Goal: Task Accomplishment & Management: Complete application form

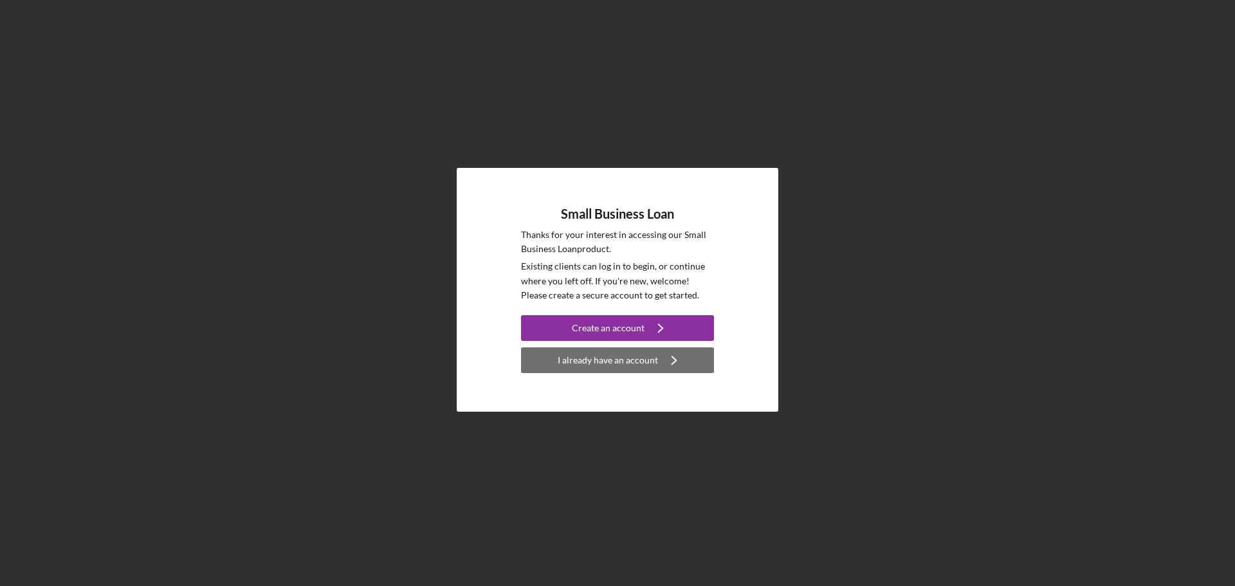
click at [639, 362] on div "I already have an account" at bounding box center [608, 360] width 100 height 26
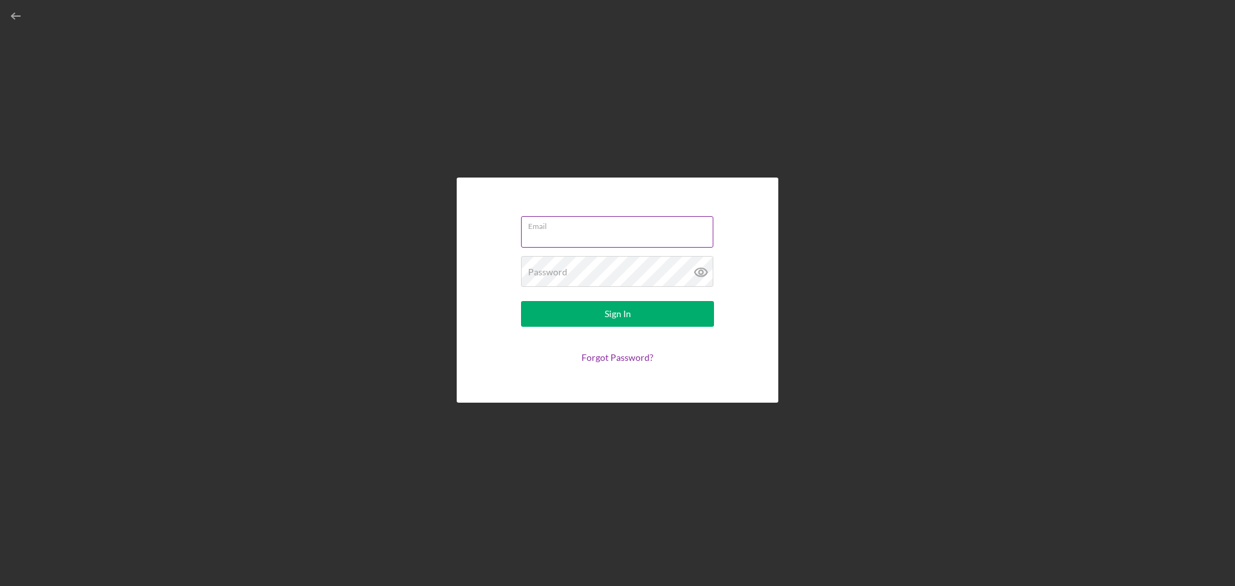
click at [591, 239] on input "Email" at bounding box center [617, 231] width 192 height 31
type input "stumpandbonescollectibles@gmail.com"
click at [704, 273] on icon at bounding box center [701, 272] width 32 height 32
click at [679, 311] on button "Sign In" at bounding box center [617, 314] width 193 height 26
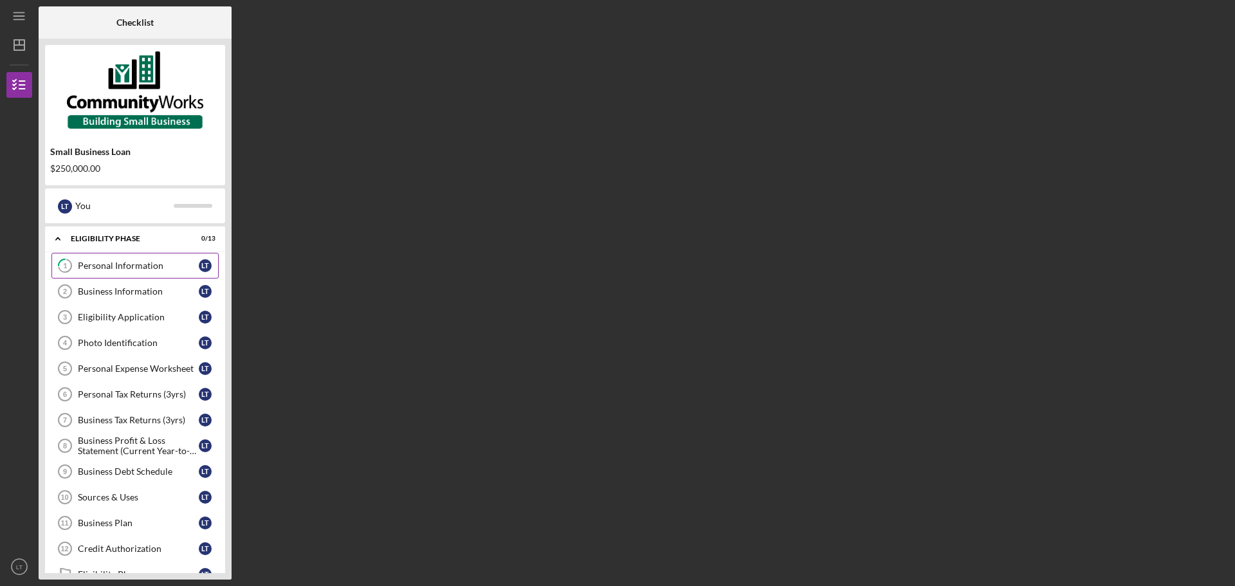
click at [139, 265] on div "Personal Information" at bounding box center [138, 266] width 121 height 10
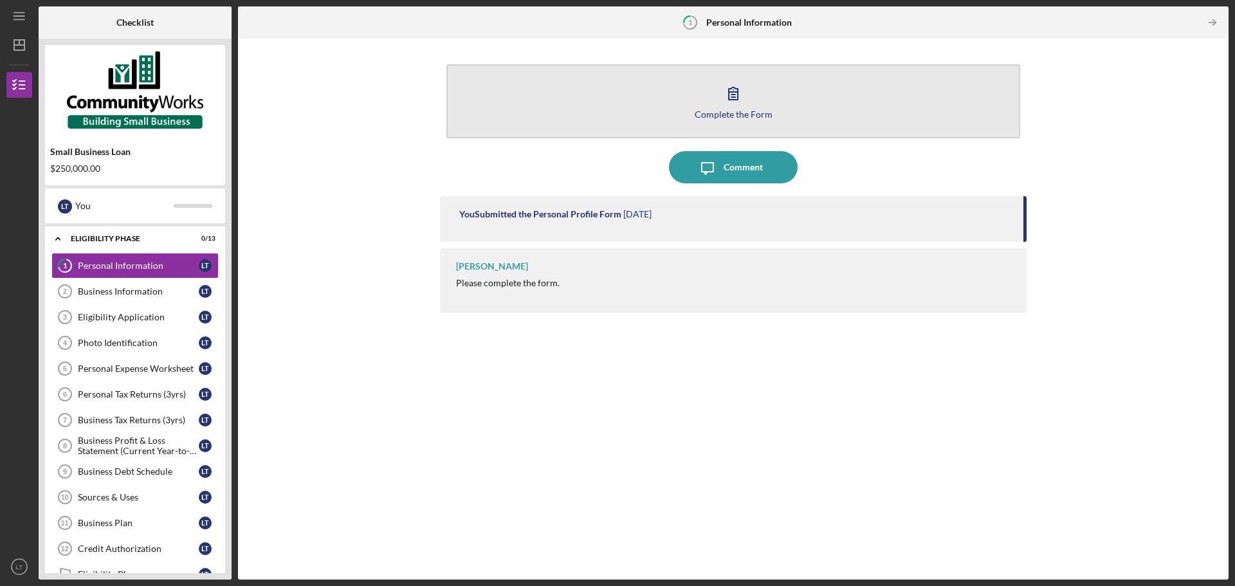
click at [727, 109] on div "Complete the Form" at bounding box center [734, 114] width 78 height 10
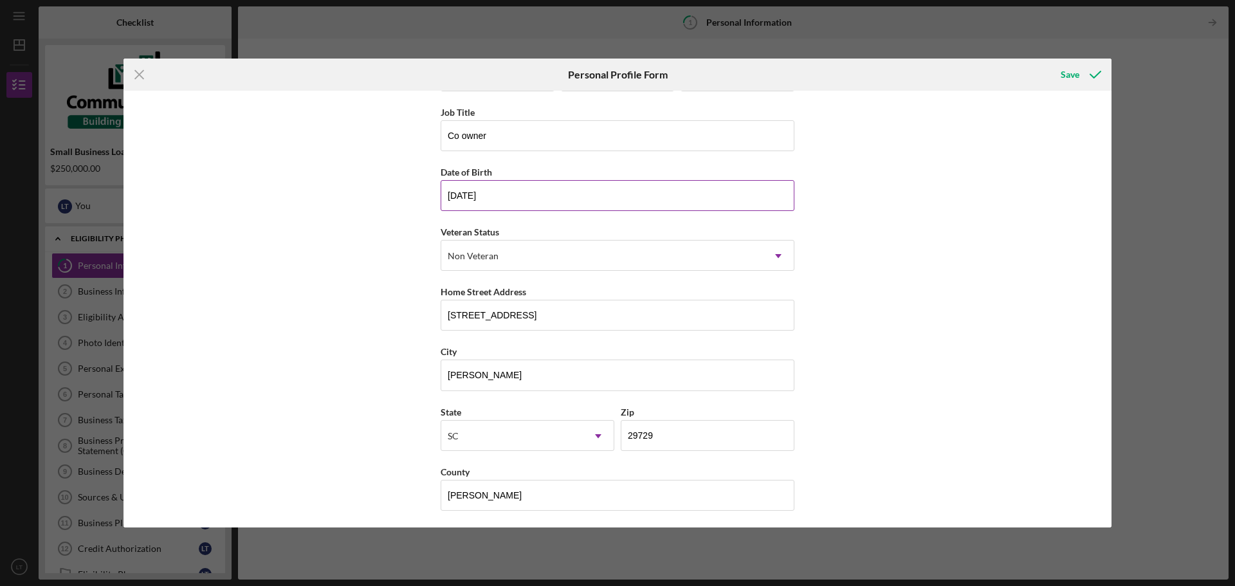
scroll to position [55, 0]
click at [1080, 80] on icon "submit" at bounding box center [1095, 75] width 32 height 32
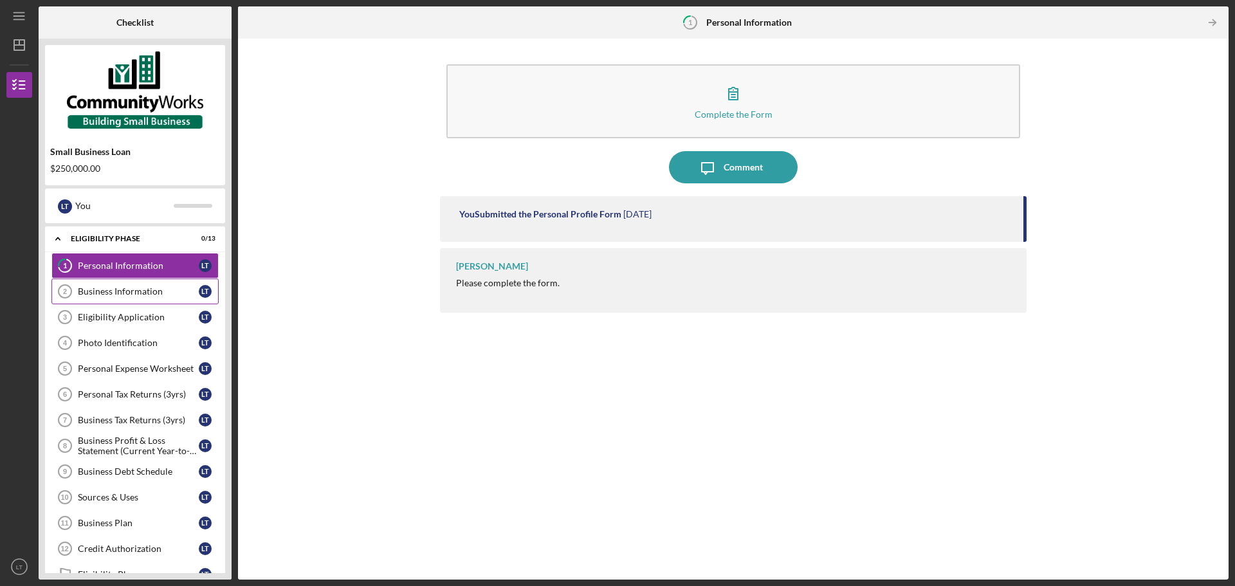
click at [134, 281] on link "Business Information 2 Business Information L T" at bounding box center [134, 292] width 167 height 26
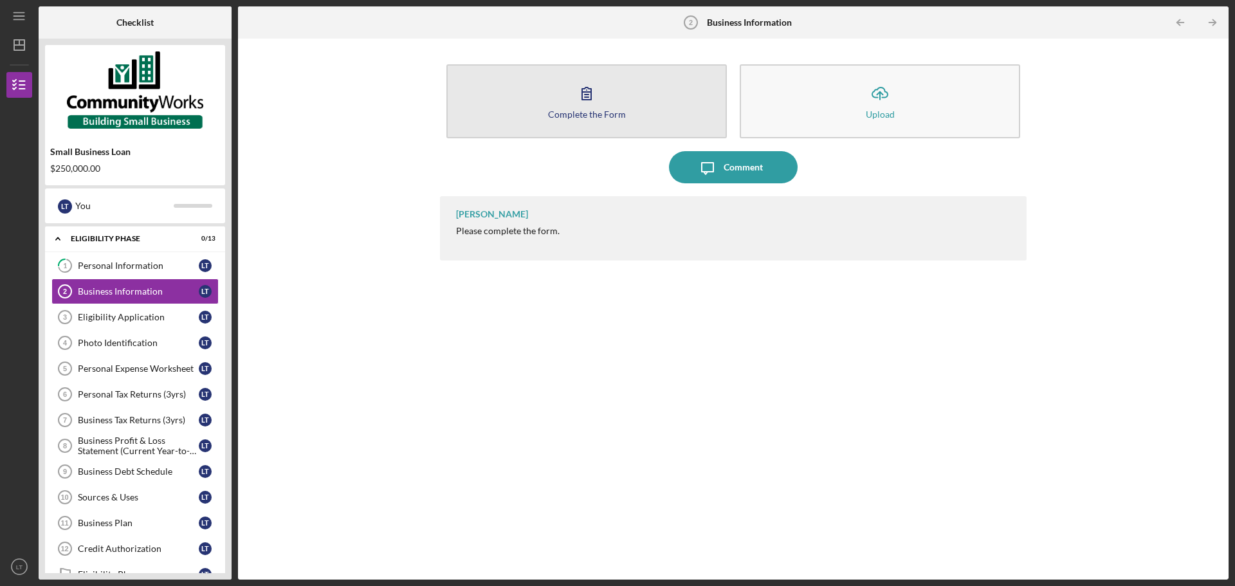
click at [616, 103] on button "Complete the Form Form" at bounding box center [586, 101] width 280 height 74
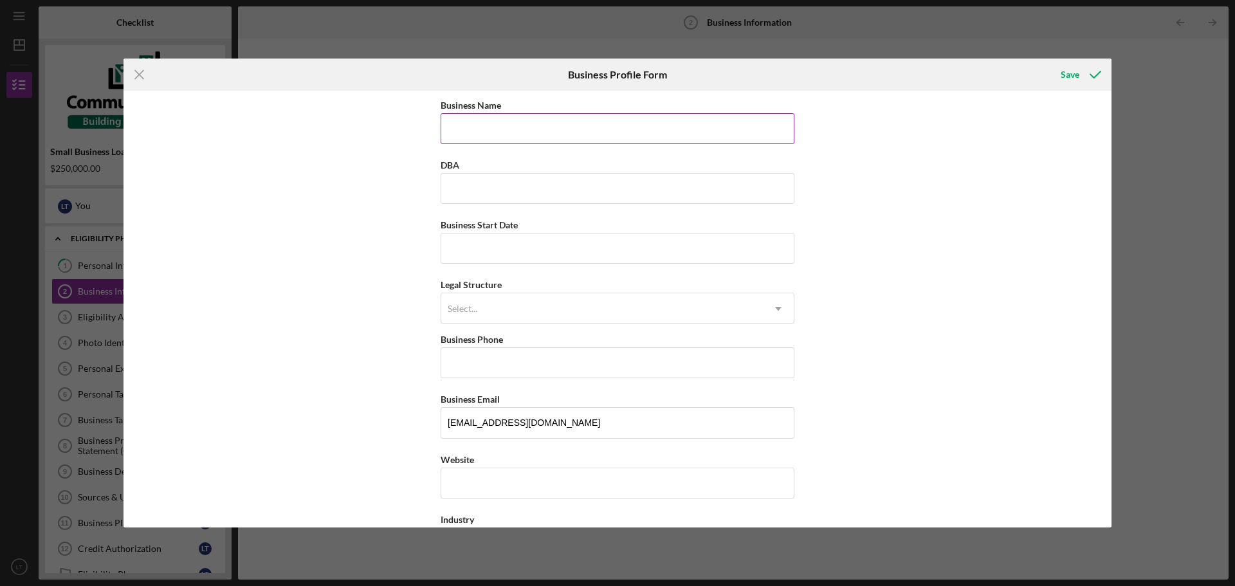
click at [572, 125] on input "Business Name" at bounding box center [618, 128] width 354 height 31
type input "[PERSON_NAME] and Bones Collectibles"
click at [578, 190] on input "DBA" at bounding box center [618, 188] width 354 height 31
type input "[PERSON_NAME] and Bones Collectibles"
click at [582, 255] on input "Business Start Date" at bounding box center [618, 248] width 354 height 31
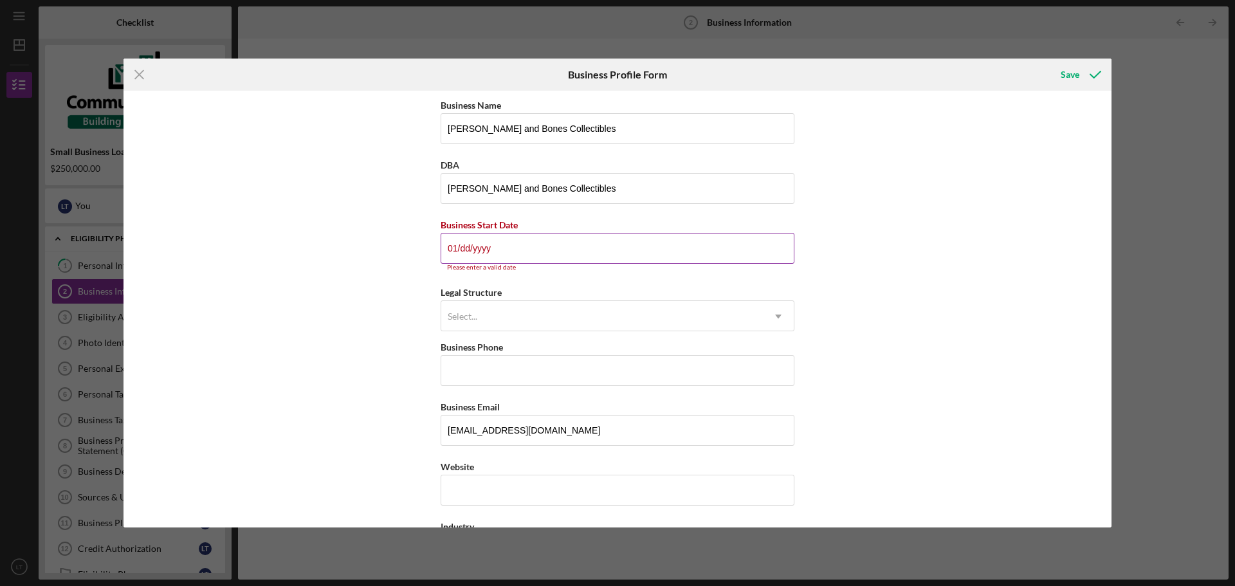
click at [478, 242] on input "01/dd/yyyy" at bounding box center [618, 248] width 354 height 31
click at [469, 247] on input "01/dd/yyyy" at bounding box center [618, 248] width 354 height 31
click at [473, 243] on input "01/dd/yyyy" at bounding box center [618, 248] width 354 height 31
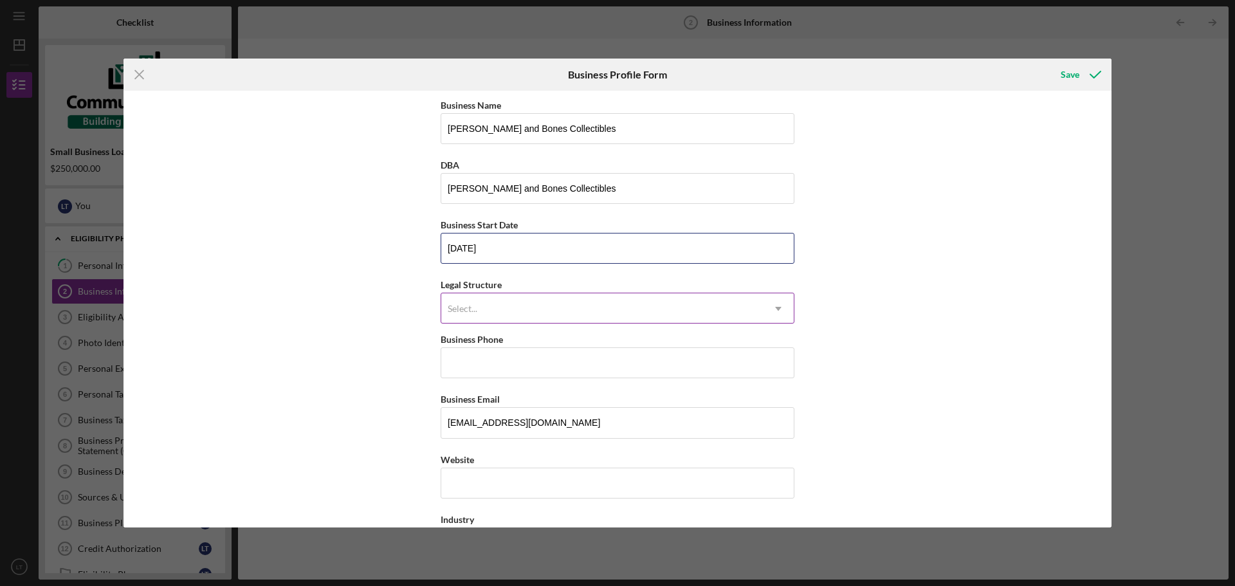
type input "[DATE]"
click at [498, 309] on div "Select..." at bounding box center [602, 309] width 322 height 30
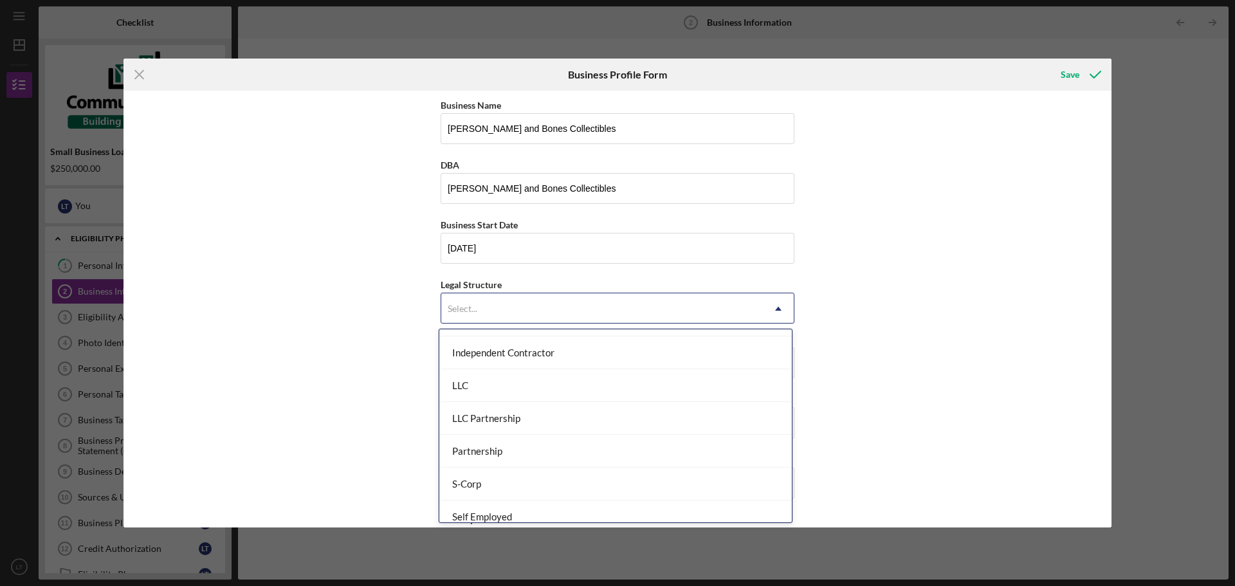
scroll to position [193, 0]
click at [543, 386] on div "LLC" at bounding box center [615, 382] width 353 height 33
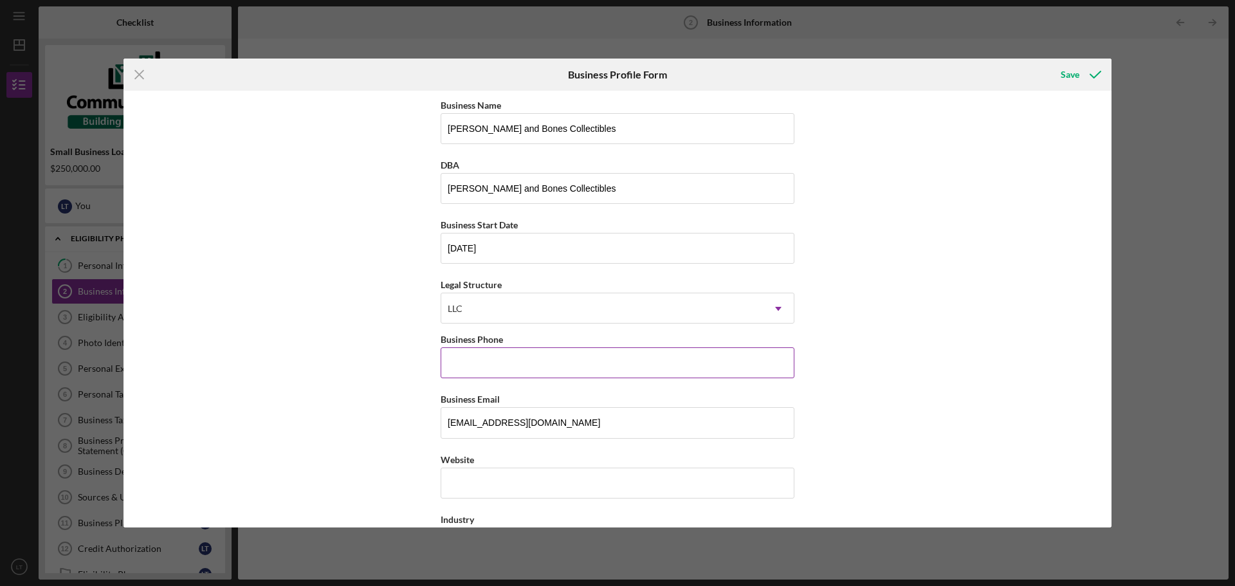
click at [521, 363] on input "Business Phone" at bounding box center [618, 362] width 354 height 31
click at [382, 344] on div "Business Name Stump and Bones Collectibles DBA Stump and Bones Collectibles Bus…" at bounding box center [618, 309] width 988 height 437
click at [507, 358] on input "Business Phone" at bounding box center [618, 362] width 354 height 31
type input "[PHONE_NUMBER]"
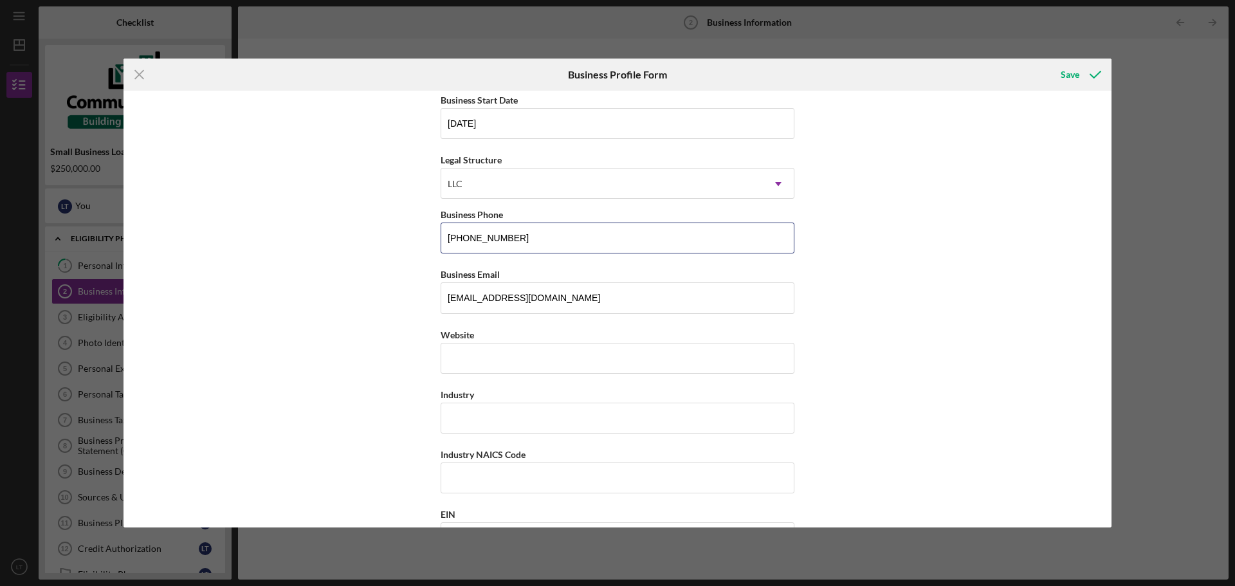
scroll to position [129, 0]
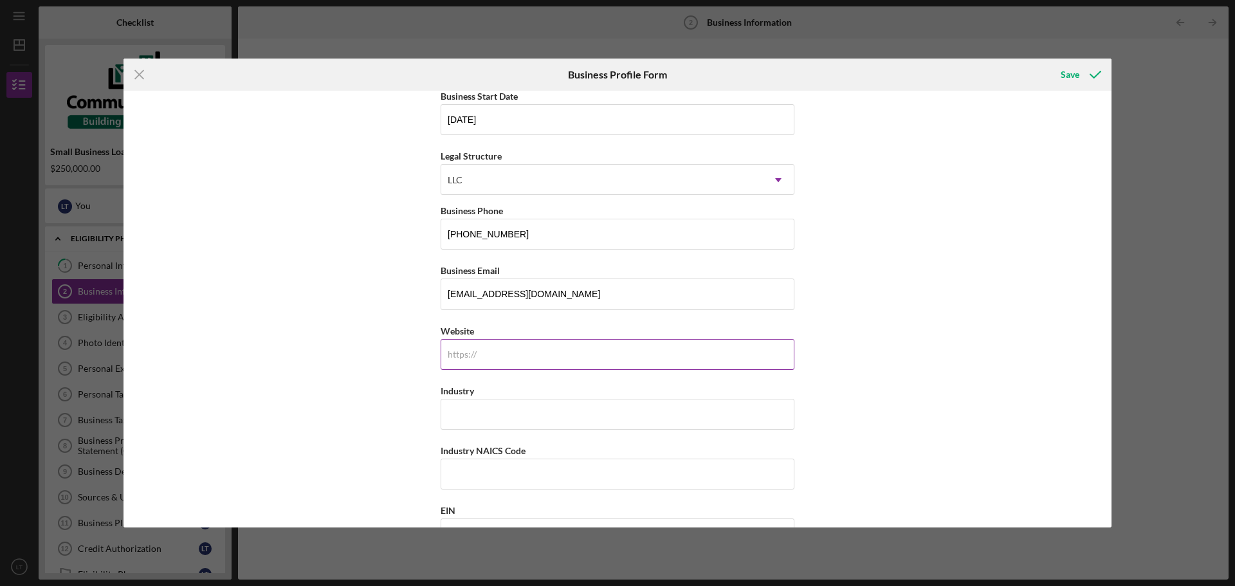
click at [500, 347] on input "Website" at bounding box center [618, 354] width 354 height 31
type input "[DOMAIN_NAME]"
click at [525, 419] on input "Industry" at bounding box center [618, 414] width 354 height 31
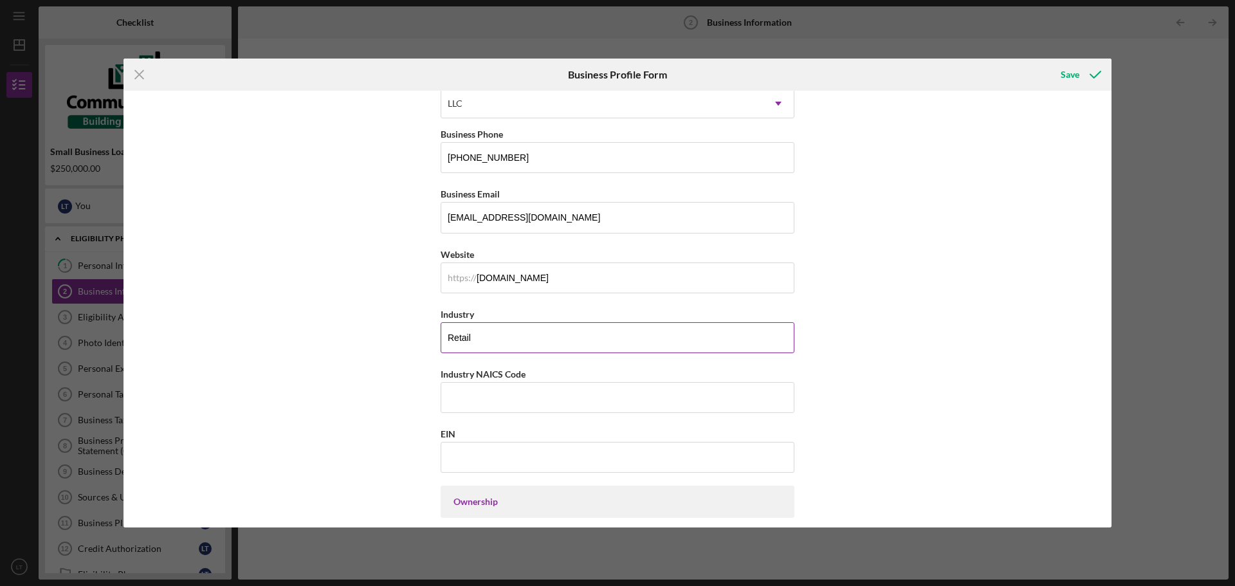
scroll to position [257, 0]
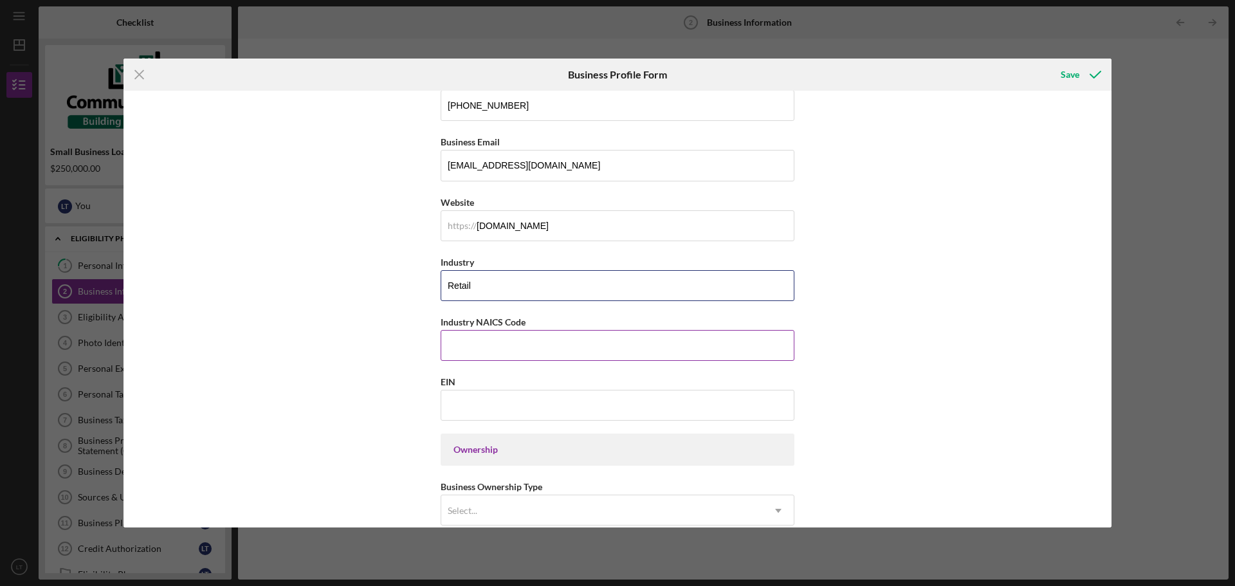
type input "Retail"
click at [497, 349] on input "Industry NAICS Code" at bounding box center [618, 345] width 354 height 31
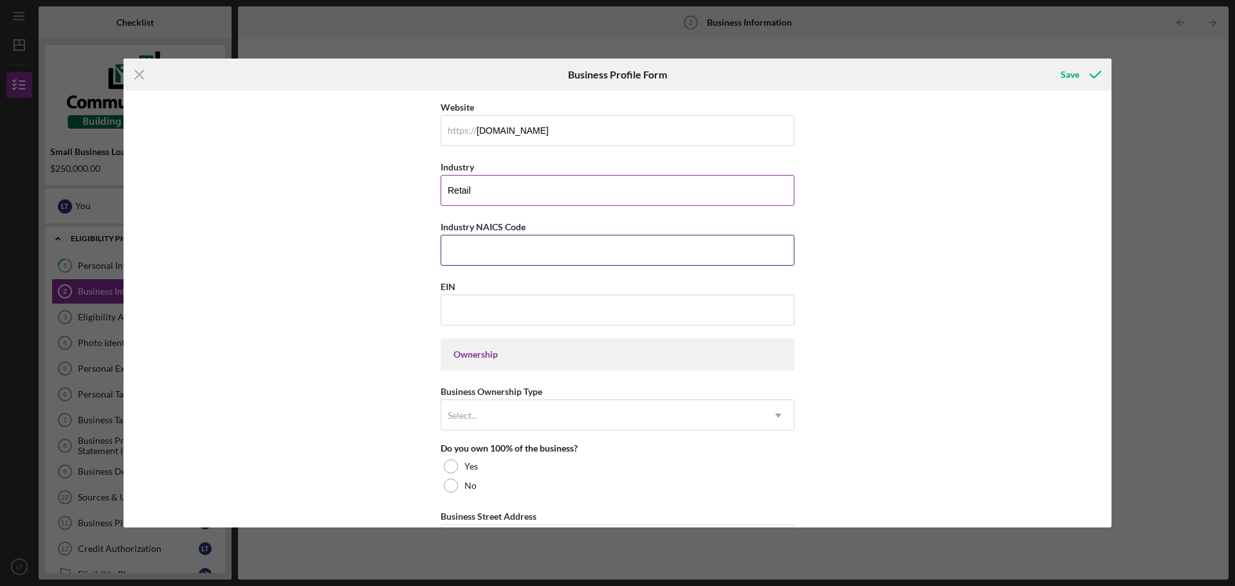
scroll to position [386, 0]
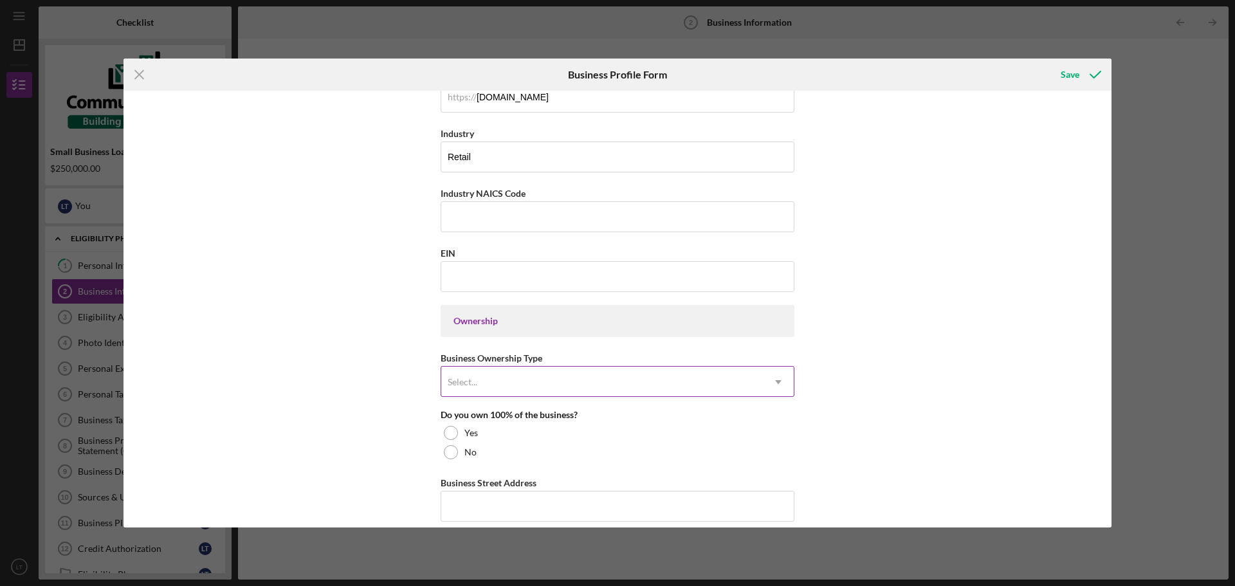
click at [538, 384] on div "Select..." at bounding box center [602, 382] width 322 height 30
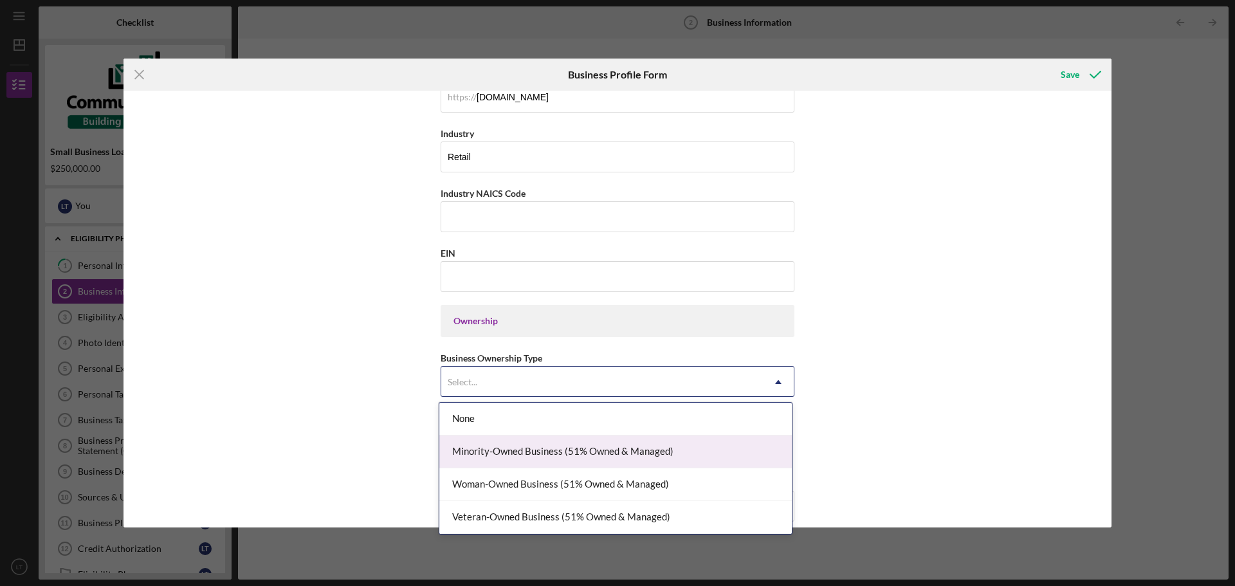
click at [560, 446] on div "Minority-Owned Business (51% Owned & Managed)" at bounding box center [615, 451] width 353 height 33
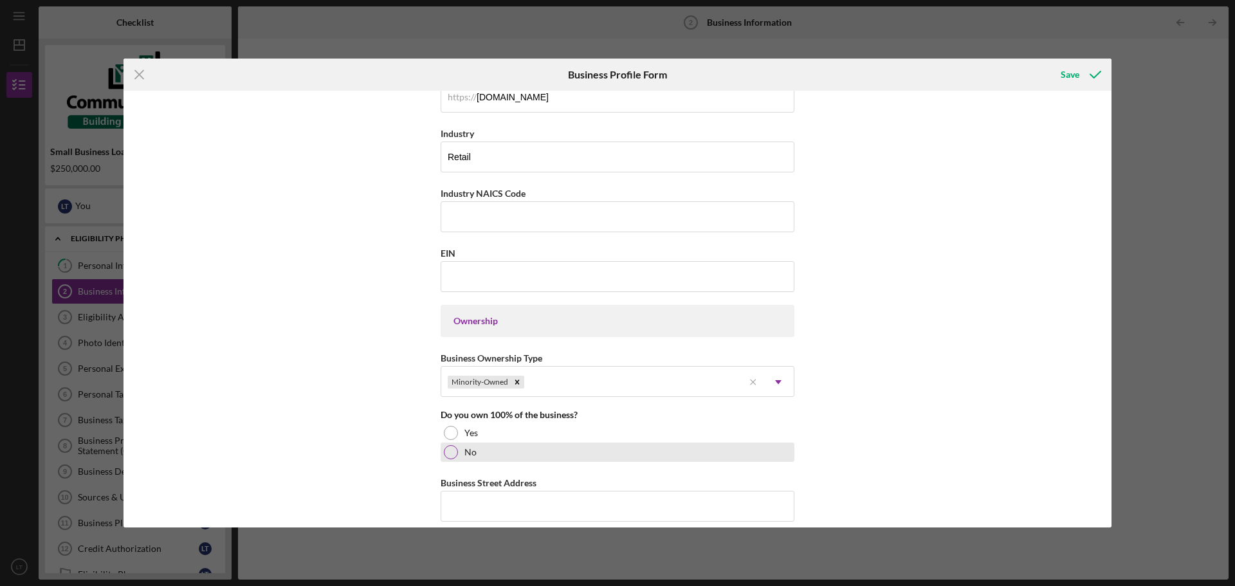
click at [504, 450] on div "No" at bounding box center [618, 452] width 354 height 19
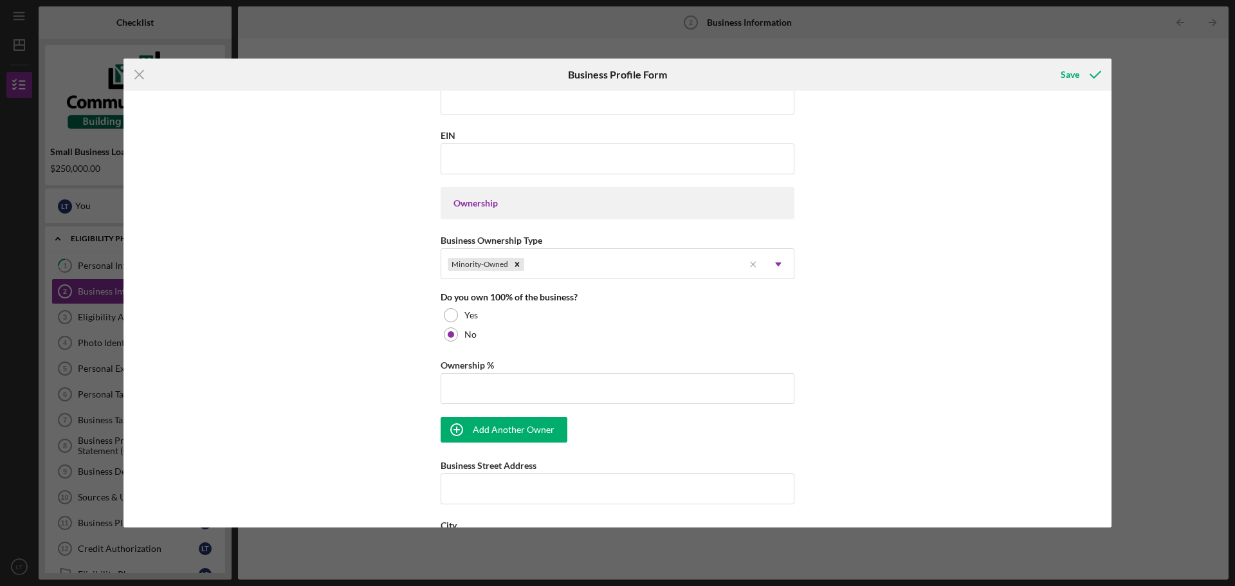
scroll to position [515, 0]
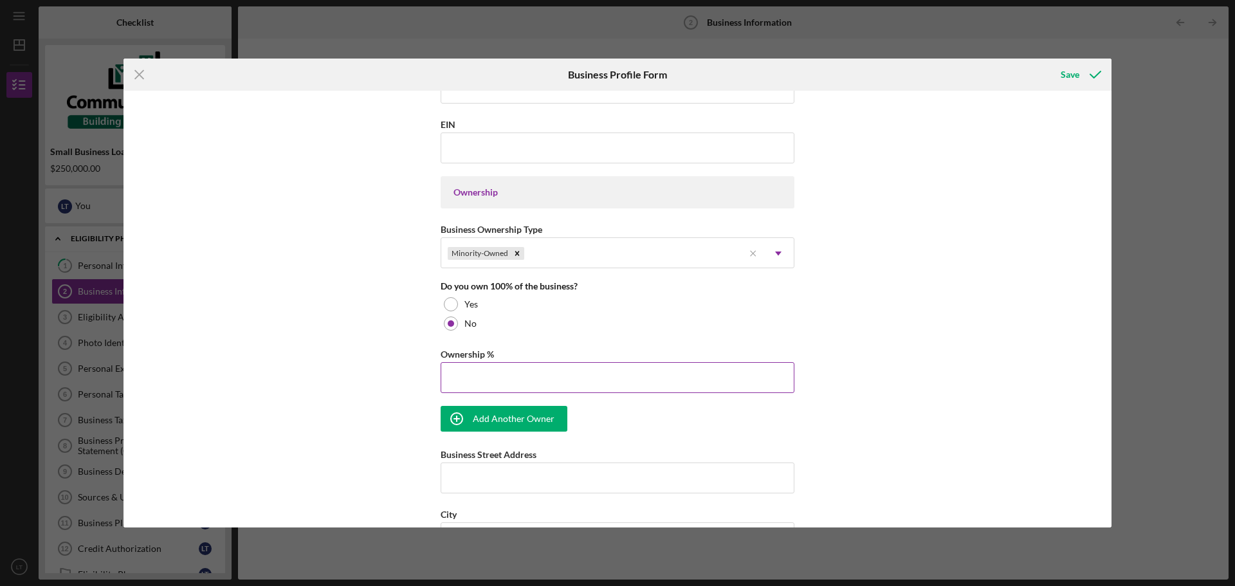
click at [530, 374] on input "Ownership %" at bounding box center [618, 377] width 354 height 31
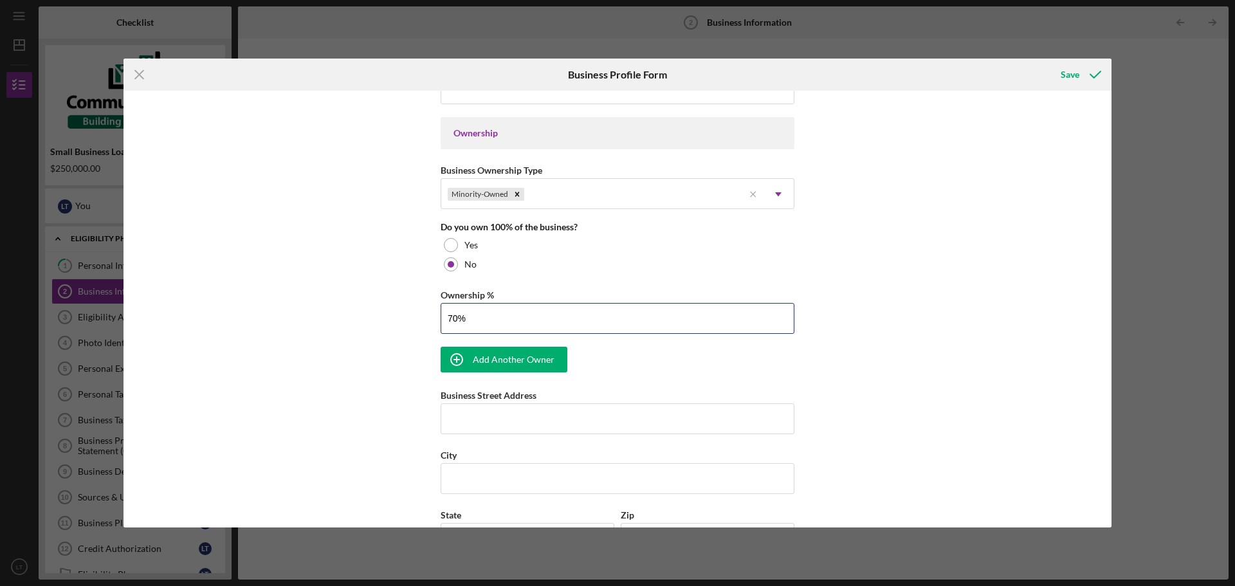
scroll to position [579, 0]
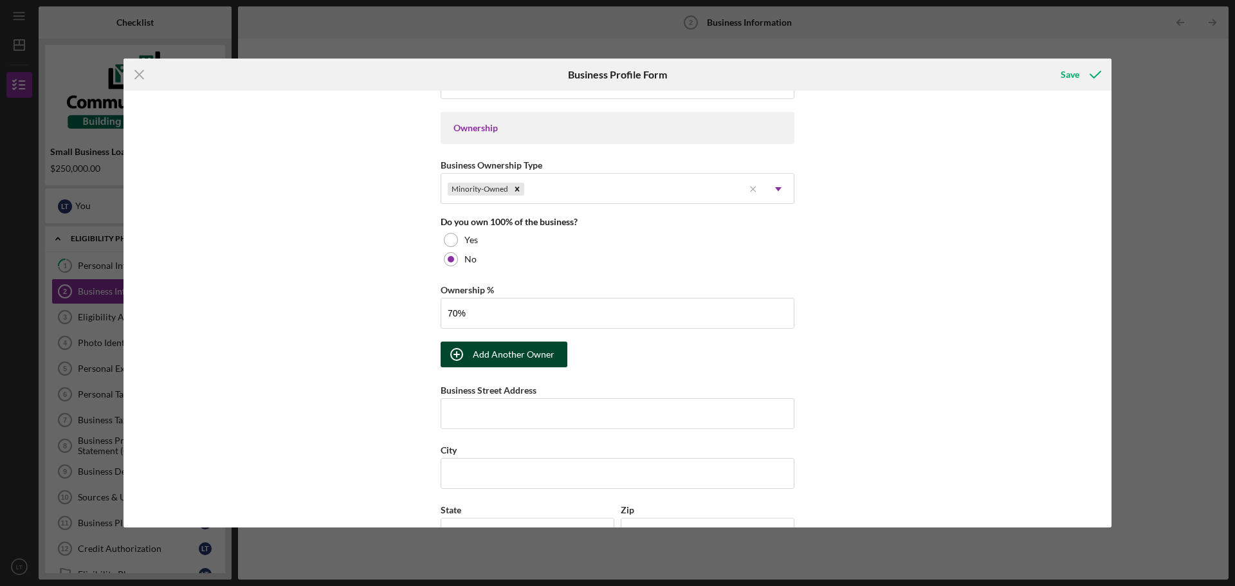
type input "70.00%"
click at [457, 357] on icon "button" at bounding box center [457, 354] width 32 height 32
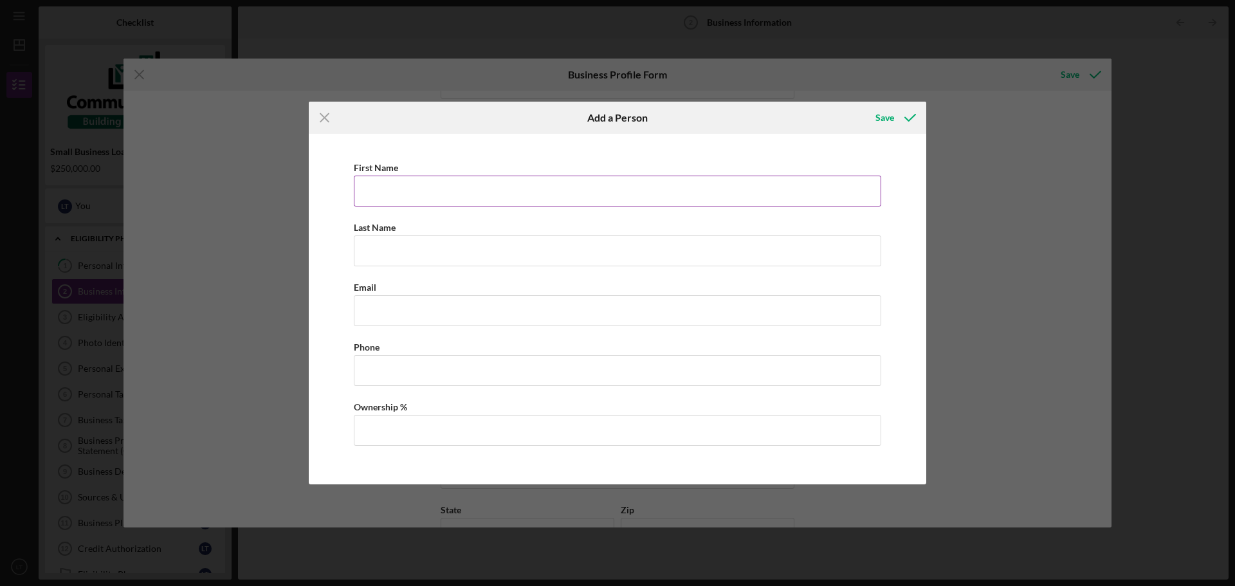
click at [432, 190] on input "First Name" at bounding box center [617, 191] width 527 height 31
type input "Zachery"
type input "[PERSON_NAME]"
click at [436, 315] on input "Business Email" at bounding box center [617, 310] width 527 height 31
type input "stumpandbonescollectibles@gmail.com"
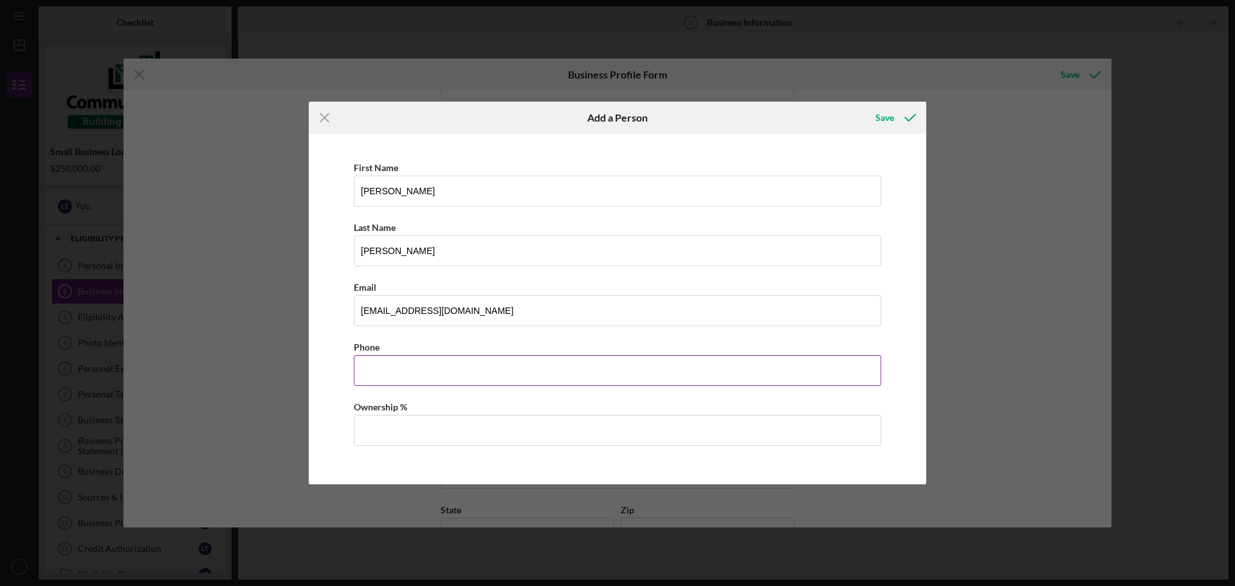
click at [432, 369] on input "Business Phone" at bounding box center [617, 370] width 527 height 31
type input "[PHONE_NUMBER]"
click at [445, 430] on input "Ownership %" at bounding box center [617, 430] width 527 height 31
type input "30.00%"
click at [899, 117] on icon "button" at bounding box center [910, 118] width 32 height 32
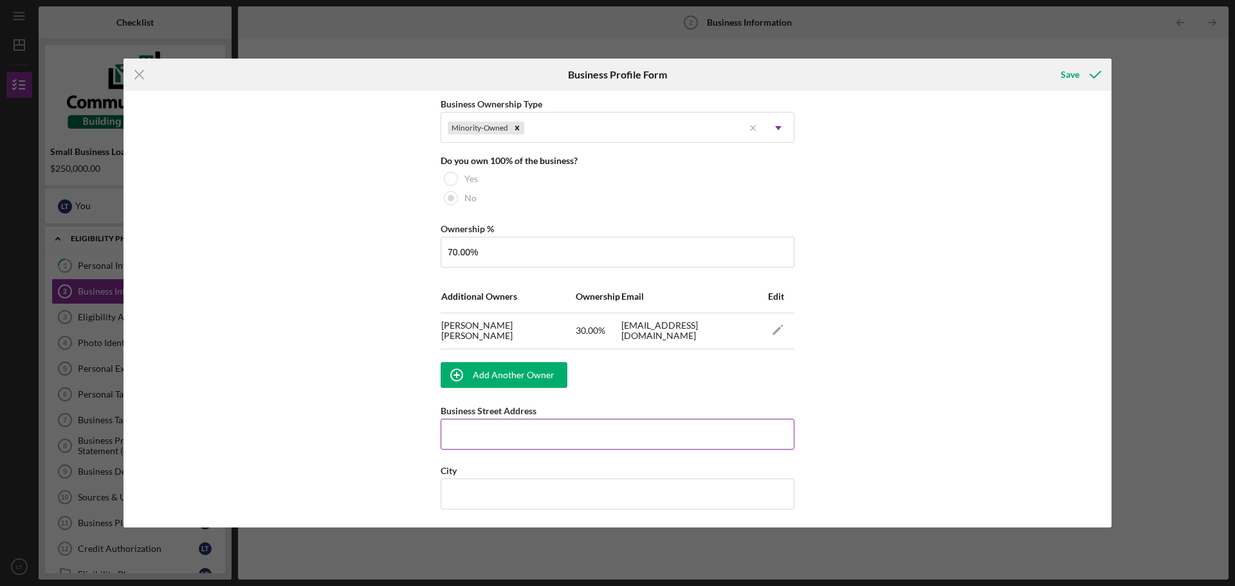
scroll to position [643, 0]
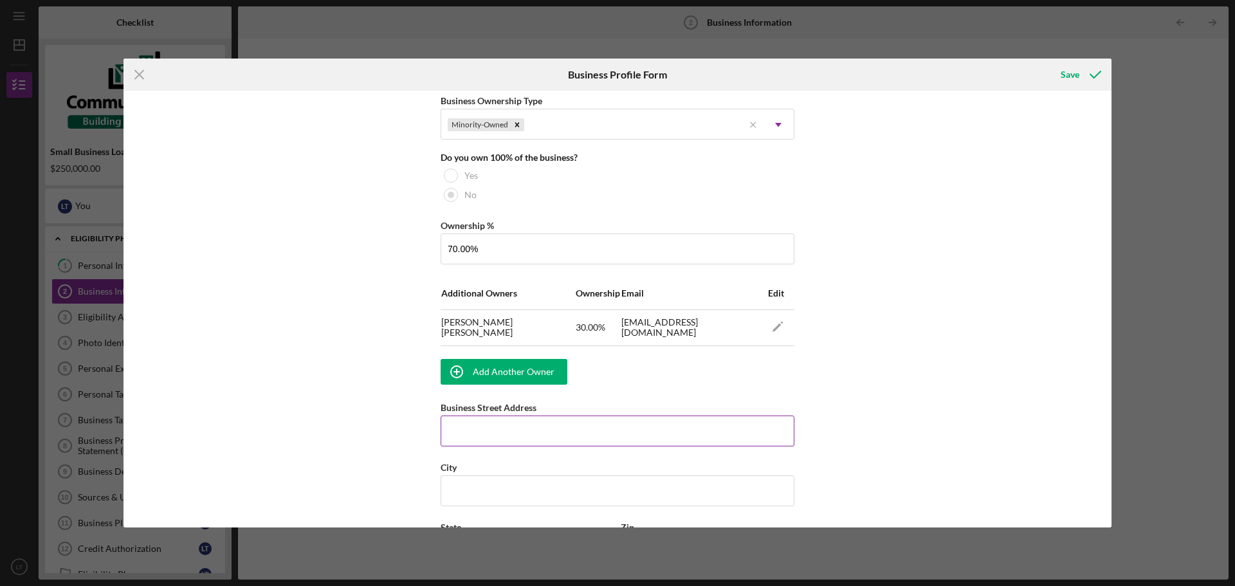
click at [533, 428] on input "Business Street Address" at bounding box center [618, 431] width 354 height 31
type input "[STREET_ADDRESS]"
type input "[GEOGRAPHIC_DATA]"
type input "29720"
type input "[US_STATE]"
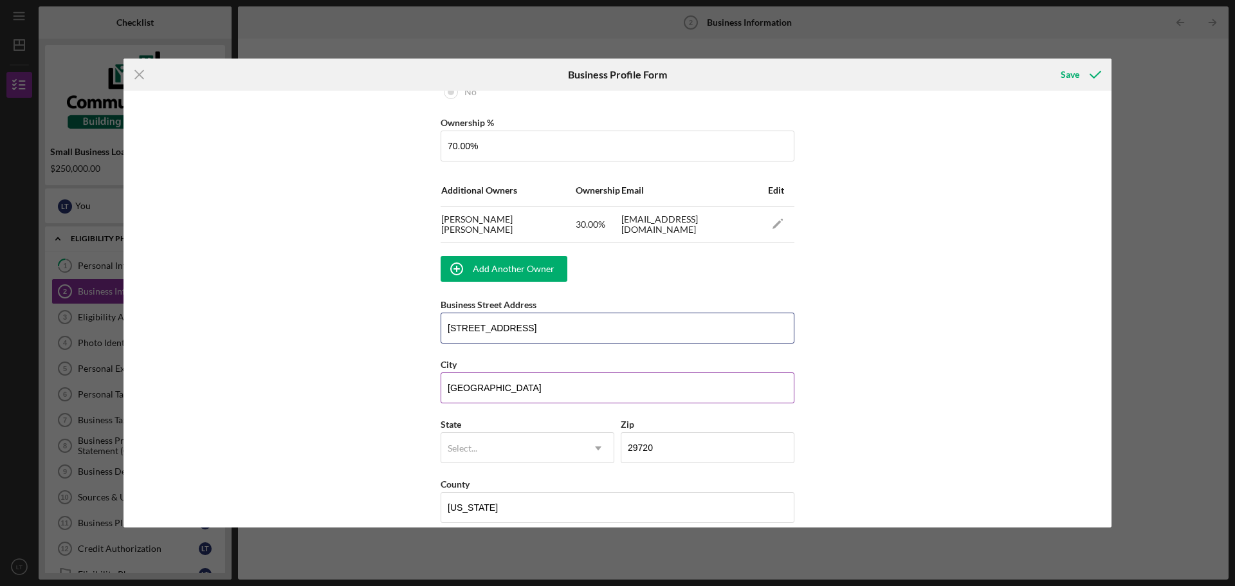
scroll to position [772, 0]
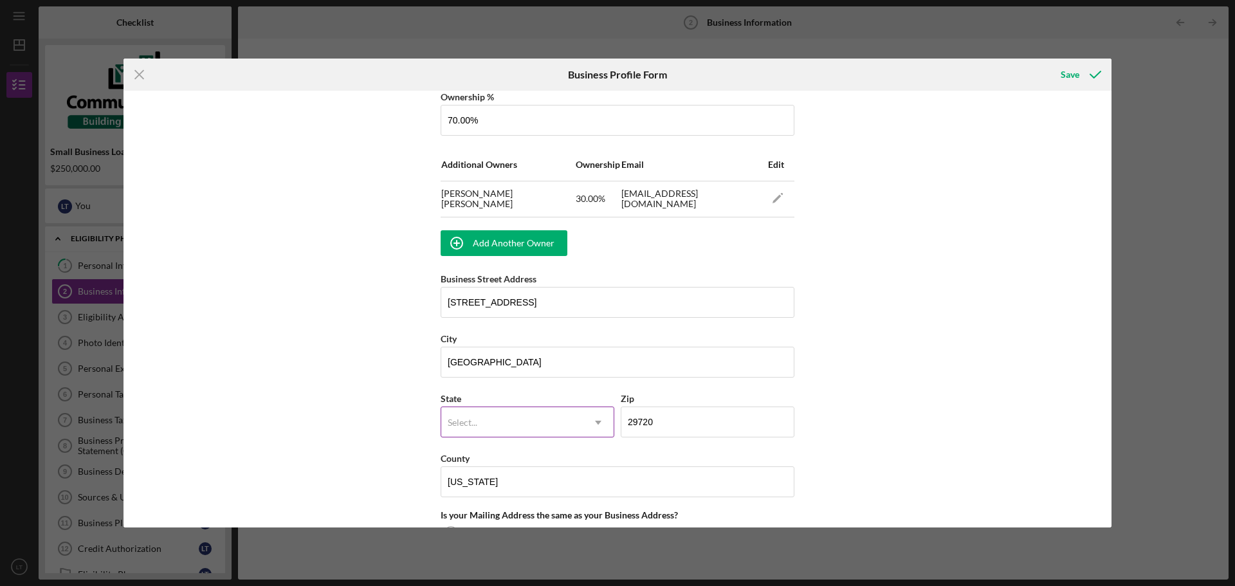
click at [533, 421] on div "Select..." at bounding box center [512, 423] width 142 height 30
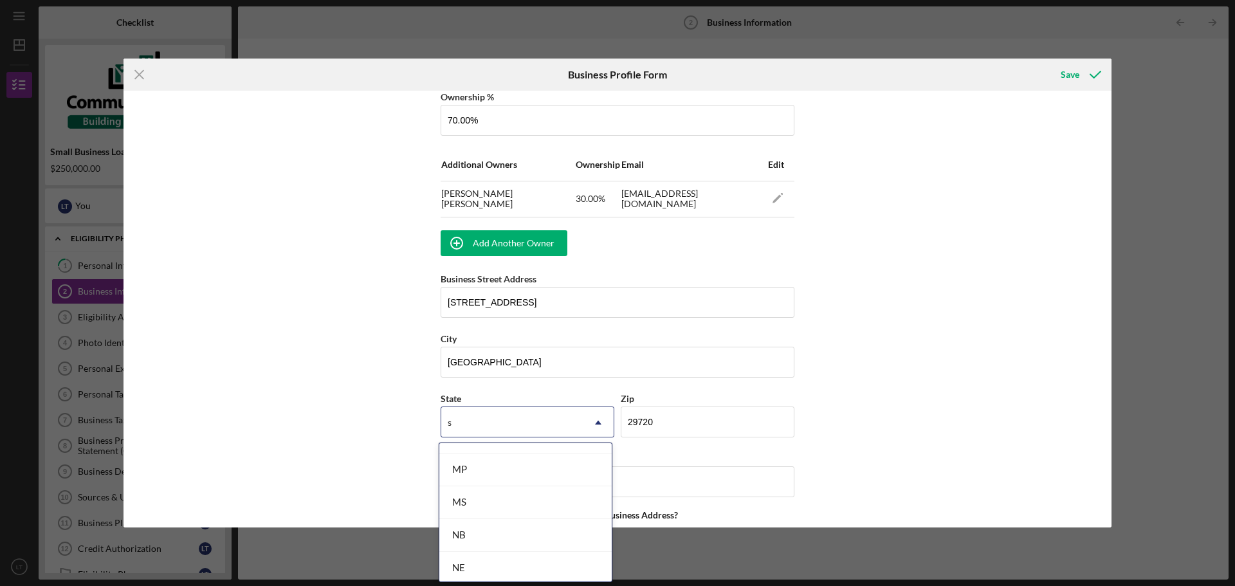
scroll to position [219, 0]
type input "sc"
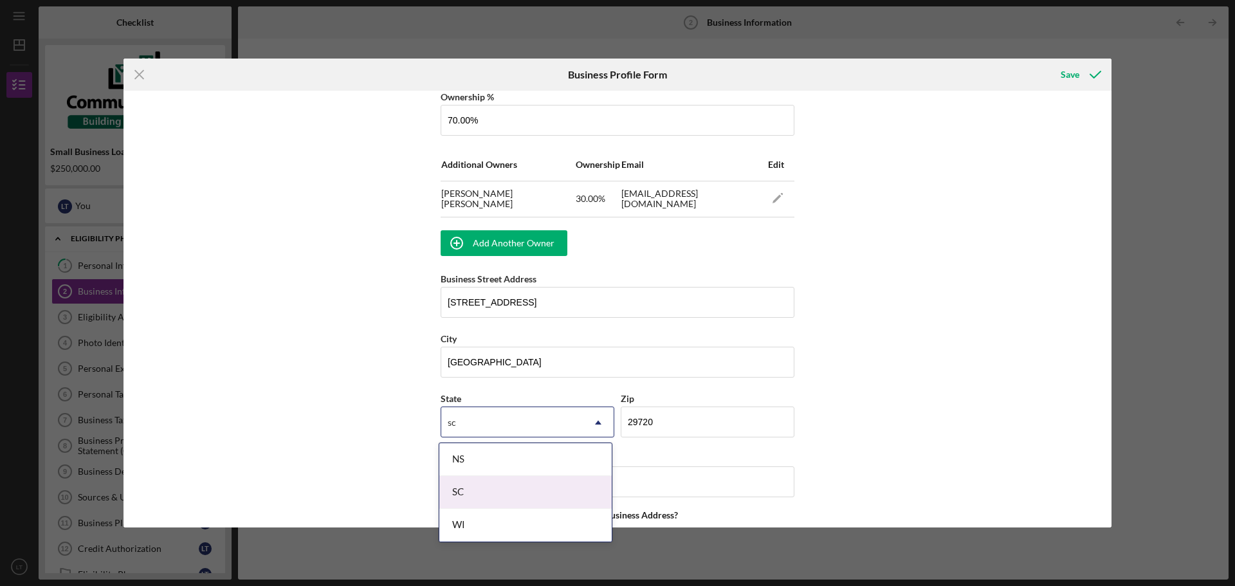
click at [511, 495] on div "SC" at bounding box center [525, 492] width 172 height 33
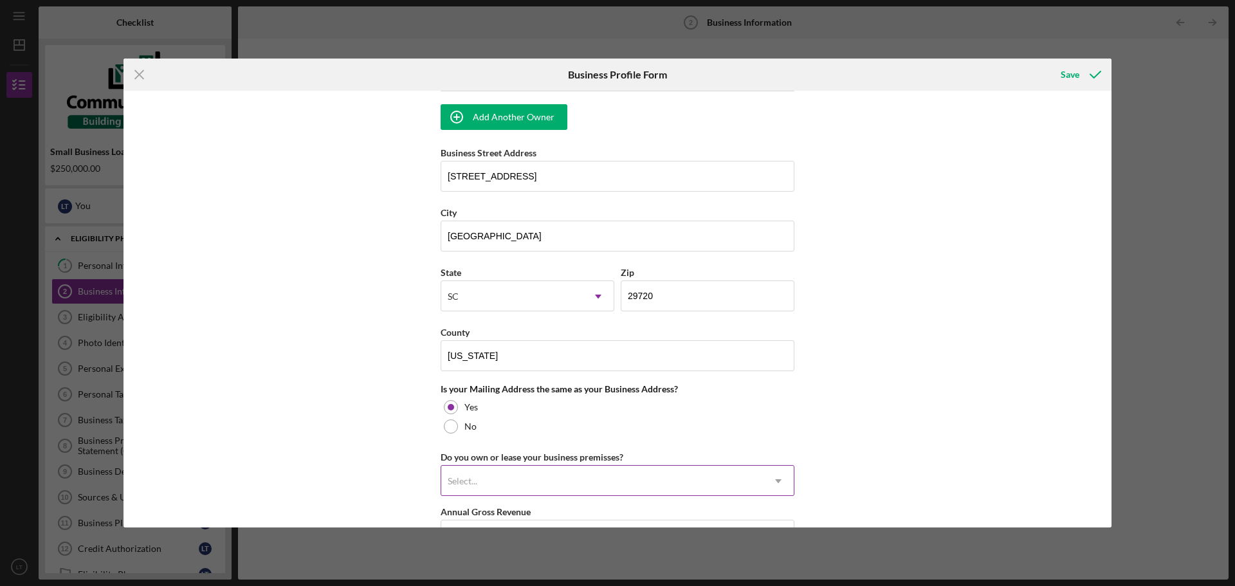
scroll to position [965, 0]
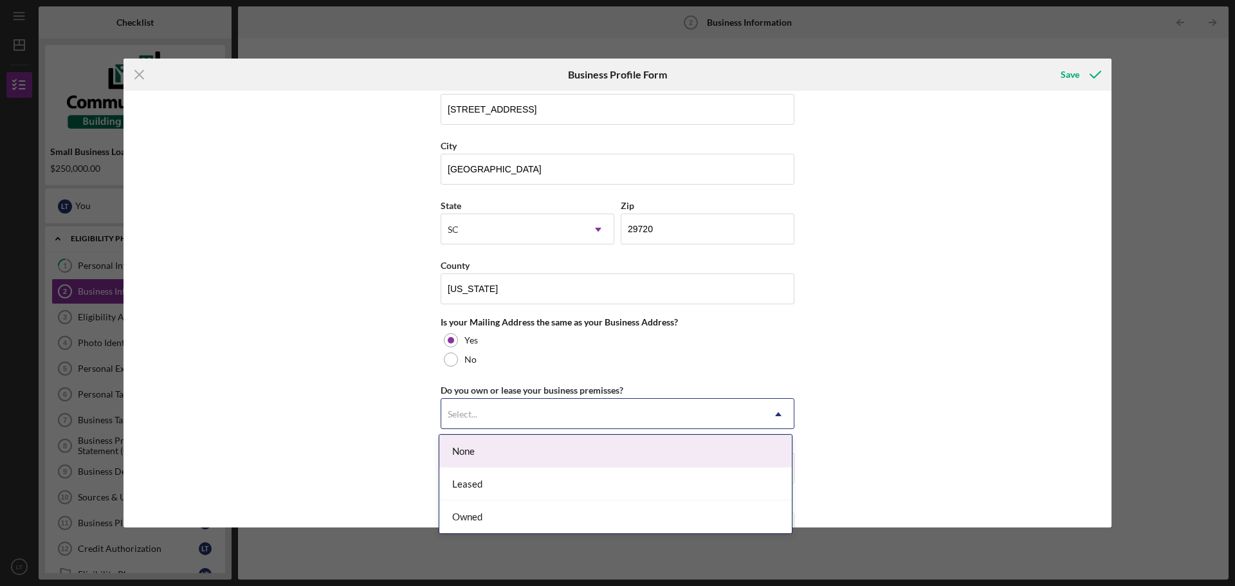
click at [530, 412] on div "Select..." at bounding box center [602, 414] width 322 height 30
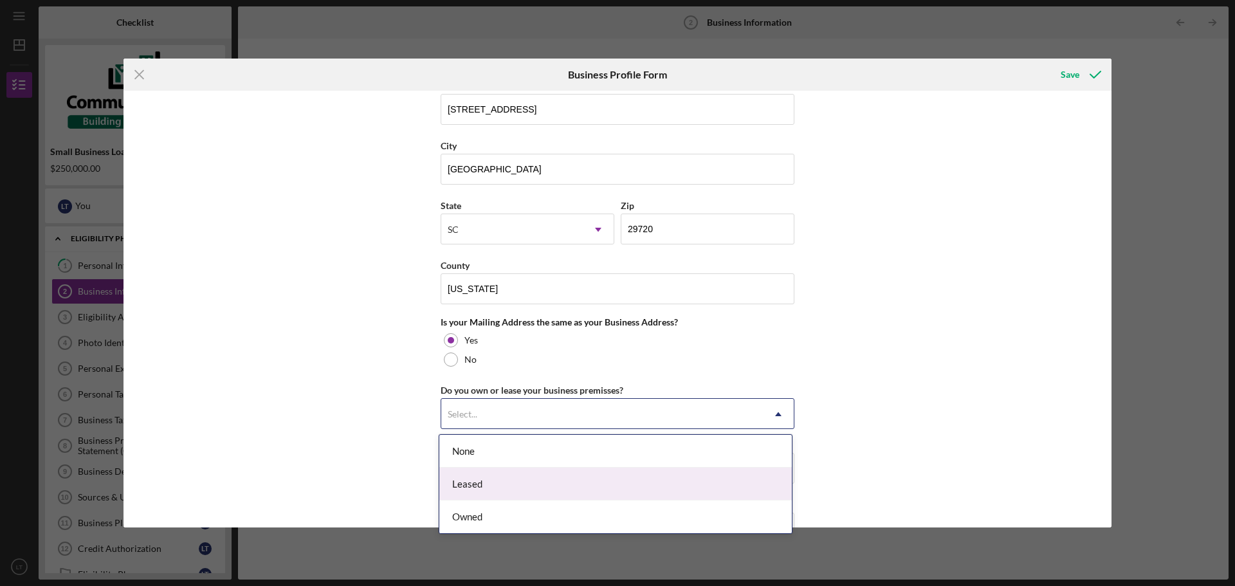
click at [514, 481] on div "Leased" at bounding box center [615, 484] width 353 height 33
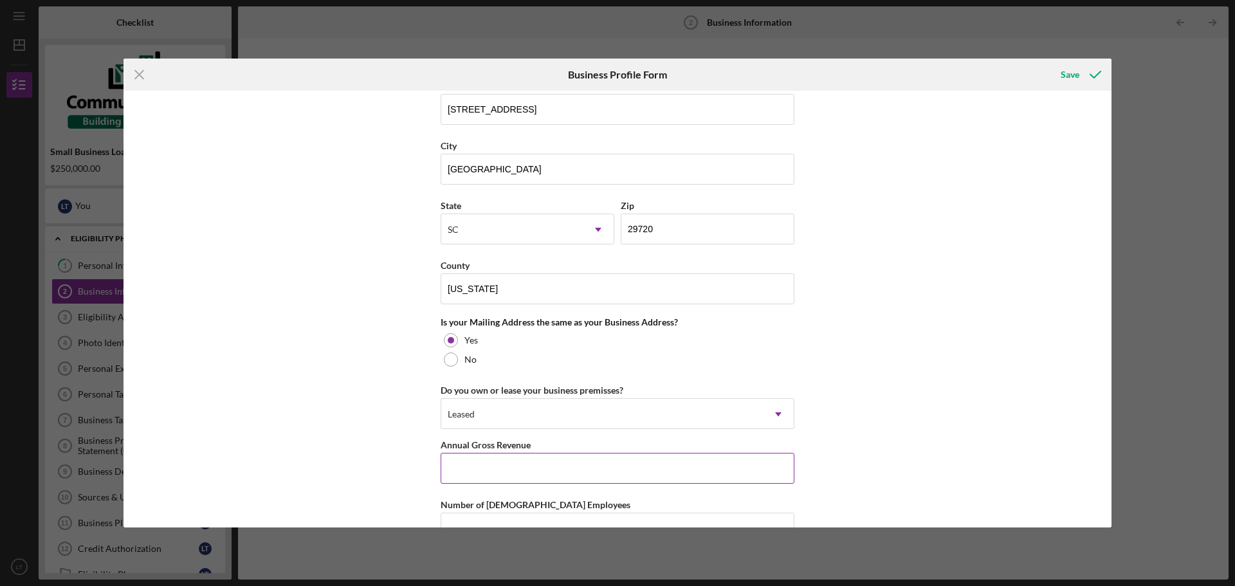
click at [527, 474] on input "Annual Gross Revenue" at bounding box center [618, 468] width 354 height 31
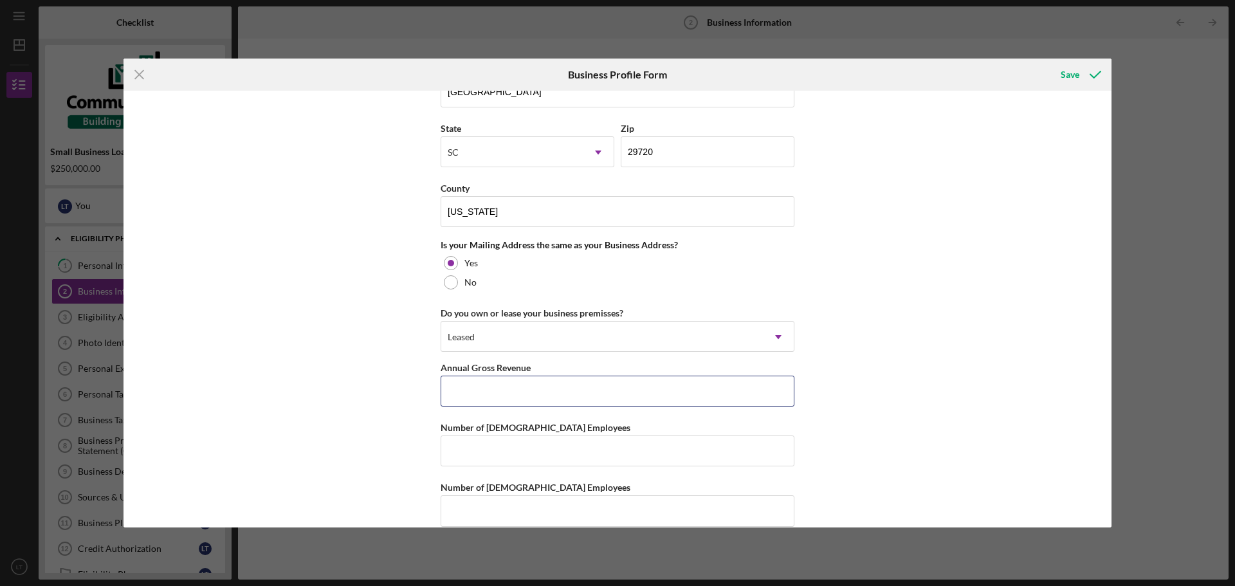
scroll to position [1060, 0]
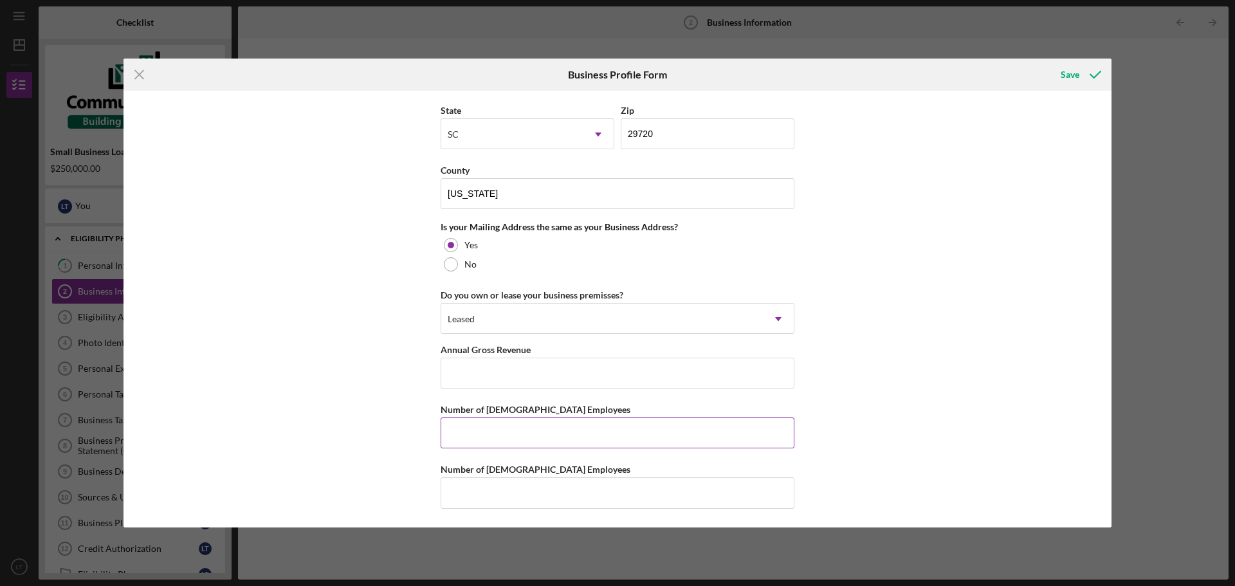
click at [511, 430] on input "Number of [DEMOGRAPHIC_DATA] Employees" at bounding box center [618, 432] width 354 height 31
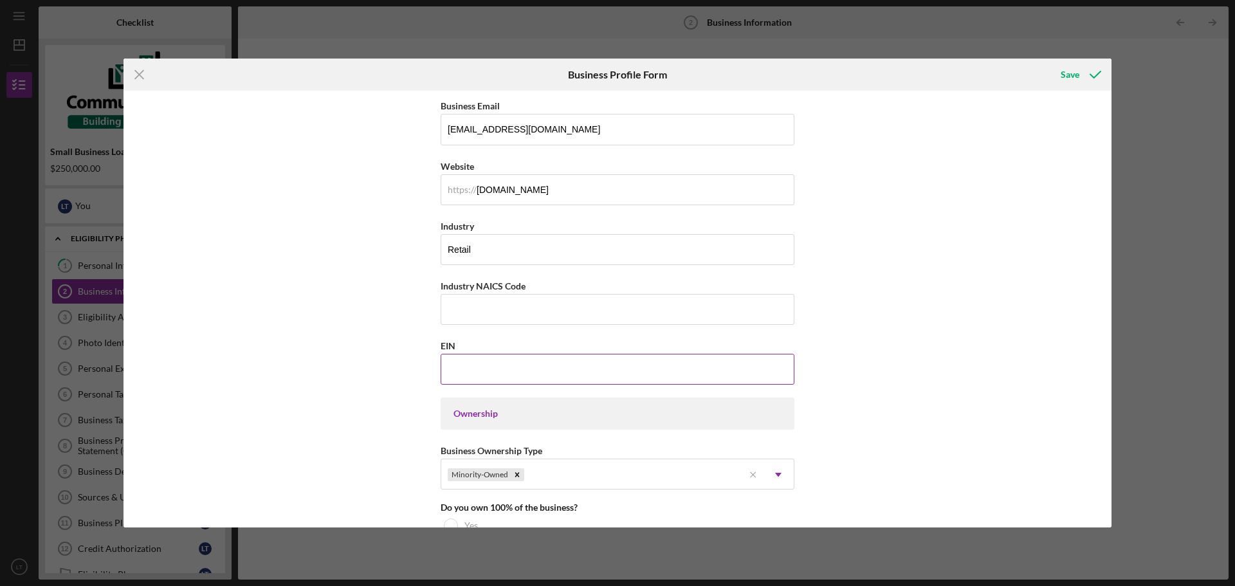
scroll to position [289, 0]
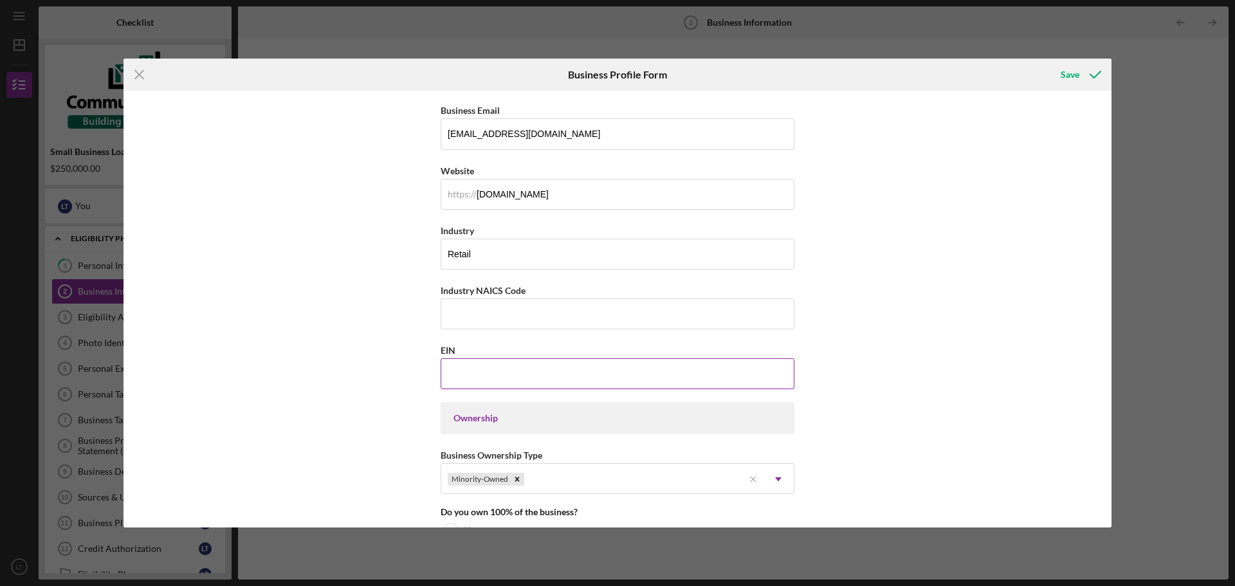
type input "2"
click at [520, 377] on input "EIN" at bounding box center [618, 373] width 354 height 31
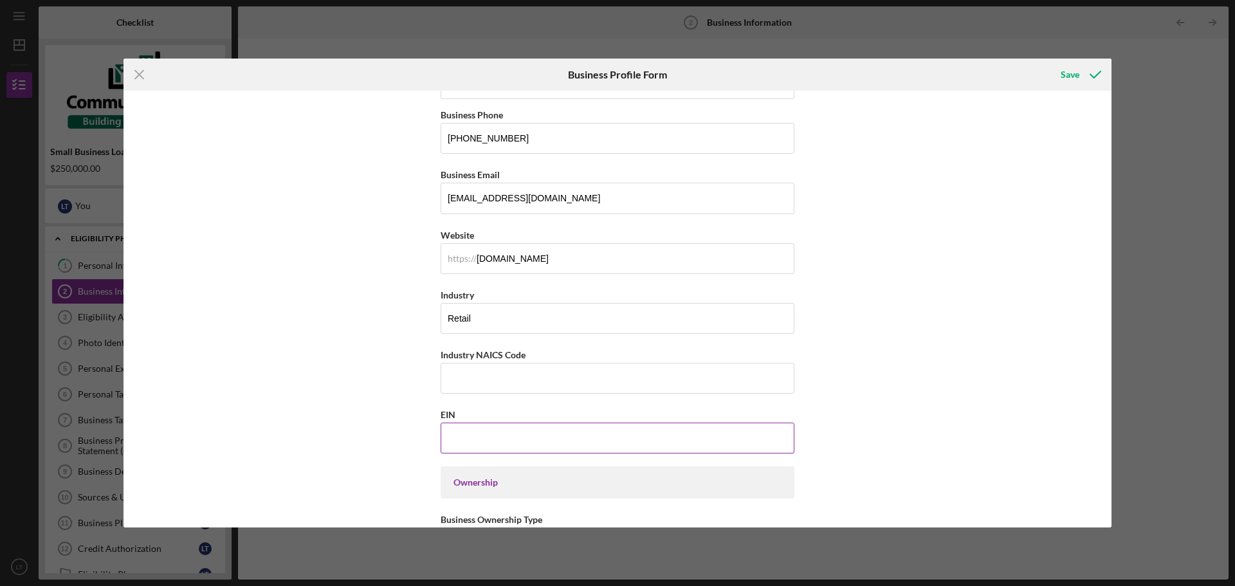
paste input "45-9120###"
click at [515, 449] on input "45-9120###" at bounding box center [618, 438] width 354 height 31
type input "45-9120###"
click at [492, 377] on input "Industry NAICS Code" at bounding box center [618, 378] width 354 height 31
paste input "459120"
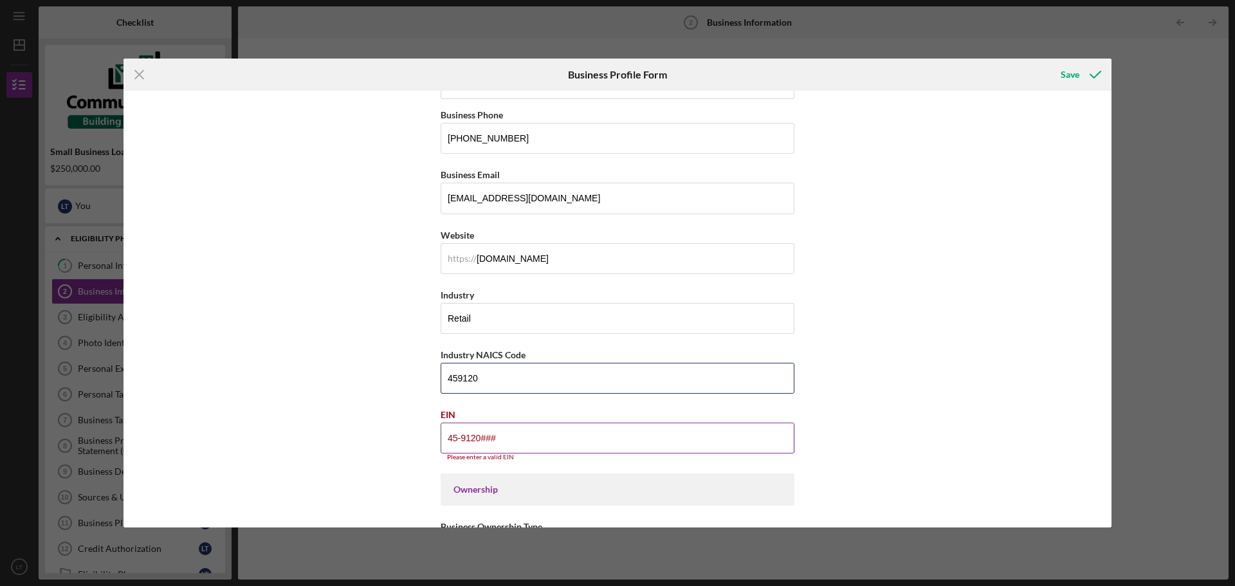
type input "459120"
click at [541, 439] on input "45-9120###" at bounding box center [618, 438] width 354 height 31
type input "4#-#######"
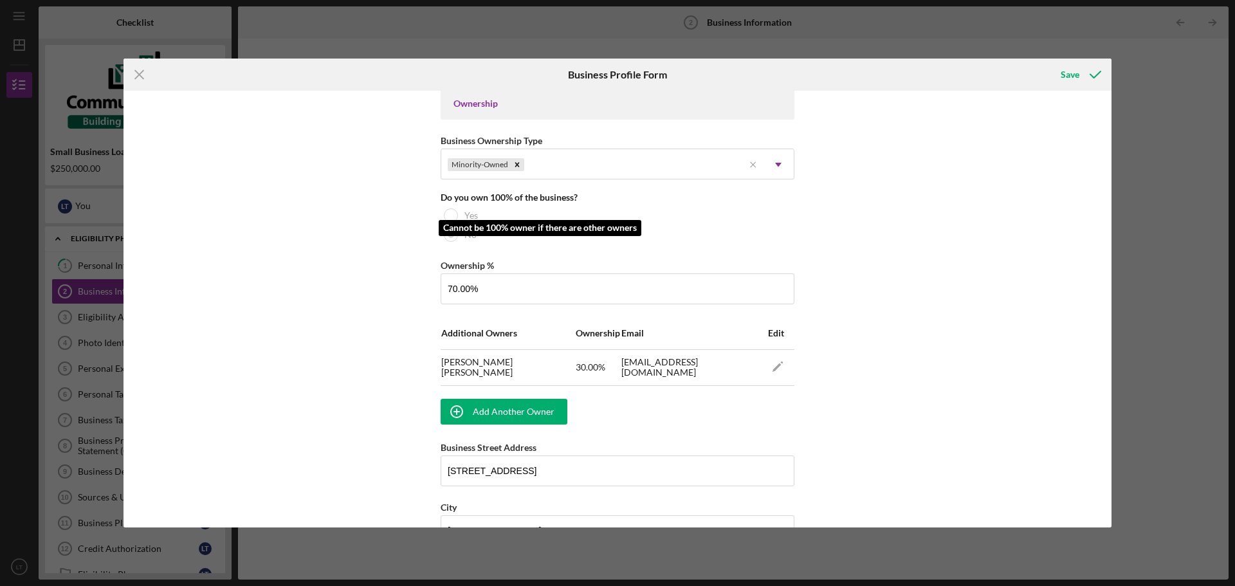
scroll to position [610, 0]
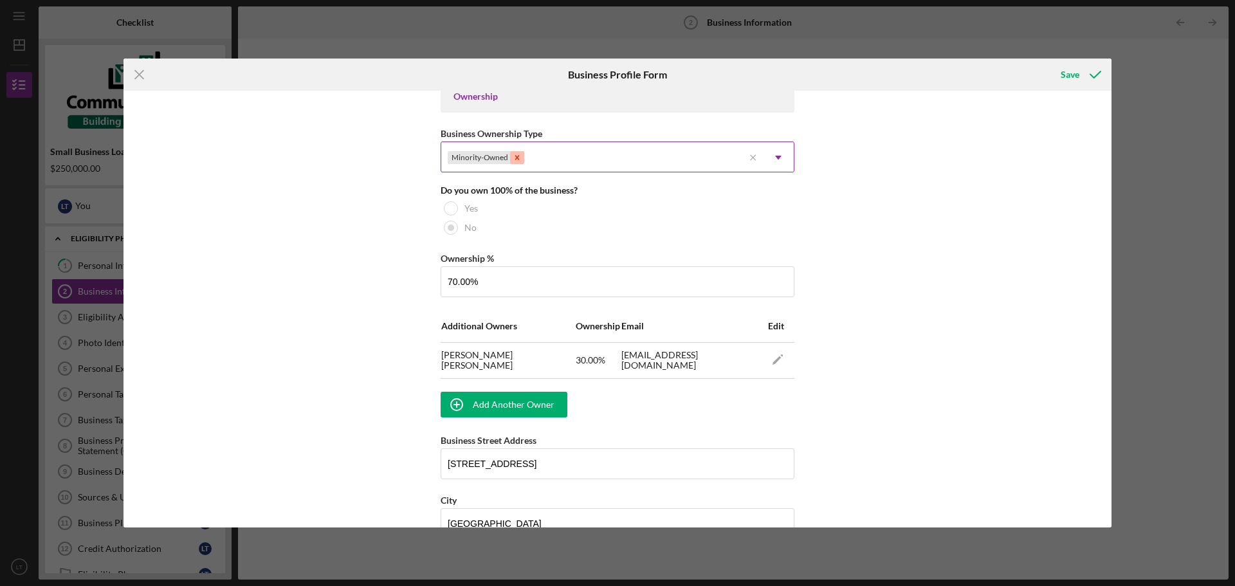
click at [517, 160] on icon "Remove Minority-Owned" at bounding box center [517, 157] width 5 height 5
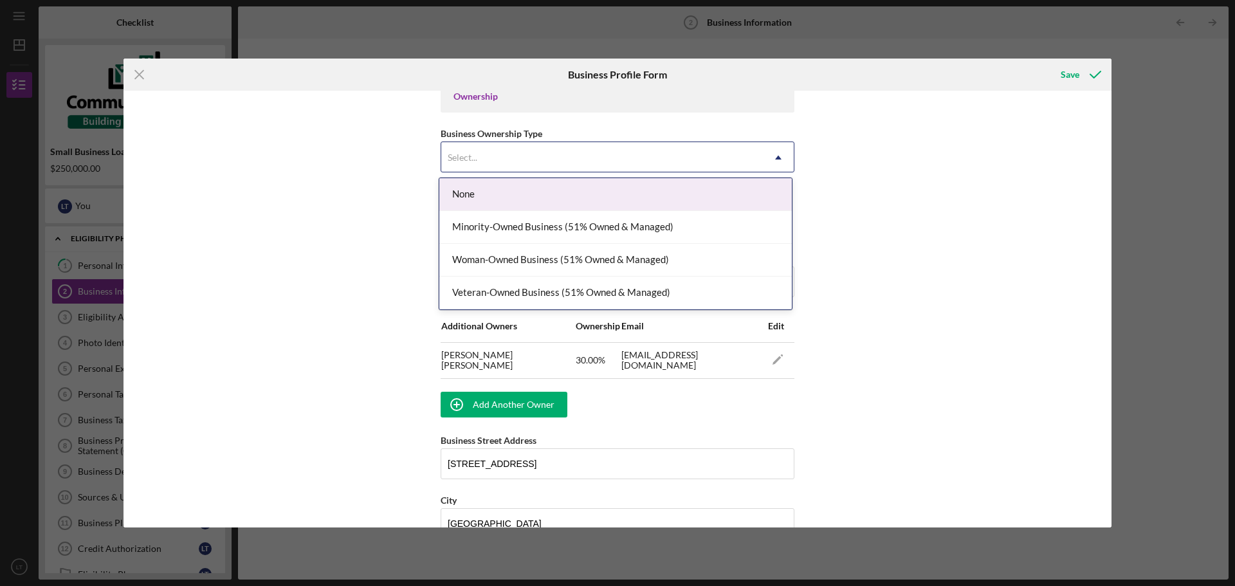
click at [527, 158] on div "Select..." at bounding box center [602, 158] width 322 height 30
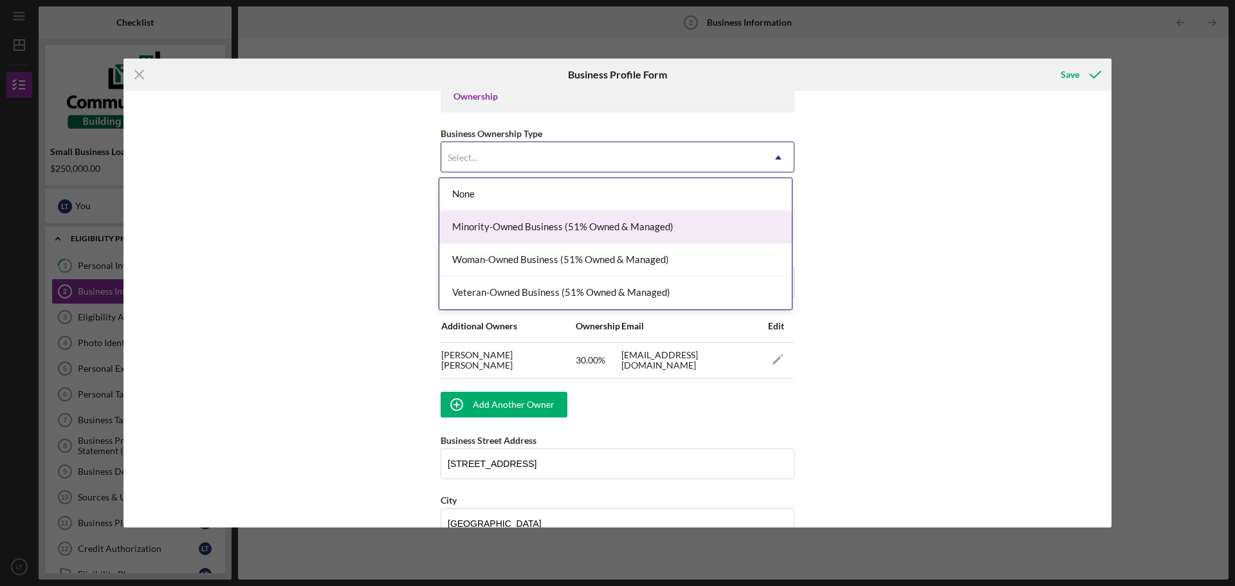
click at [549, 227] on div "Minority-Owned Business (51% Owned & Managed)" at bounding box center [615, 227] width 353 height 33
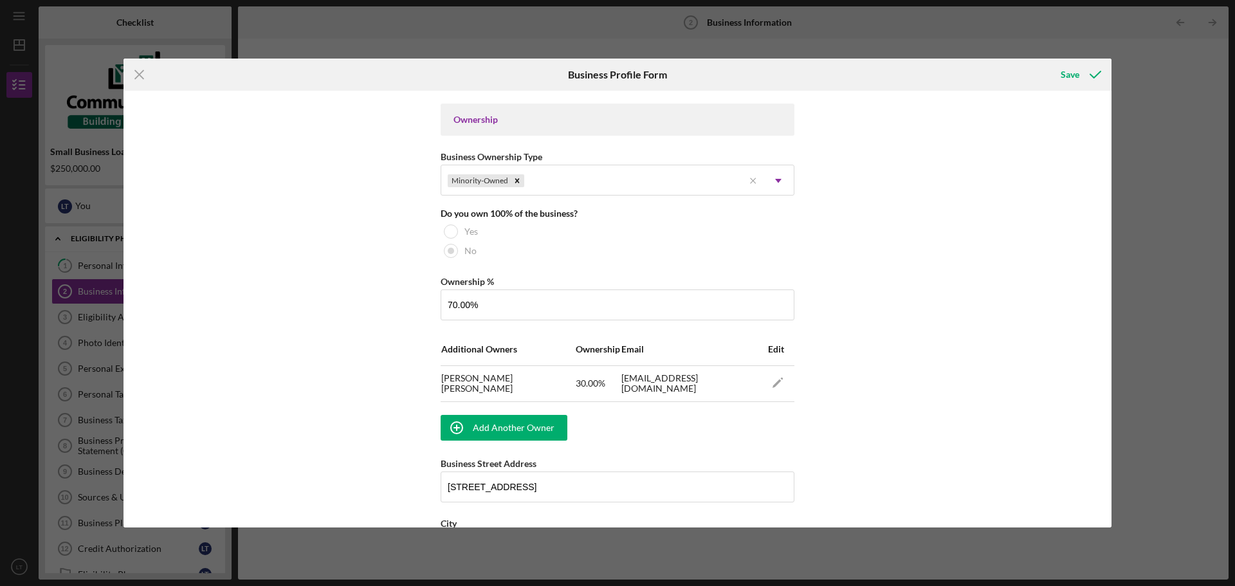
scroll to position [546, 0]
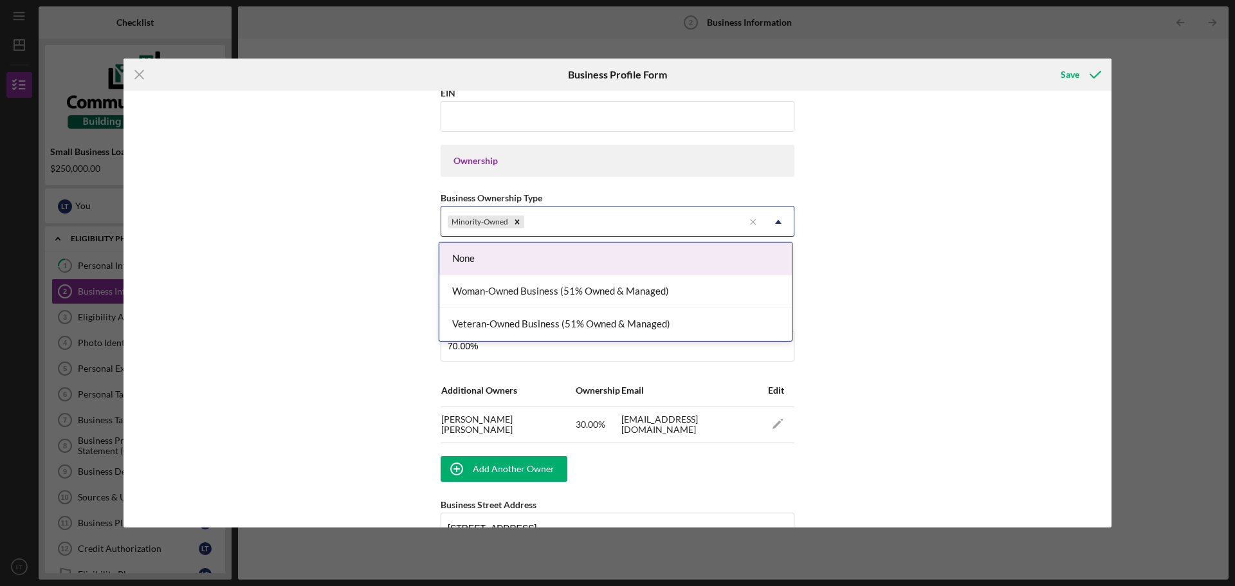
click at [539, 221] on div "Minority-Owned" at bounding box center [592, 222] width 302 height 30
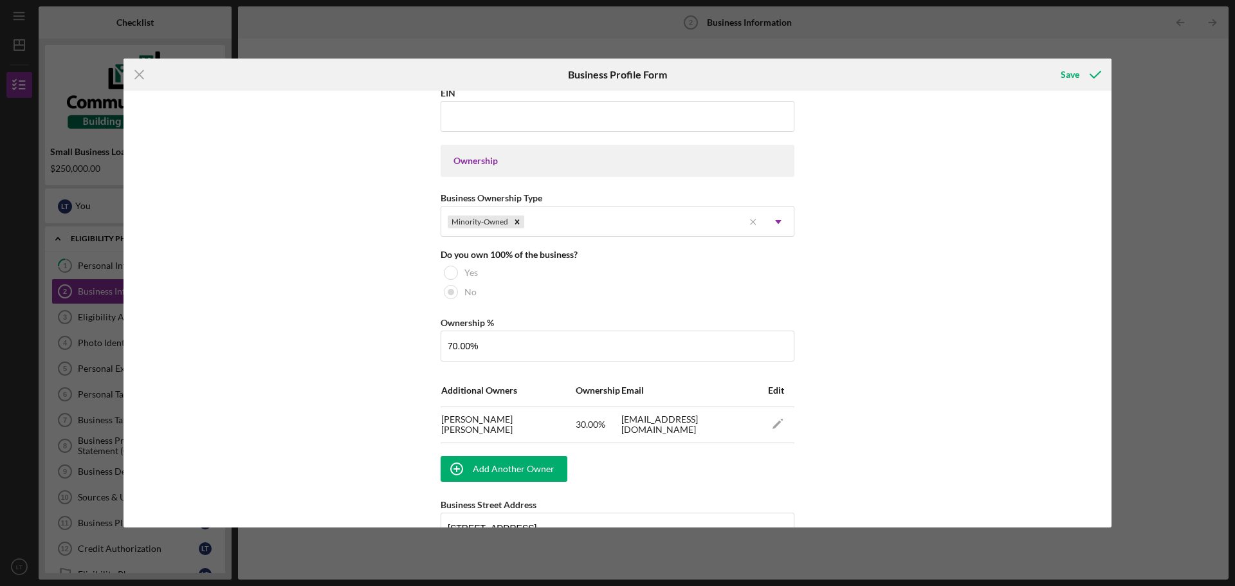
click at [392, 258] on div "Business Name Stump and Bones Collectibles DBA Stump and Bones Collectibles Bus…" at bounding box center [618, 309] width 988 height 437
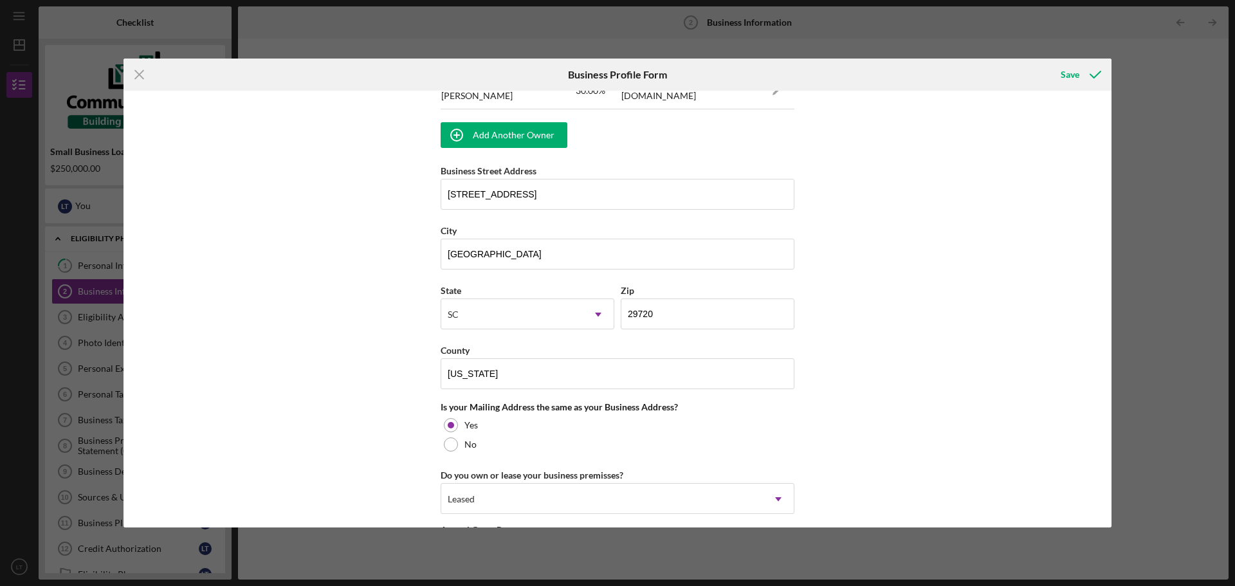
scroll to position [1060, 0]
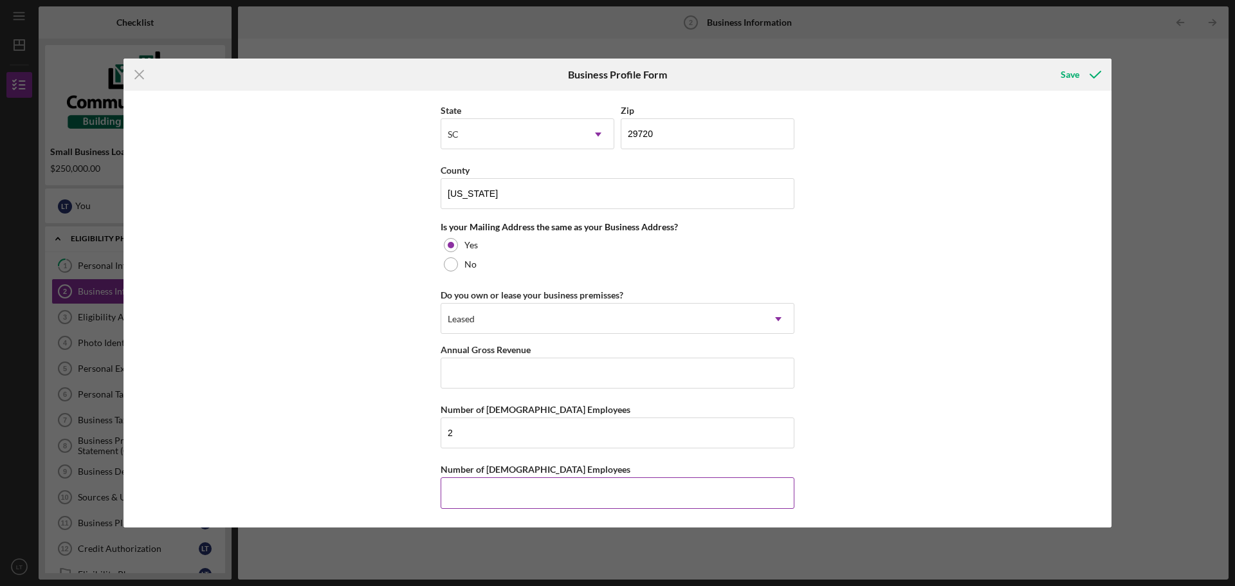
click at [517, 490] on input "Number of [DEMOGRAPHIC_DATA] Employees" at bounding box center [618, 492] width 354 height 31
type input "0"
click at [379, 383] on div "Business Name Stump and Bones Collectibles DBA Stump and Bones Collectibles Bus…" at bounding box center [618, 309] width 988 height 437
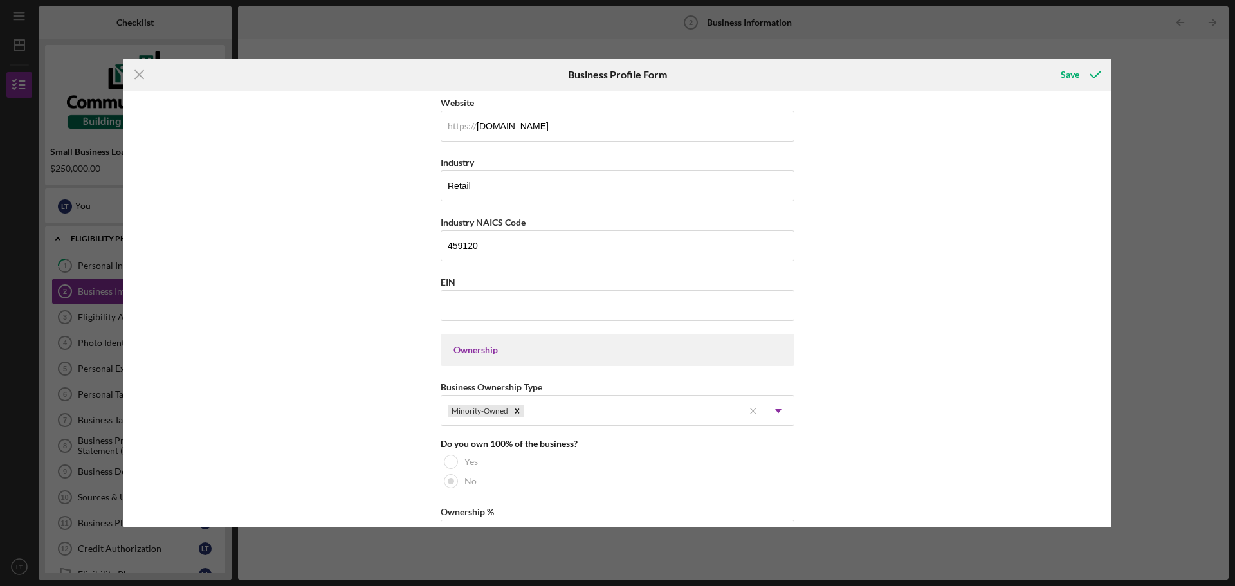
scroll to position [353, 0]
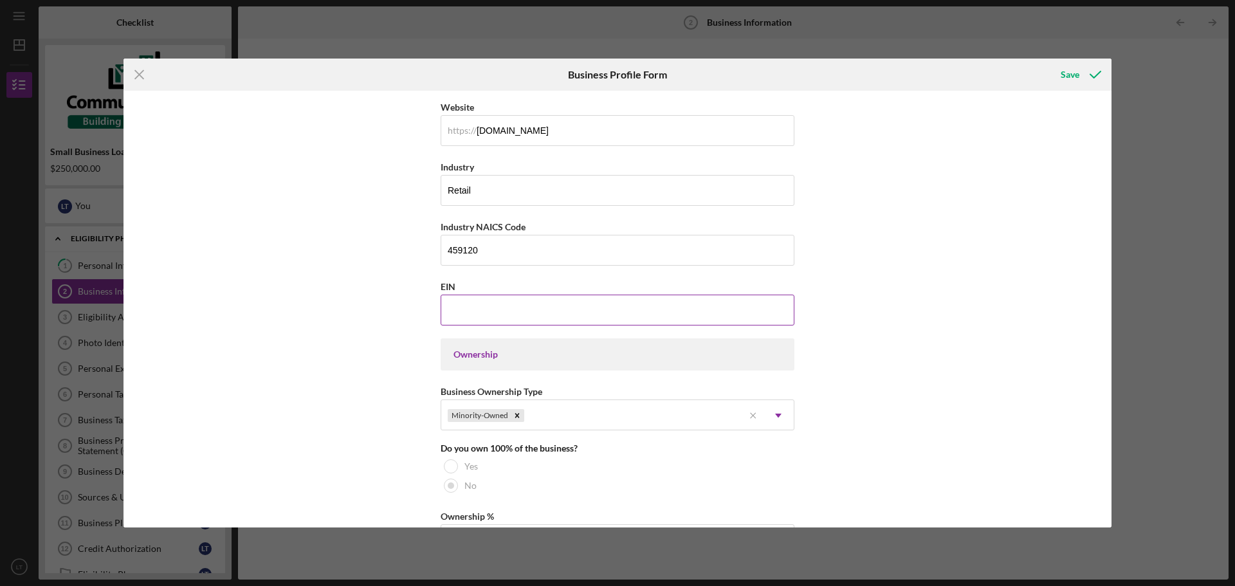
click at [565, 297] on input "EIN" at bounding box center [618, 310] width 354 height 31
type input "[US_EMPLOYER_IDENTIFICATION_NUMBER]"
click at [363, 257] on div "Business Name Stump and Bones Collectibles DBA Stump and Bones Collectibles Bus…" at bounding box center [618, 309] width 988 height 437
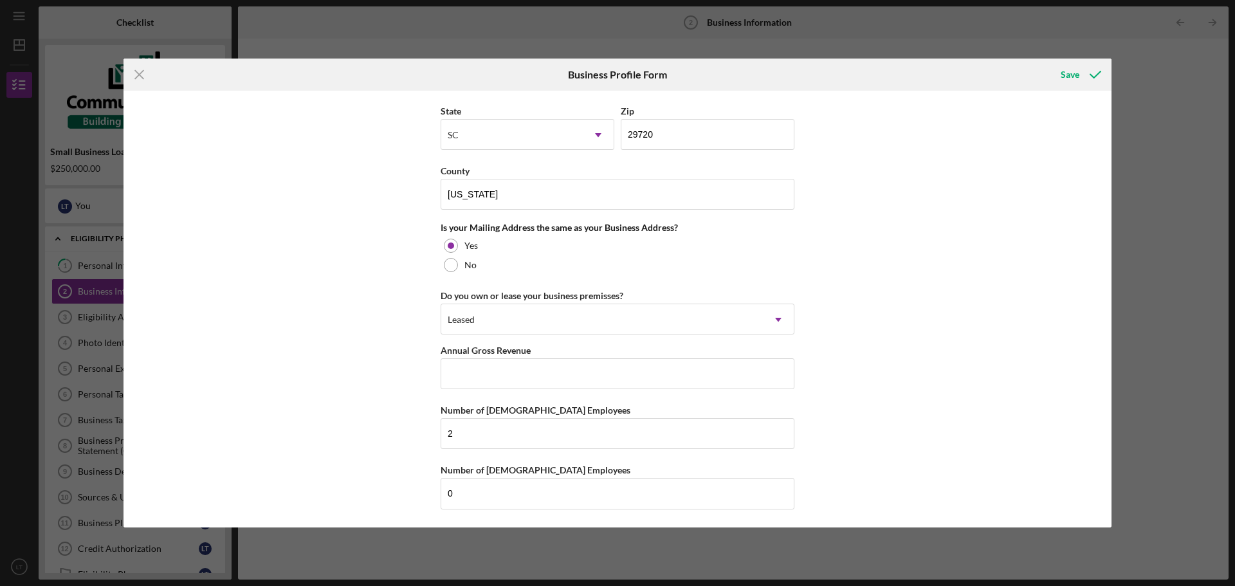
scroll to position [1060, 0]
click at [544, 368] on input "Annual Gross Revenue" at bounding box center [618, 373] width 354 height 31
type input "$300,000"
click at [333, 307] on div "Business Name Stump and Bones Collectibles DBA Stump and Bones Collectibles Bus…" at bounding box center [618, 309] width 988 height 437
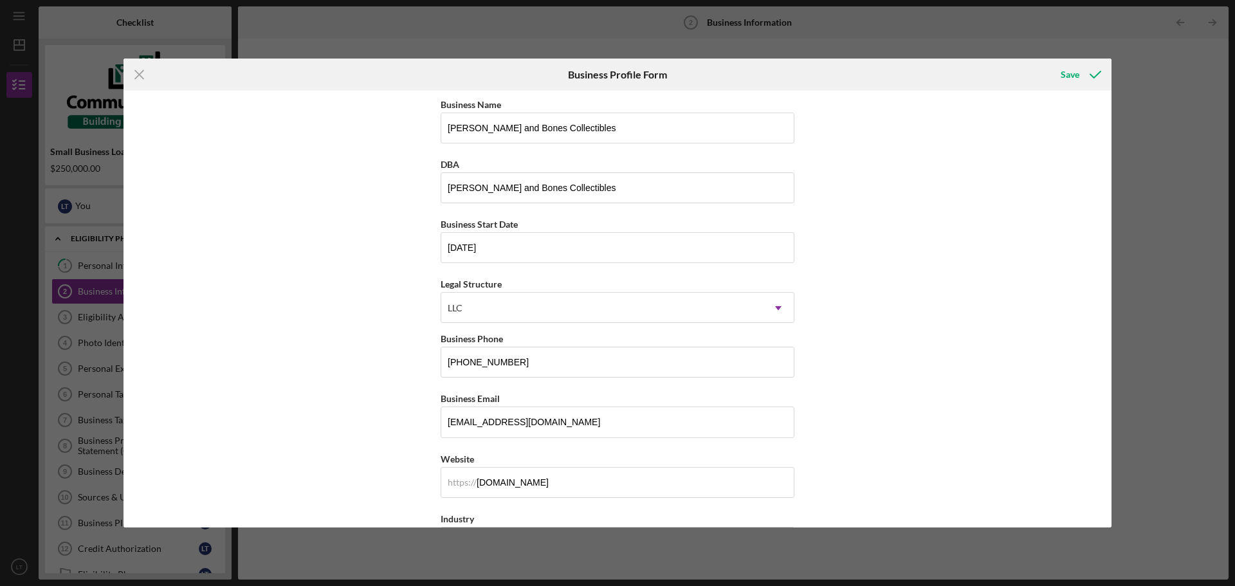
scroll to position [0, 0]
click at [1072, 77] on div "Save" at bounding box center [1070, 75] width 19 height 26
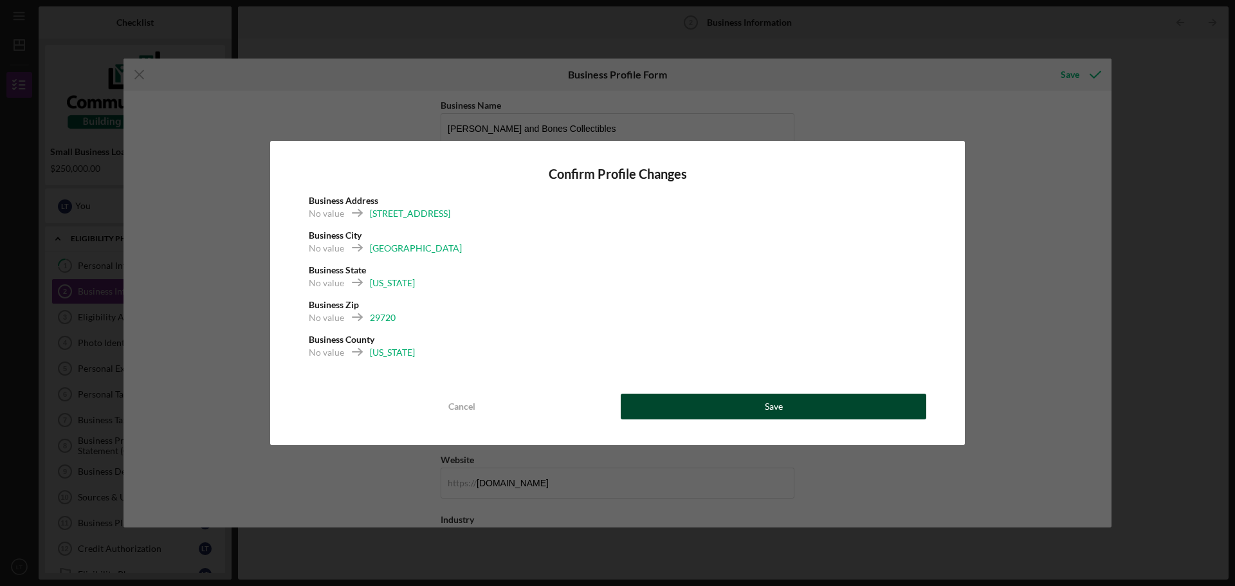
click at [745, 412] on button "Save" at bounding box center [774, 407] width 306 height 26
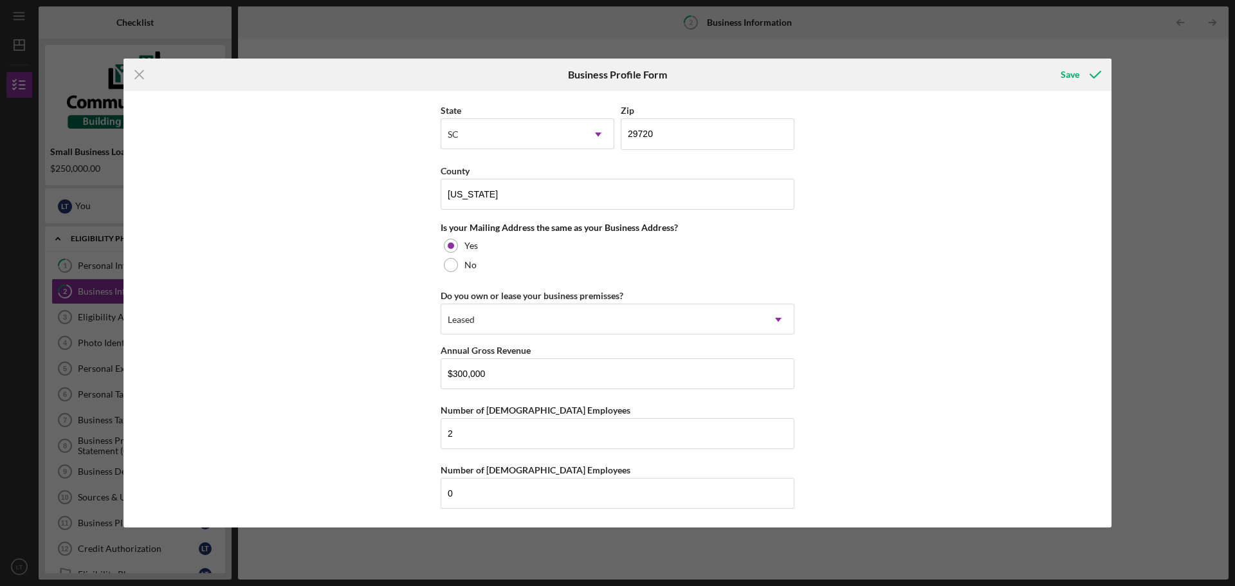
scroll to position [979, 0]
click at [1077, 85] on div "Save" at bounding box center [1070, 75] width 19 height 26
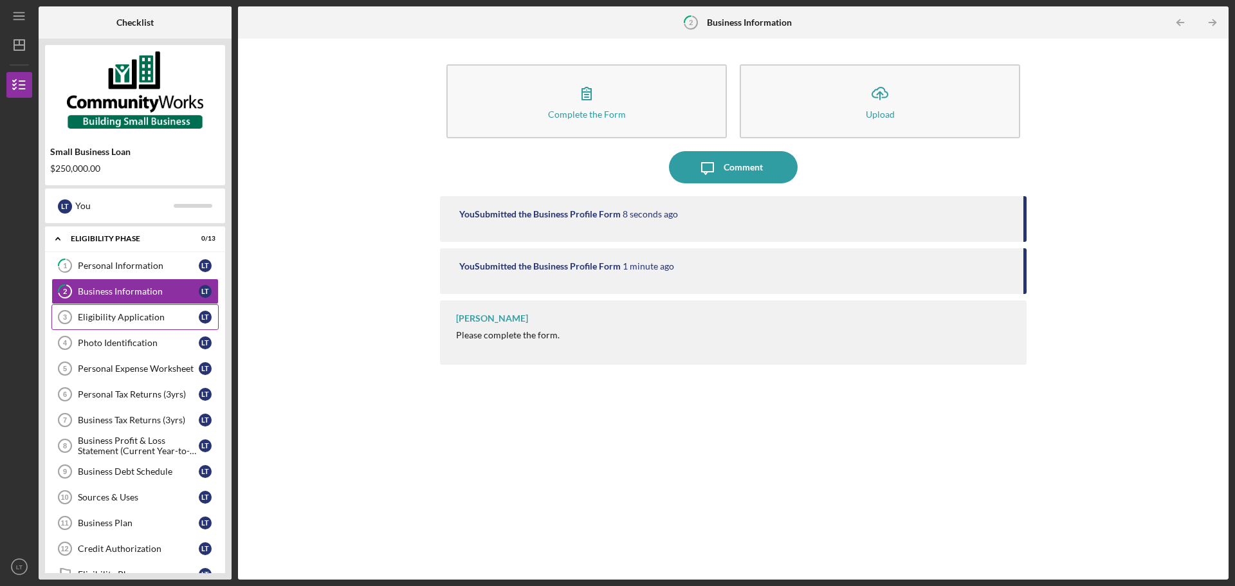
click at [138, 320] on div "Eligibility Application" at bounding box center [138, 317] width 121 height 10
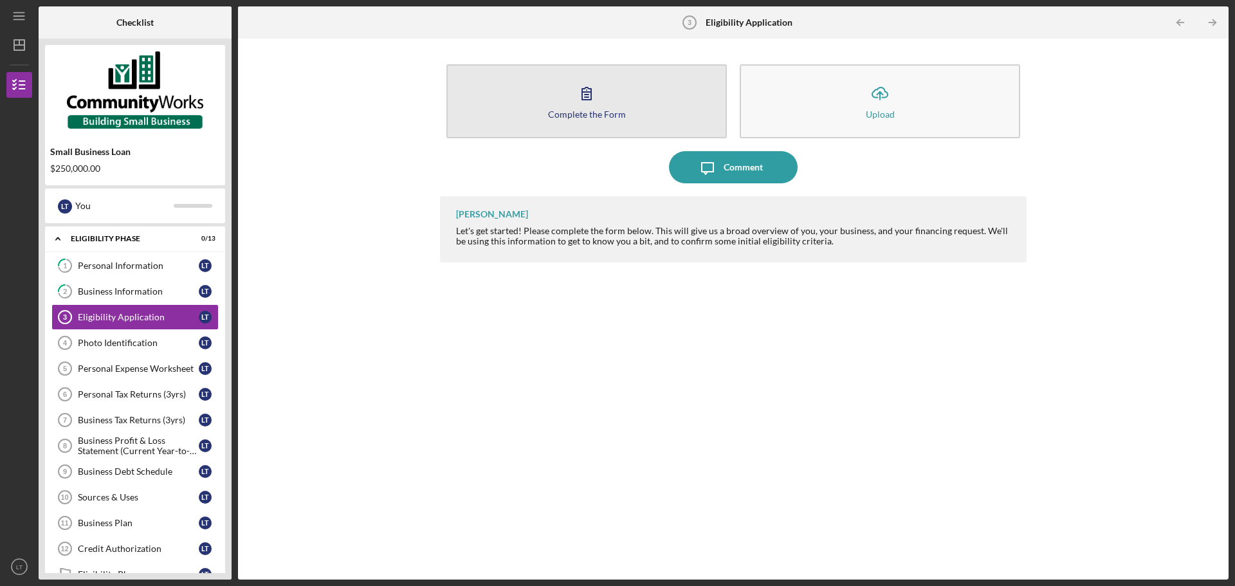
click at [625, 100] on button "Complete the Form Form" at bounding box center [586, 101] width 280 height 74
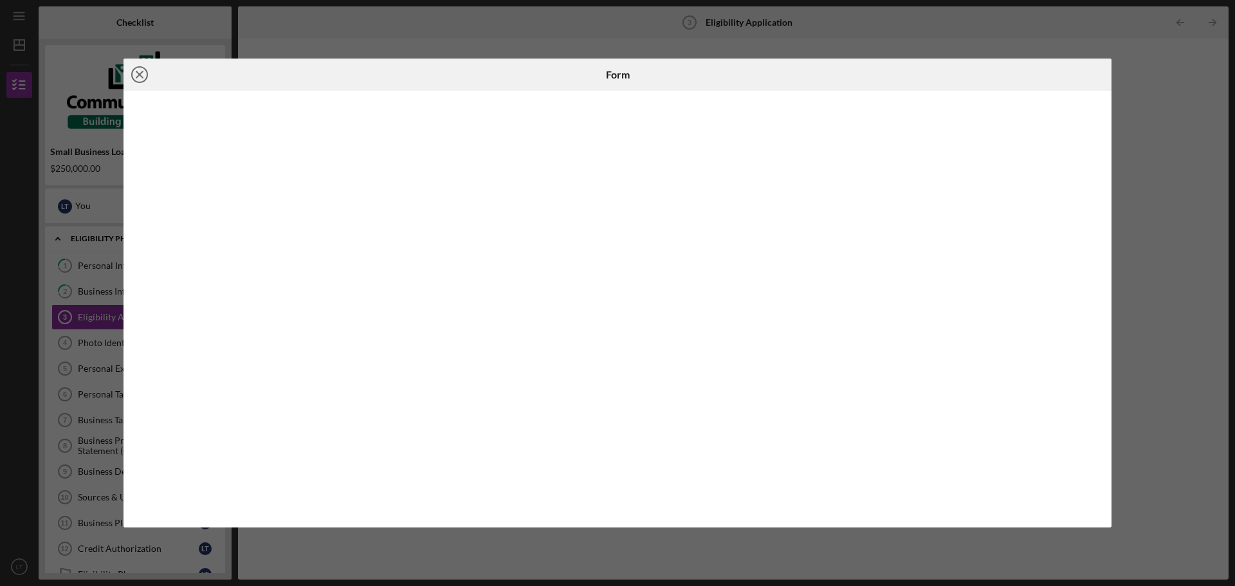
click at [140, 77] on icon "Icon/Close" at bounding box center [140, 75] width 32 height 32
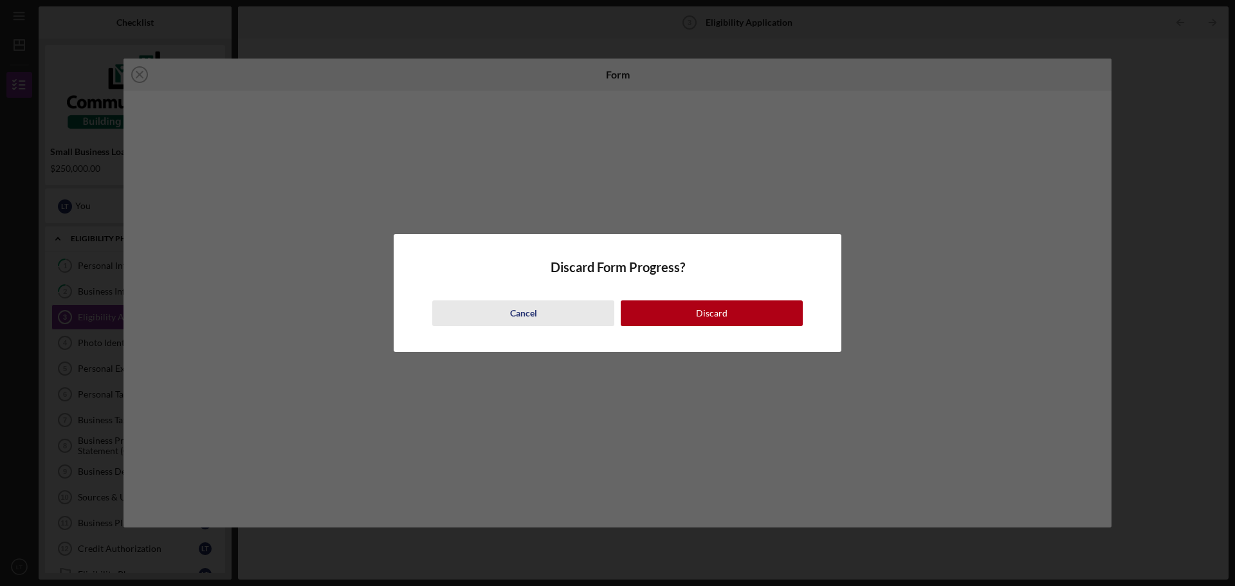
click at [573, 315] on button "Cancel" at bounding box center [523, 313] width 182 height 26
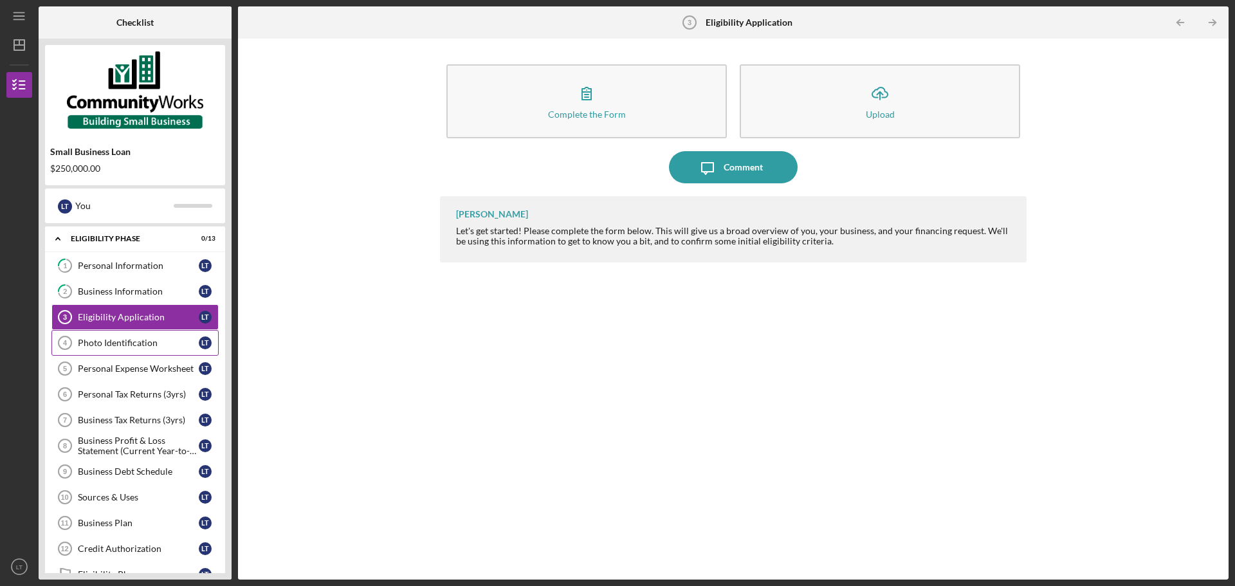
click at [155, 341] on div "Photo Identification" at bounding box center [138, 343] width 121 height 10
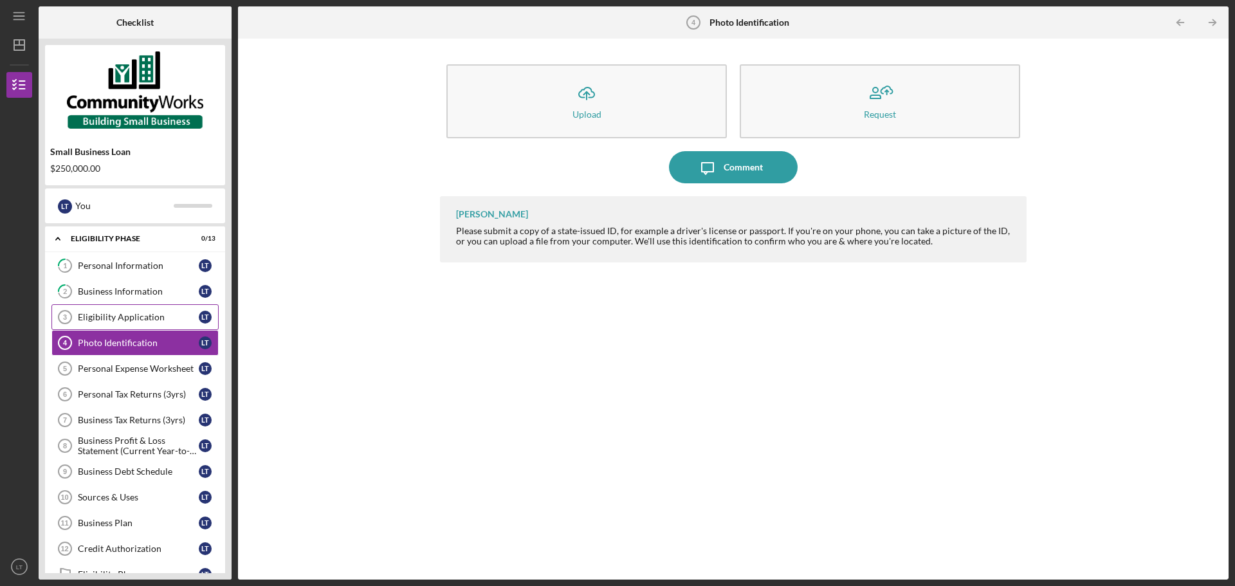
click at [150, 313] on div "Eligibility Application" at bounding box center [138, 317] width 121 height 10
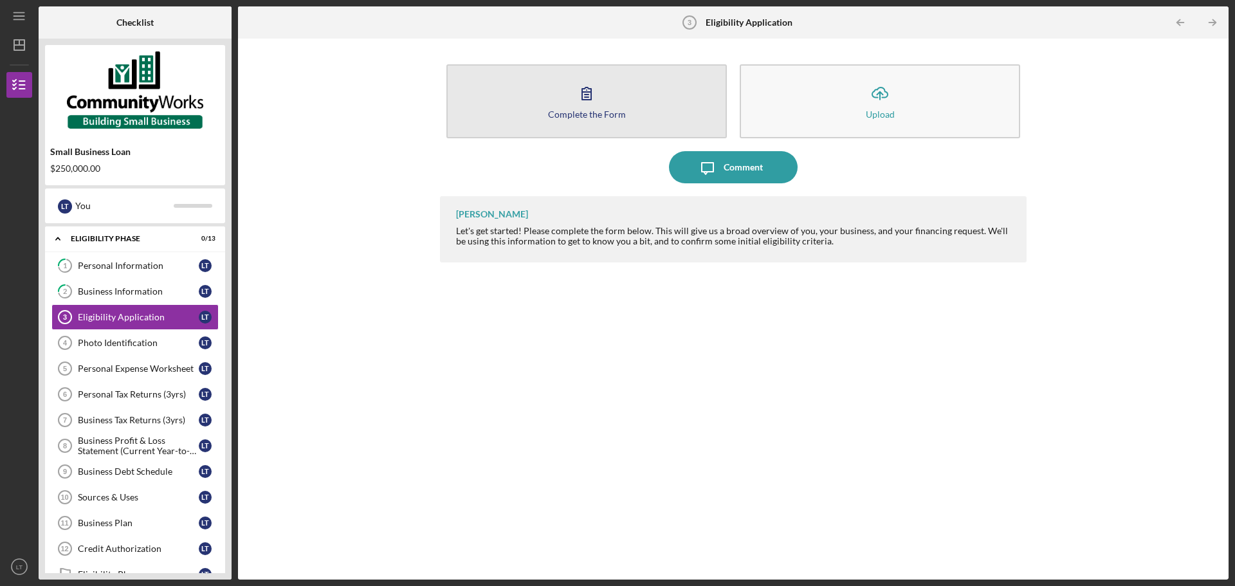
click at [634, 92] on button "Complete the Form Form" at bounding box center [586, 101] width 280 height 74
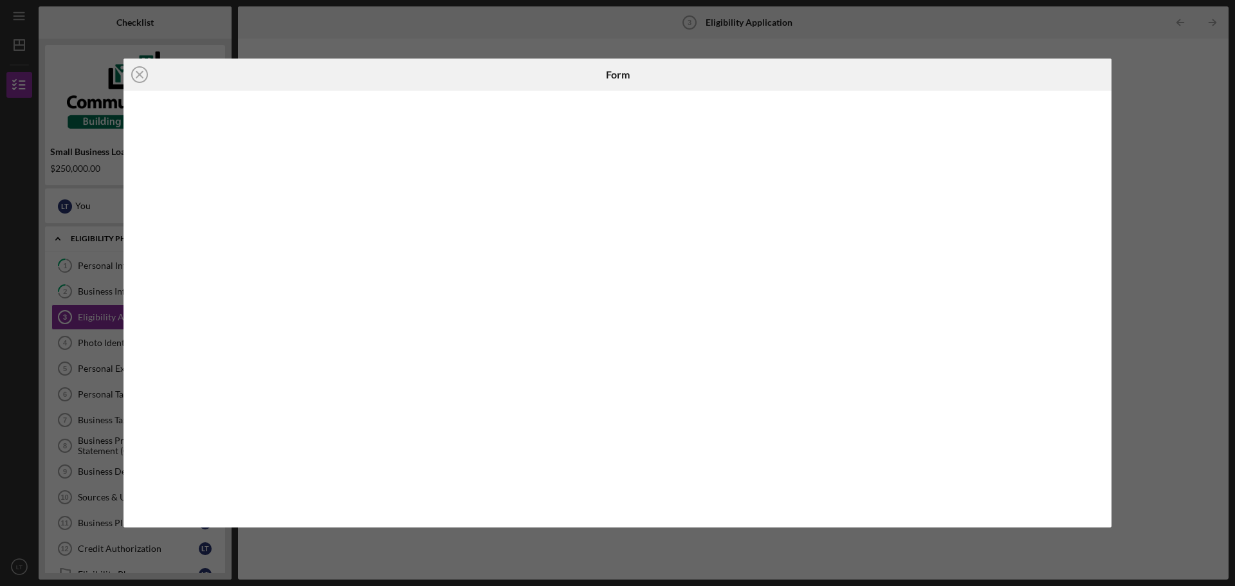
click at [1153, 273] on div "Icon/Close Form" at bounding box center [617, 293] width 1235 height 586
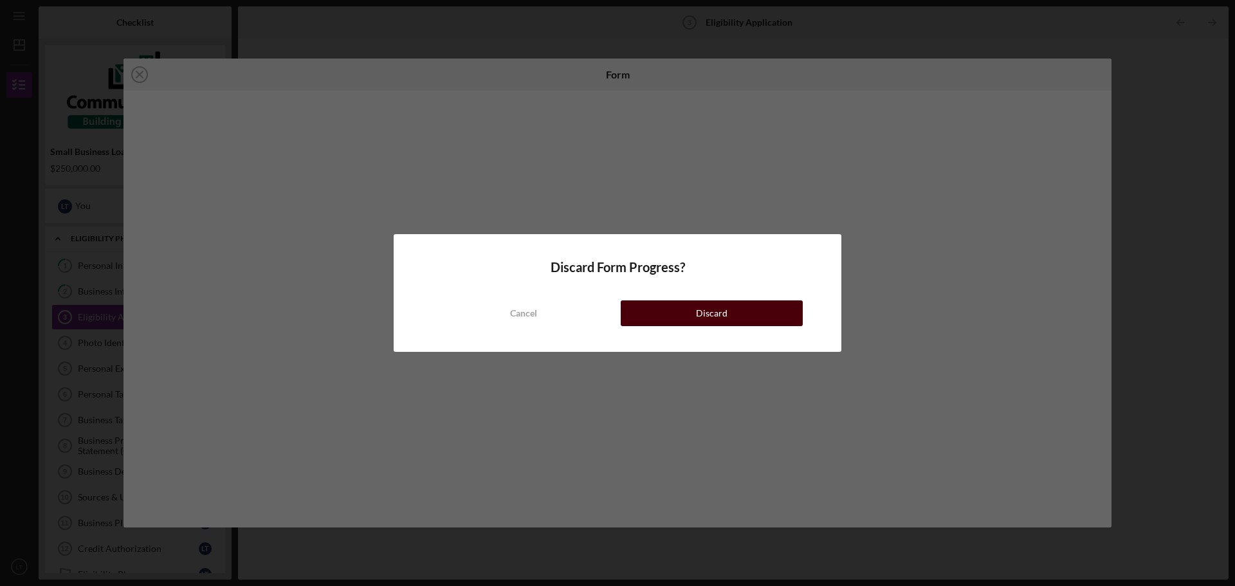
click at [679, 307] on button "Discard" at bounding box center [712, 313] width 182 height 26
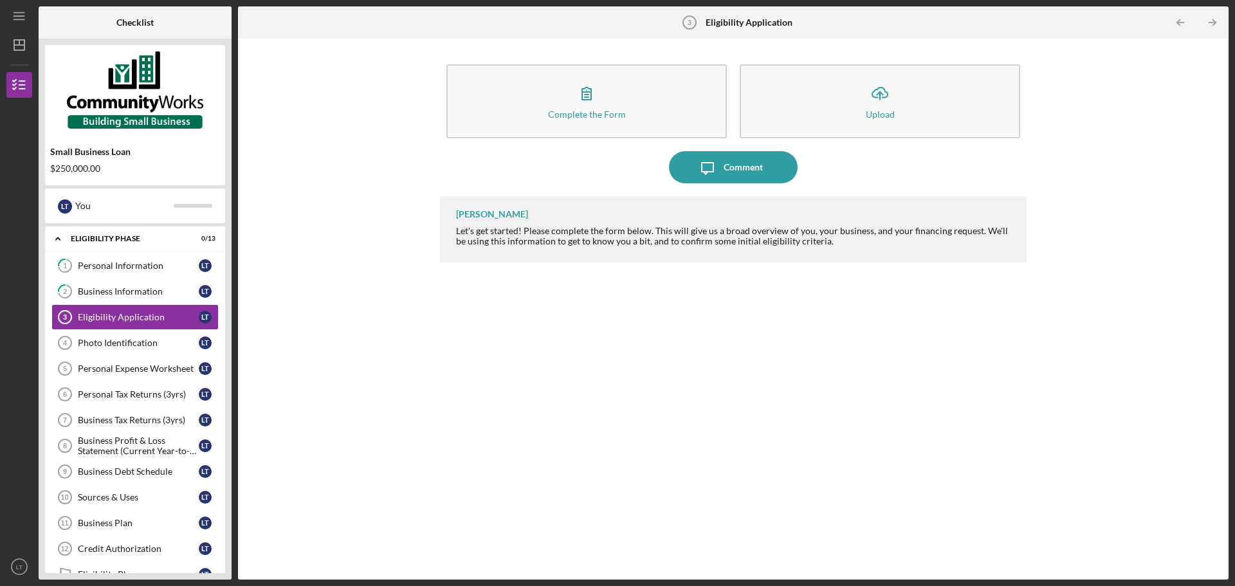
click at [114, 164] on div "$250,000.00" at bounding box center [135, 168] width 170 height 10
click at [95, 173] on div "$250,000.00" at bounding box center [135, 168] width 170 height 10
click at [138, 259] on link "1 Personal Information L T" at bounding box center [134, 266] width 167 height 26
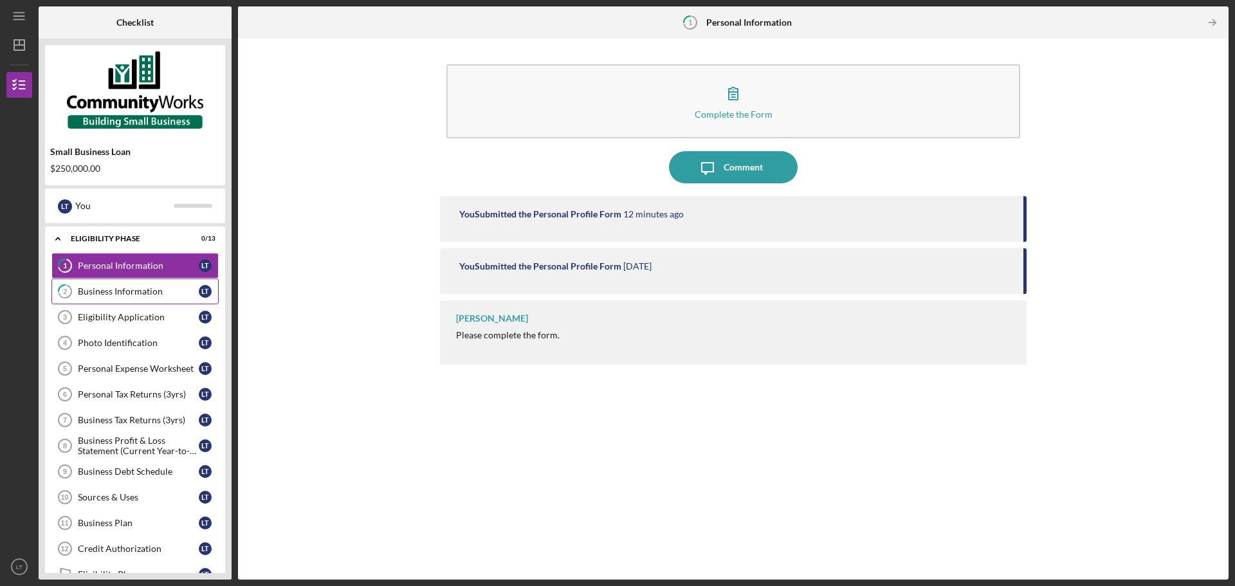
click at [130, 288] on div "Business Information" at bounding box center [138, 291] width 121 height 10
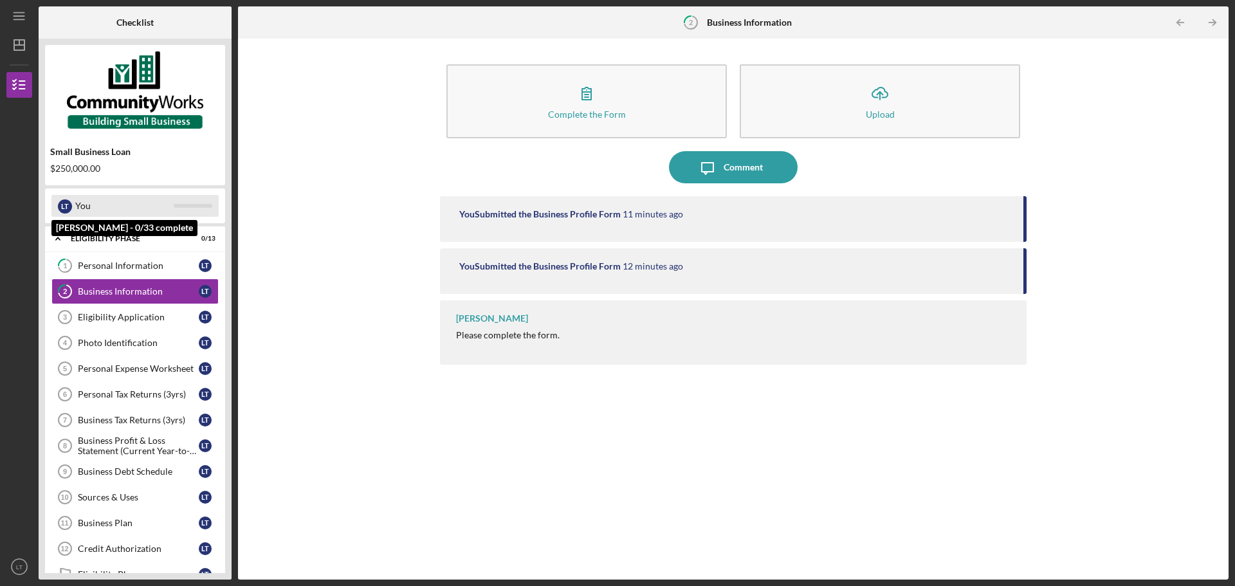
click at [118, 202] on div "You" at bounding box center [124, 206] width 98 height 22
click at [90, 165] on div "$250,000.00" at bounding box center [135, 168] width 170 height 10
click at [145, 273] on link "1 Personal Information L T" at bounding box center [134, 266] width 167 height 26
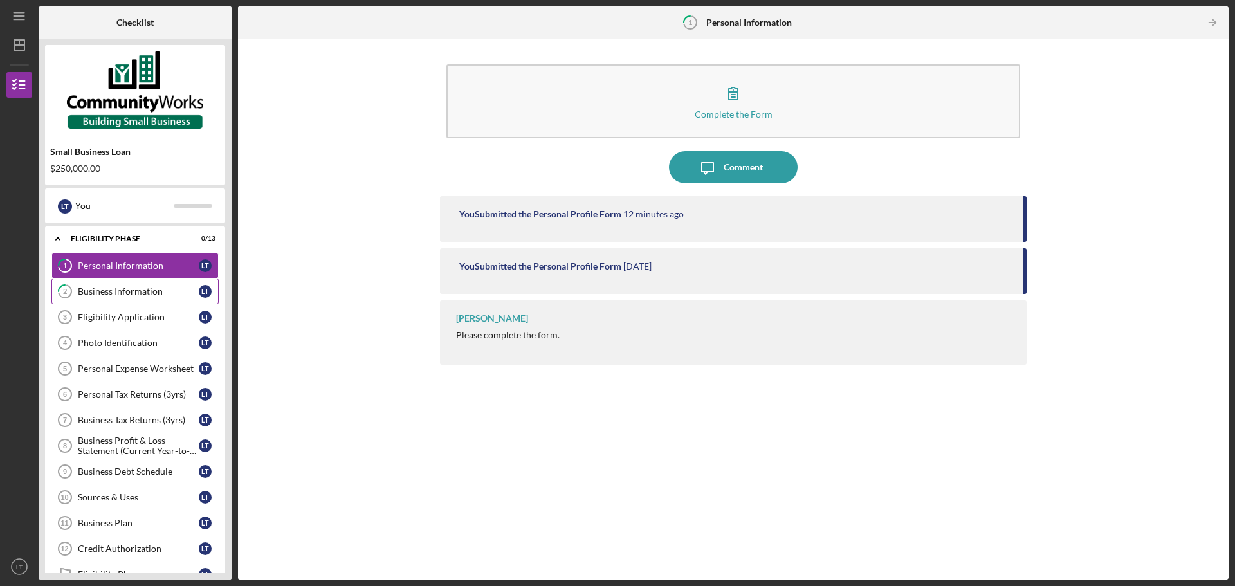
click at [136, 286] on div "Business Information" at bounding box center [138, 291] width 121 height 10
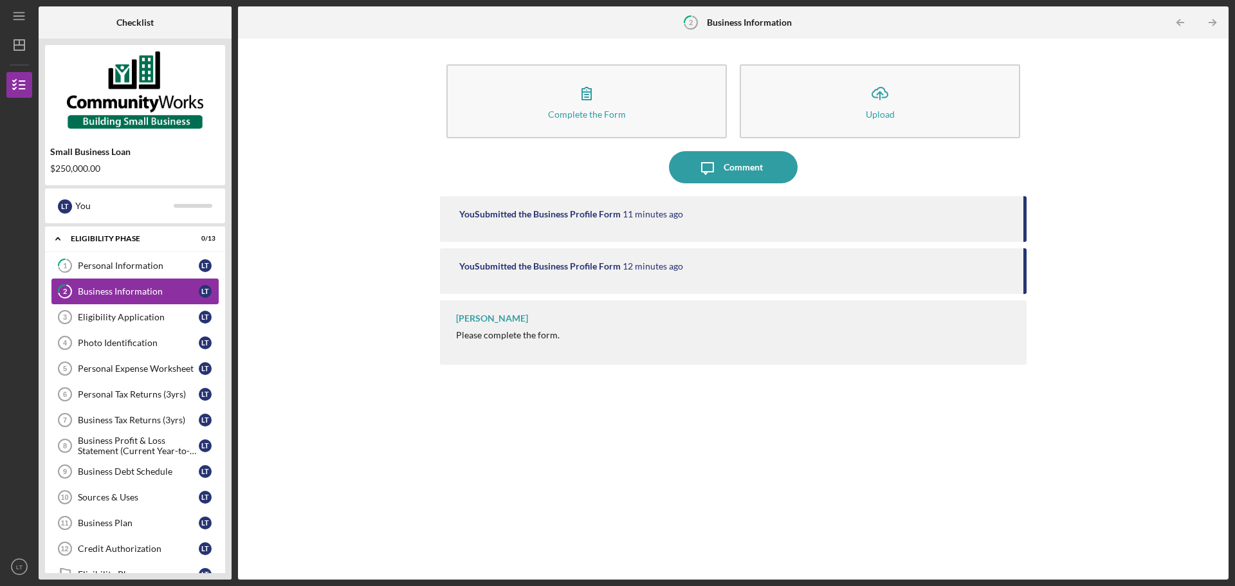
click at [147, 302] on link "2 Business Information L T" at bounding box center [134, 292] width 167 height 26
click at [152, 313] on div "Eligibility Application" at bounding box center [138, 317] width 121 height 10
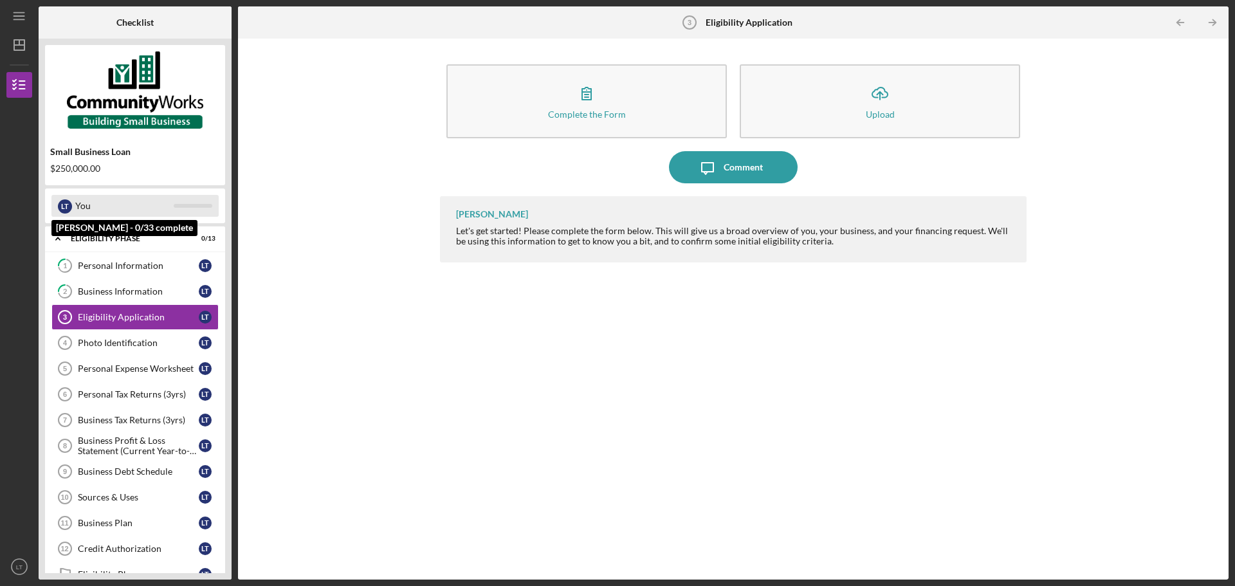
click at [71, 210] on div "L T" at bounding box center [65, 206] width 14 height 22
click at [114, 269] on div "Personal Information" at bounding box center [138, 266] width 121 height 10
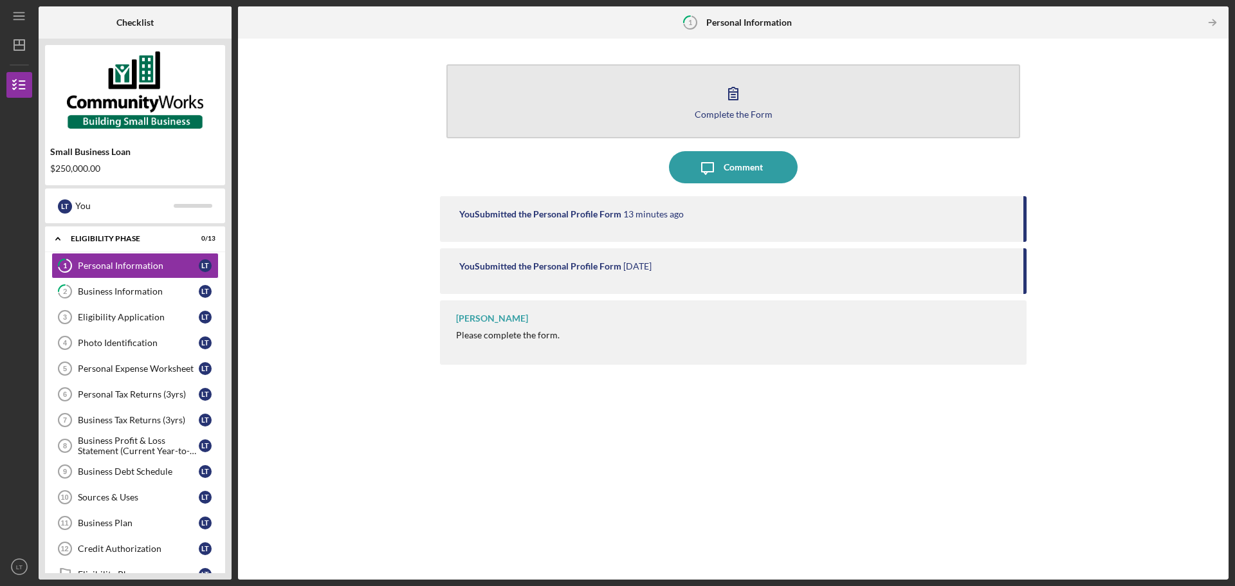
click at [664, 106] on button "Complete the Form Form" at bounding box center [733, 101] width 574 height 74
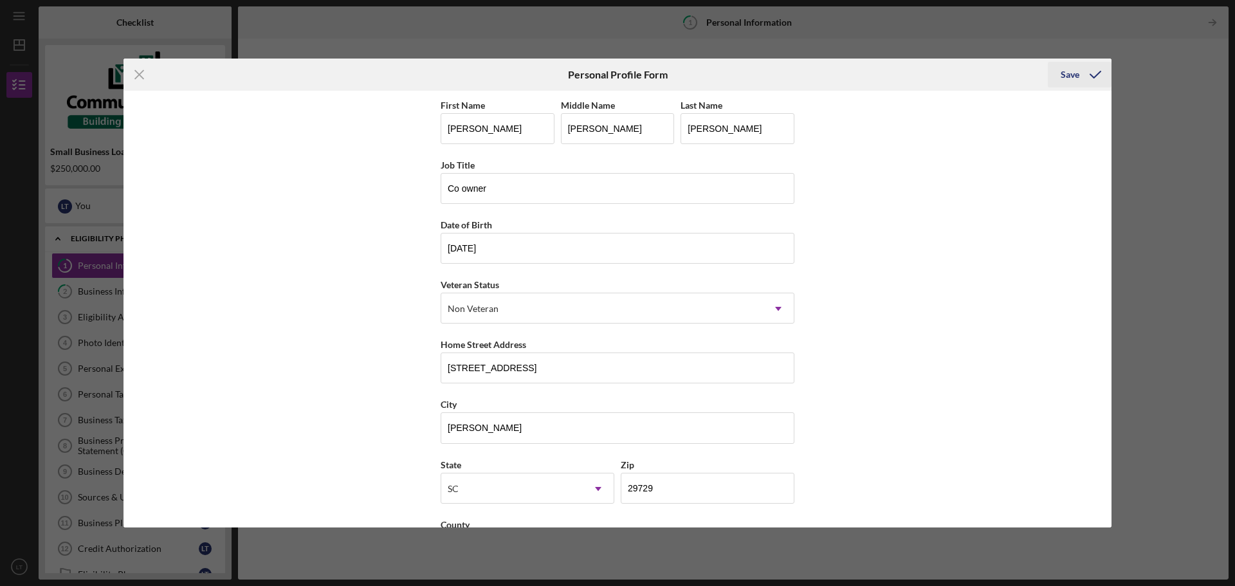
click at [1100, 69] on icon "submit" at bounding box center [1095, 75] width 32 height 32
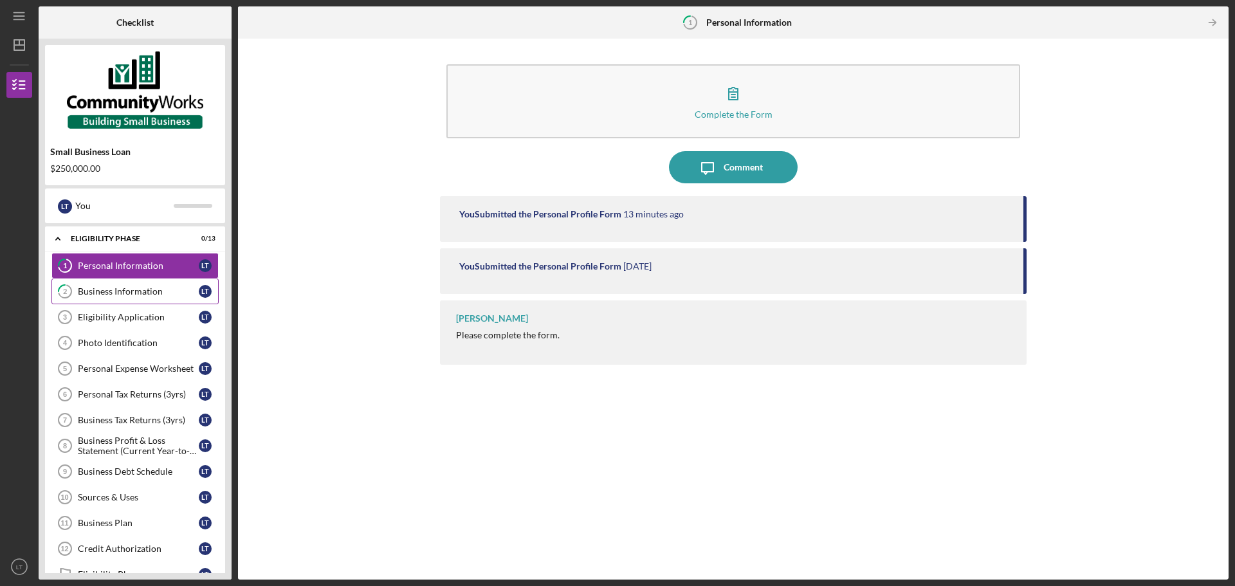
click at [138, 284] on link "2 Business Information L T" at bounding box center [134, 292] width 167 height 26
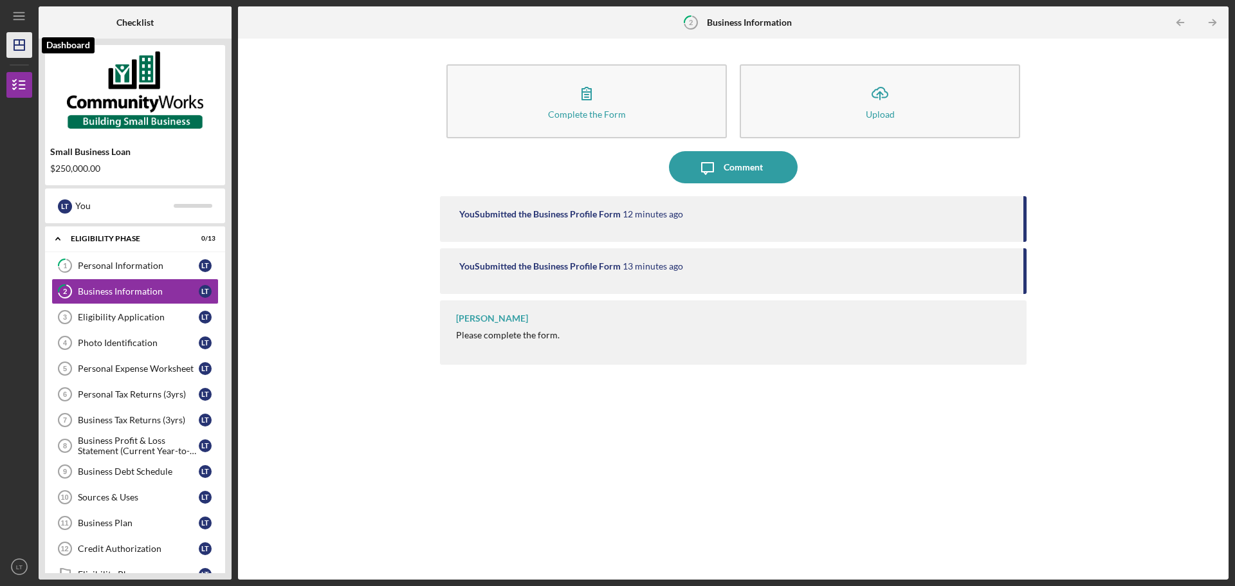
click at [19, 54] on icon "Icon/Dashboard" at bounding box center [19, 45] width 32 height 32
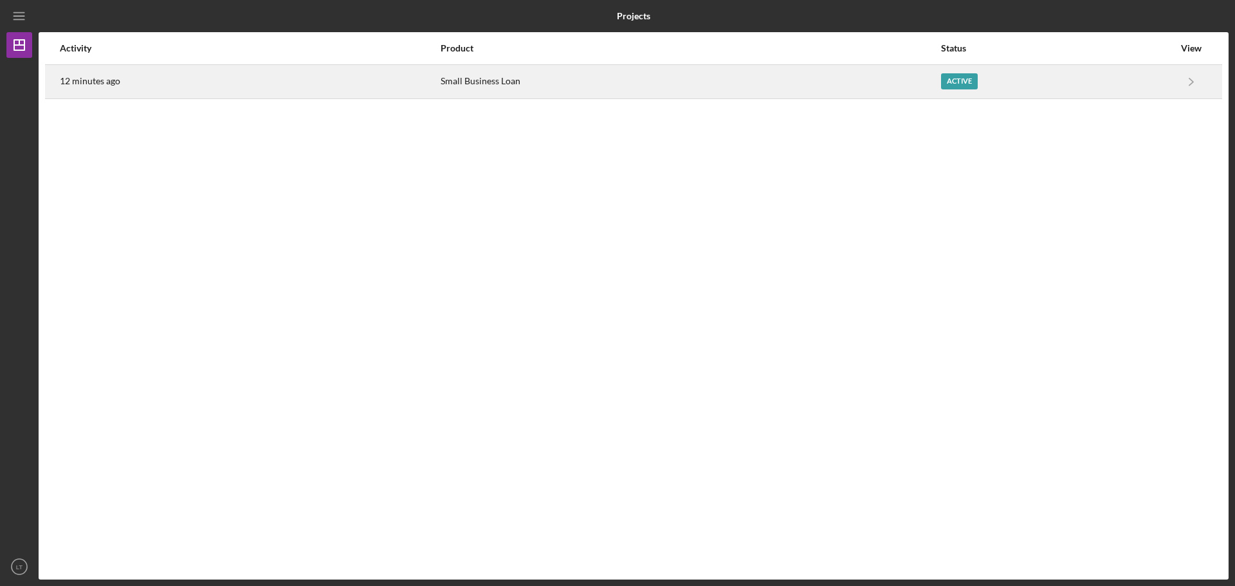
click at [259, 84] on div "12 minutes ago" at bounding box center [250, 82] width 380 height 32
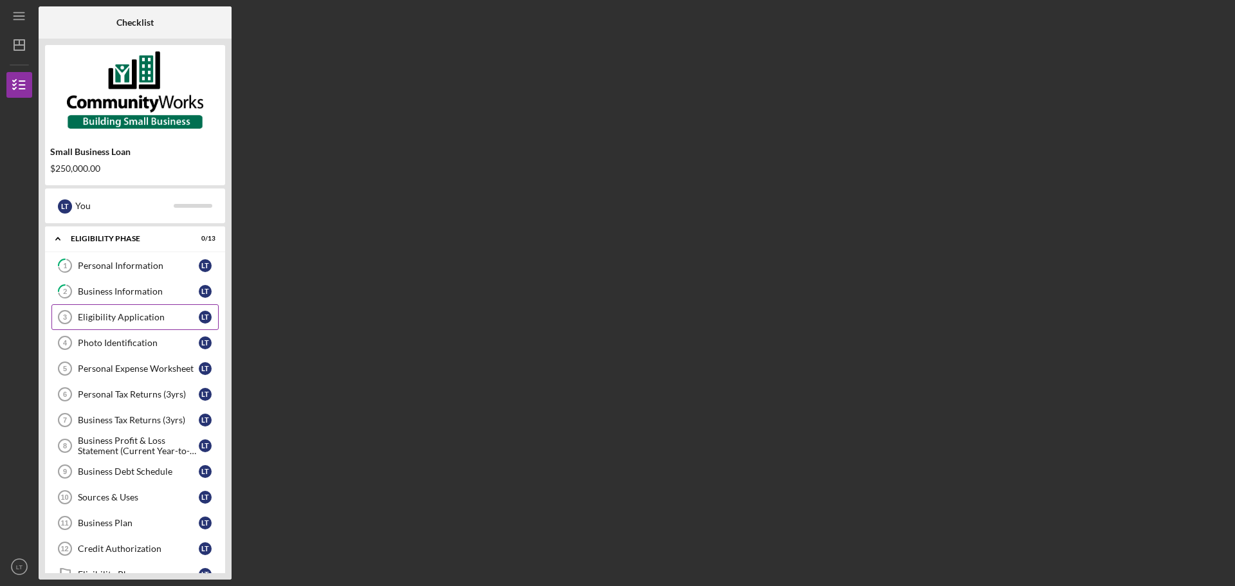
click at [124, 316] on div "Eligibility Application" at bounding box center [138, 317] width 121 height 10
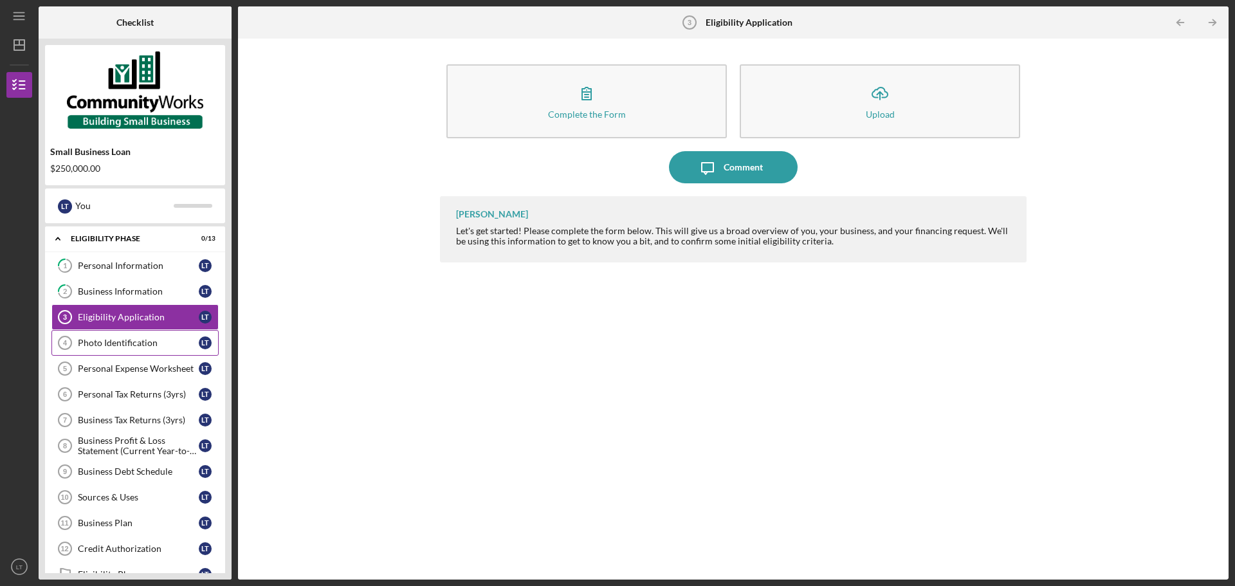
click at [143, 349] on link "Photo Identification 4 Photo Identification L T" at bounding box center [134, 343] width 167 height 26
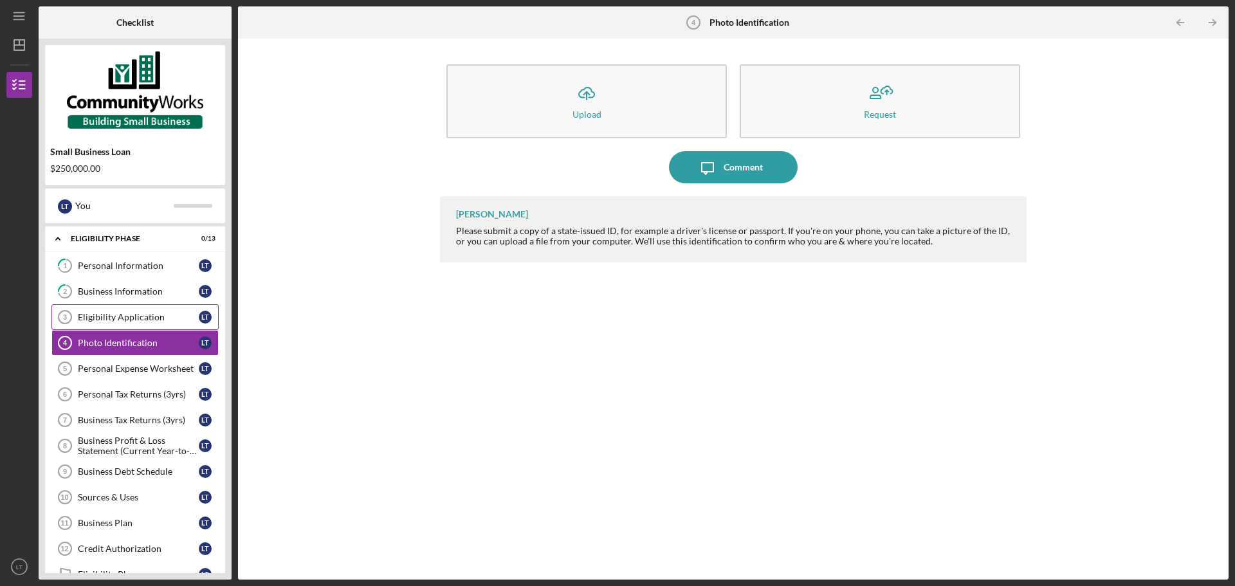
click at [140, 318] on div "Eligibility Application" at bounding box center [138, 317] width 121 height 10
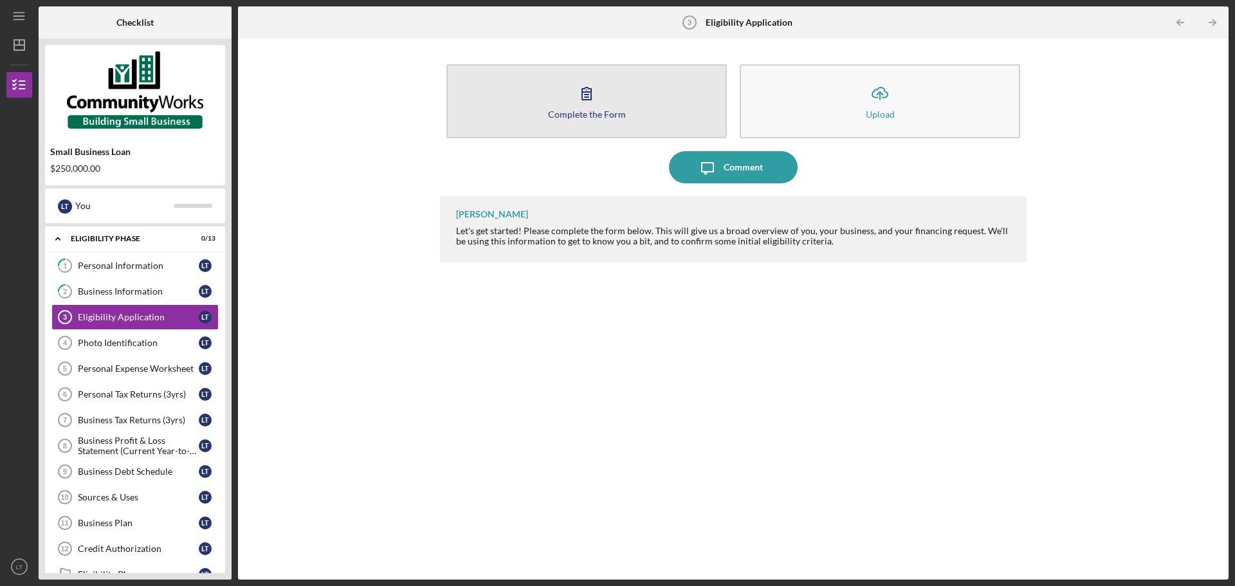
click at [522, 100] on button "Complete the Form Form" at bounding box center [586, 101] width 280 height 74
click at [663, 113] on button "Complete the Form Form" at bounding box center [586, 101] width 280 height 74
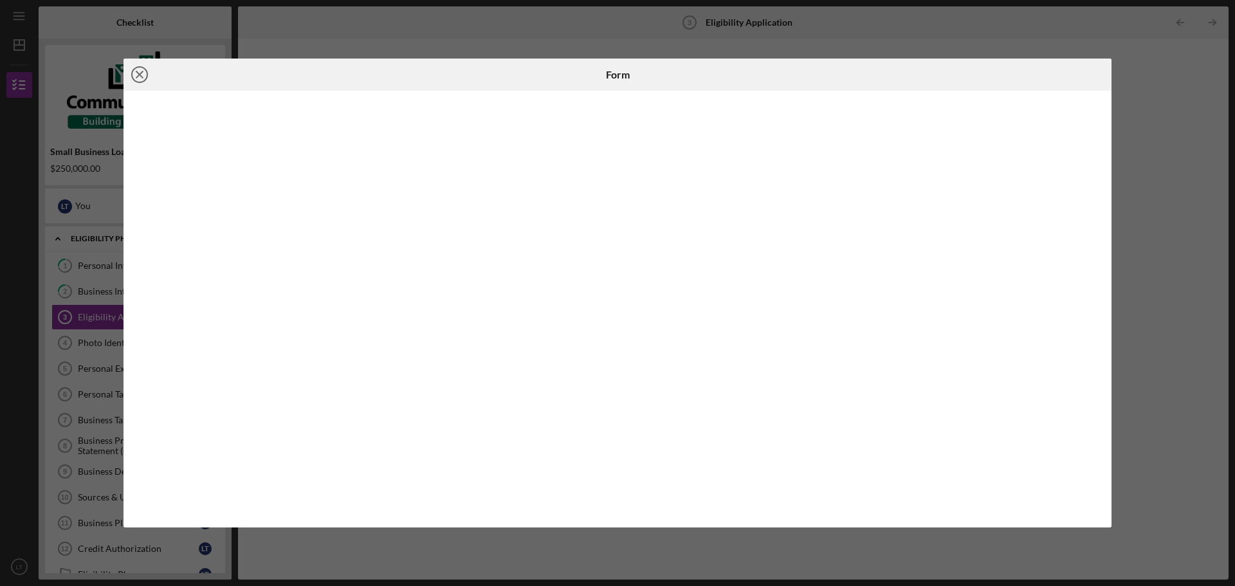
click at [143, 71] on icon "Icon/Close" at bounding box center [140, 75] width 32 height 32
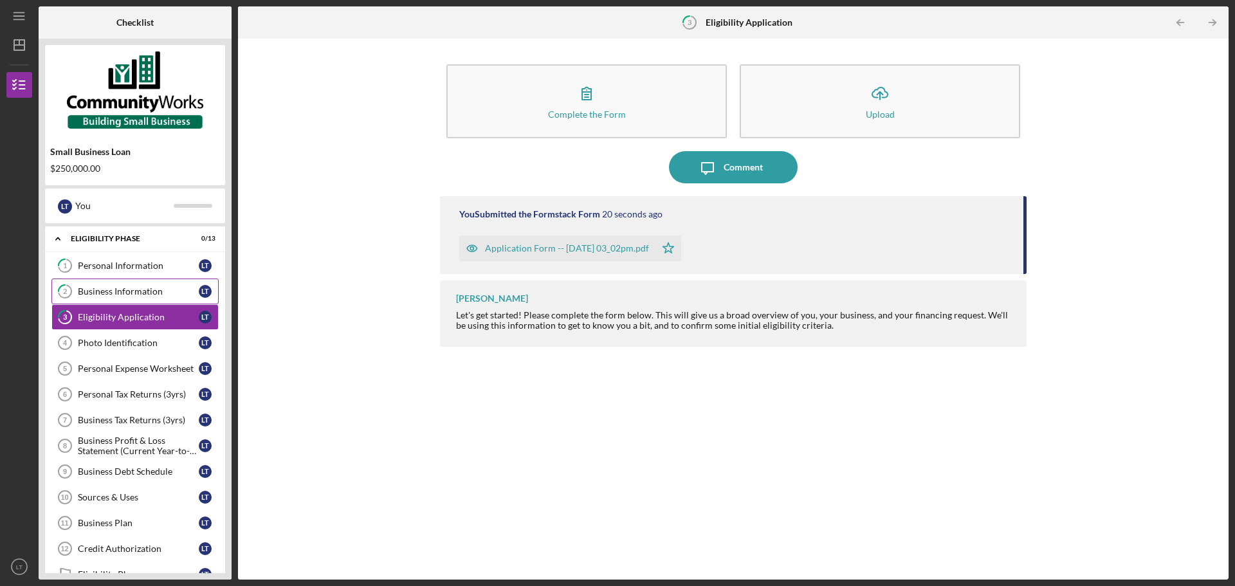
click at [143, 291] on div "Business Information" at bounding box center [138, 291] width 121 height 10
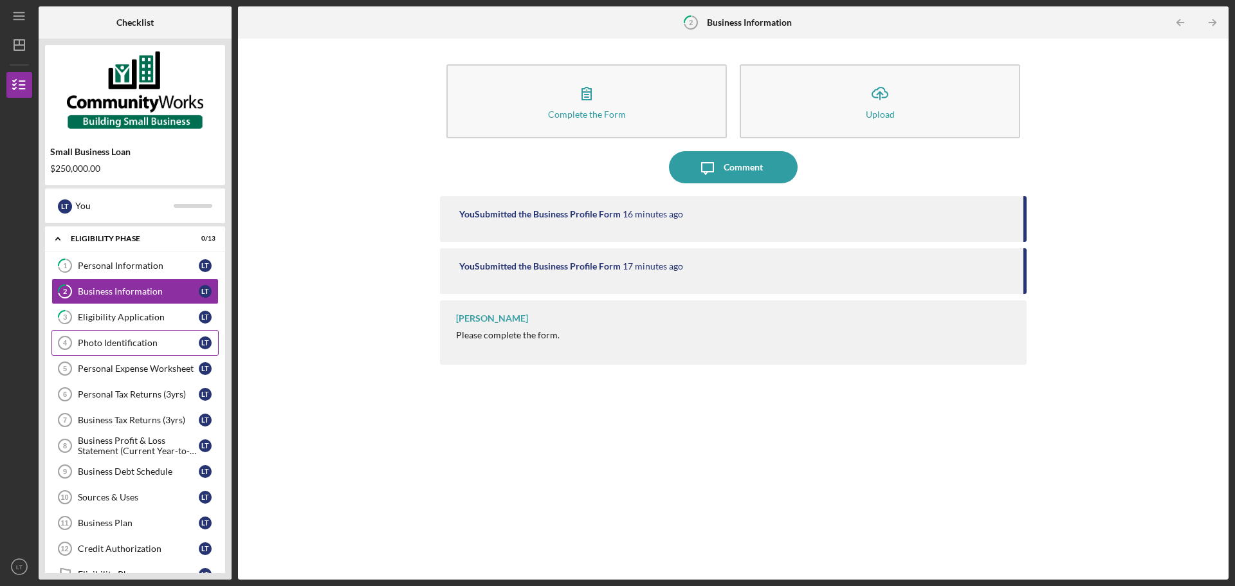
click at [145, 338] on div "Photo Identification" at bounding box center [138, 343] width 121 height 10
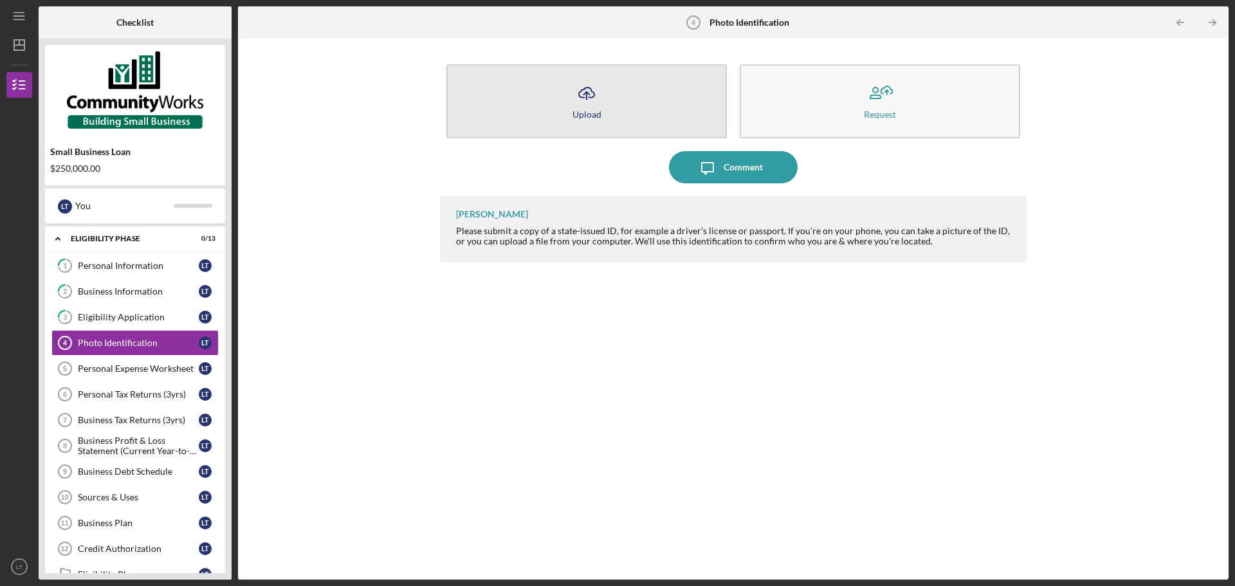
click at [572, 119] on button "Icon/Upload Upload" at bounding box center [586, 101] width 280 height 74
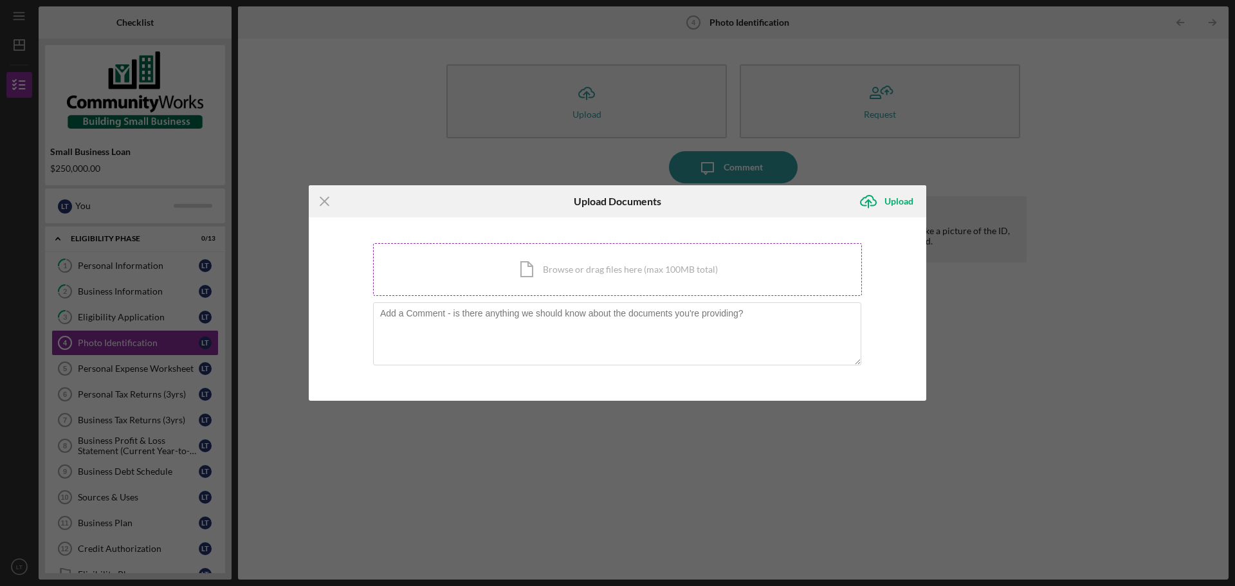
click at [537, 257] on div "Icon/Document Browse or drag files here (max 100MB total) Tap to choose files o…" at bounding box center [617, 269] width 489 height 53
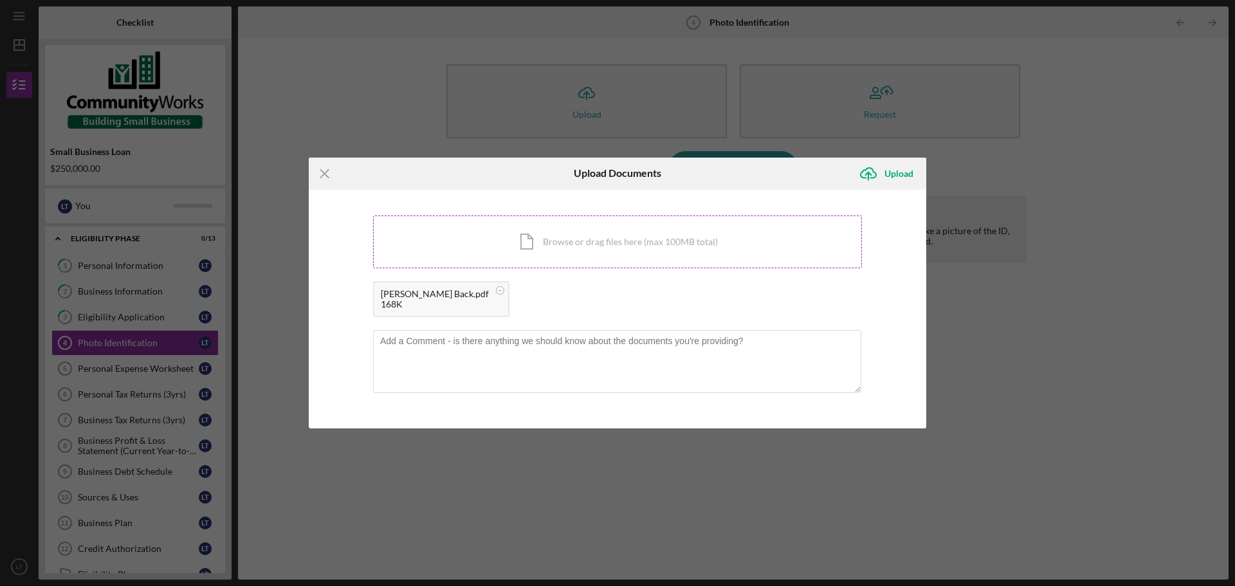
click at [533, 244] on div "Icon/Document Browse or drag files here (max 100MB total) Tap to choose files o…" at bounding box center [617, 241] width 489 height 53
click at [497, 288] on circle at bounding box center [501, 290] width 8 height 8
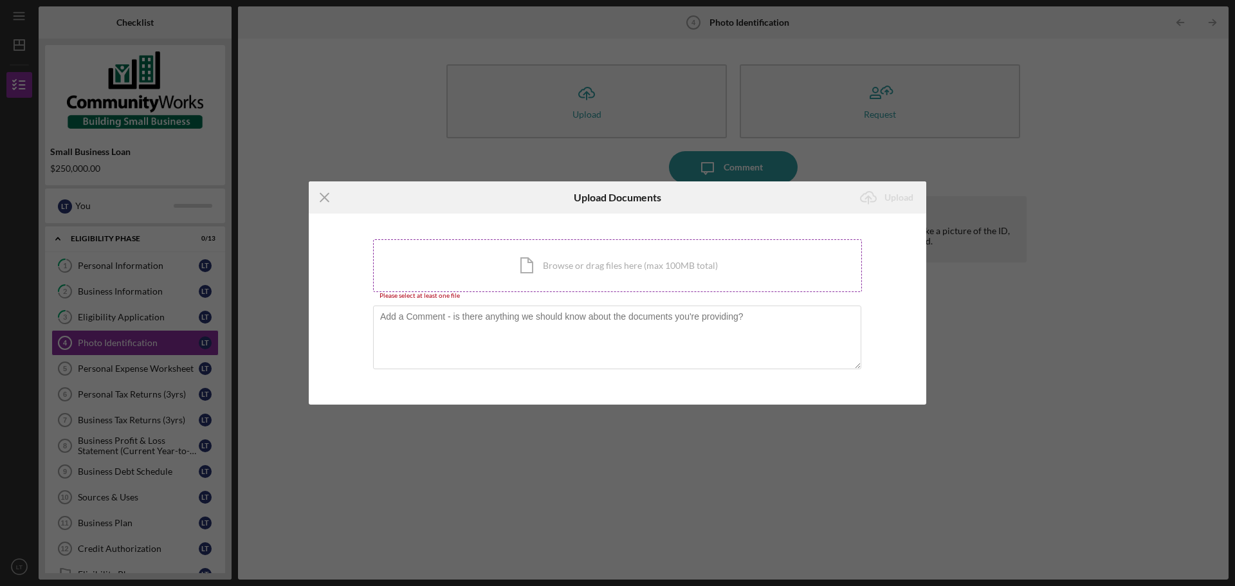
click at [591, 255] on div "Icon/Document Browse or drag files here (max 100MB total) Tap to choose files o…" at bounding box center [617, 265] width 489 height 53
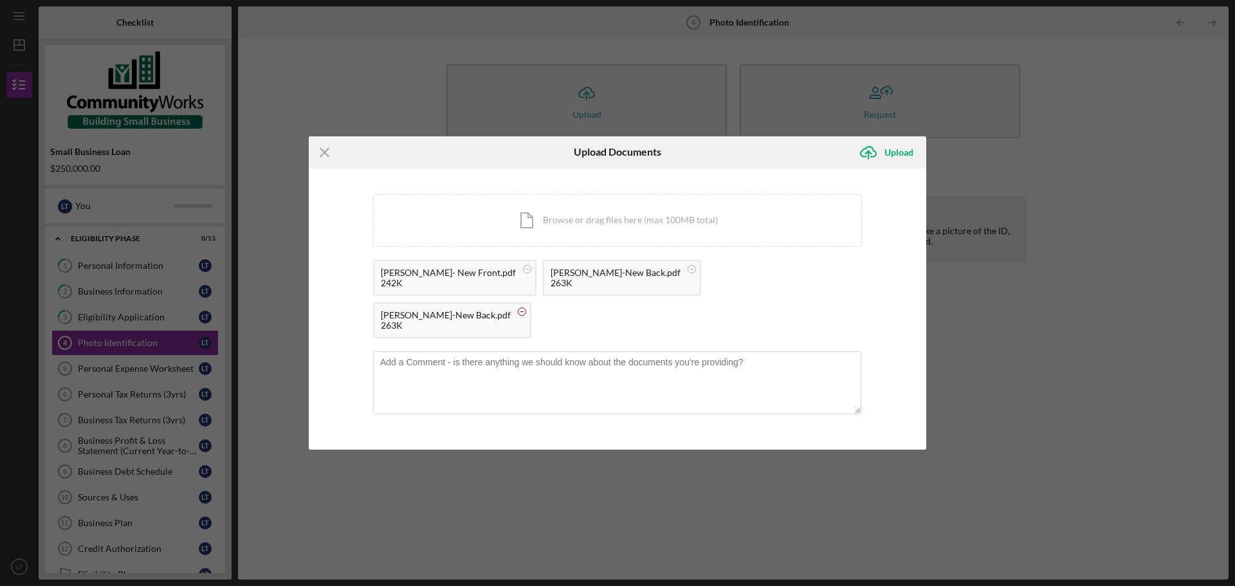
click at [526, 307] on circle at bounding box center [522, 311] width 8 height 8
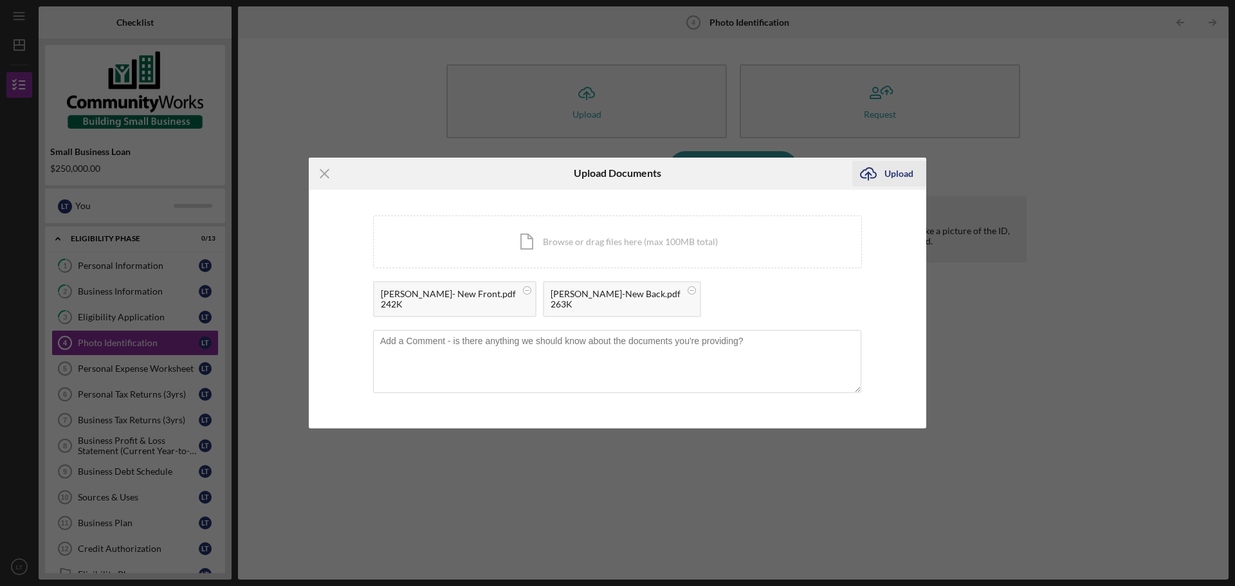
click at [900, 172] on div "Upload" at bounding box center [898, 174] width 29 height 26
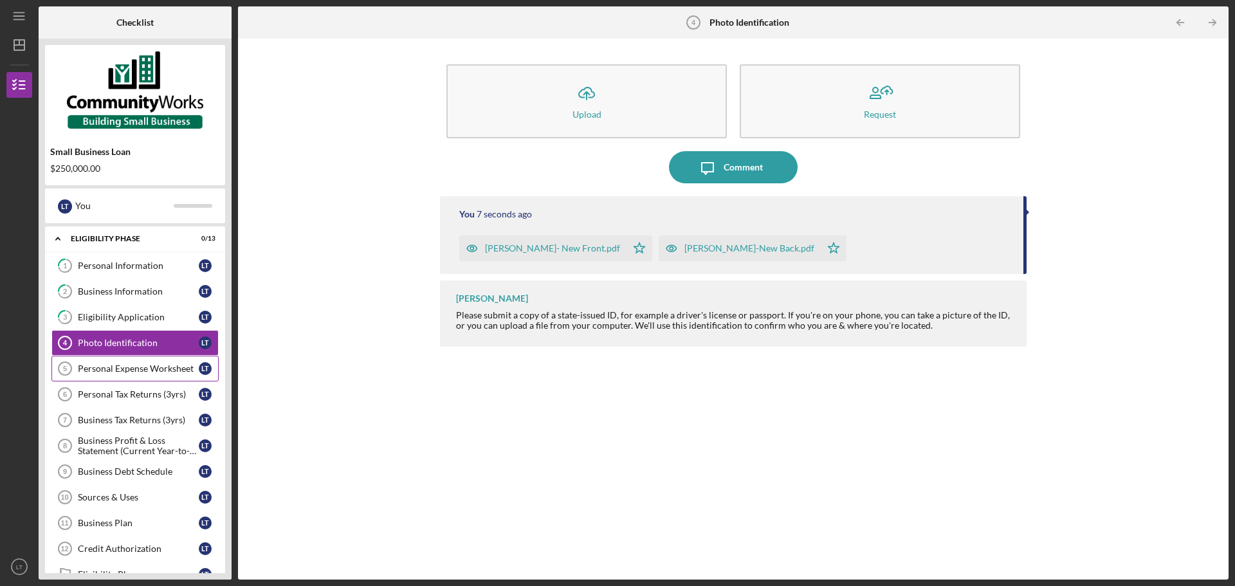
click at [114, 363] on link "Personal Expense Worksheet 5 Personal Expense Worksheet L T" at bounding box center [134, 369] width 167 height 26
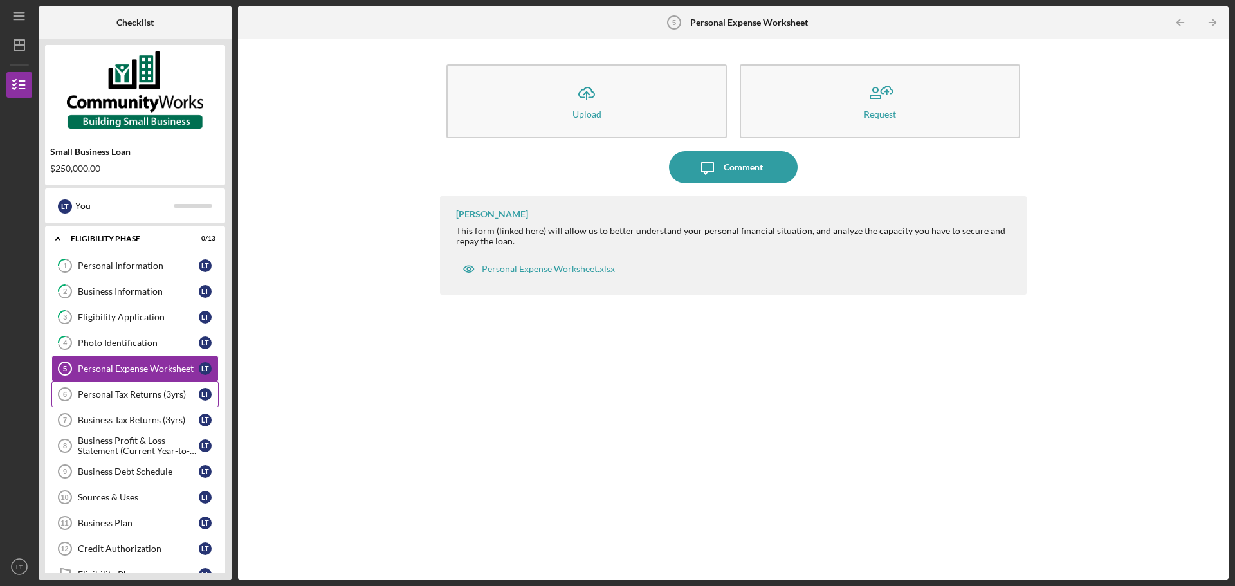
click at [147, 397] on div "Personal Tax Returns (3yrs)" at bounding box center [138, 394] width 121 height 10
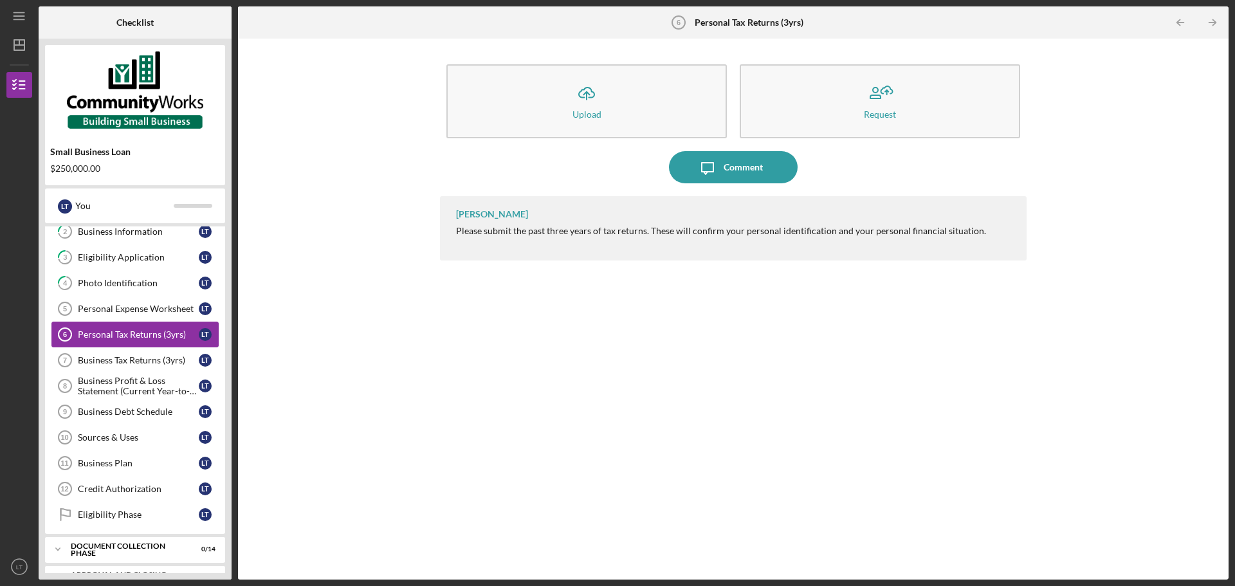
scroll to position [64, 0]
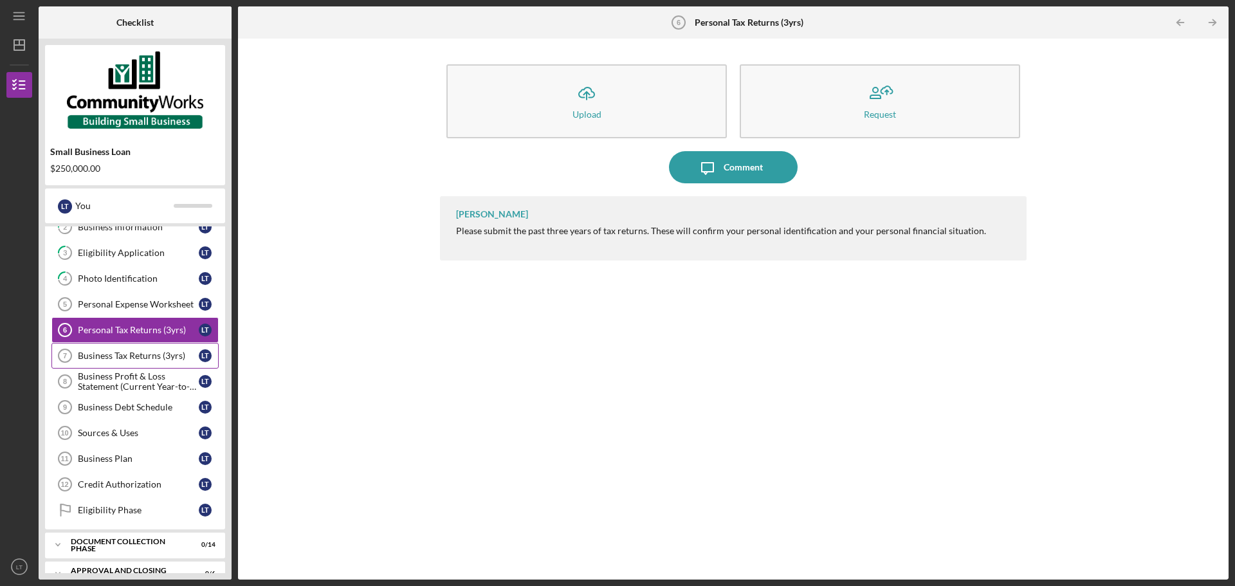
click at [170, 355] on div "Business Tax Returns (3yrs)" at bounding box center [138, 356] width 121 height 10
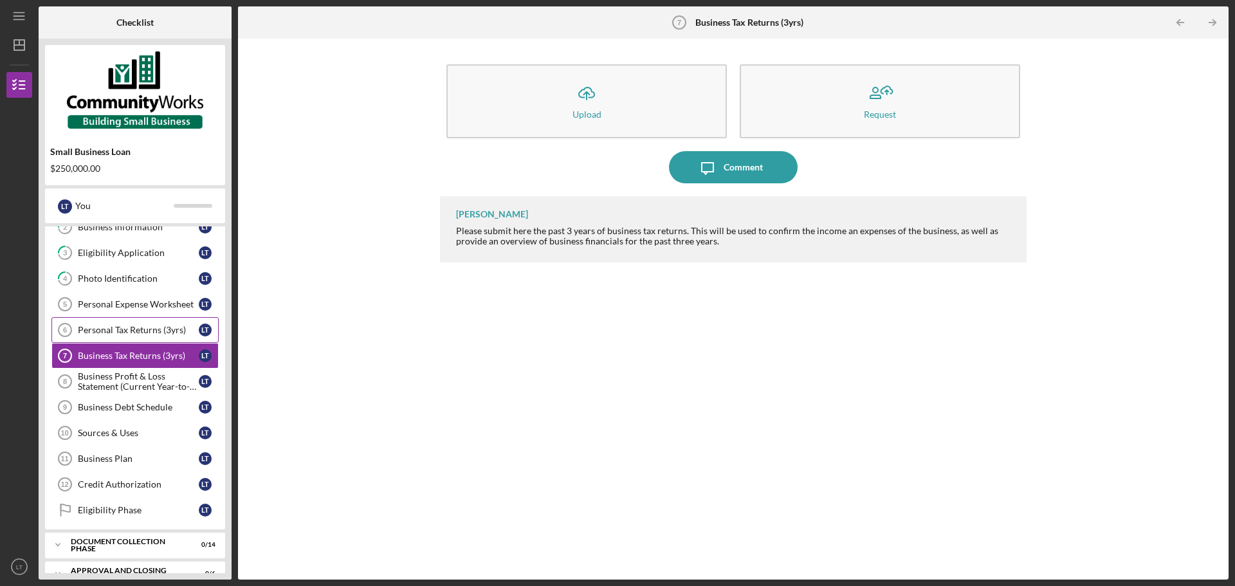
click at [179, 335] on div "Personal Tax Returns (3yrs)" at bounding box center [138, 330] width 121 height 10
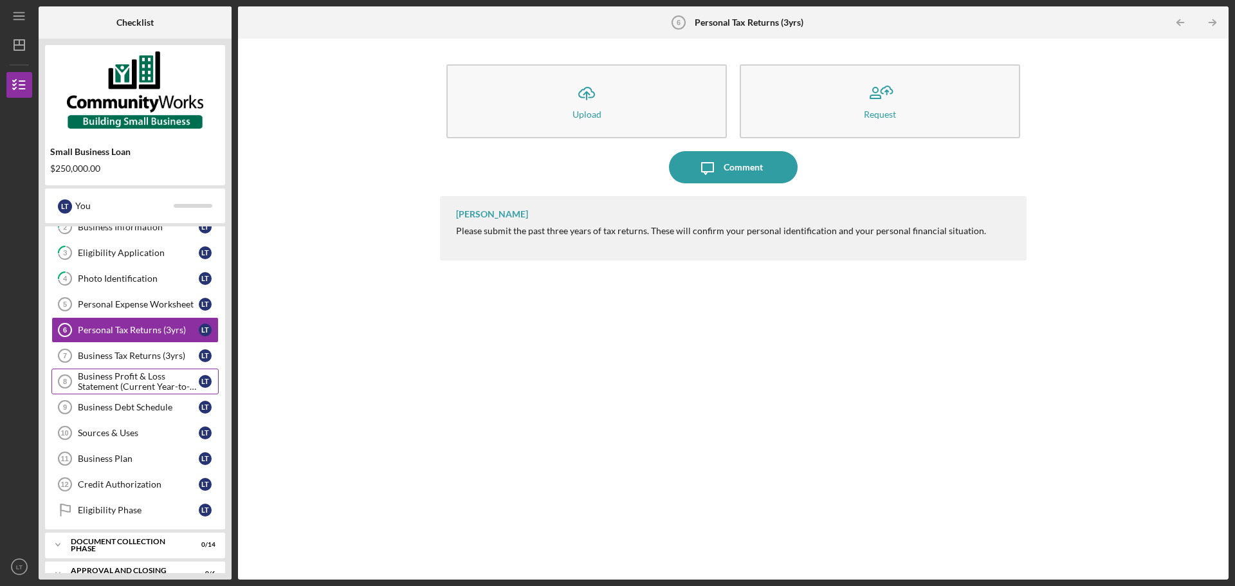
click at [176, 374] on div "Business Profit & Loss Statement (Current Year-to-Date)" at bounding box center [138, 381] width 121 height 21
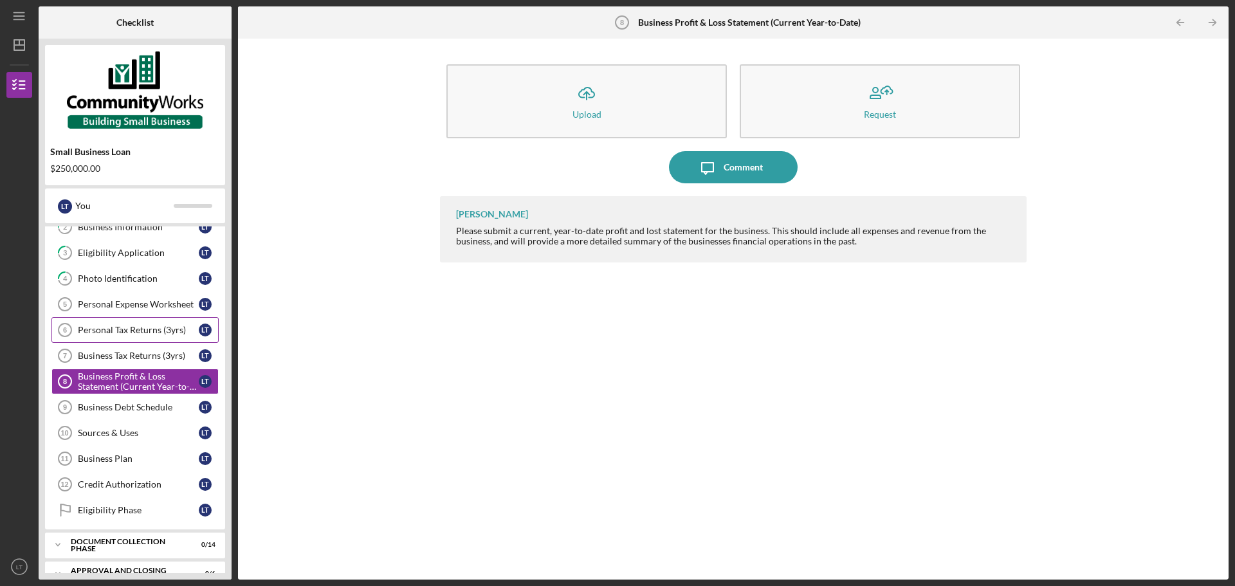
click at [180, 329] on div "Personal Tax Returns (3yrs)" at bounding box center [138, 330] width 121 height 10
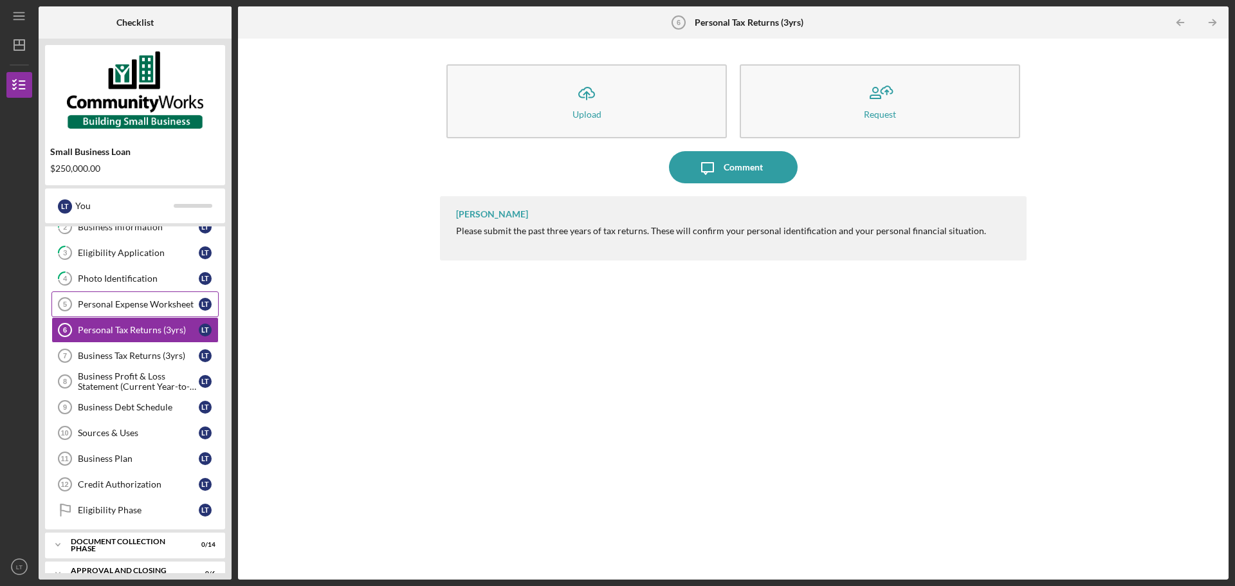
click at [166, 309] on div "Personal Expense Worksheet" at bounding box center [138, 304] width 121 height 10
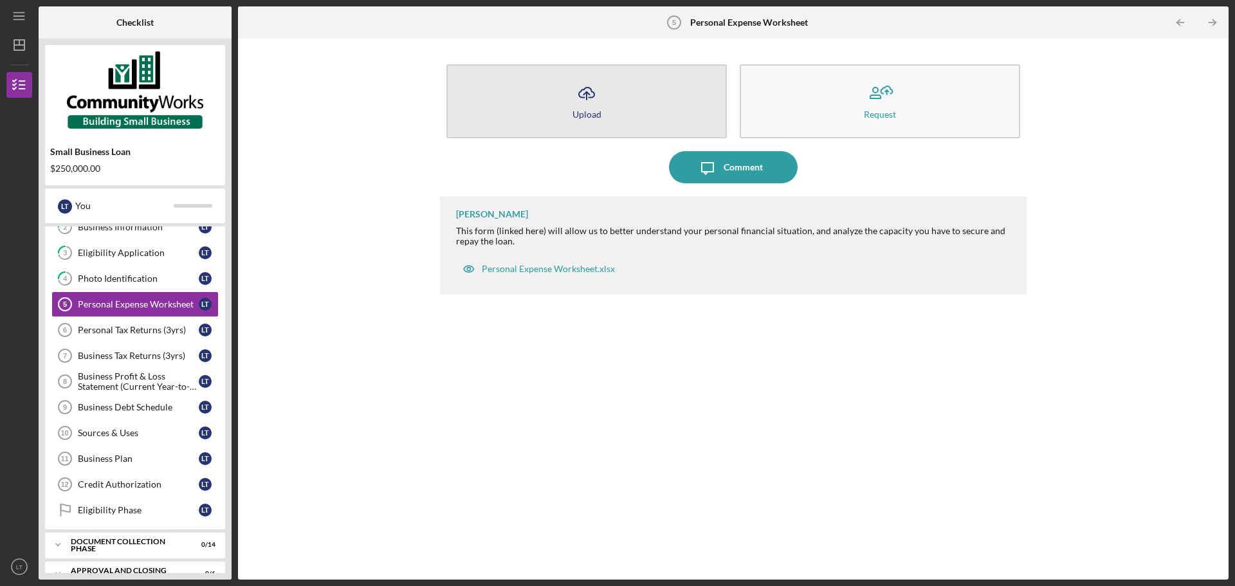
click at [571, 97] on button "Icon/Upload Upload" at bounding box center [586, 101] width 280 height 74
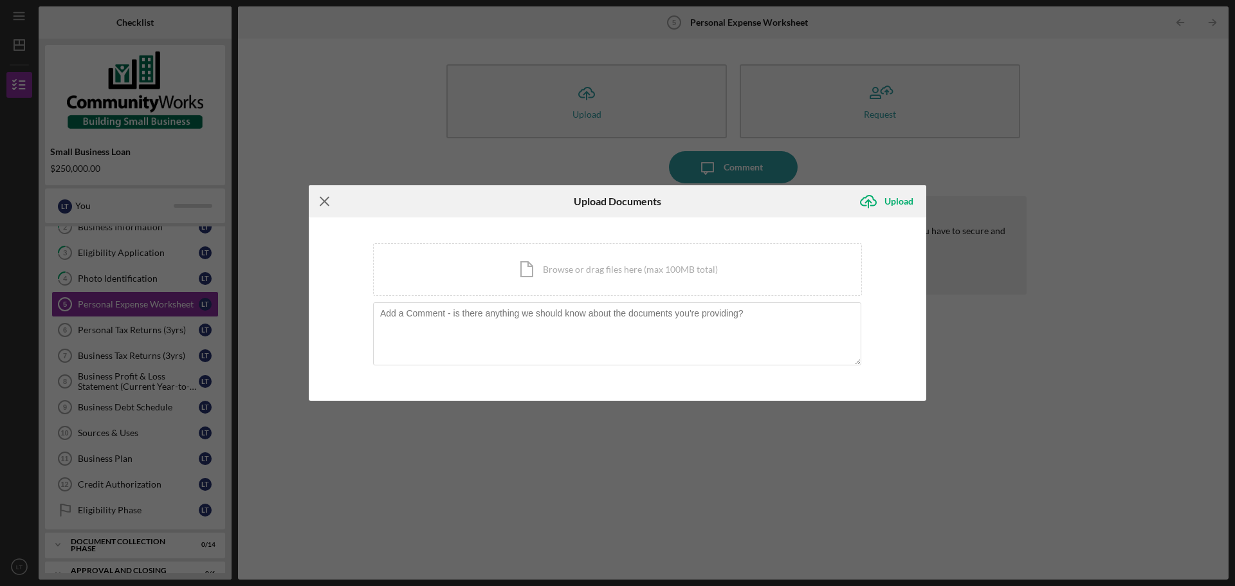
click at [327, 201] on icon "Icon/Menu Close" at bounding box center [325, 201] width 32 height 32
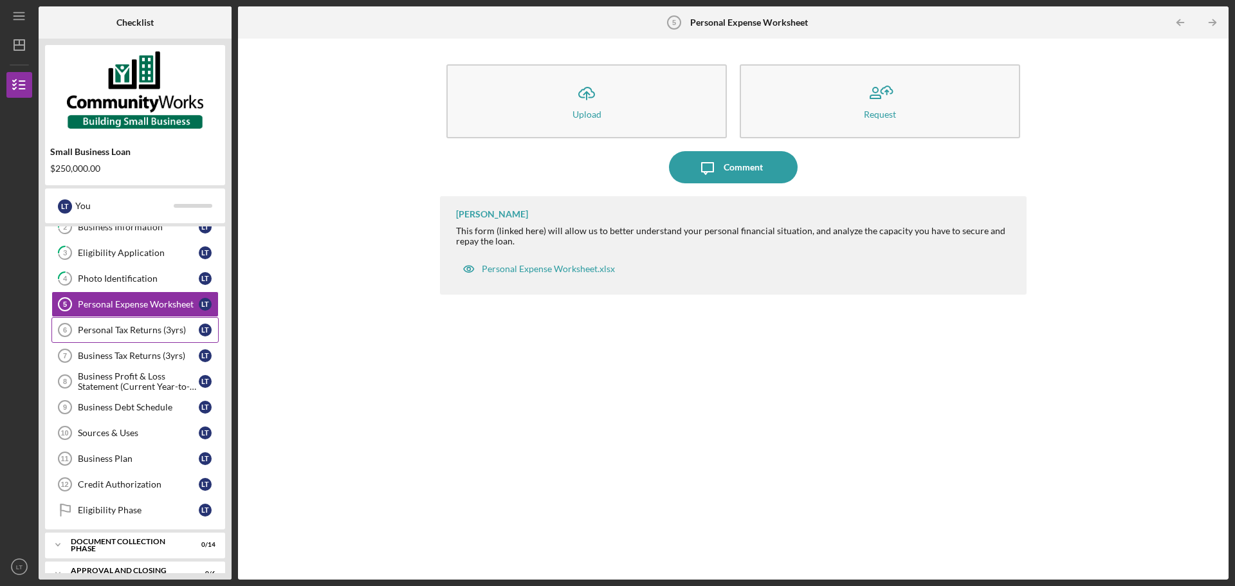
click at [148, 334] on div "Personal Tax Returns (3yrs)" at bounding box center [138, 330] width 121 height 10
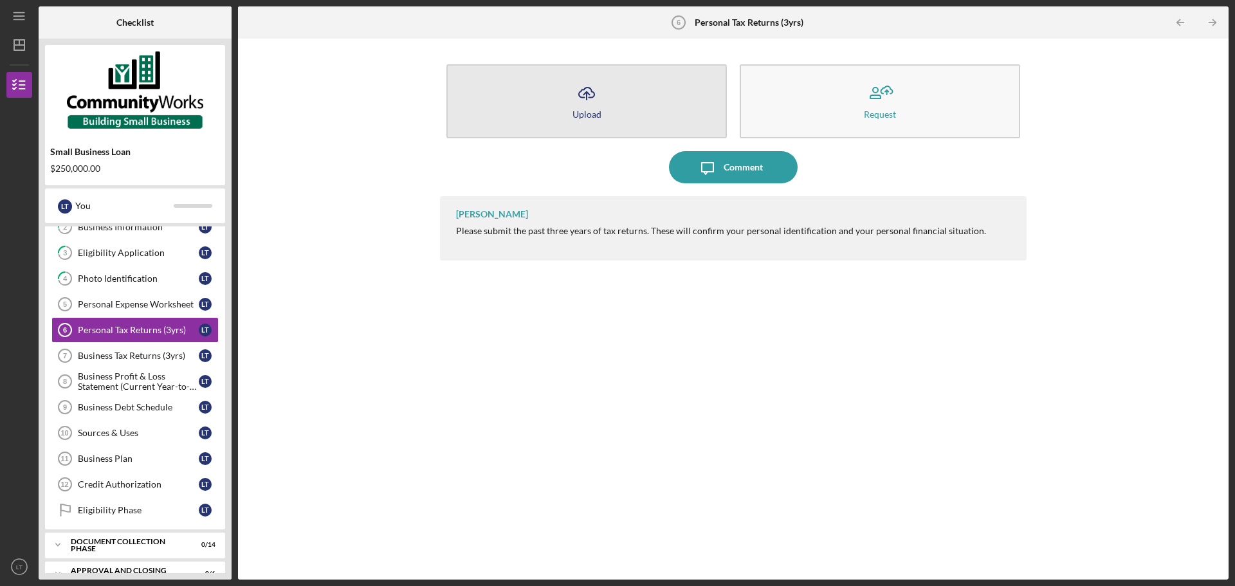
click at [573, 111] on div "Upload" at bounding box center [586, 114] width 29 height 10
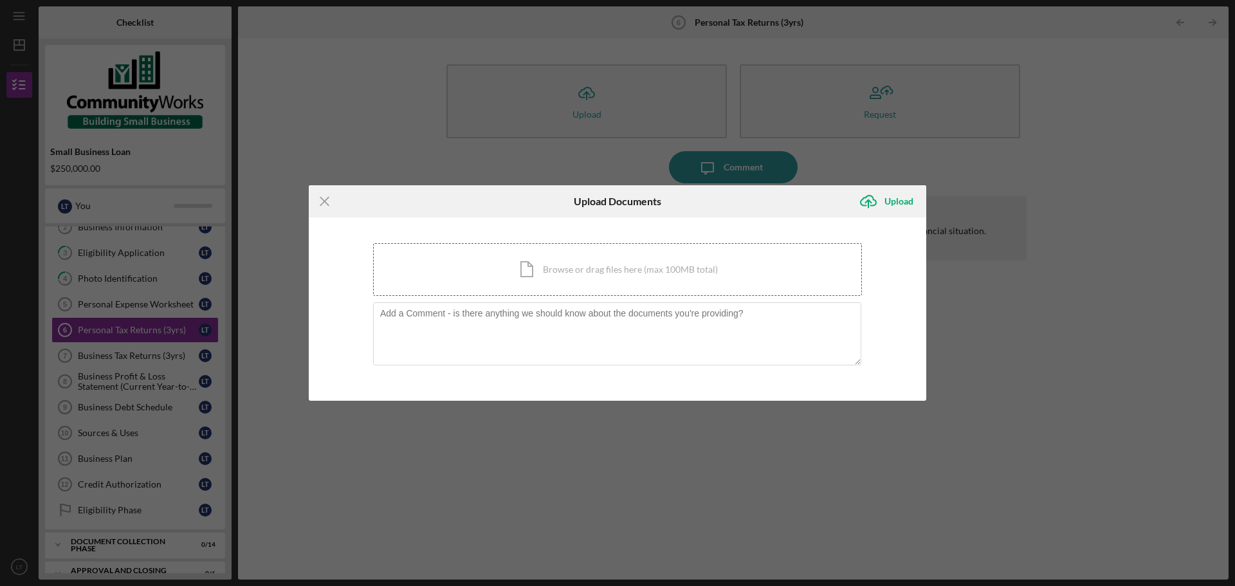
click at [518, 257] on div "Icon/Document Browse or drag files here (max 100MB total) Tap to choose files o…" at bounding box center [617, 269] width 489 height 53
click at [327, 207] on icon "Icon/Menu Close" at bounding box center [325, 201] width 32 height 32
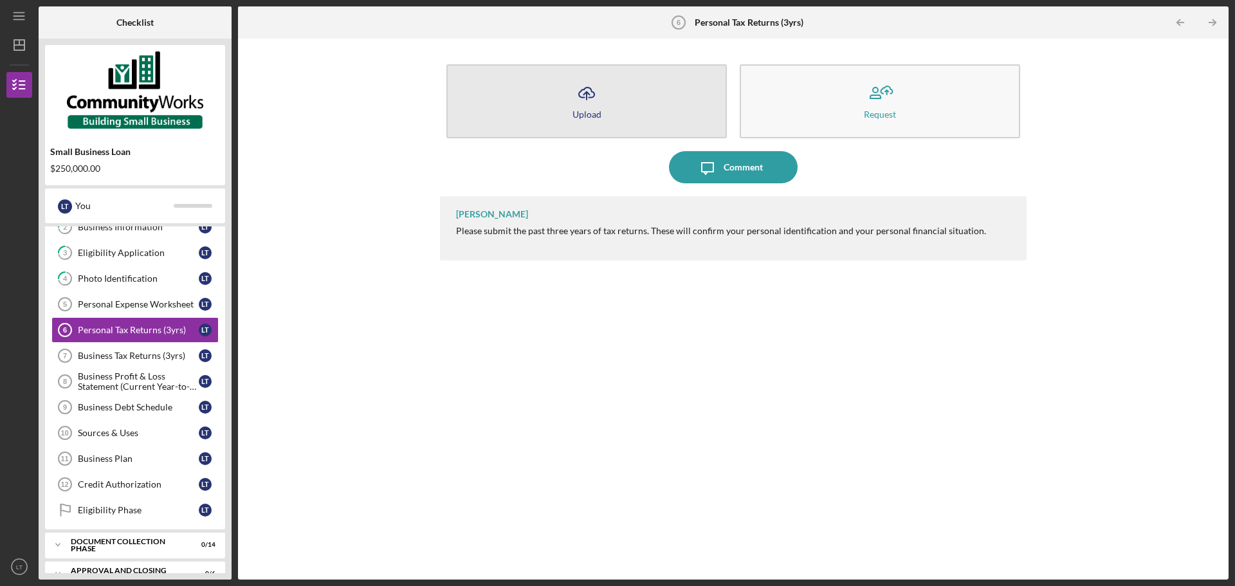
click at [586, 111] on div "Upload" at bounding box center [586, 114] width 29 height 10
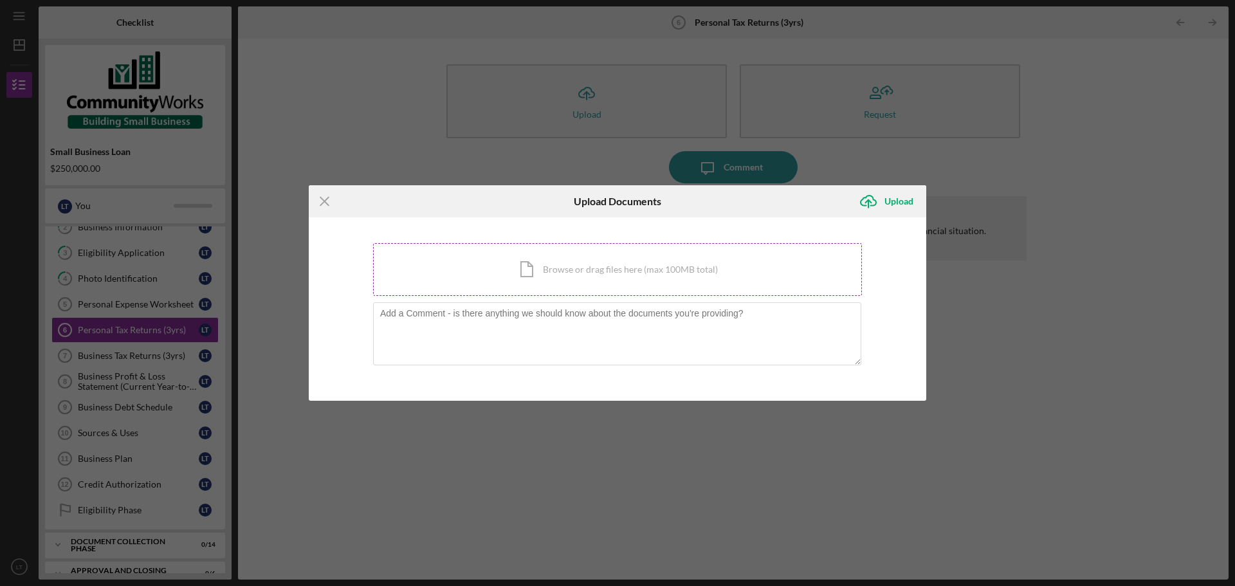
click at [524, 268] on div "Icon/Document Browse or drag files here (max 100MB total) Tap to choose files o…" at bounding box center [617, 269] width 489 height 53
click at [556, 269] on div "Icon/Document Browse or drag files here (max 100MB total) Tap to choose files o…" at bounding box center [617, 269] width 489 height 53
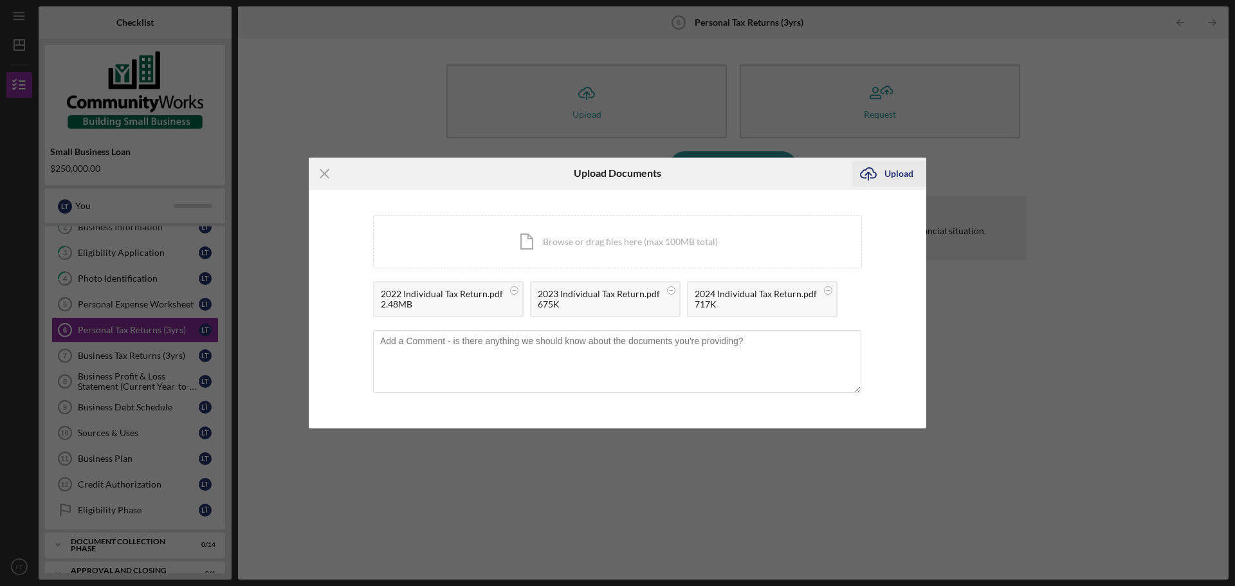
click at [891, 172] on div "Upload" at bounding box center [898, 174] width 29 height 26
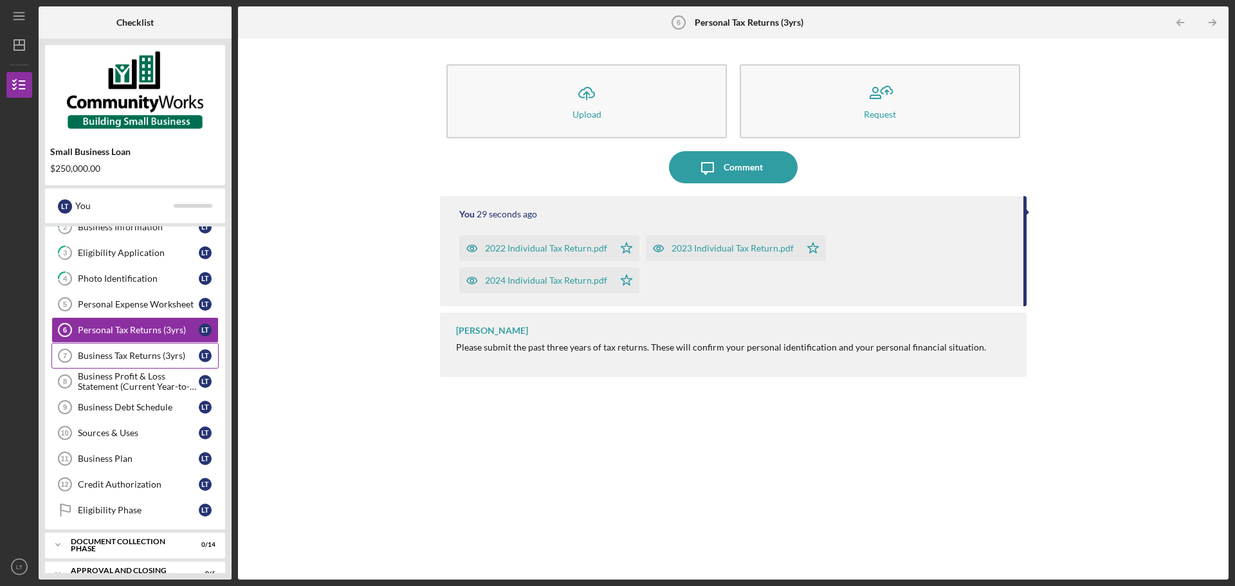
click at [116, 364] on link "Business Tax Returns (3yrs) 7 Business Tax Returns (3yrs) L T" at bounding box center [134, 356] width 167 height 26
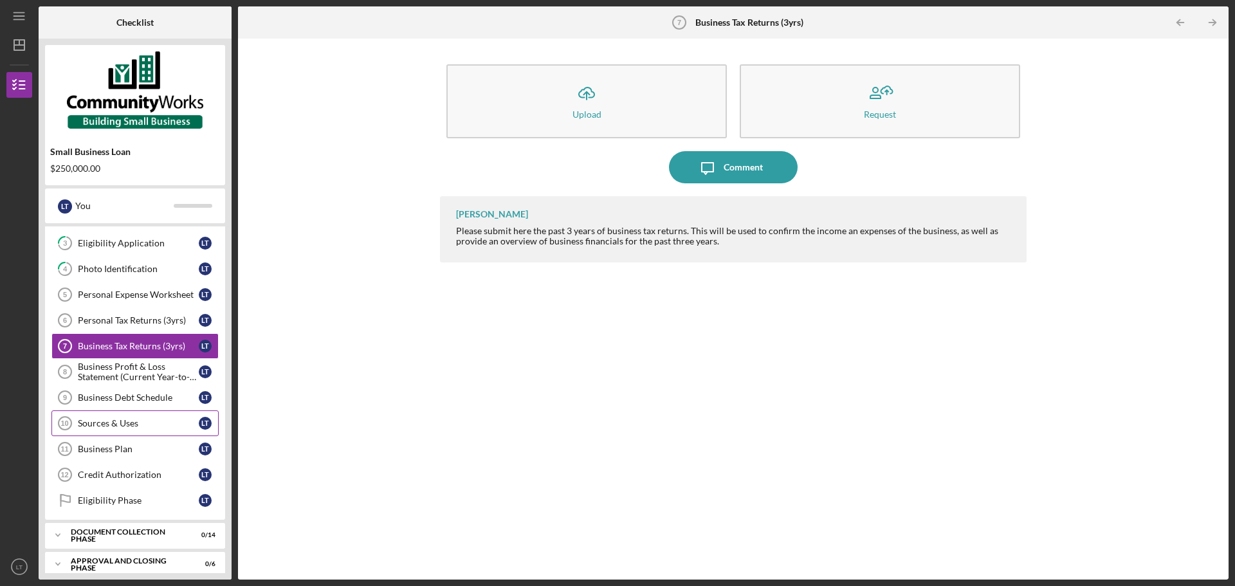
scroll to position [85, 0]
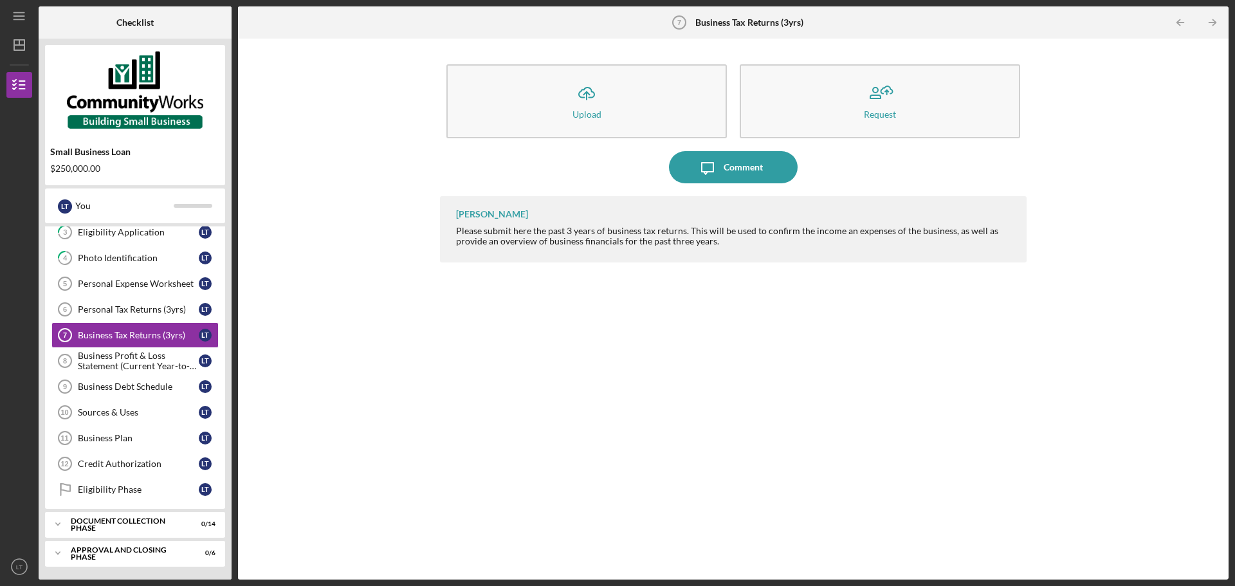
click at [89, 167] on div "$250,000.00" at bounding box center [135, 168] width 170 height 10
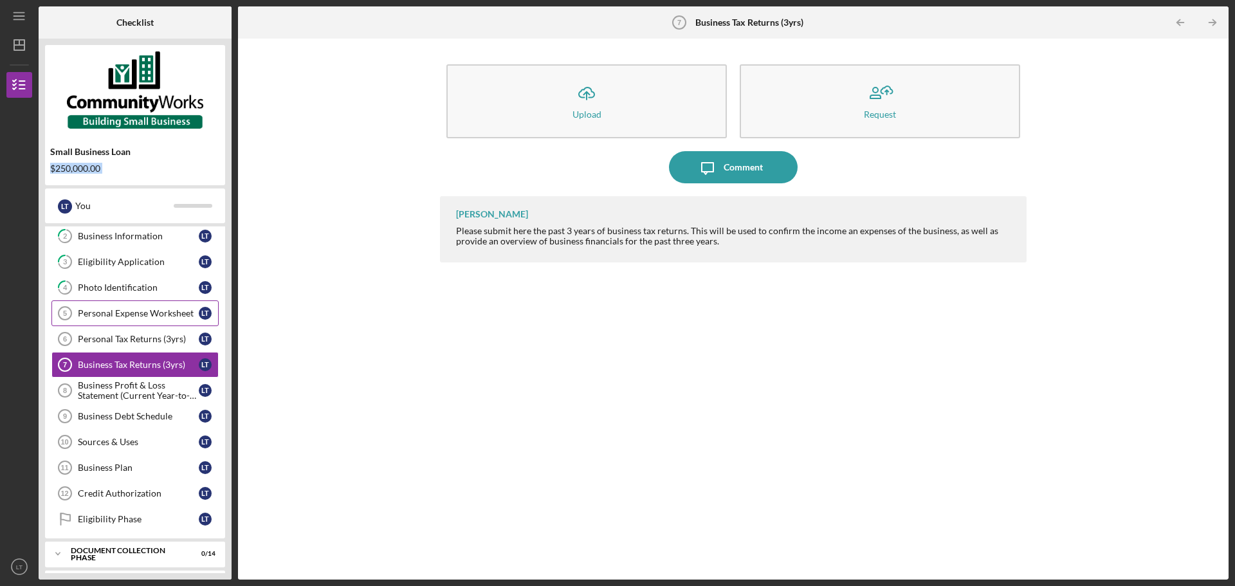
scroll to position [64, 0]
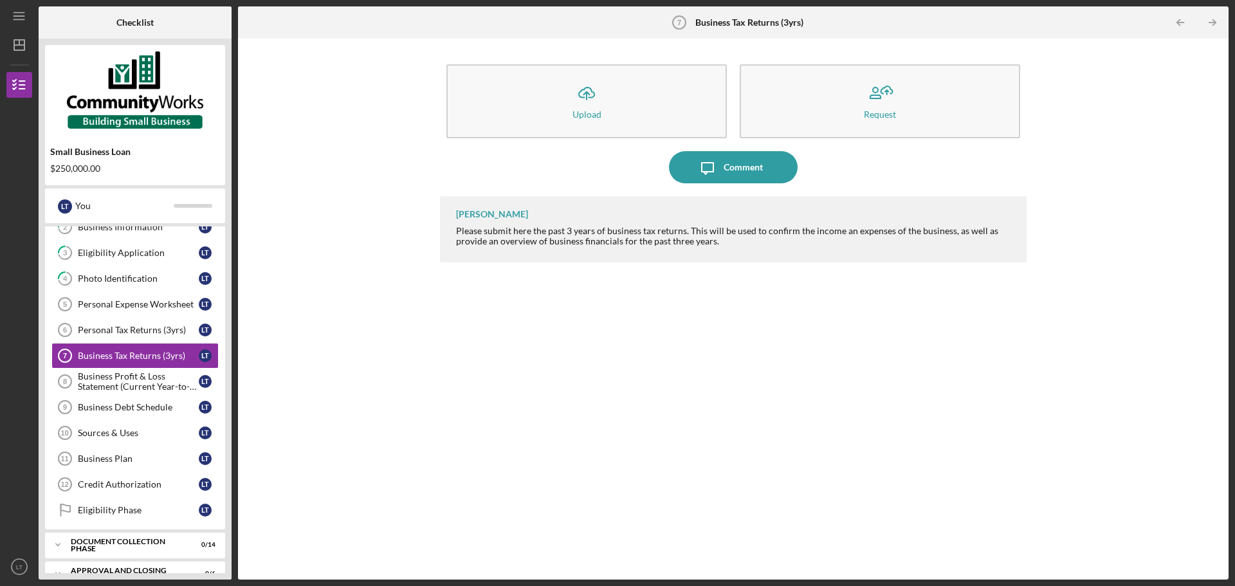
click at [827, 524] on div "[PERSON_NAME] Please submit here the past 3 years of business tax returns. This…" at bounding box center [733, 378] width 587 height 364
click at [175, 378] on div "Business Profit & Loss Statement (Current Year-to-Date)" at bounding box center [138, 381] width 121 height 21
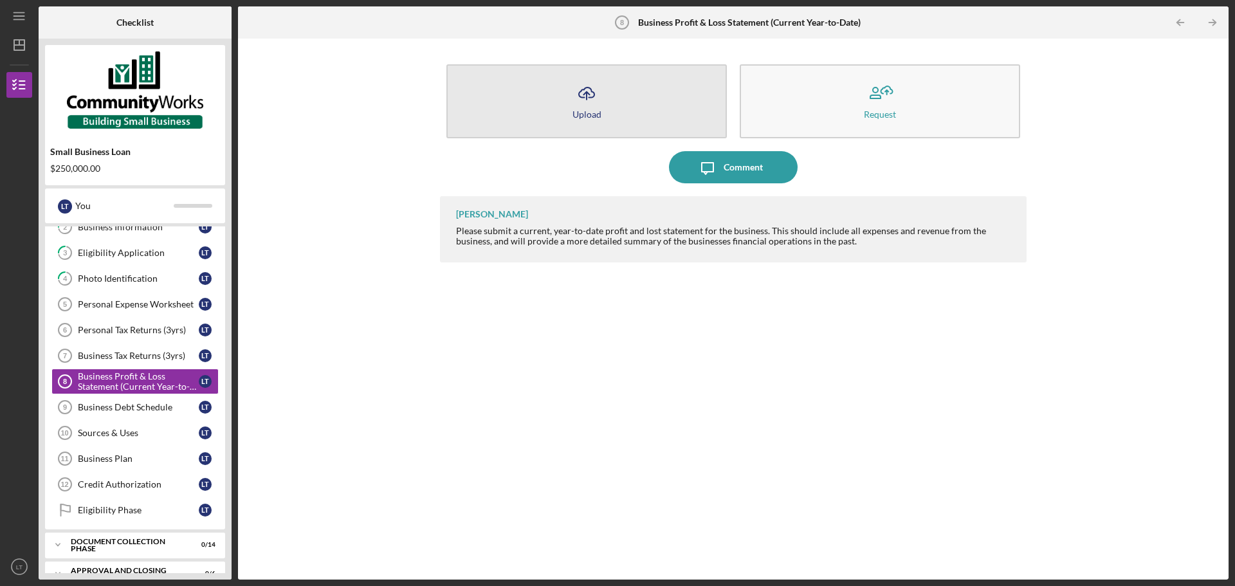
click at [598, 98] on icon "Icon/Upload" at bounding box center [587, 93] width 32 height 32
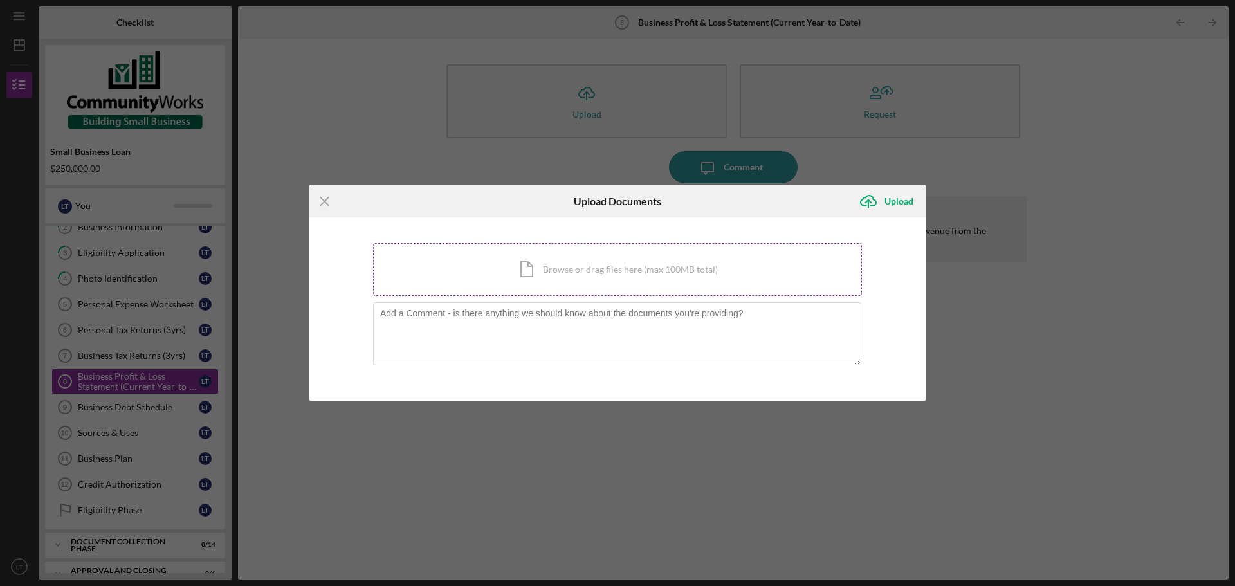
click at [641, 269] on div "Icon/Document Browse or drag files here (max 100MB total) Tap to choose files o…" at bounding box center [617, 269] width 489 height 53
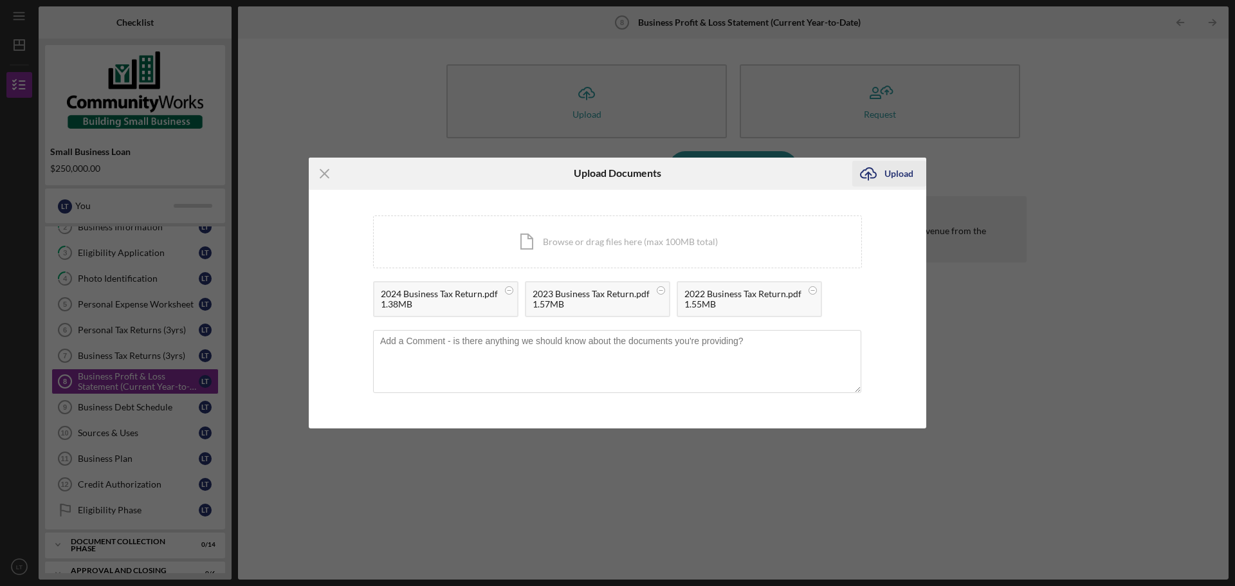
click at [887, 174] on div "Upload" at bounding box center [898, 174] width 29 height 26
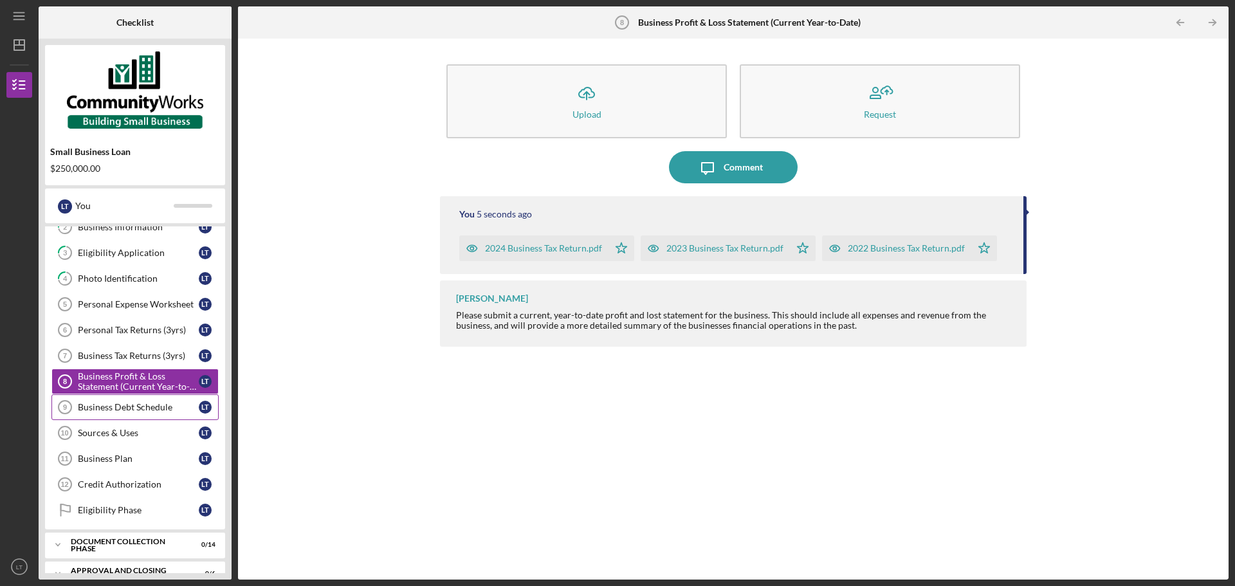
click at [155, 410] on div "Business Debt Schedule" at bounding box center [138, 407] width 121 height 10
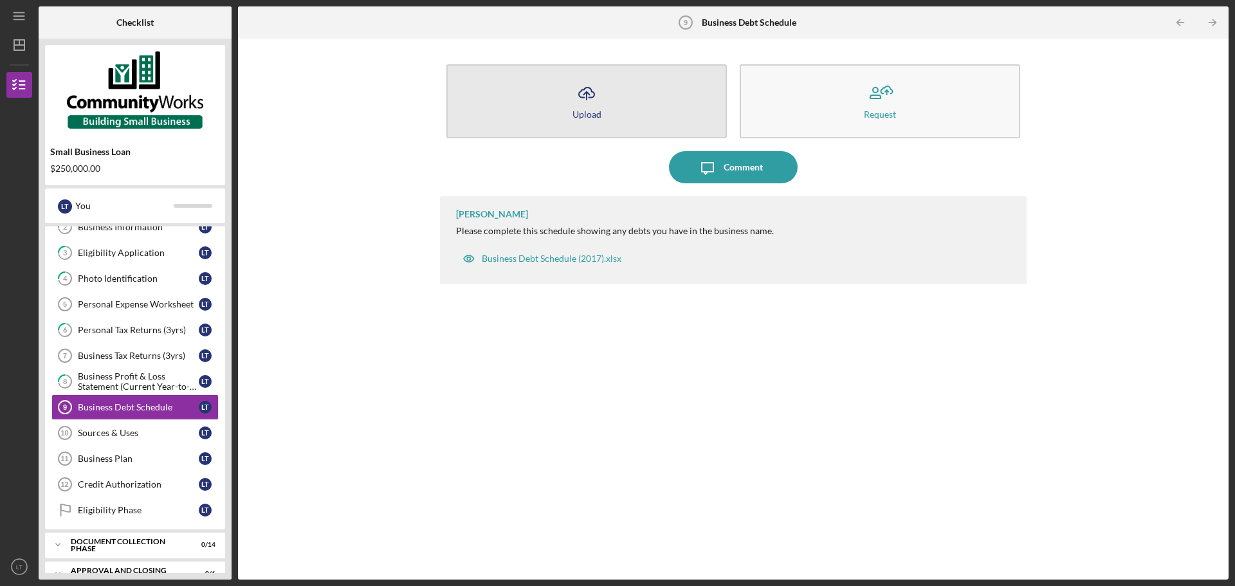
click at [585, 77] on button "Icon/Upload Upload" at bounding box center [586, 101] width 280 height 74
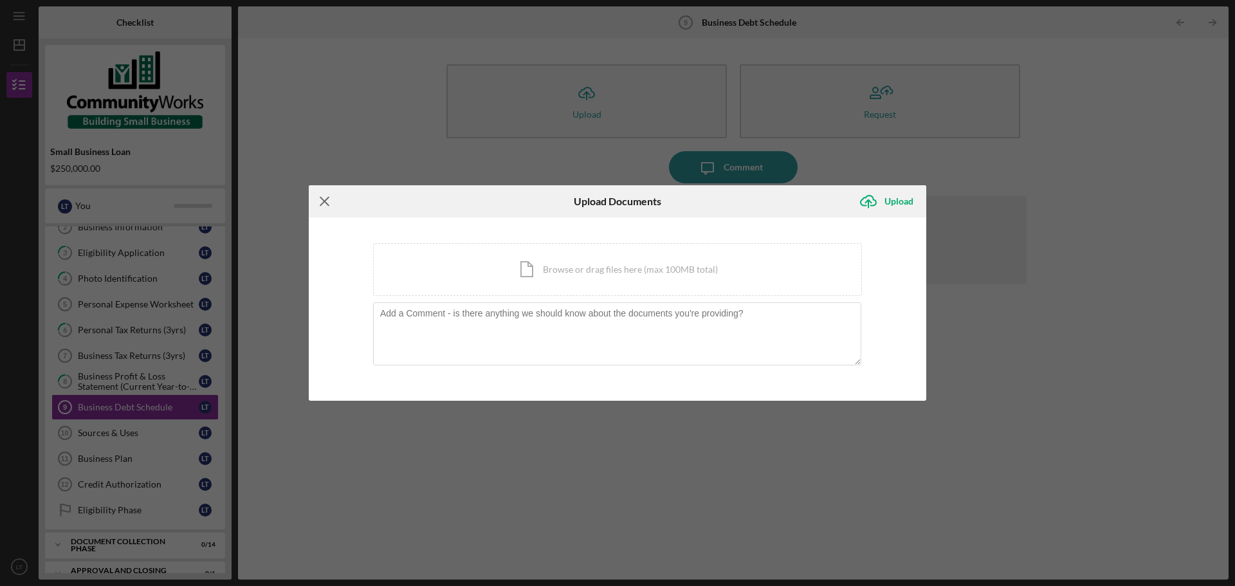
click at [323, 205] on icon "Icon/Menu Close" at bounding box center [325, 201] width 32 height 32
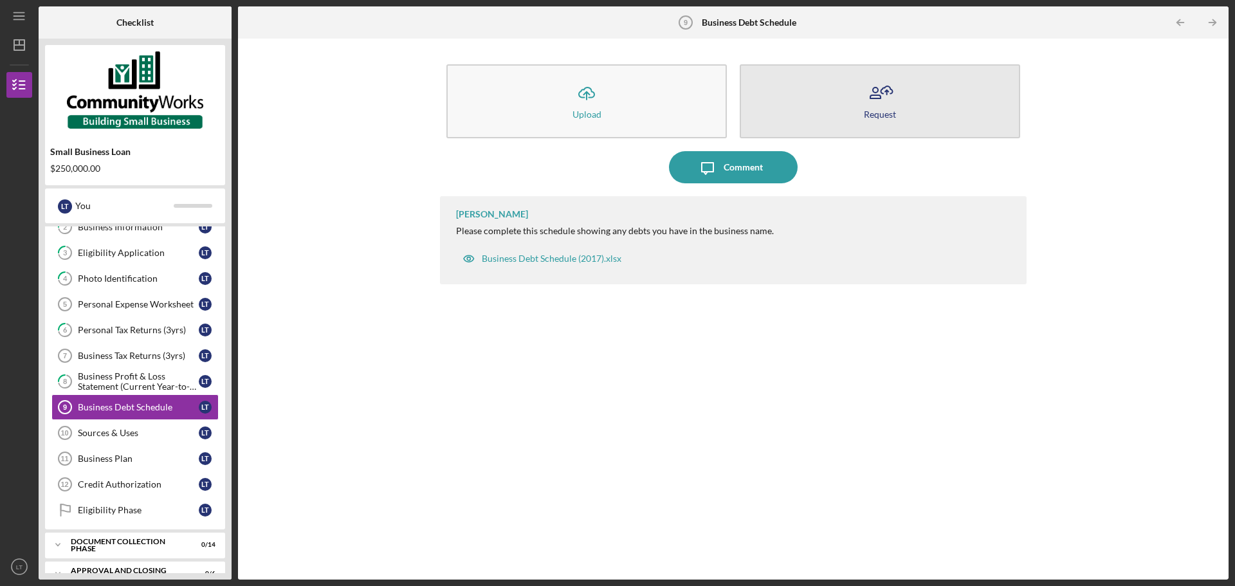
click at [868, 109] on div "Request" at bounding box center [880, 114] width 32 height 10
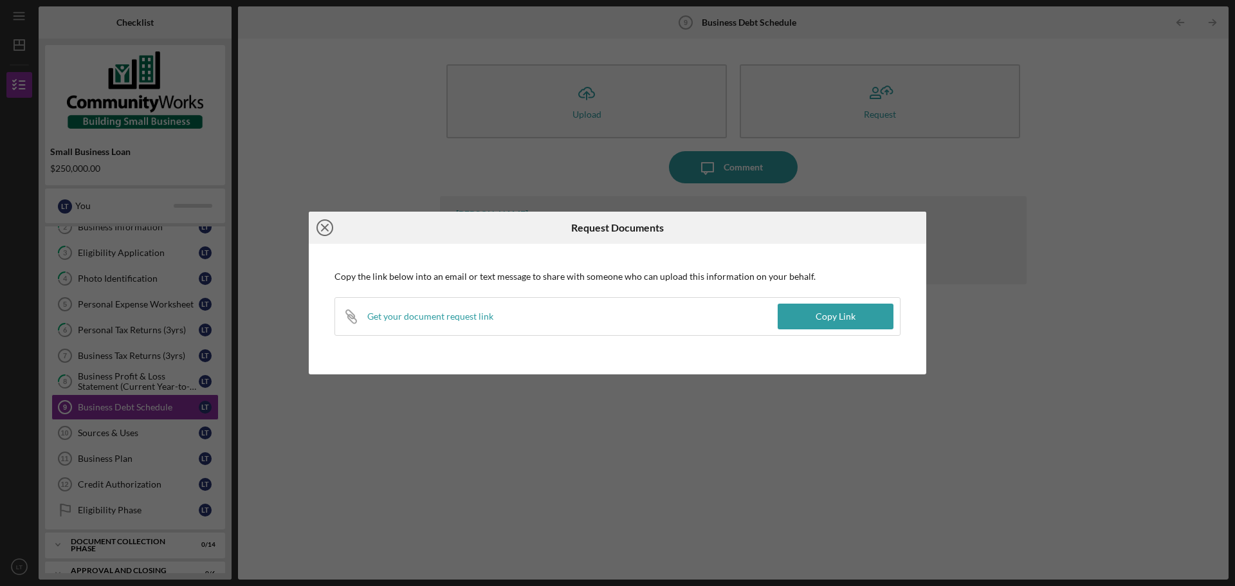
click at [327, 224] on icon "Icon/Close" at bounding box center [325, 228] width 32 height 32
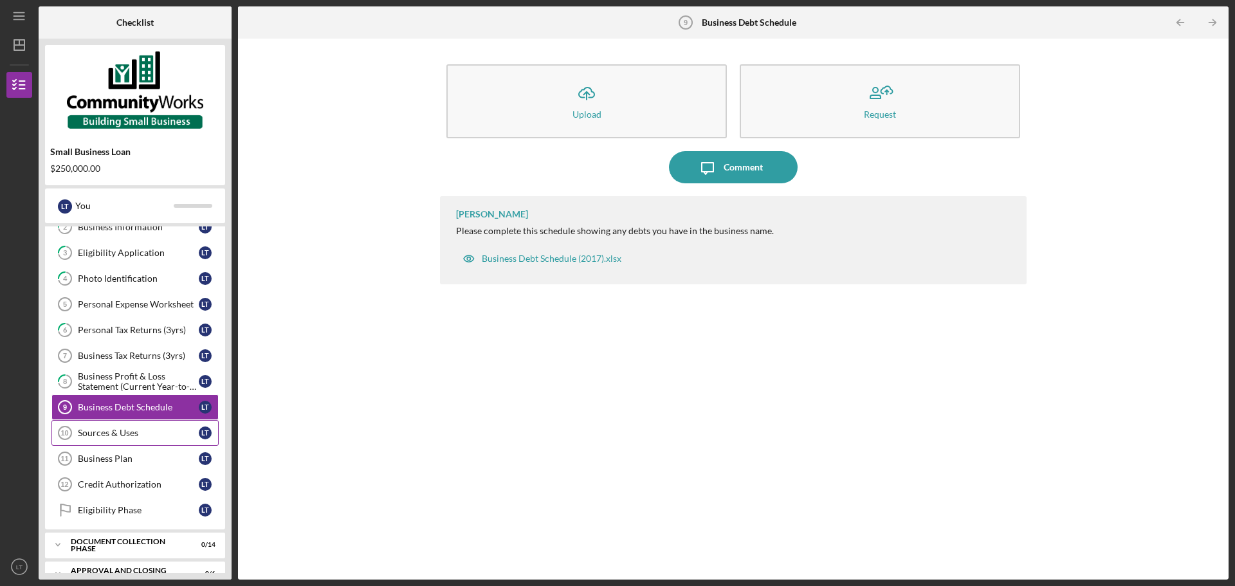
click at [163, 430] on div "Sources & Uses" at bounding box center [138, 433] width 121 height 10
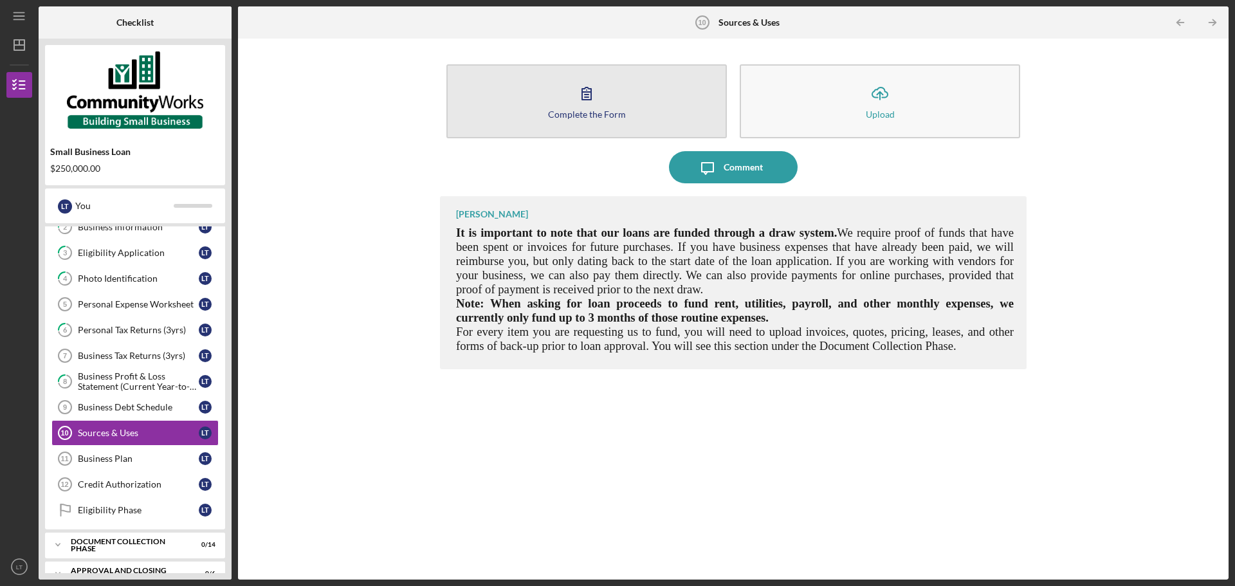
click at [562, 106] on button "Complete the Form Form" at bounding box center [586, 101] width 280 height 74
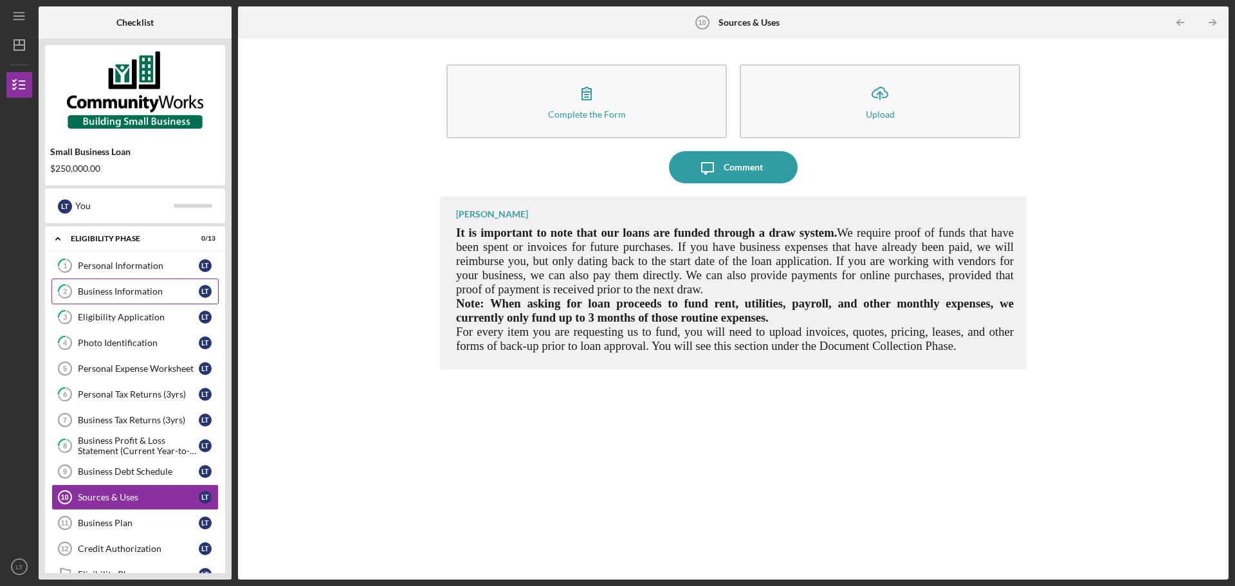
click at [149, 293] on div "Business Information" at bounding box center [138, 291] width 121 height 10
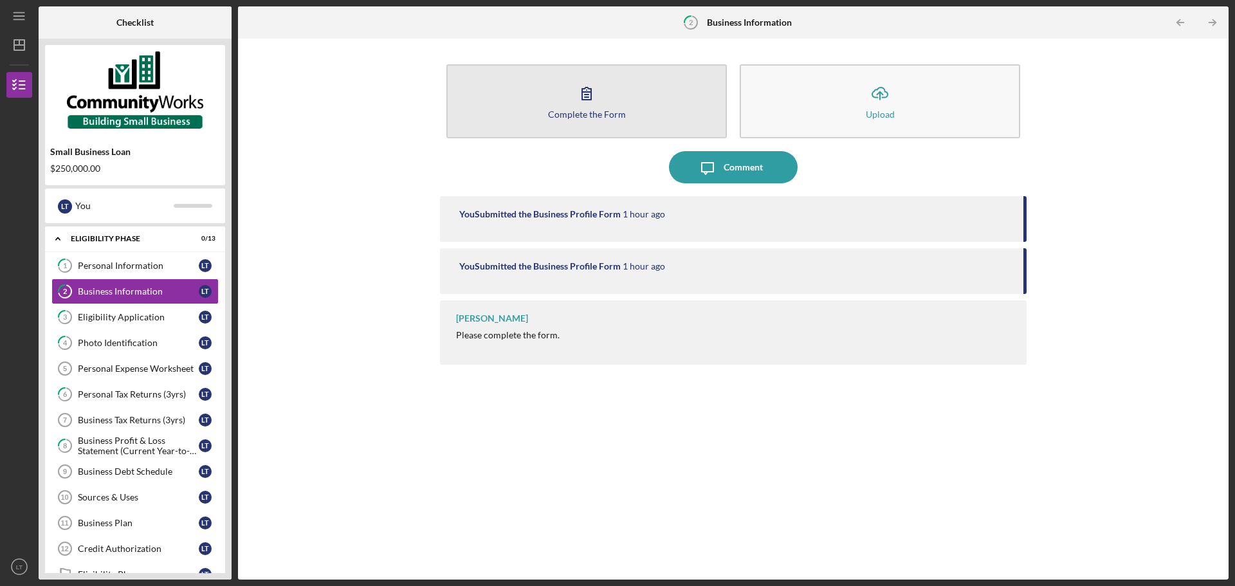
click at [580, 93] on icon "button" at bounding box center [587, 93] width 32 height 32
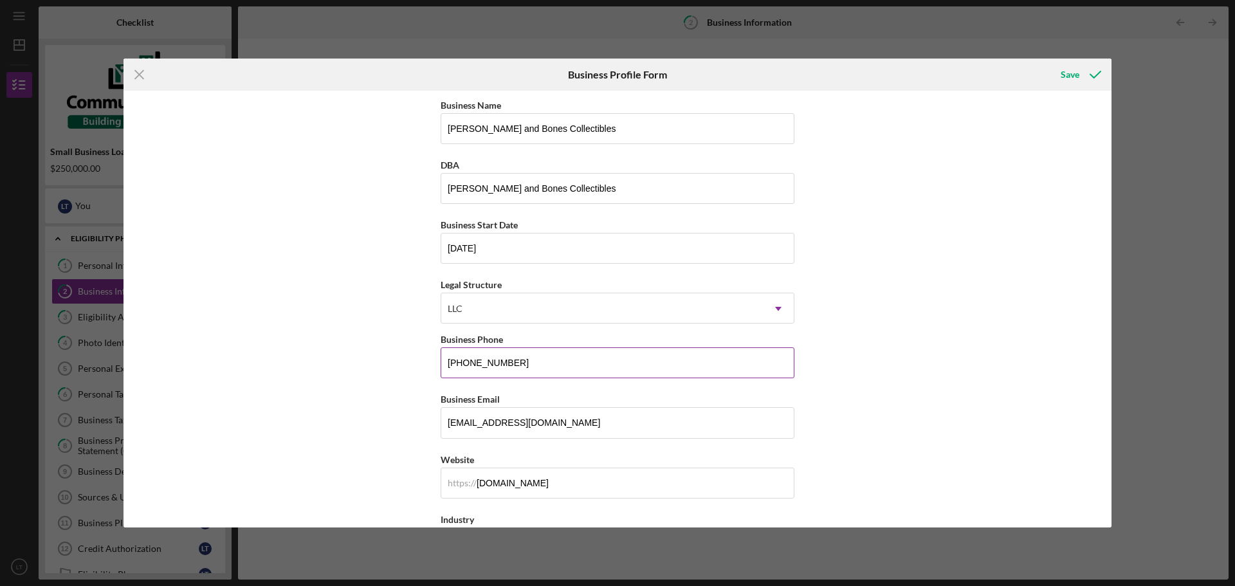
click at [551, 369] on input "[PHONE_NUMBER]" at bounding box center [618, 362] width 354 height 31
type input "[PHONE_NUMBER]"
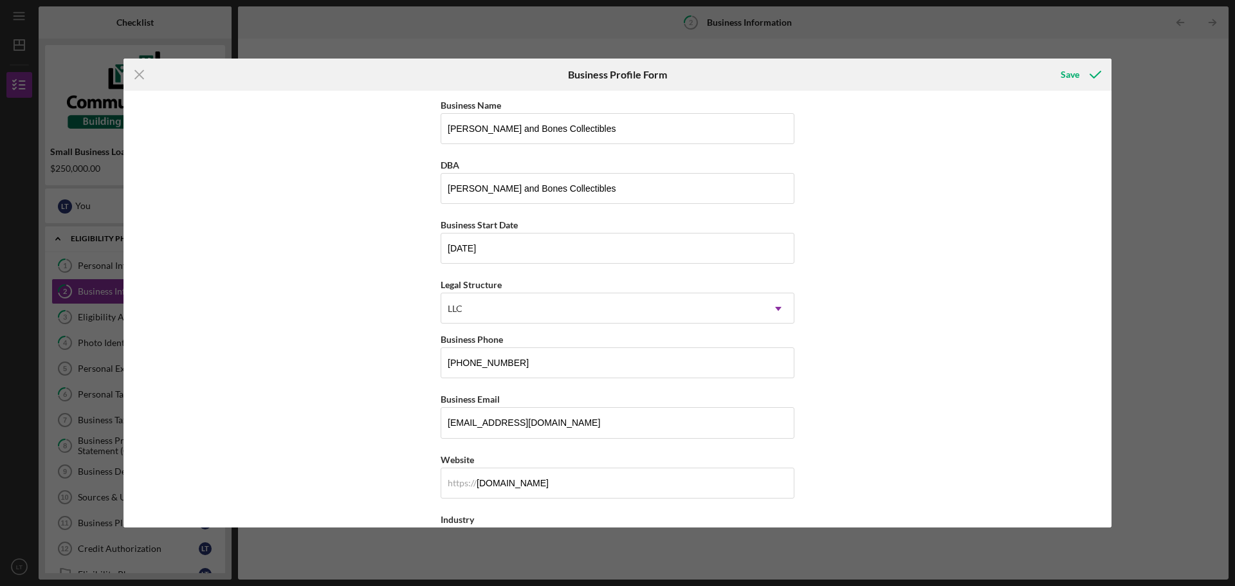
click at [398, 349] on div "Business Name [PERSON_NAME] and Bones Collectibles DBA [PERSON_NAME] and Bones …" at bounding box center [618, 309] width 988 height 437
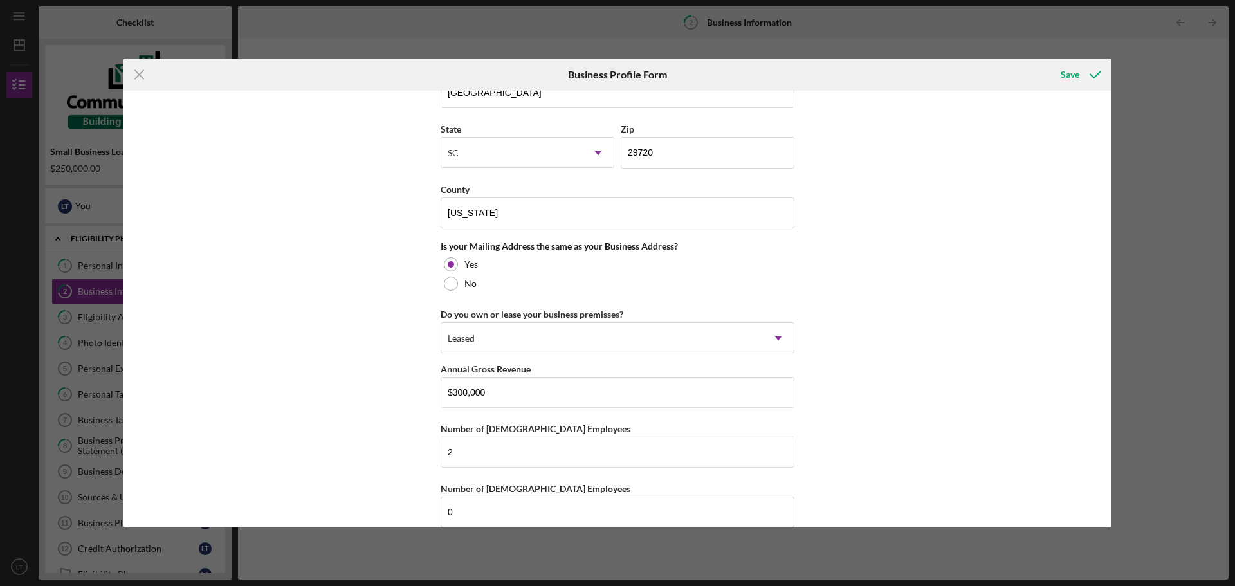
scroll to position [979, 0]
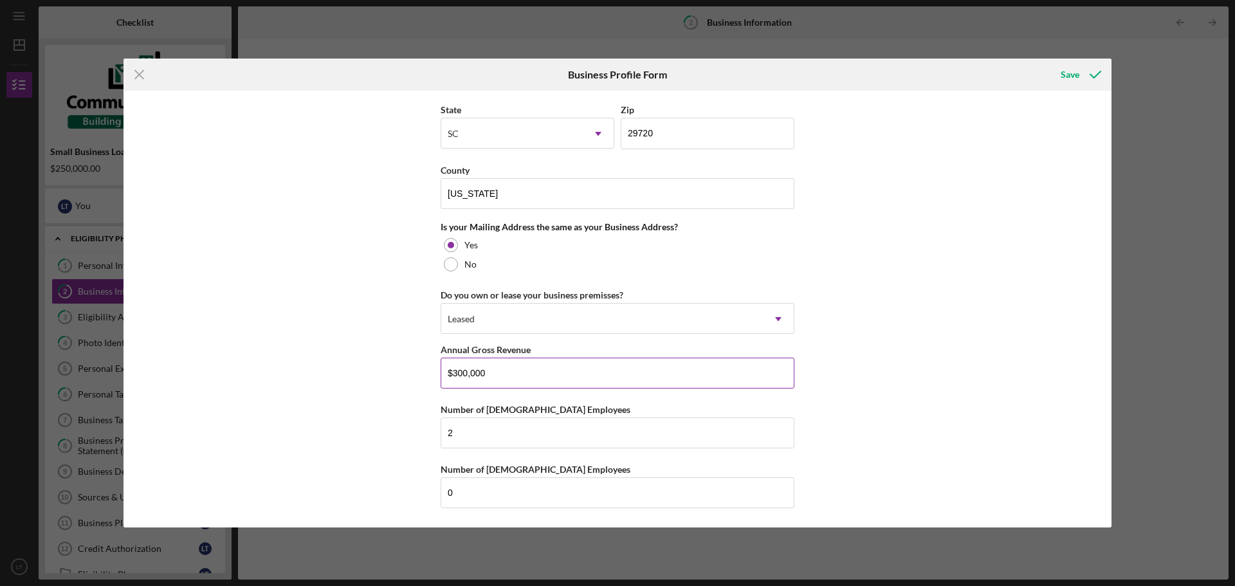
click at [508, 376] on input "$300,000" at bounding box center [618, 373] width 354 height 31
type input "$2"
type input "$420,000"
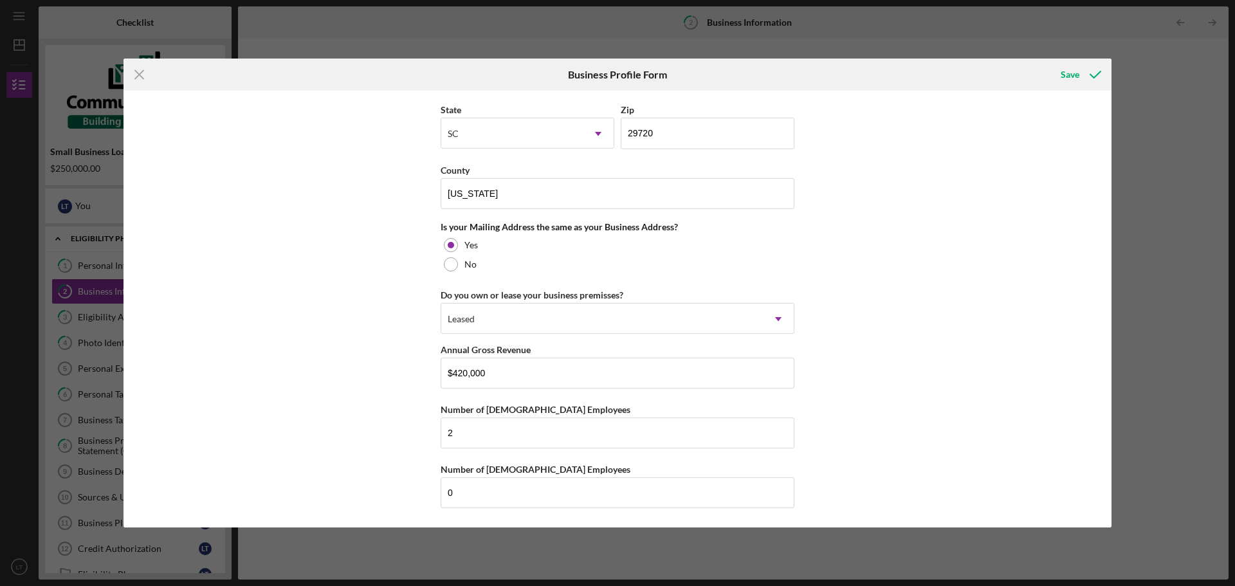
click at [390, 381] on div "Business Name [PERSON_NAME] and Bones Collectibles DBA [PERSON_NAME] and Bones …" at bounding box center [618, 309] width 988 height 437
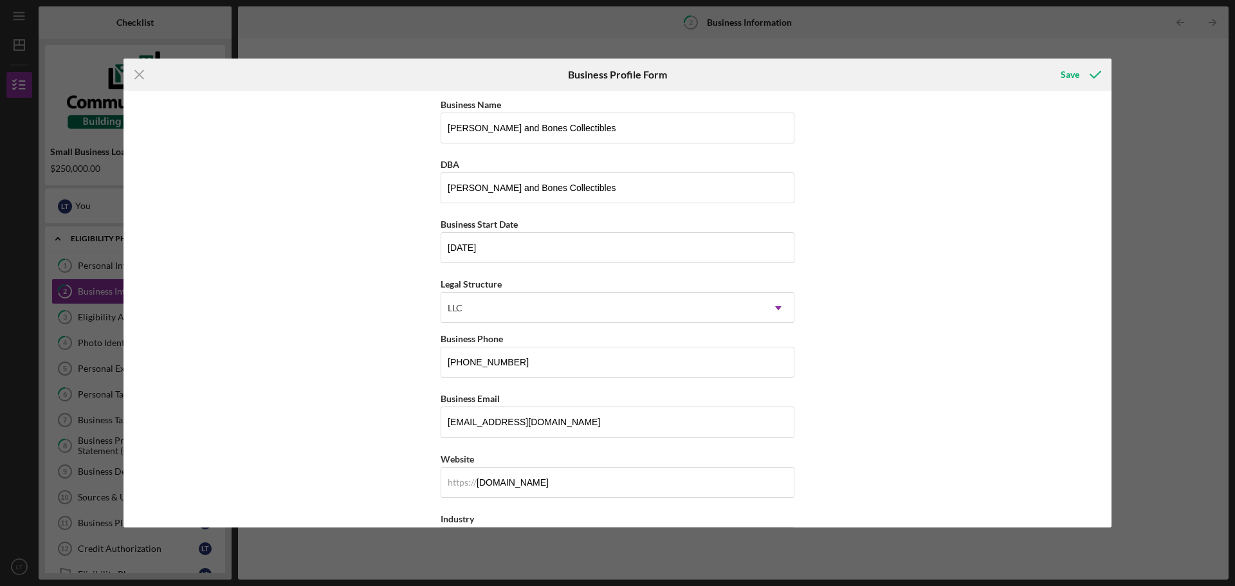
scroll to position [0, 0]
click at [1083, 80] on icon "submit" at bounding box center [1095, 75] width 32 height 32
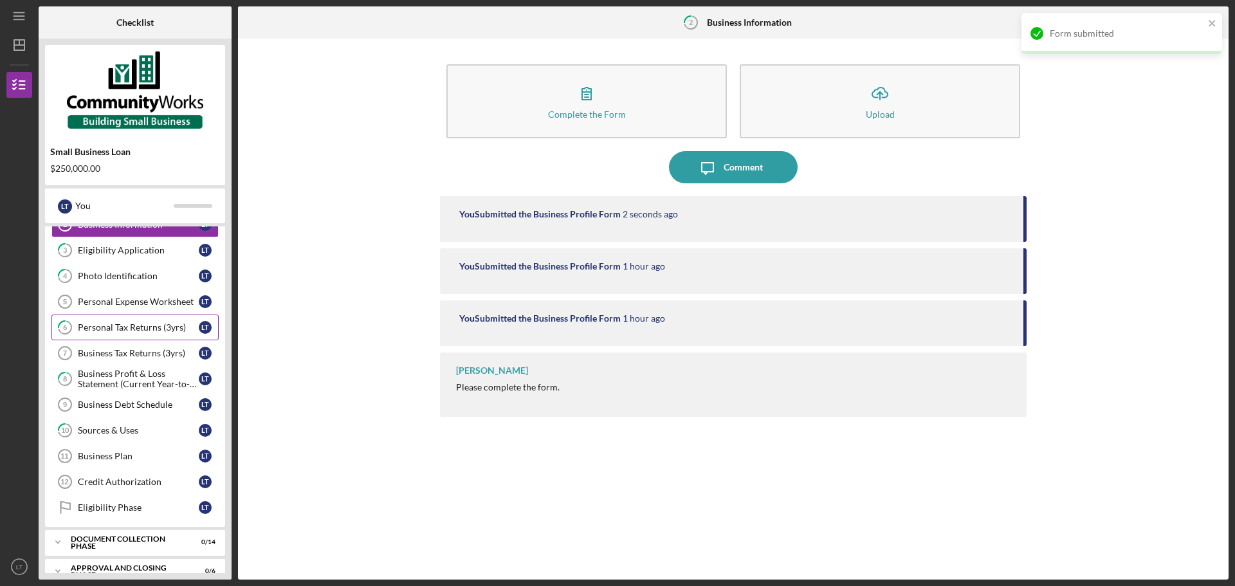
scroll to position [85, 0]
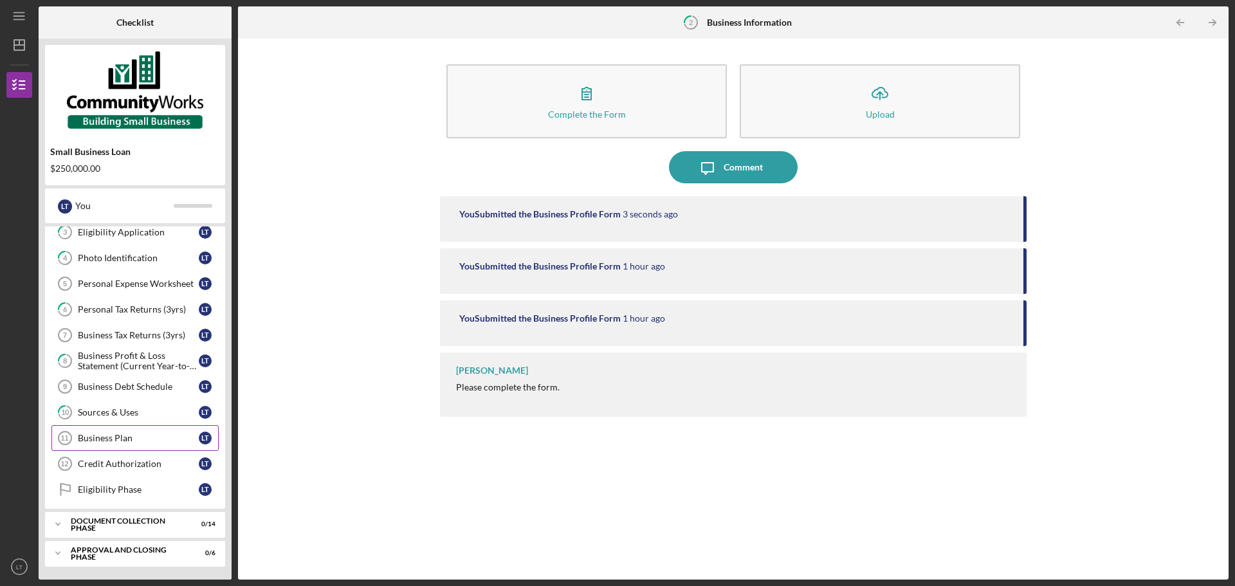
click at [147, 439] on div "Business Plan" at bounding box center [138, 438] width 121 height 10
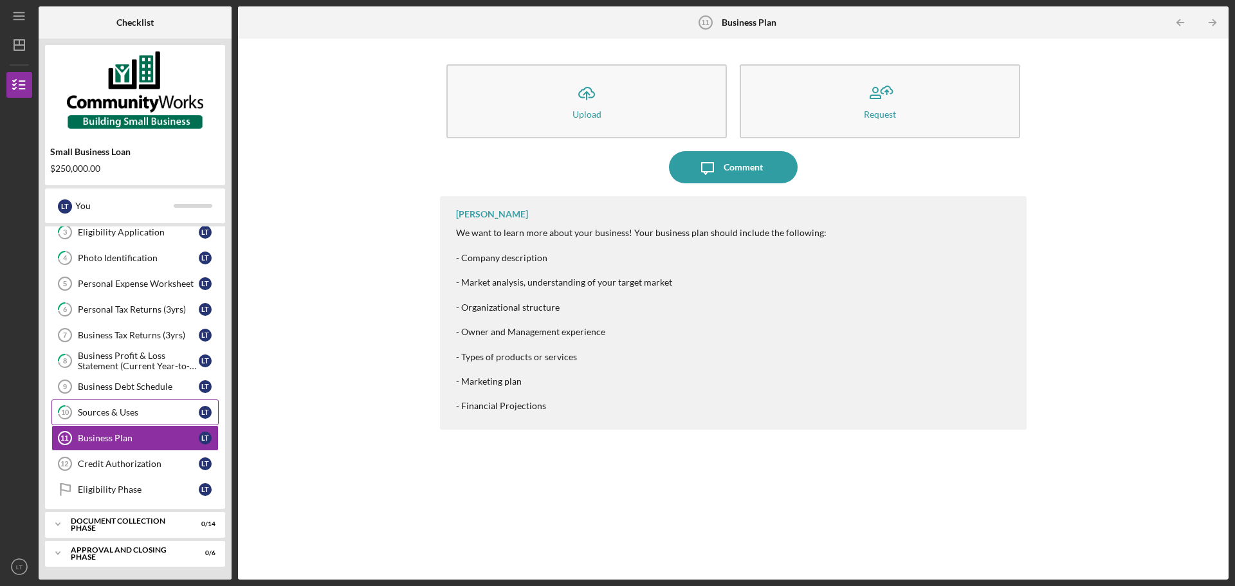
click at [138, 414] on div "Sources & Uses" at bounding box center [138, 412] width 121 height 10
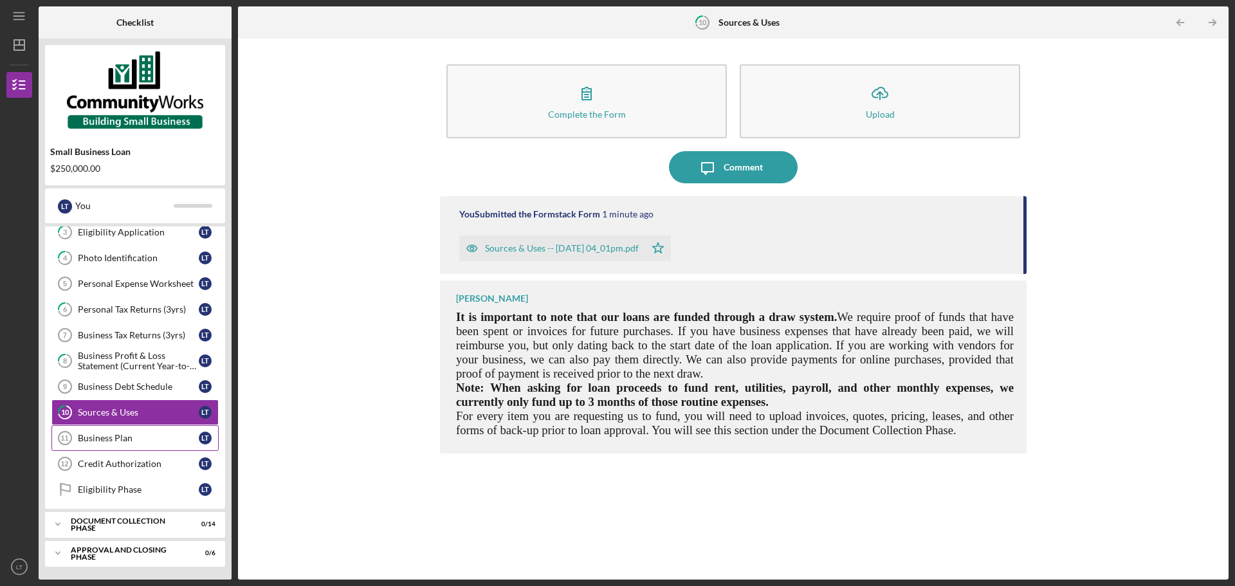
click at [147, 443] on div "Business Plan" at bounding box center [138, 438] width 121 height 10
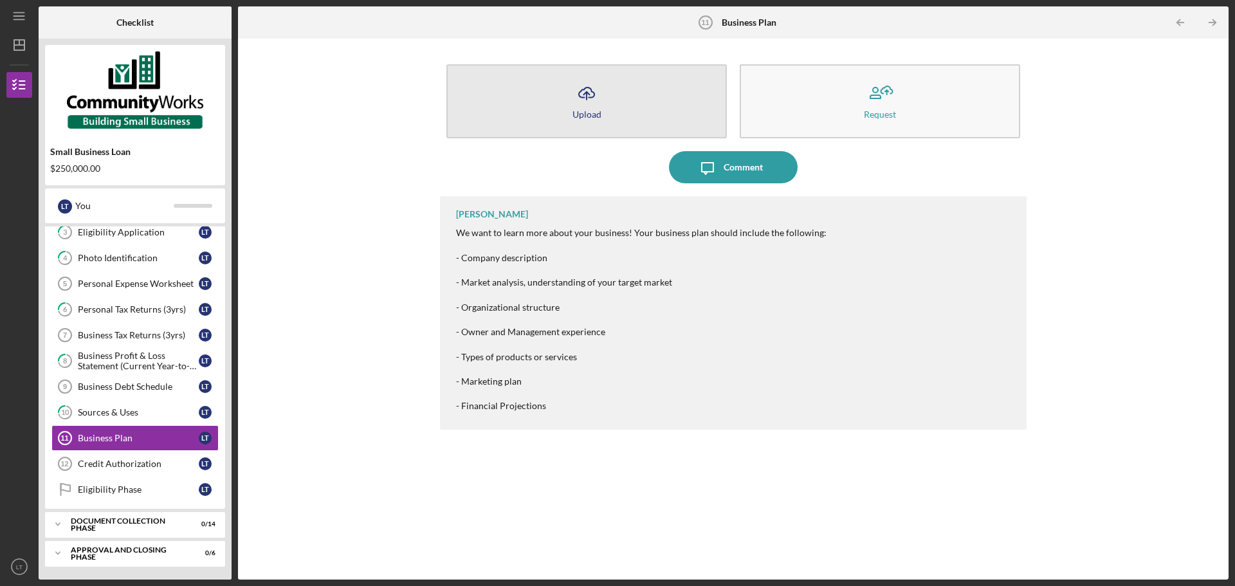
click at [579, 104] on icon "Icon/Upload" at bounding box center [587, 93] width 32 height 32
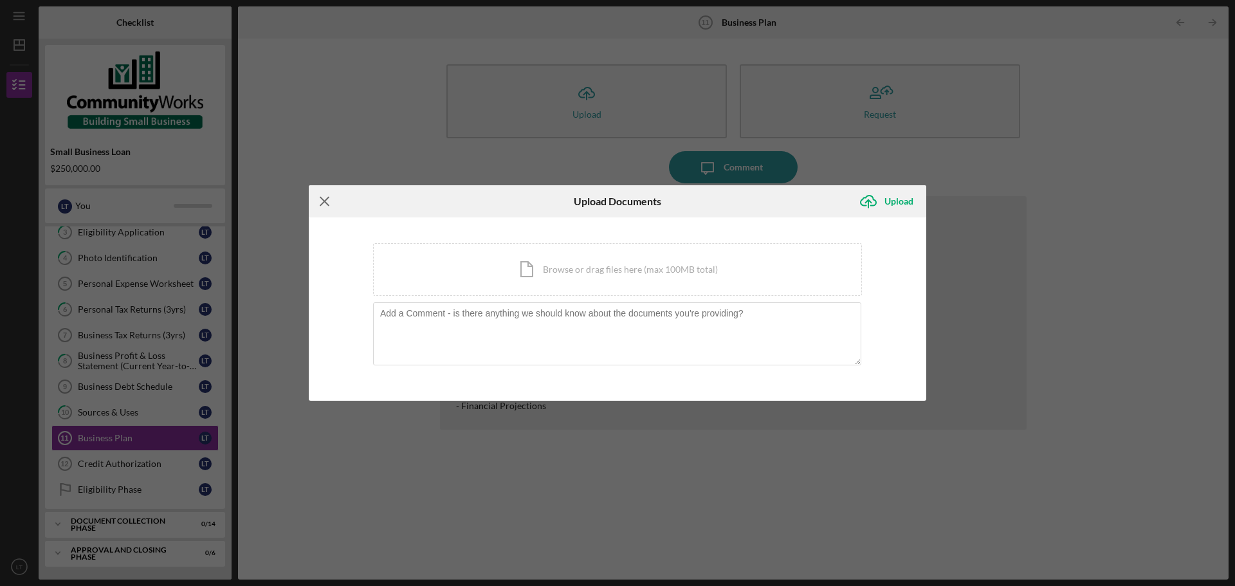
click at [324, 192] on icon "Icon/Menu Close" at bounding box center [325, 201] width 32 height 32
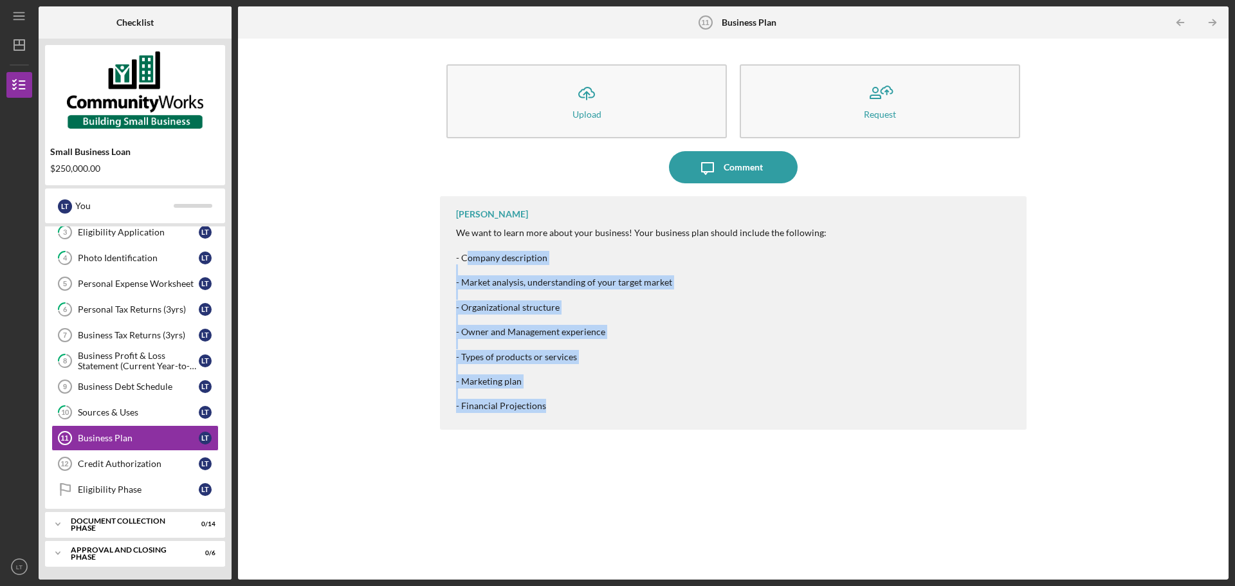
drag, startPoint x: 465, startPoint y: 254, endPoint x: 555, endPoint y: 416, distance: 184.9
click at [555, 416] on div "[PERSON_NAME] We want to learn more about your business! Your business plan sho…" at bounding box center [733, 313] width 587 height 234
click at [466, 258] on p "- Company description​" at bounding box center [641, 258] width 371 height 14
drag, startPoint x: 459, startPoint y: 256, endPoint x: 583, endPoint y: 446, distance: 227.3
click at [583, 446] on div "[PERSON_NAME] We want to learn more about your business! Your business plan sho…" at bounding box center [733, 378] width 587 height 364
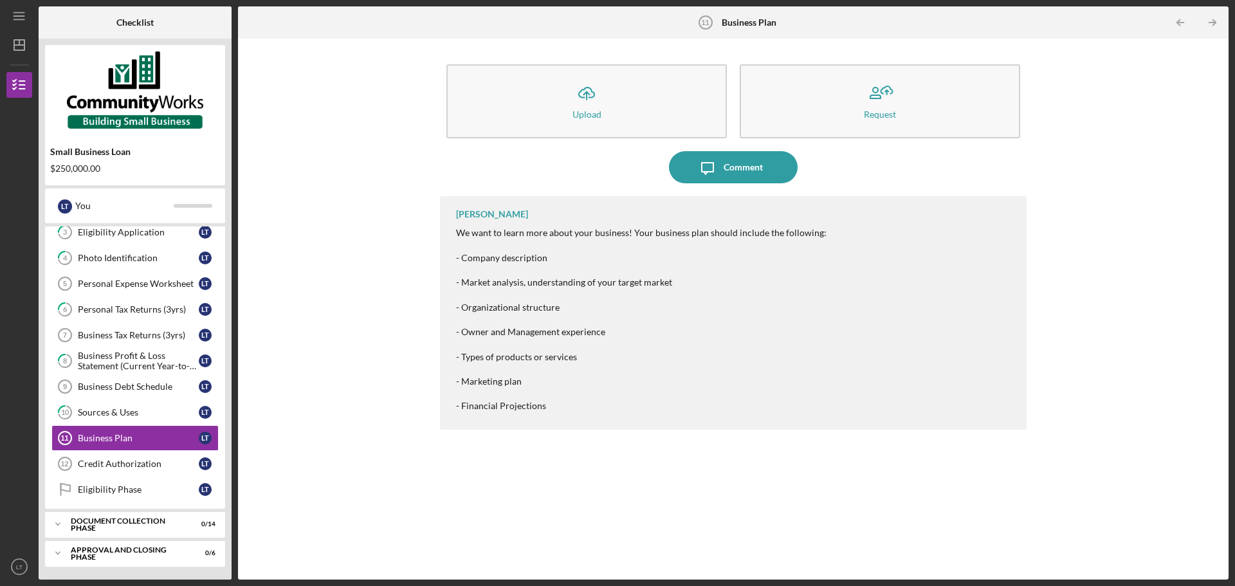
click at [451, 242] on div "[PERSON_NAME] We want to learn more about your business! Your business plan sho…" at bounding box center [733, 313] width 587 height 234
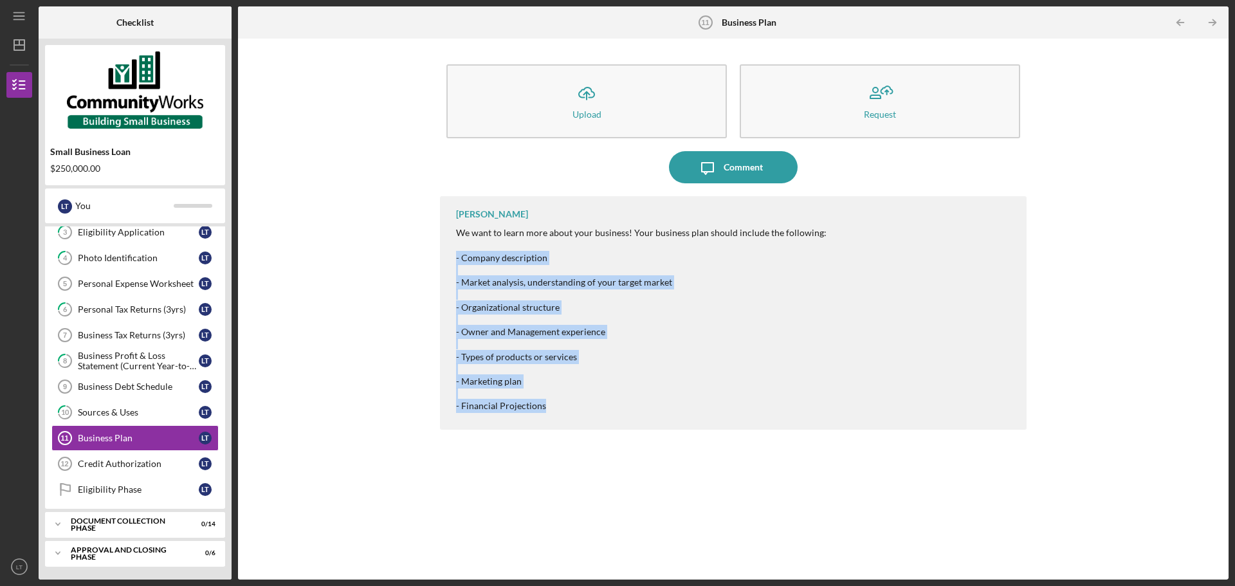
drag, startPoint x: 453, startPoint y: 251, endPoint x: 627, endPoint y: 451, distance: 264.9
click at [627, 451] on div "[PERSON_NAME] We want to learn more about your business! Your business plan sho…" at bounding box center [733, 378] width 587 height 364
copy div "- Company description​ - Market analysis, understanding of your target market​ …"
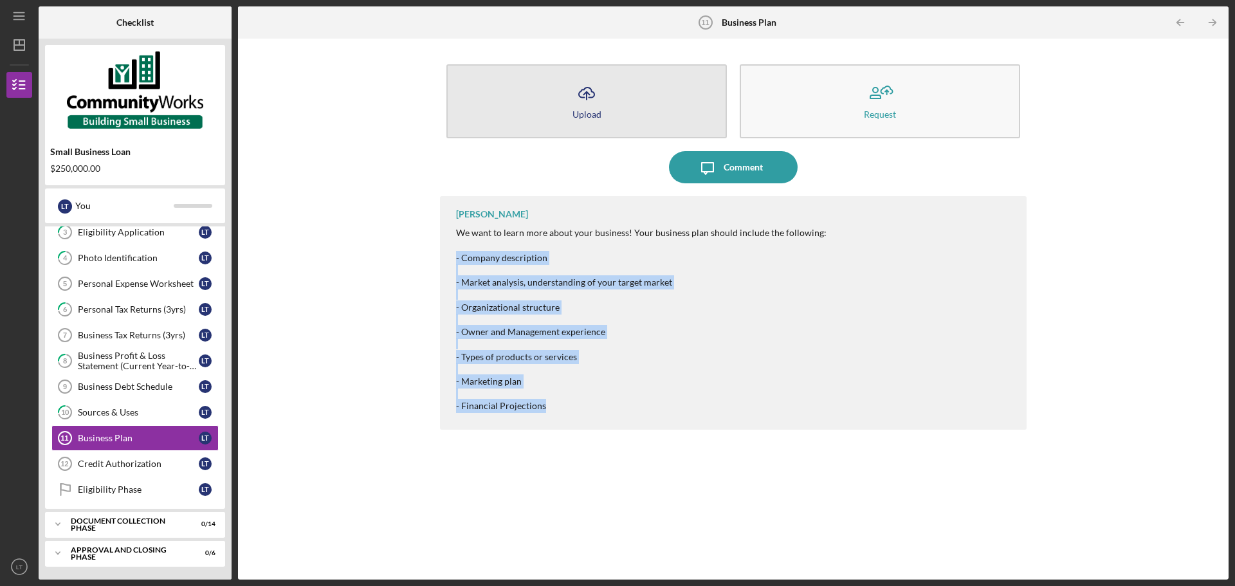
click at [614, 109] on button "Icon/Upload Upload" at bounding box center [586, 101] width 280 height 74
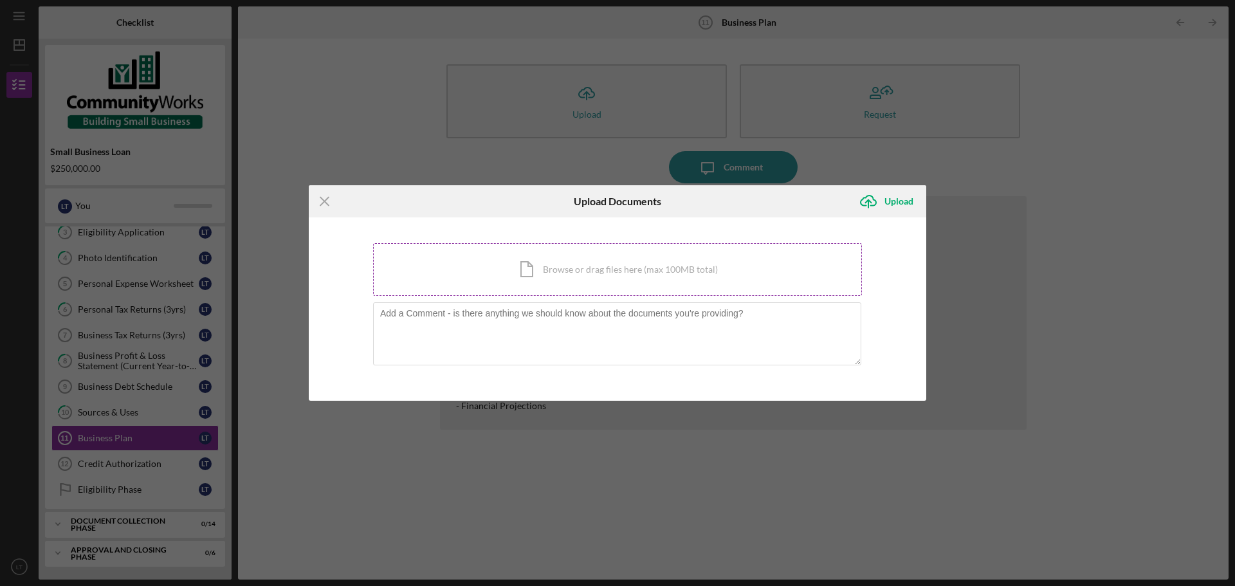
click at [538, 270] on div "Icon/Document Browse or drag files here (max 100MB total) Tap to choose files o…" at bounding box center [617, 269] width 489 height 53
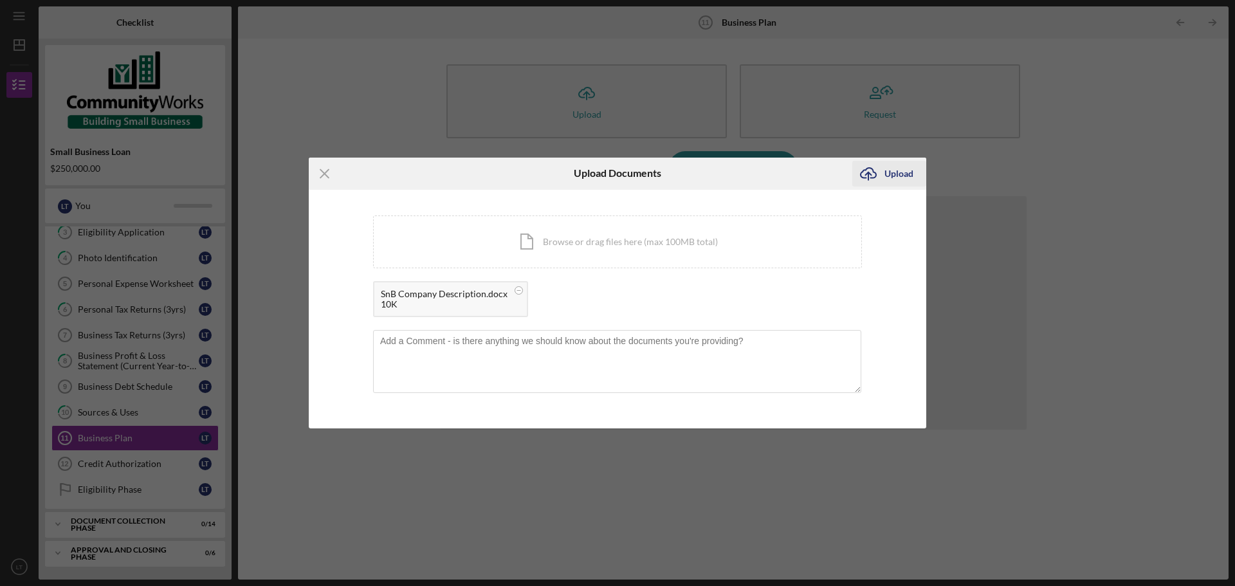
click at [897, 167] on div "Upload" at bounding box center [898, 174] width 29 height 26
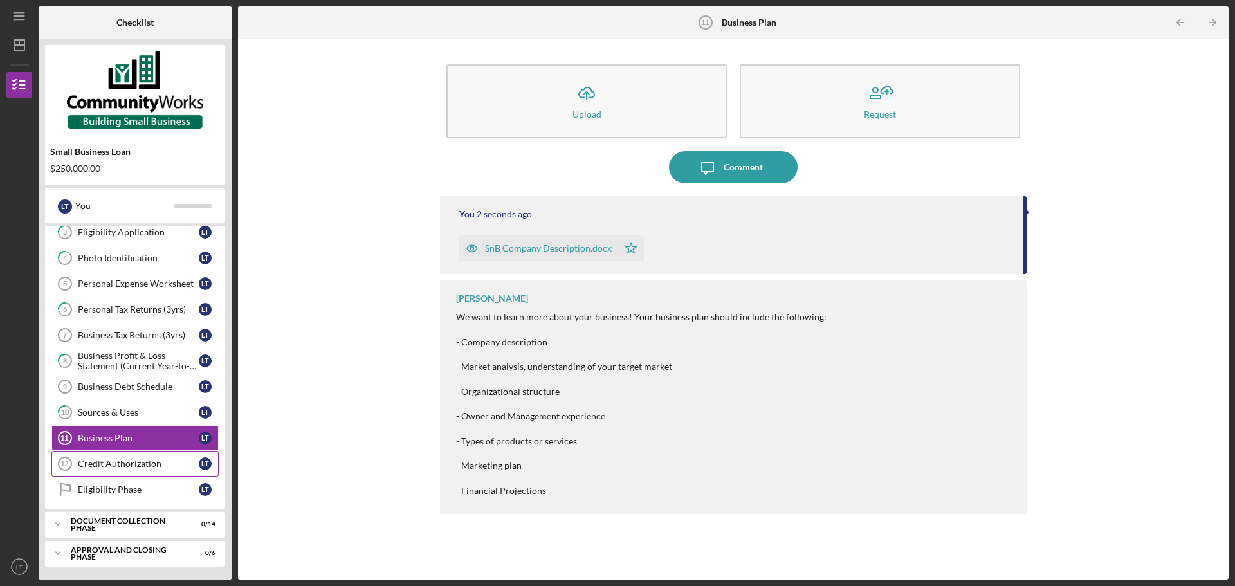
click at [143, 465] on div "Credit Authorization" at bounding box center [138, 464] width 121 height 10
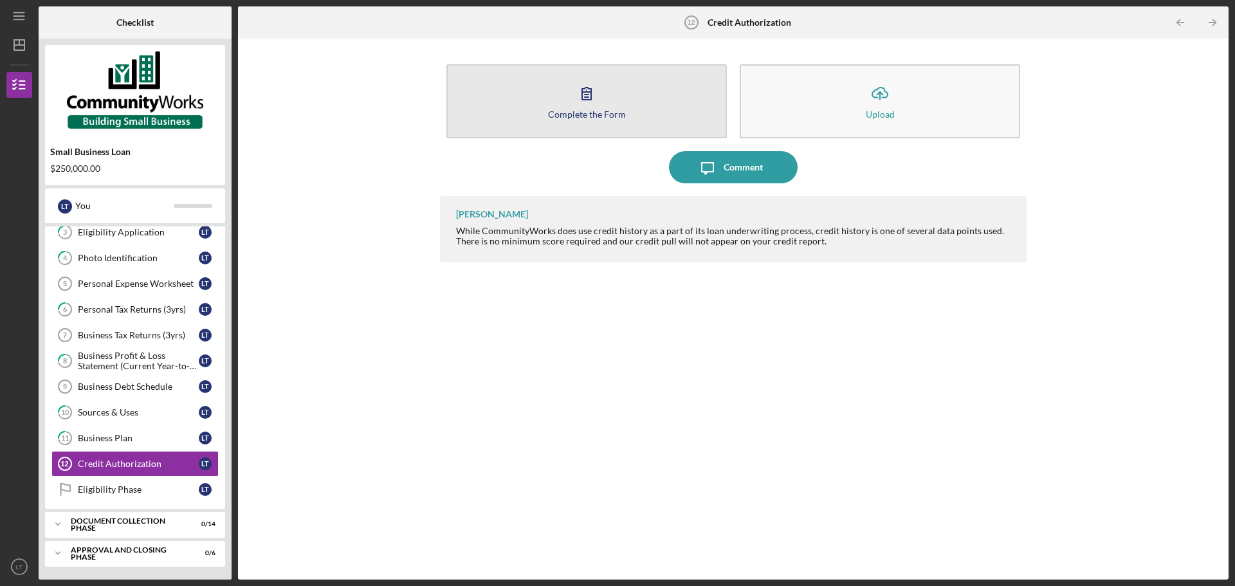
click at [605, 95] on button "Complete the Form Form" at bounding box center [586, 101] width 280 height 74
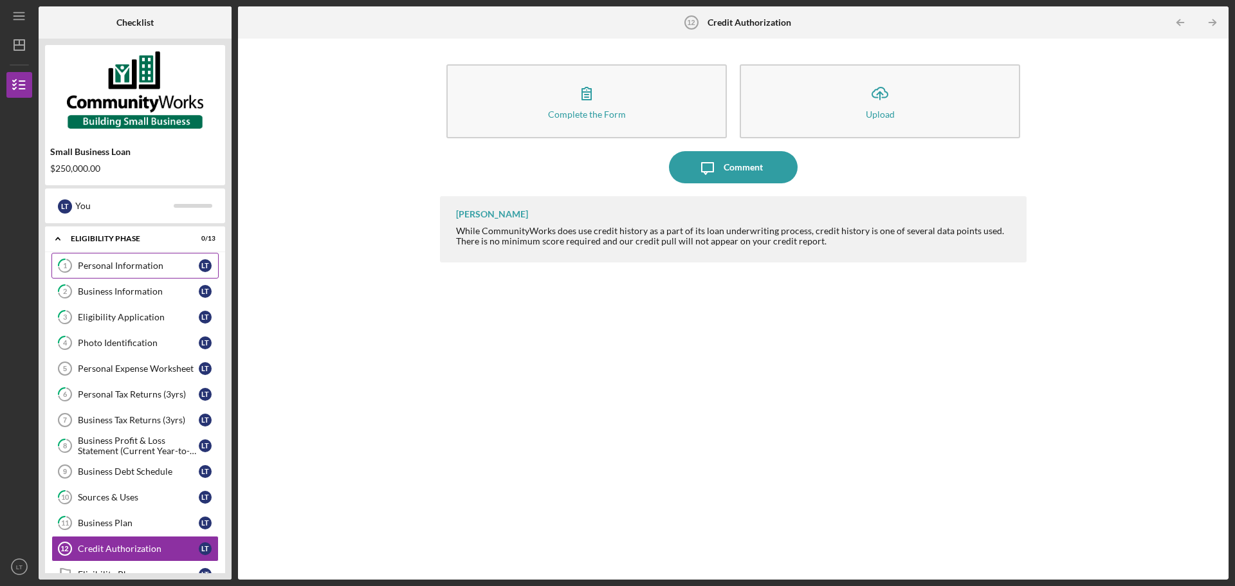
click at [145, 270] on div "Personal Information" at bounding box center [138, 266] width 121 height 10
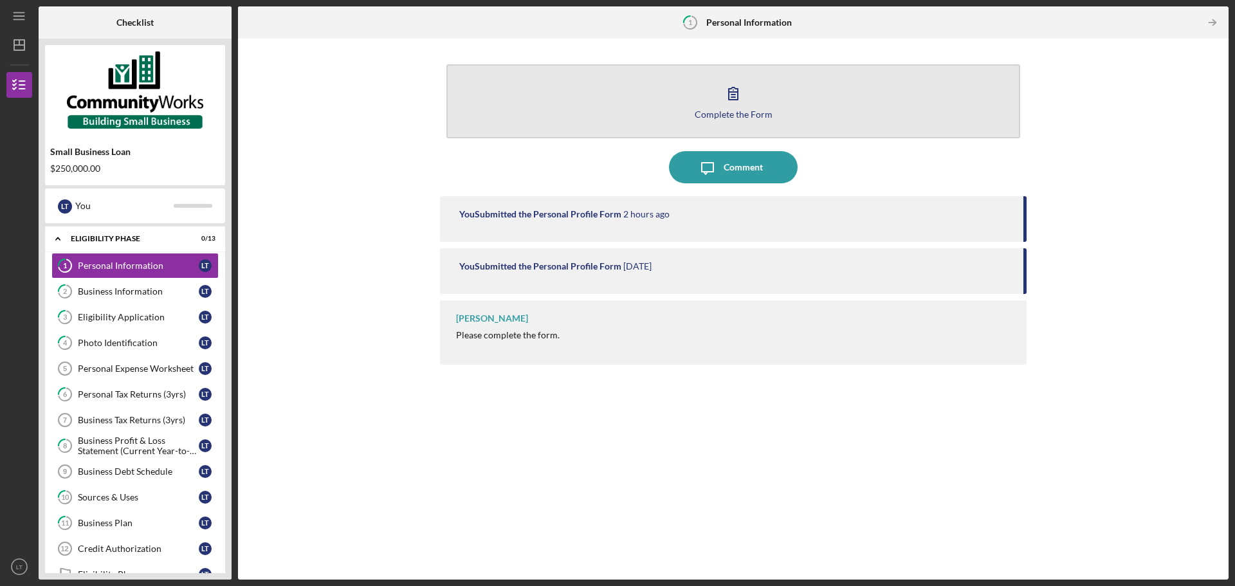
click at [752, 109] on div "Complete the Form" at bounding box center [734, 114] width 78 height 10
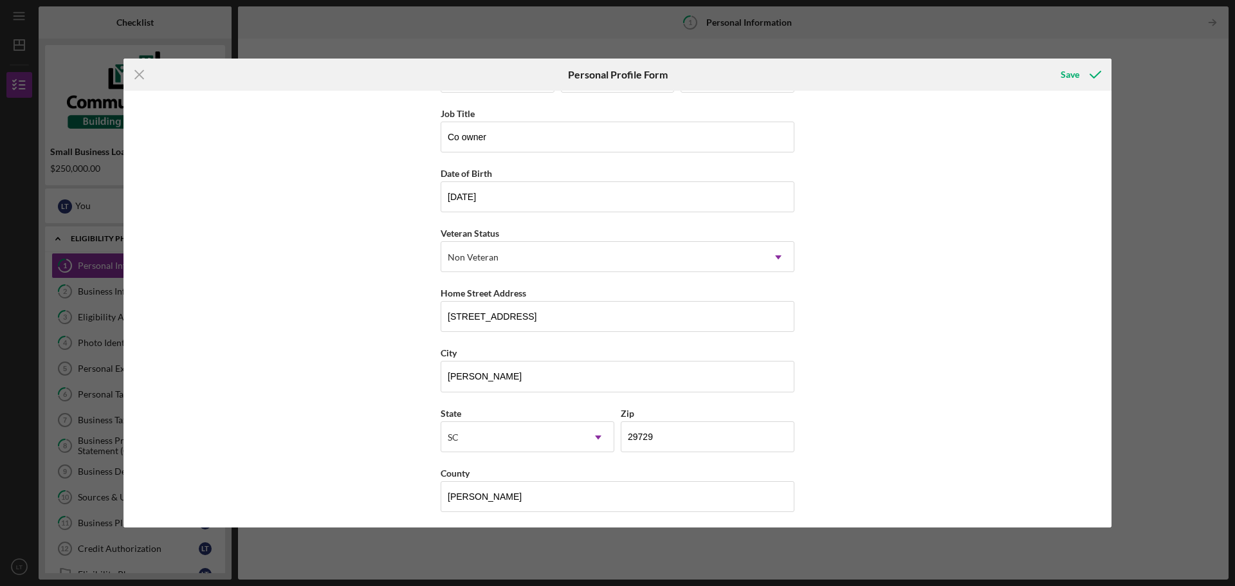
scroll to position [55, 0]
click at [1184, 69] on div "Icon/Menu Close Personal Profile Form Save First Name [PERSON_NAME] Middle Name…" at bounding box center [617, 293] width 1235 height 586
click at [145, 75] on icon "Icon/Menu Close" at bounding box center [140, 75] width 32 height 32
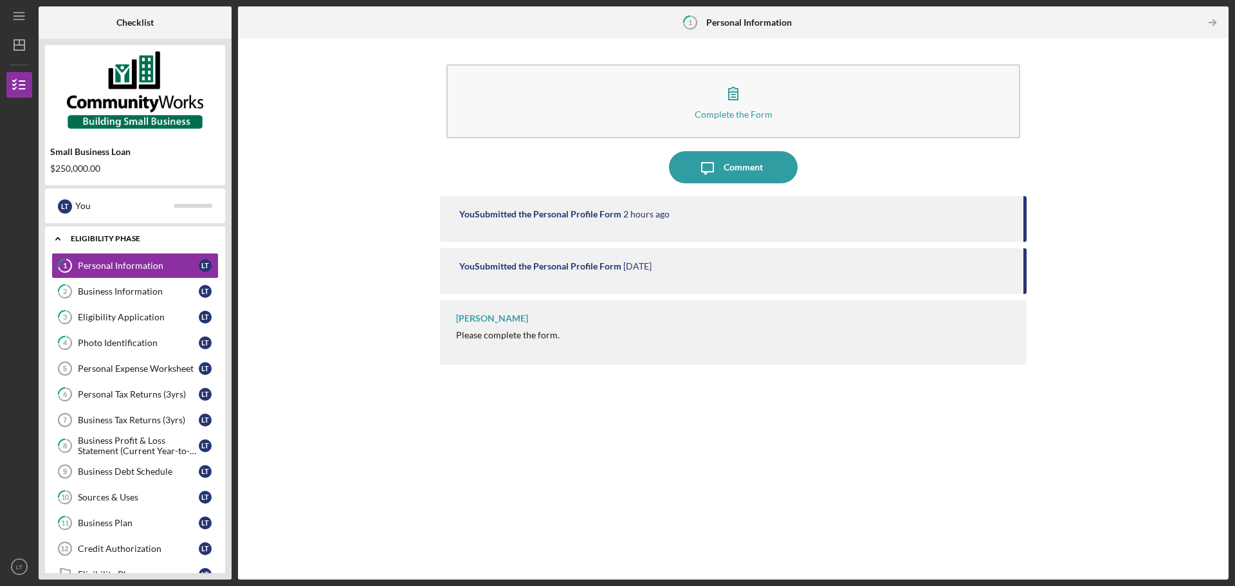
click at [114, 236] on div "Eligibility Phase" at bounding box center [140, 239] width 138 height 8
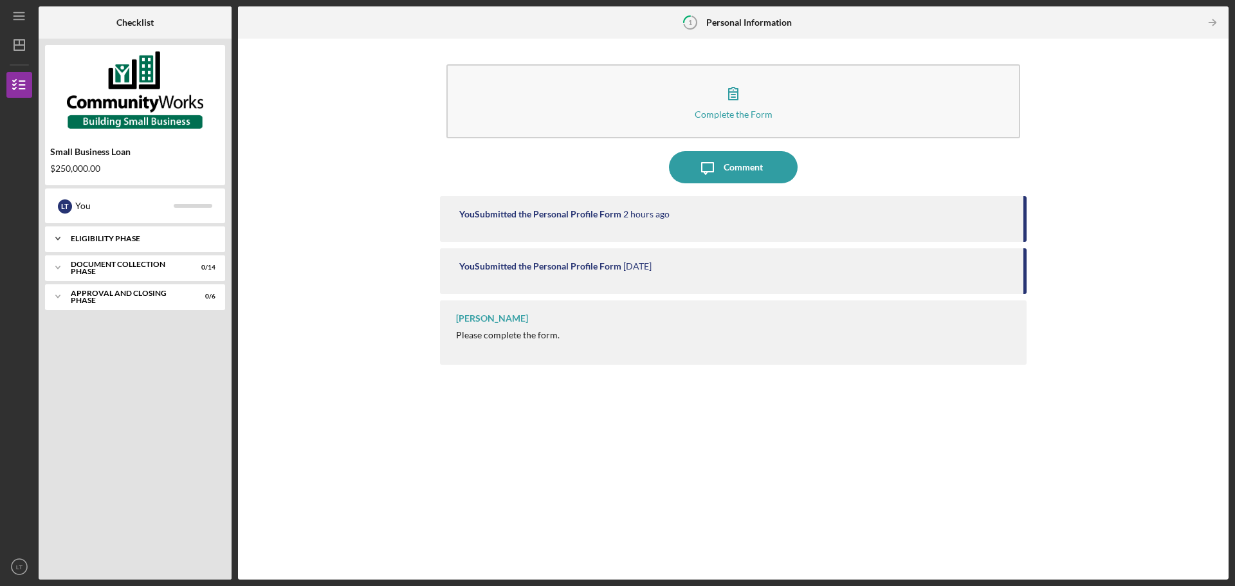
click at [114, 236] on div "Eligibility Phase" at bounding box center [140, 239] width 138 height 8
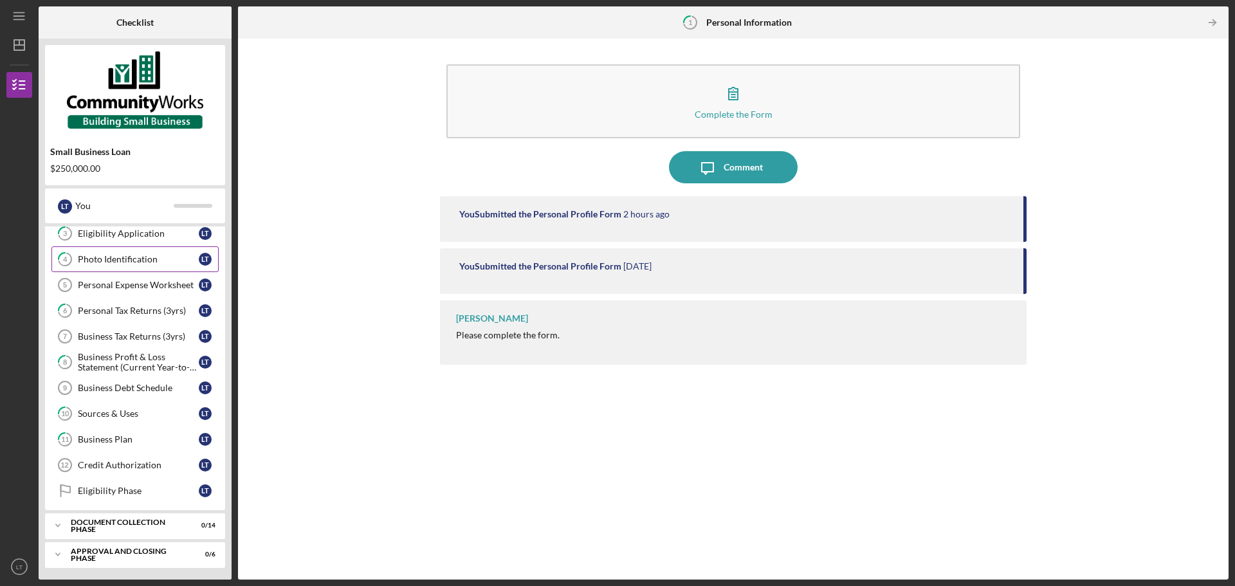
scroll to position [85, 0]
click at [97, 490] on div "Eligibility Phase" at bounding box center [138, 489] width 121 height 10
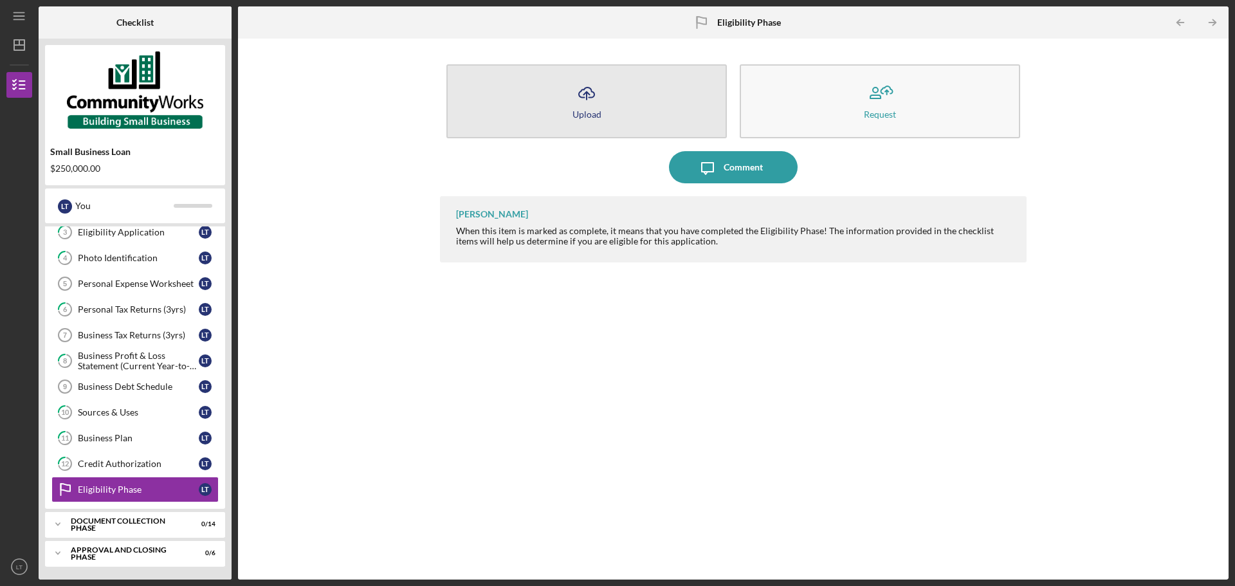
click at [592, 107] on icon "Icon/Upload" at bounding box center [587, 93] width 32 height 32
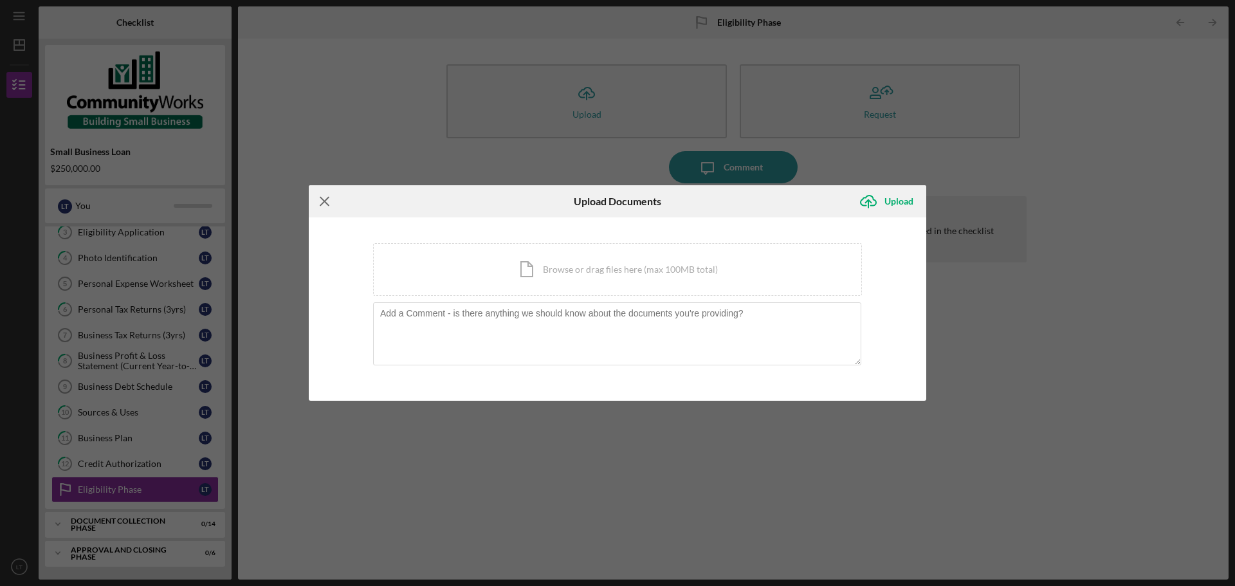
click at [327, 205] on icon "Icon/Menu Close" at bounding box center [325, 201] width 32 height 32
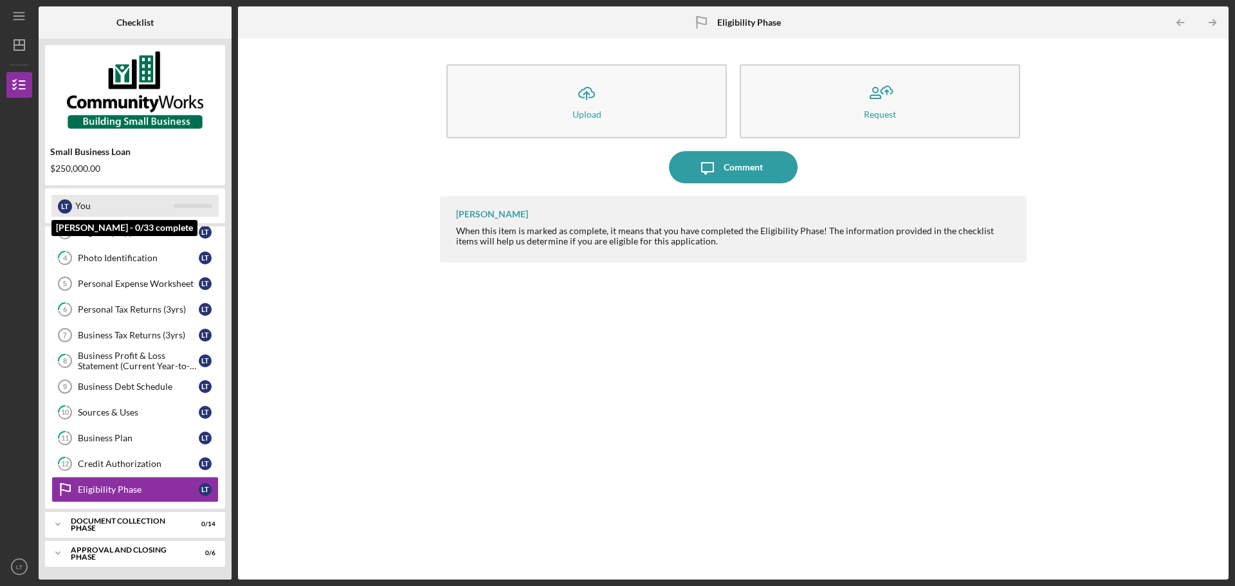
click at [196, 201] on div "L T You" at bounding box center [134, 206] width 167 height 22
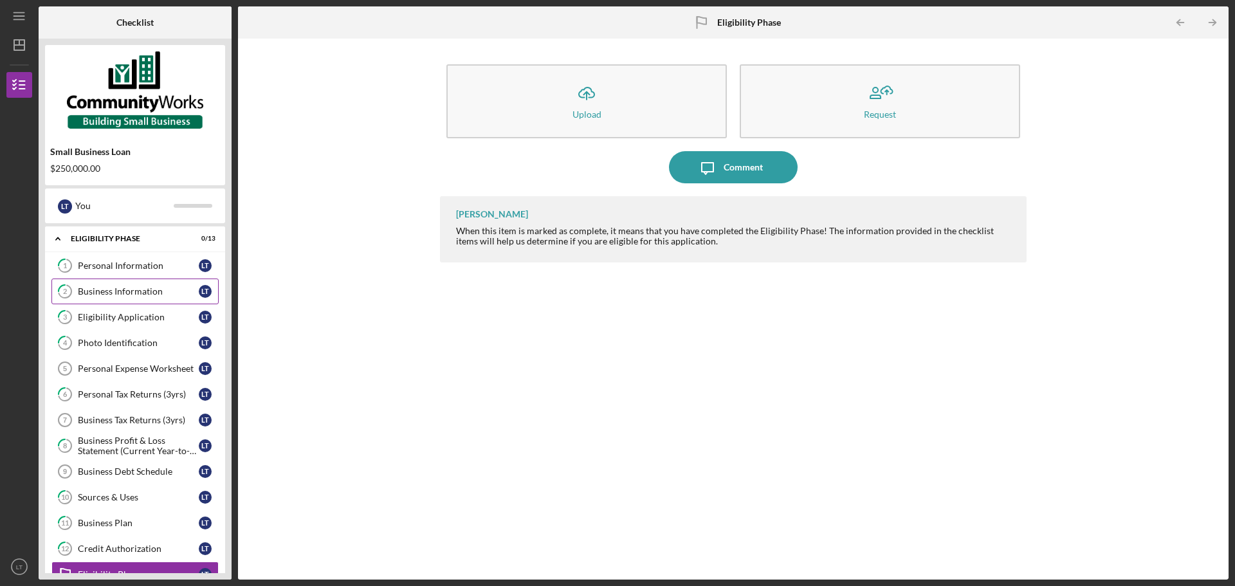
click at [163, 294] on div "Business Information" at bounding box center [138, 291] width 121 height 10
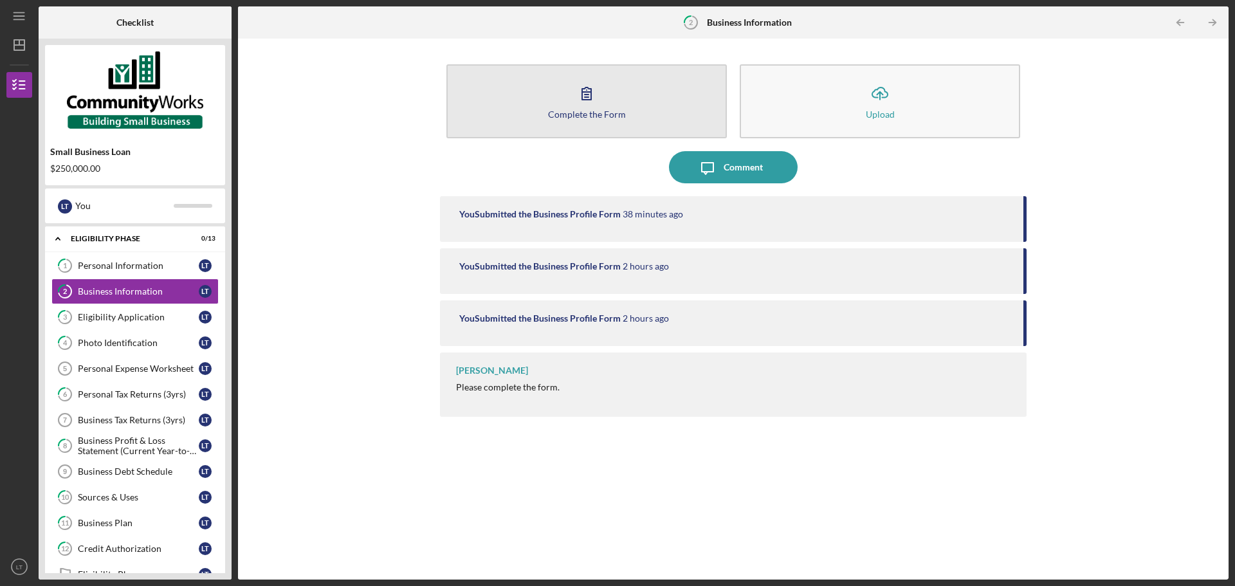
click at [621, 116] on div "Complete the Form" at bounding box center [587, 114] width 78 height 10
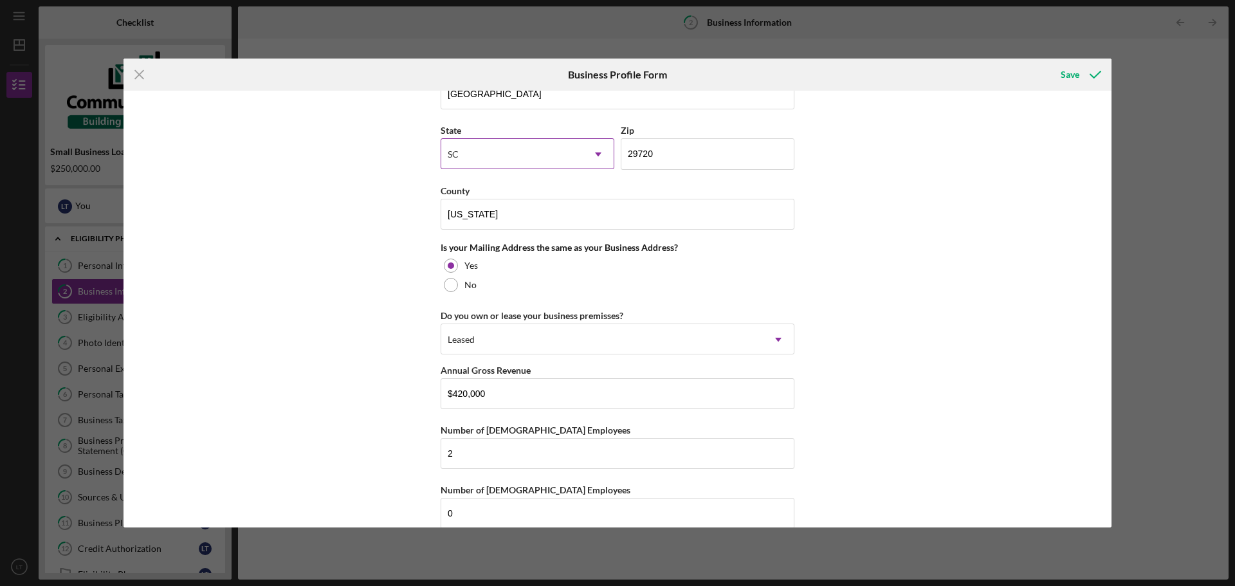
scroll to position [979, 0]
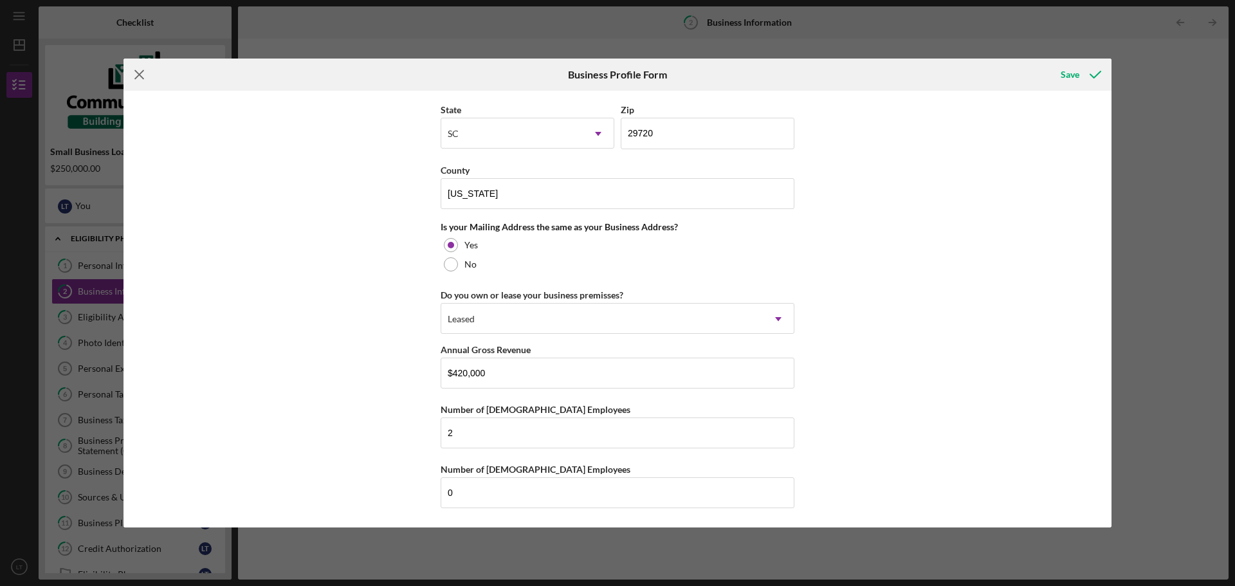
click at [142, 80] on icon "Icon/Menu Close" at bounding box center [140, 75] width 32 height 32
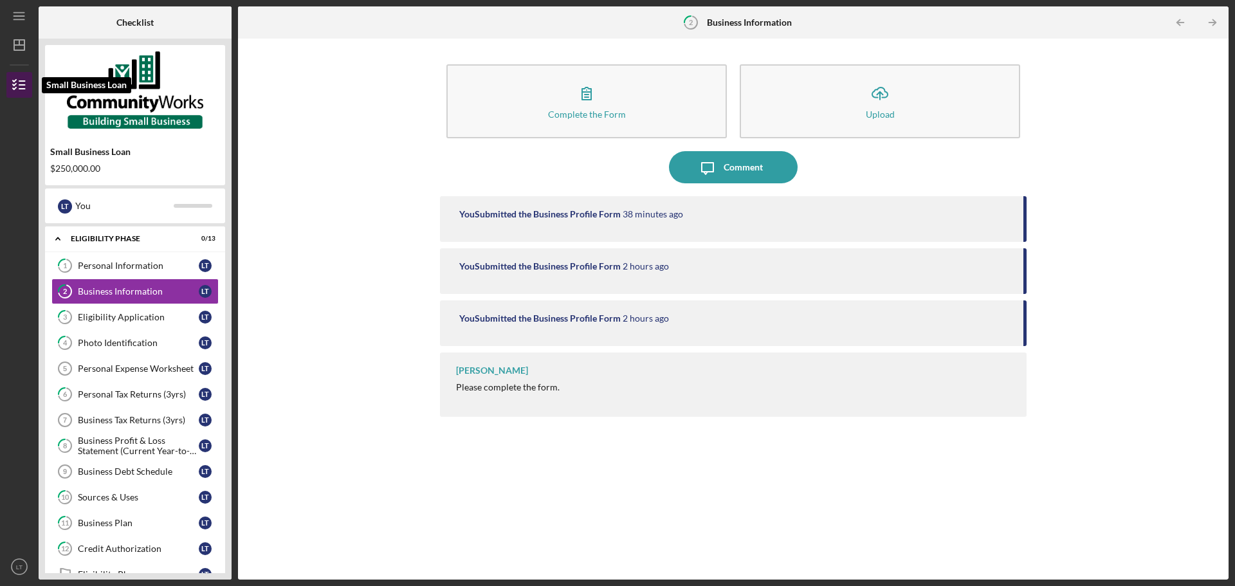
click at [19, 83] on icon "button" at bounding box center [19, 85] width 32 height 32
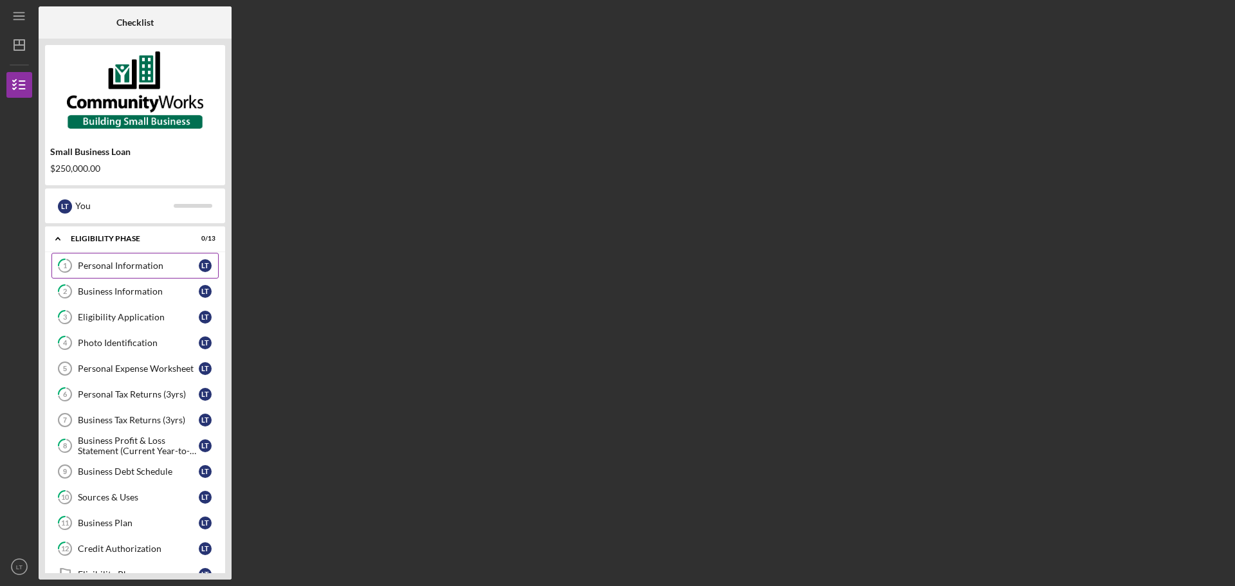
click at [134, 273] on link "1 Personal Information L T" at bounding box center [134, 266] width 167 height 26
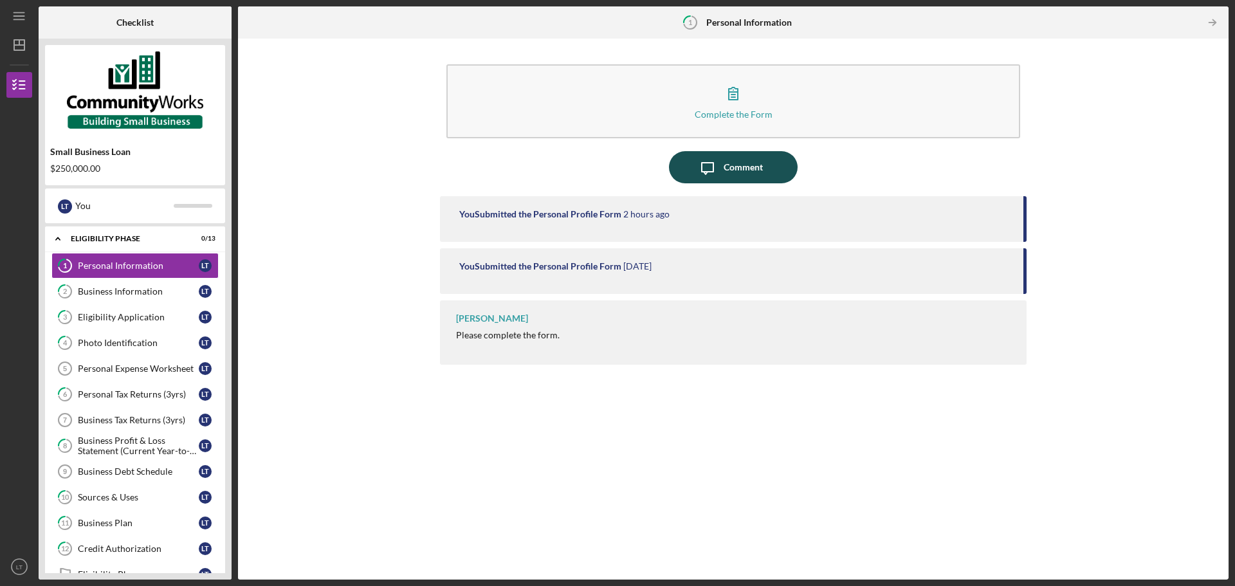
click at [734, 161] on div "Comment" at bounding box center [743, 167] width 39 height 32
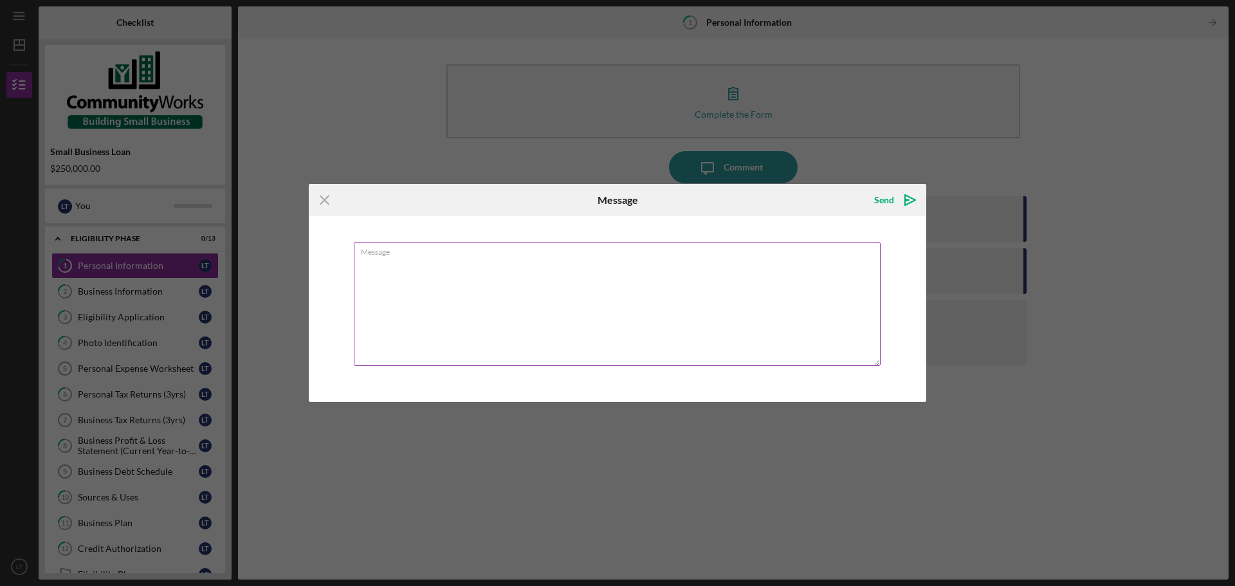
click at [482, 259] on textarea "Message" at bounding box center [617, 304] width 527 height 124
drag, startPoint x: 401, startPoint y: 261, endPoint x: 374, endPoint y: 300, distance: 48.0
click at [374, 302] on textarea "I have finidhs the form" at bounding box center [617, 304] width 527 height 124
click at [457, 267] on textarea "I have i the form" at bounding box center [617, 304] width 527 height 124
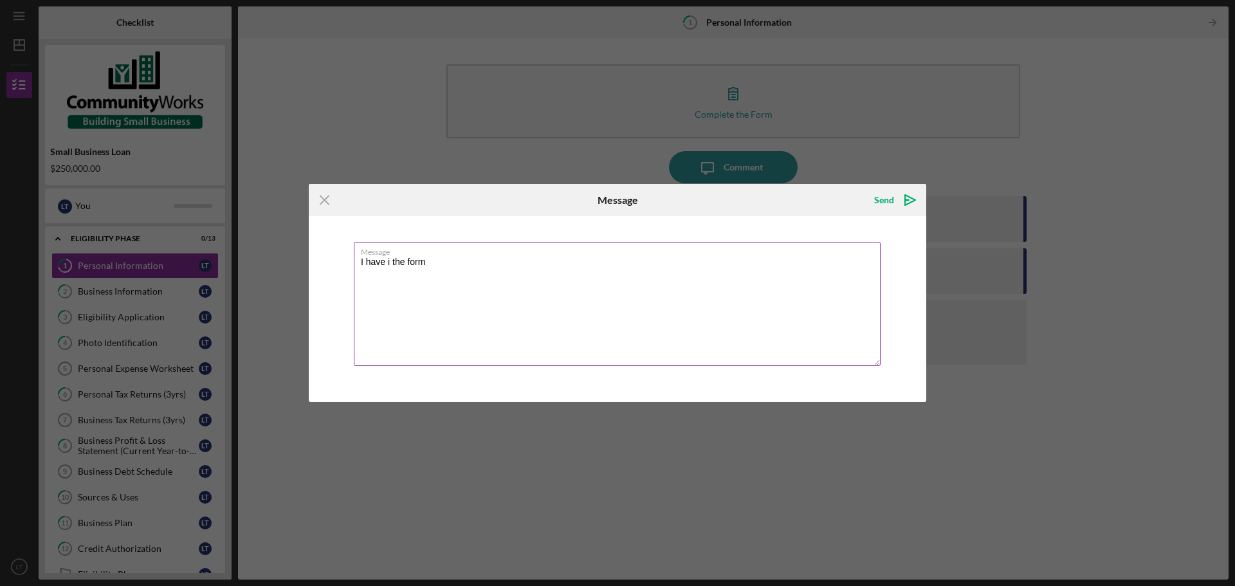
click at [457, 267] on textarea "I have i the form" at bounding box center [617, 304] width 527 height 124
type textarea "I have completed the form"
click at [887, 190] on div "Send" at bounding box center [884, 200] width 20 height 26
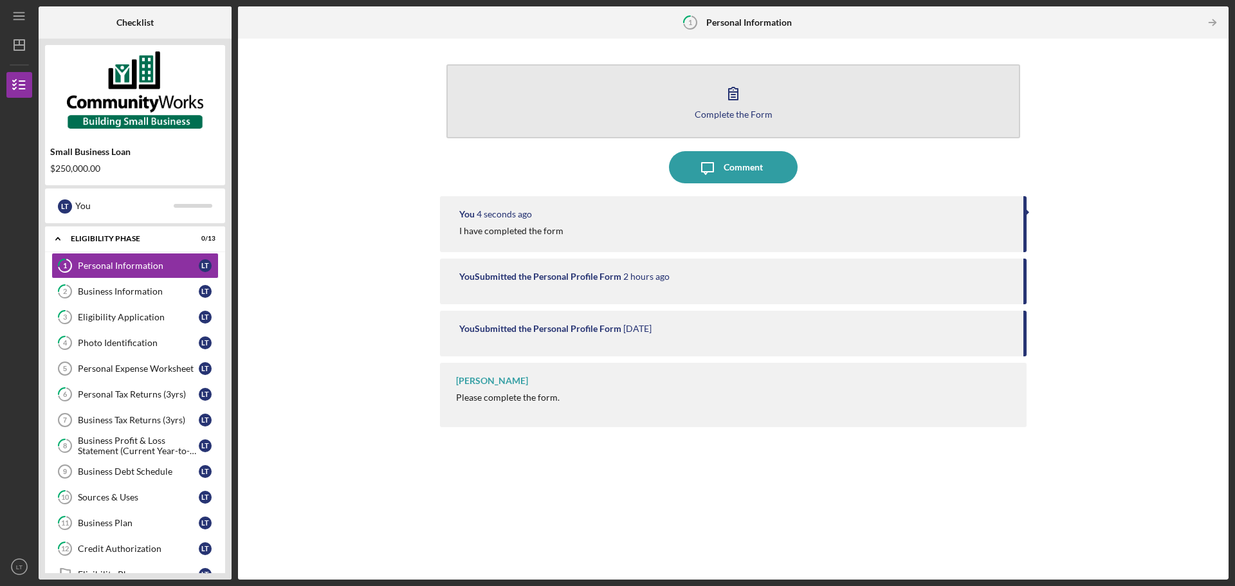
click at [735, 120] on button "Complete the Form Form" at bounding box center [733, 101] width 574 height 74
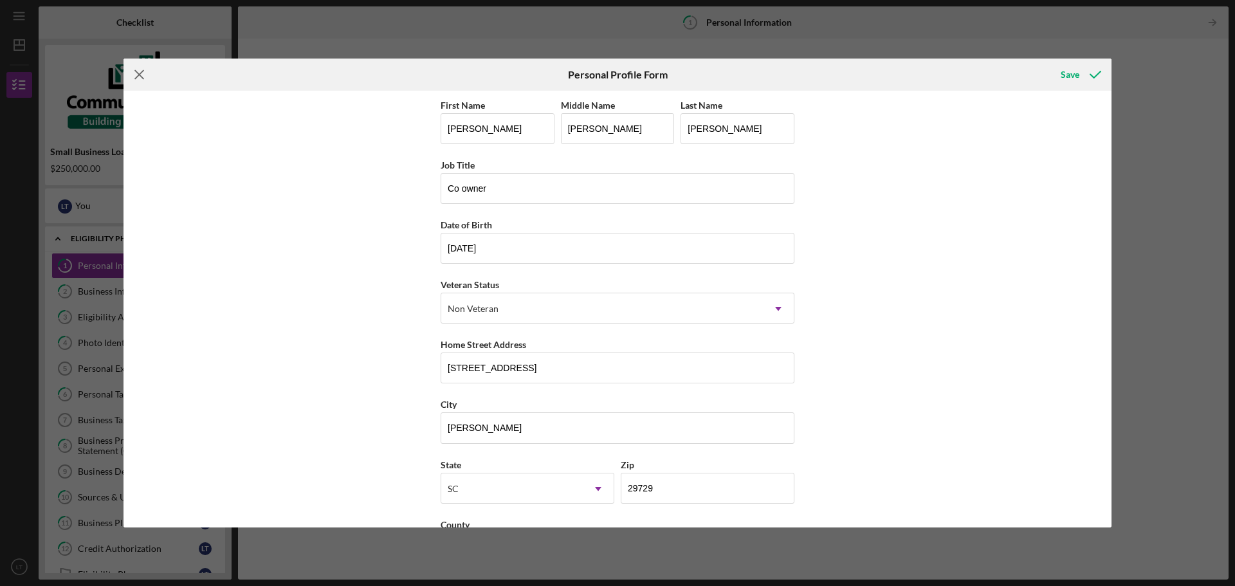
click at [136, 67] on icon "Icon/Menu Close" at bounding box center [140, 75] width 32 height 32
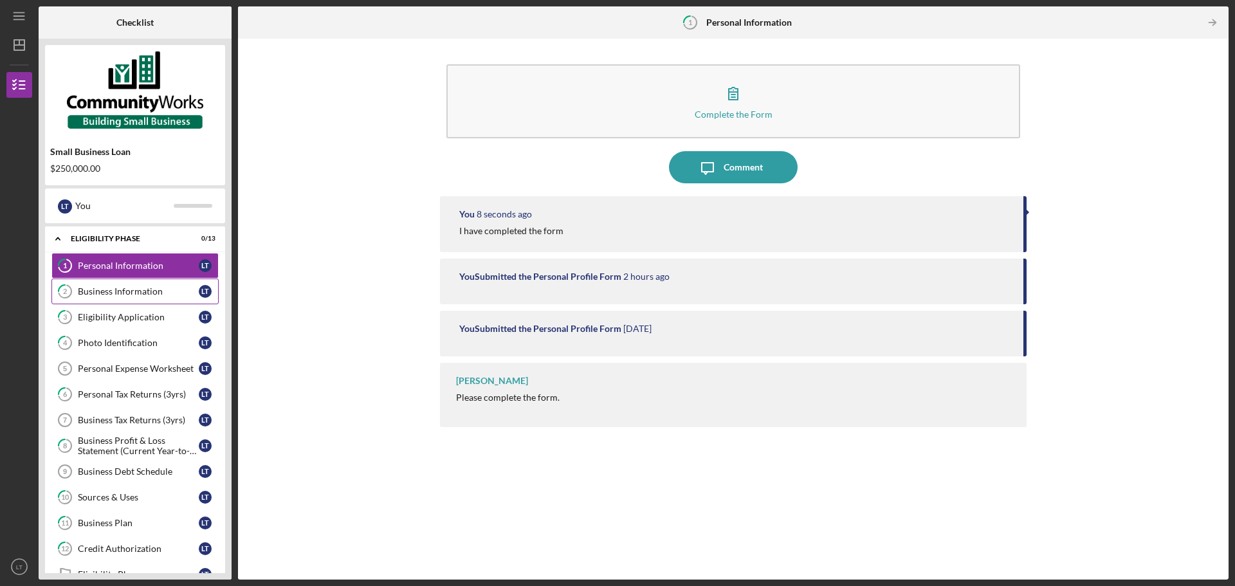
click at [143, 285] on link "2 Business Information L T" at bounding box center [134, 292] width 167 height 26
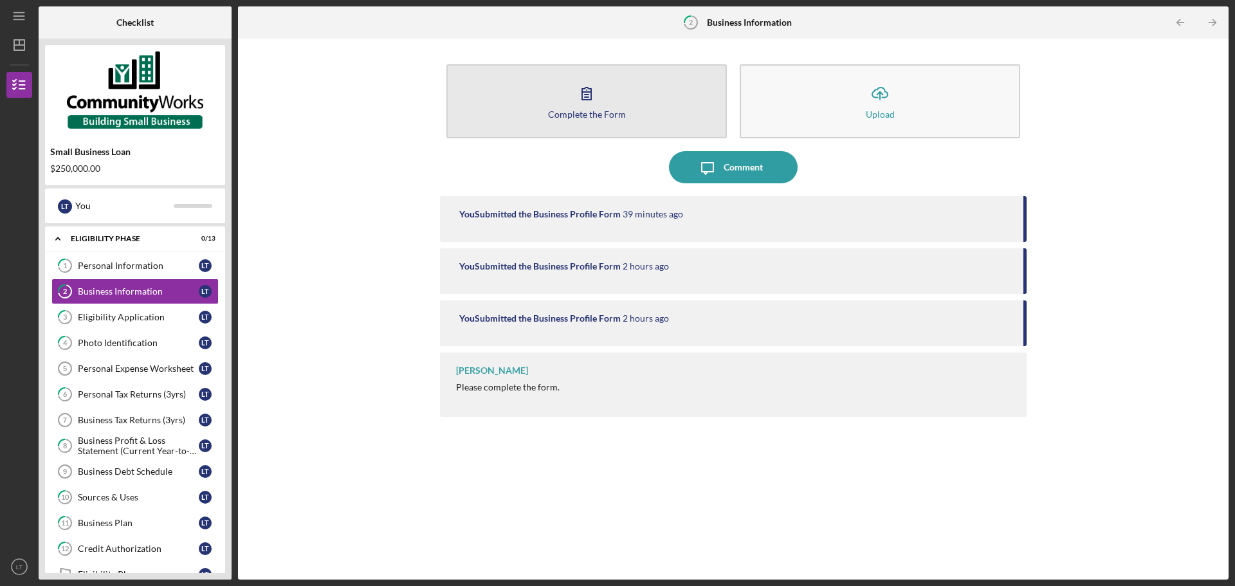
click at [677, 119] on button "Complete the Form Form" at bounding box center [586, 101] width 280 height 74
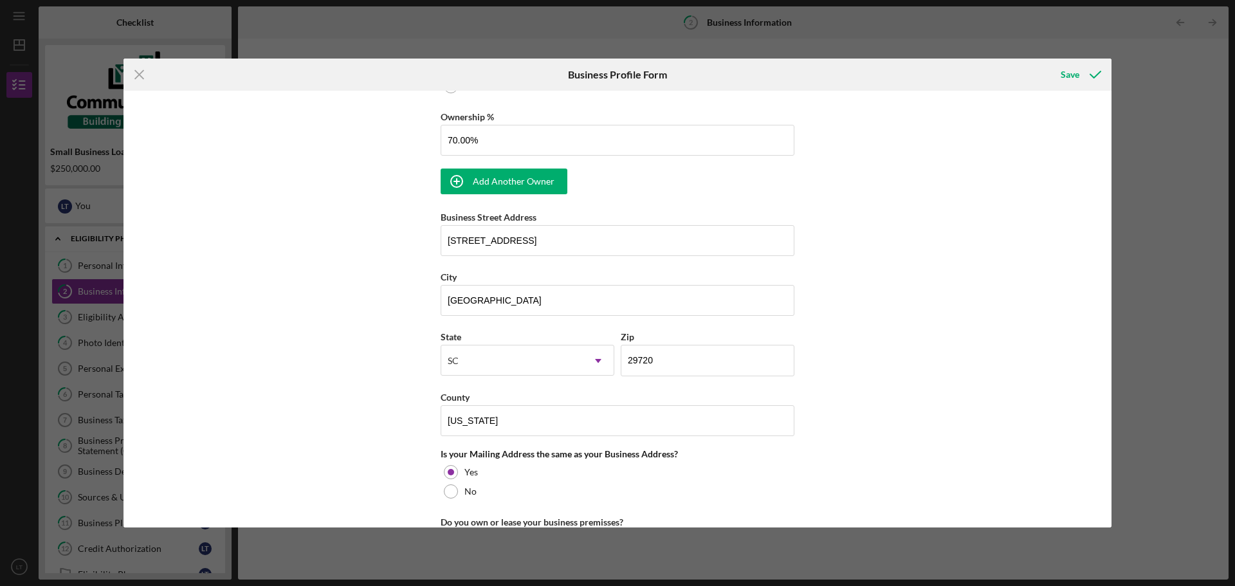
scroll to position [901, 0]
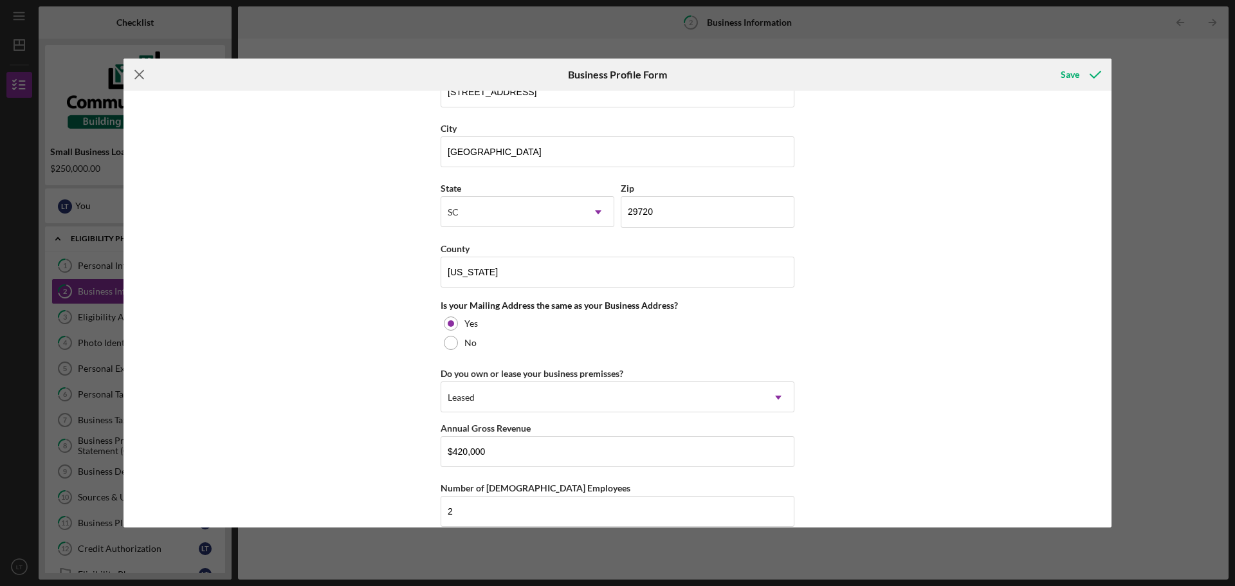
click at [141, 75] on icon "Icon/Menu Close" at bounding box center [140, 75] width 32 height 32
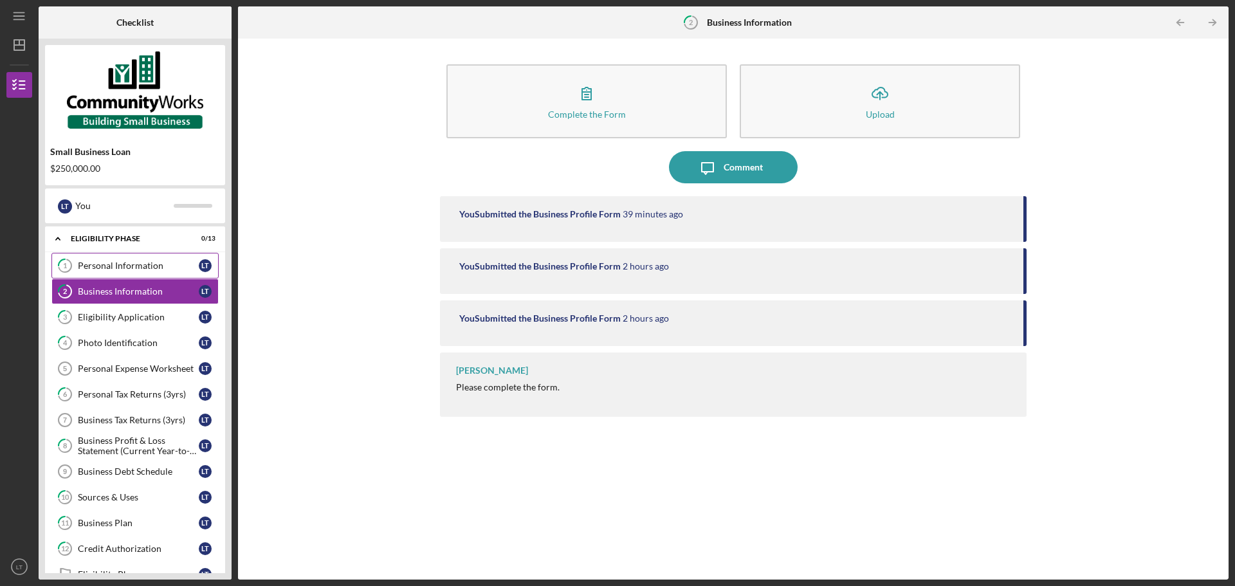
click at [131, 264] on div "Personal Information" at bounding box center [138, 266] width 121 height 10
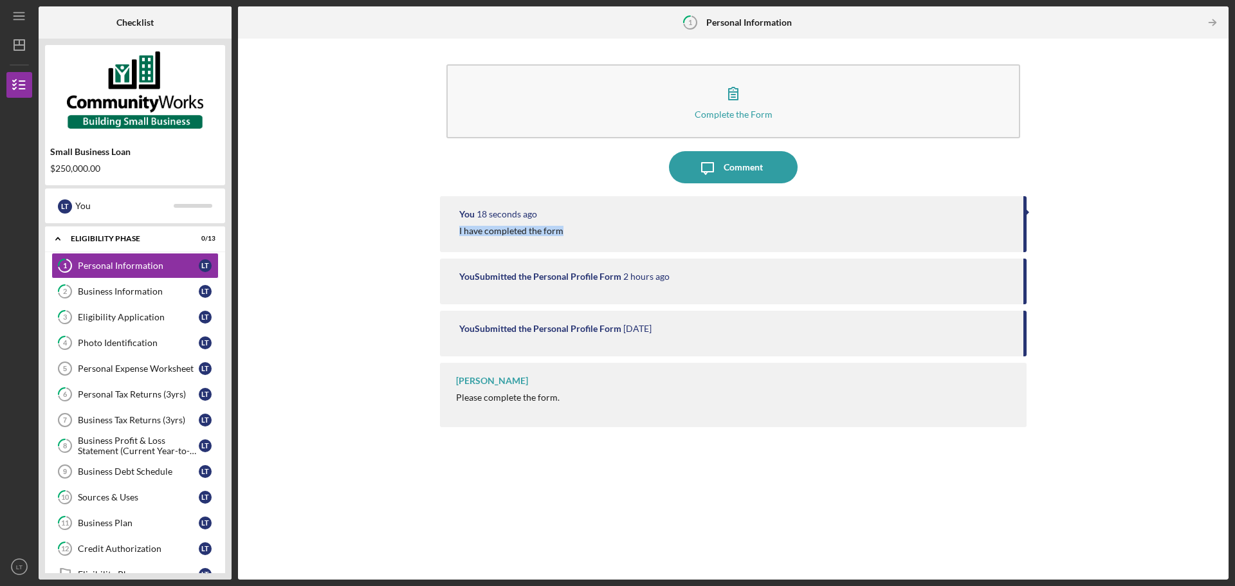
drag, startPoint x: 450, startPoint y: 233, endPoint x: 582, endPoint y: 234, distance: 131.9
click at [582, 234] on div "You 18 seconds ago I have completed the form" at bounding box center [733, 224] width 587 height 56
copy div "I have completed the form"
click at [176, 291] on div "Business Information" at bounding box center [138, 291] width 121 height 10
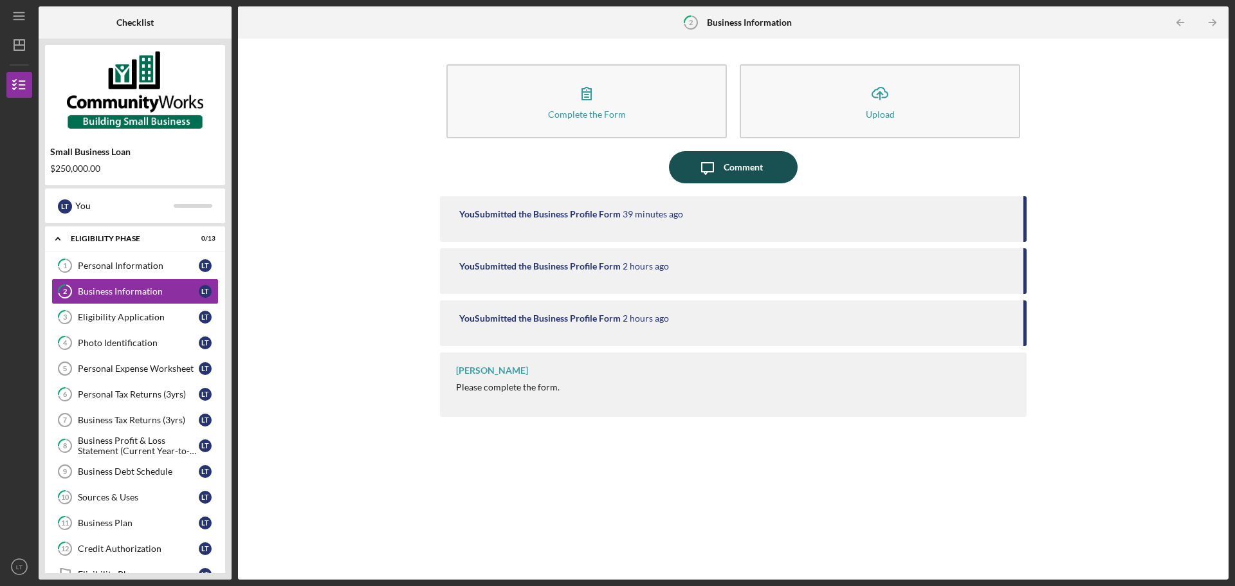
click at [713, 169] on icon "Icon/Message" at bounding box center [707, 167] width 32 height 32
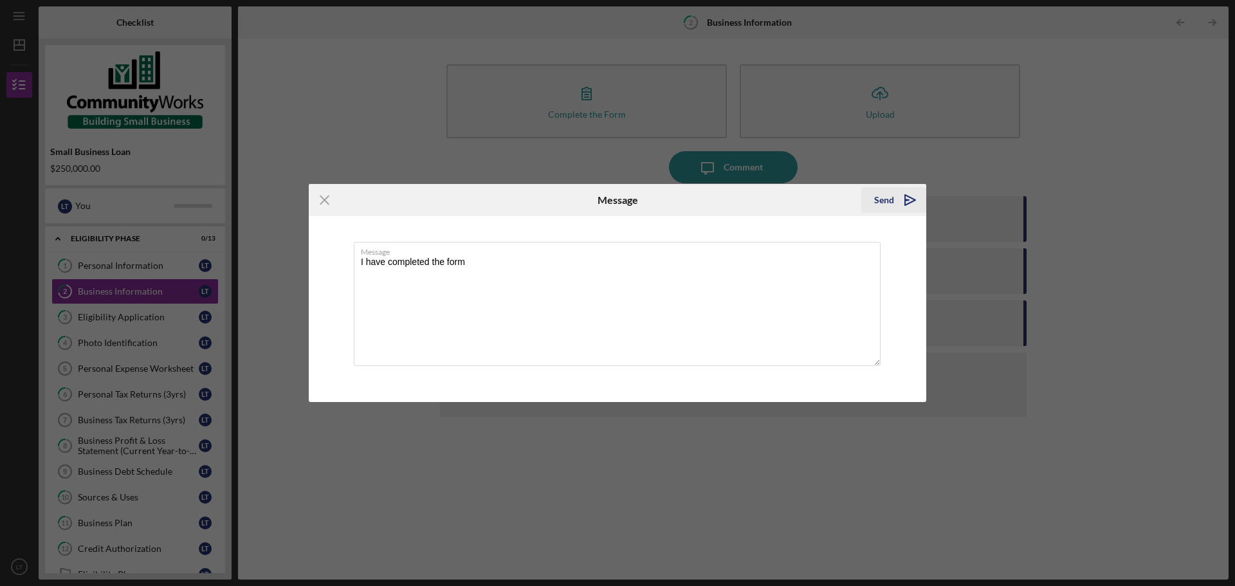
type textarea "I have completed the form"
click at [904, 197] on icon "Icon/icon-invite-send" at bounding box center [910, 200] width 32 height 32
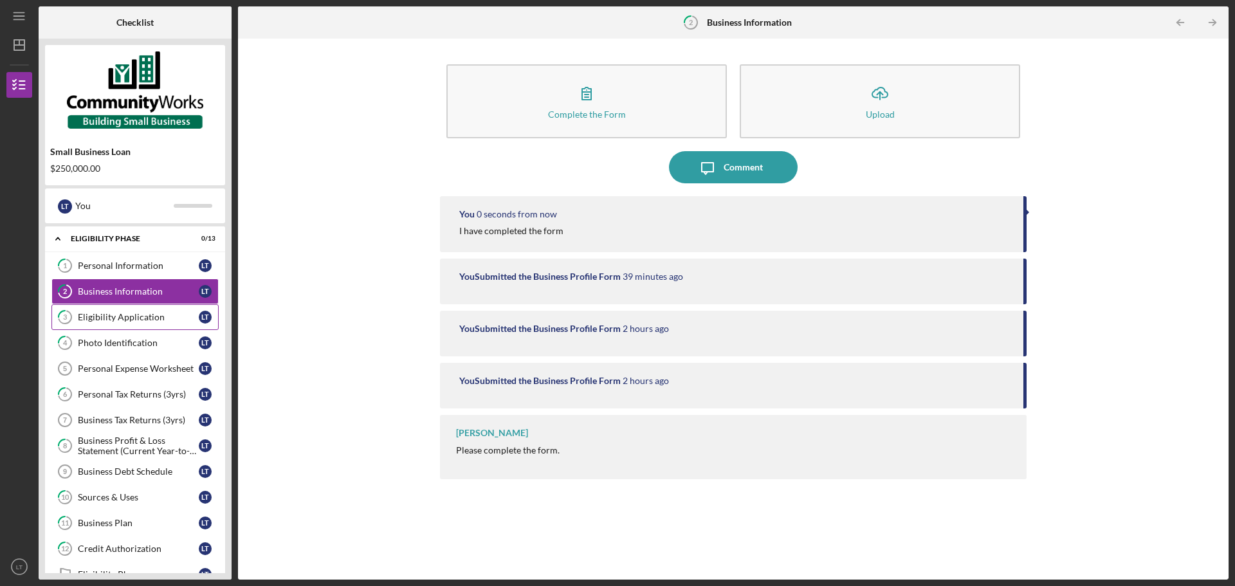
click at [181, 320] on div "Eligibility Application" at bounding box center [138, 317] width 121 height 10
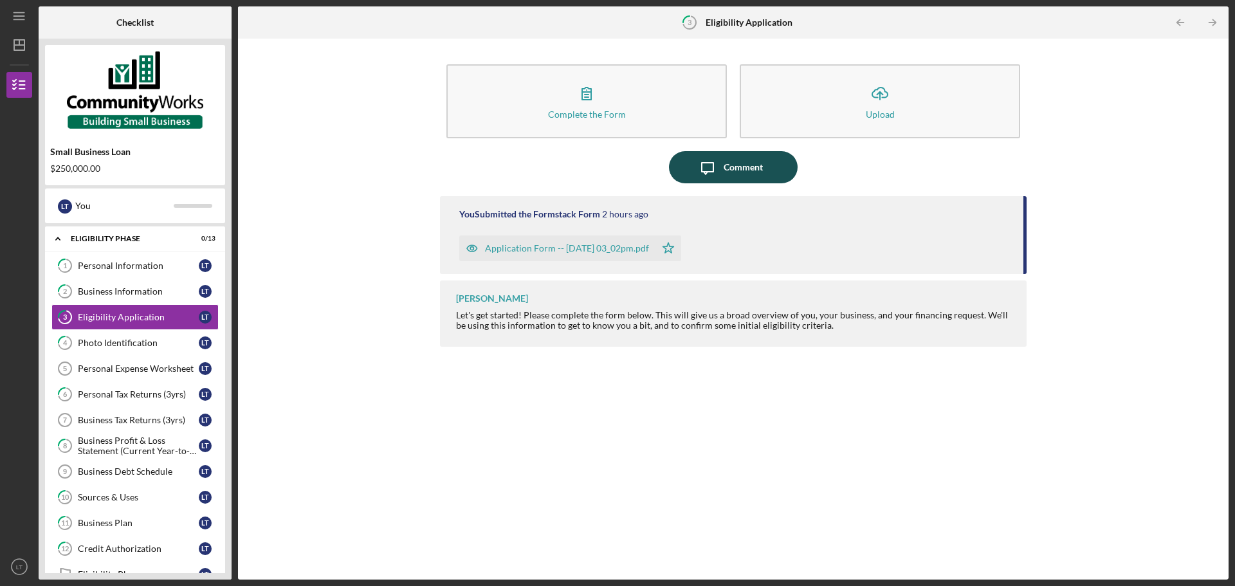
click at [710, 162] on icon "Icon/Message" at bounding box center [707, 167] width 32 height 32
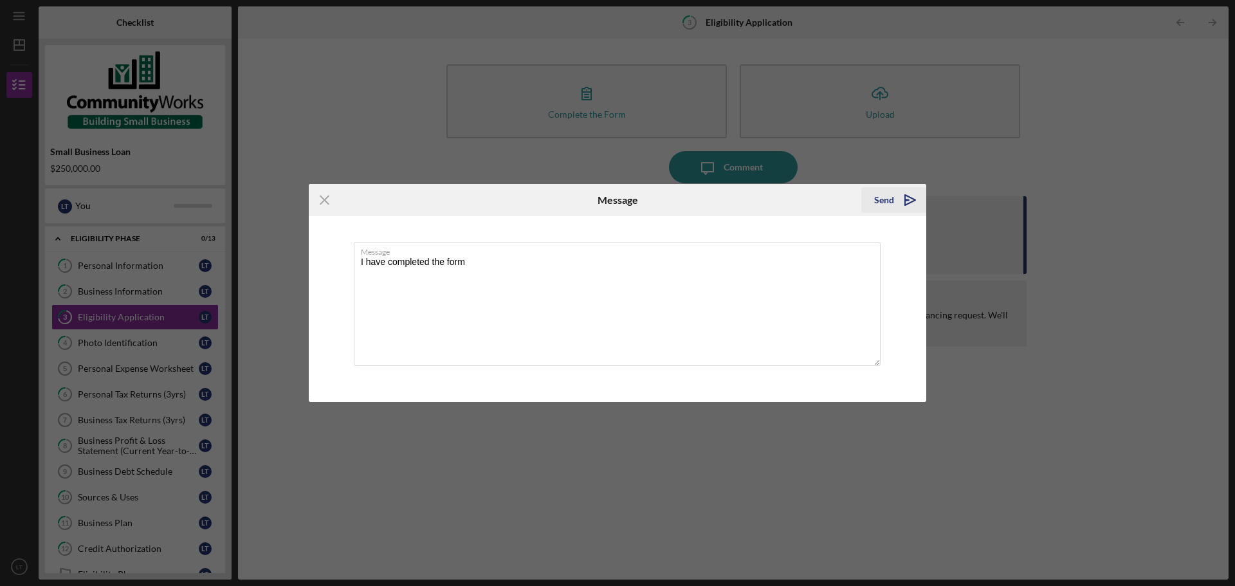
type textarea "I have completed the form"
click at [899, 205] on icon "Icon/icon-invite-send" at bounding box center [910, 200] width 32 height 32
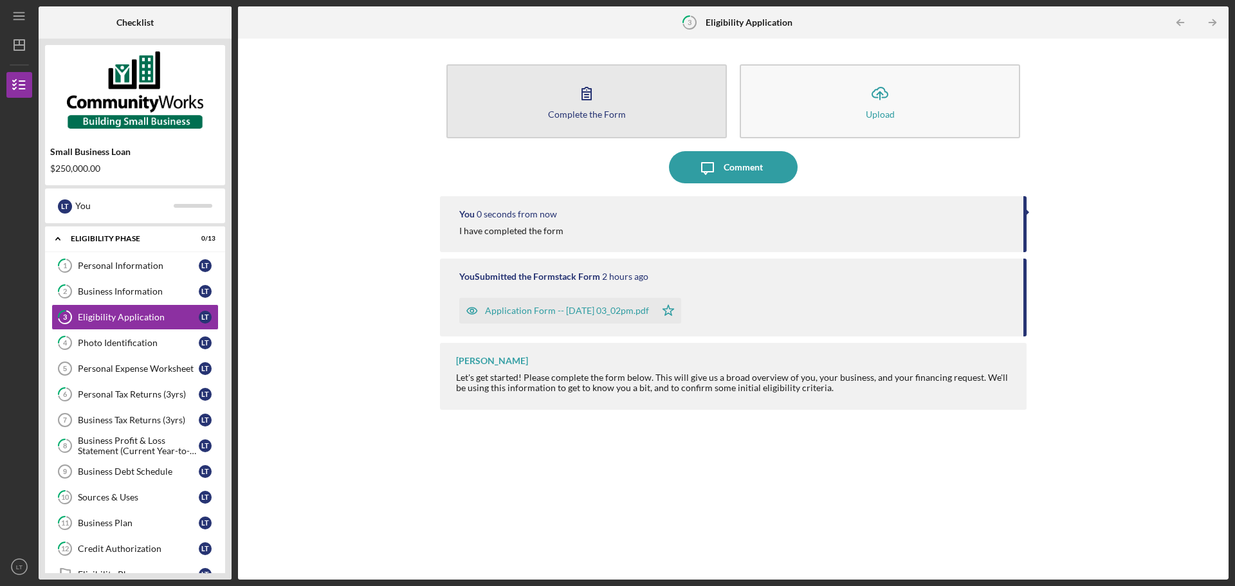
click at [594, 108] on button "Complete the Form Form" at bounding box center [586, 101] width 280 height 74
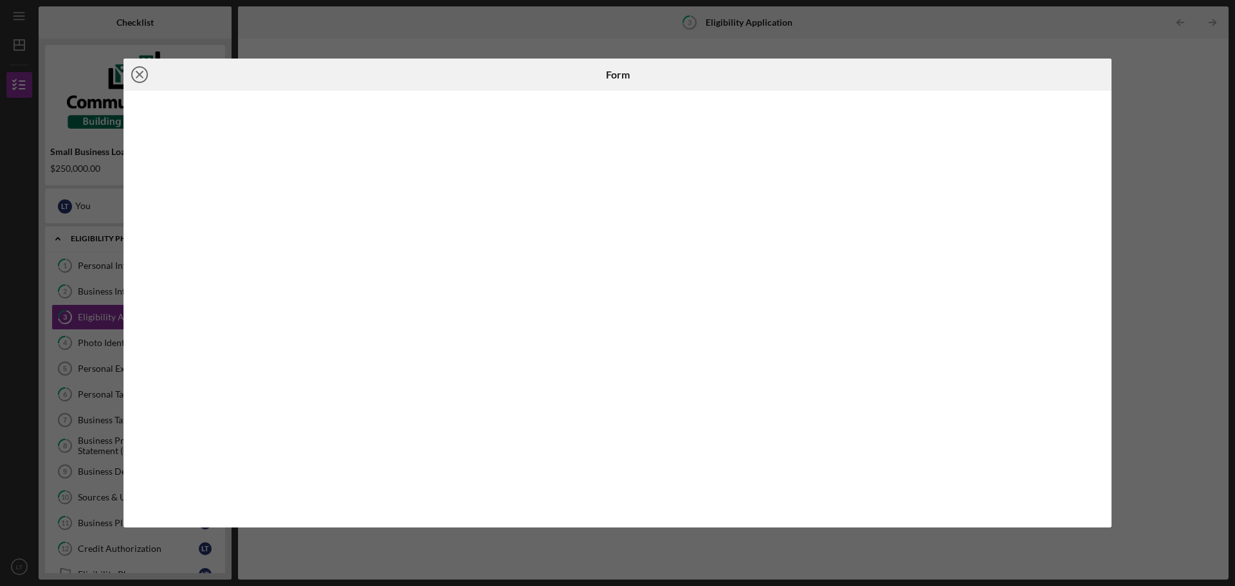
click at [142, 78] on icon "Icon/Close" at bounding box center [140, 75] width 32 height 32
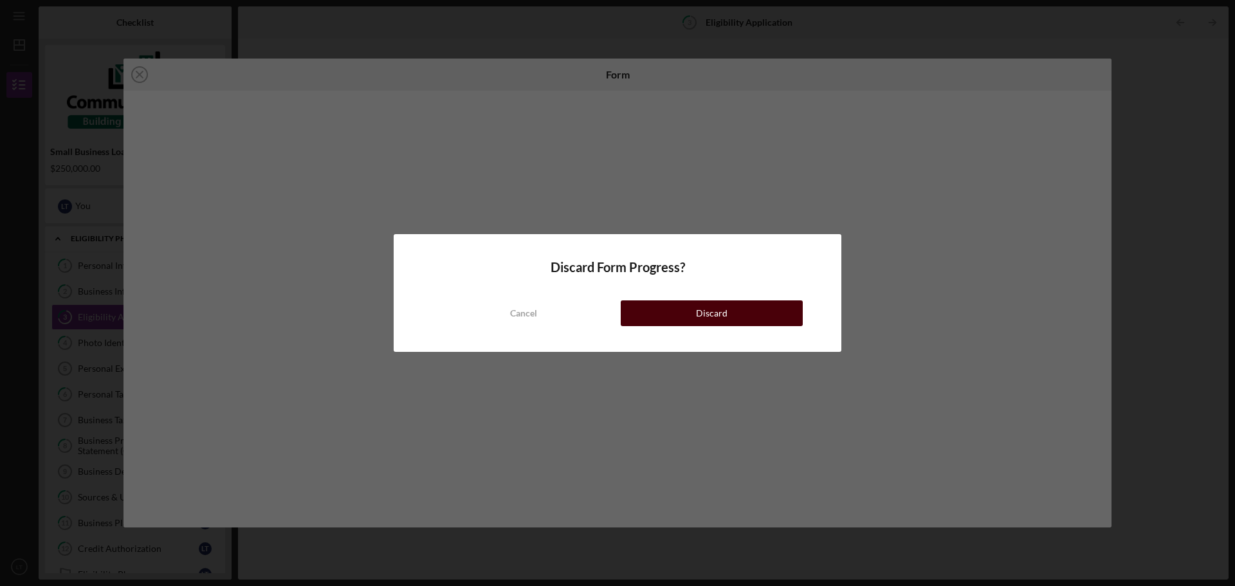
click at [704, 306] on div "Discard" at bounding box center [712, 313] width 32 height 26
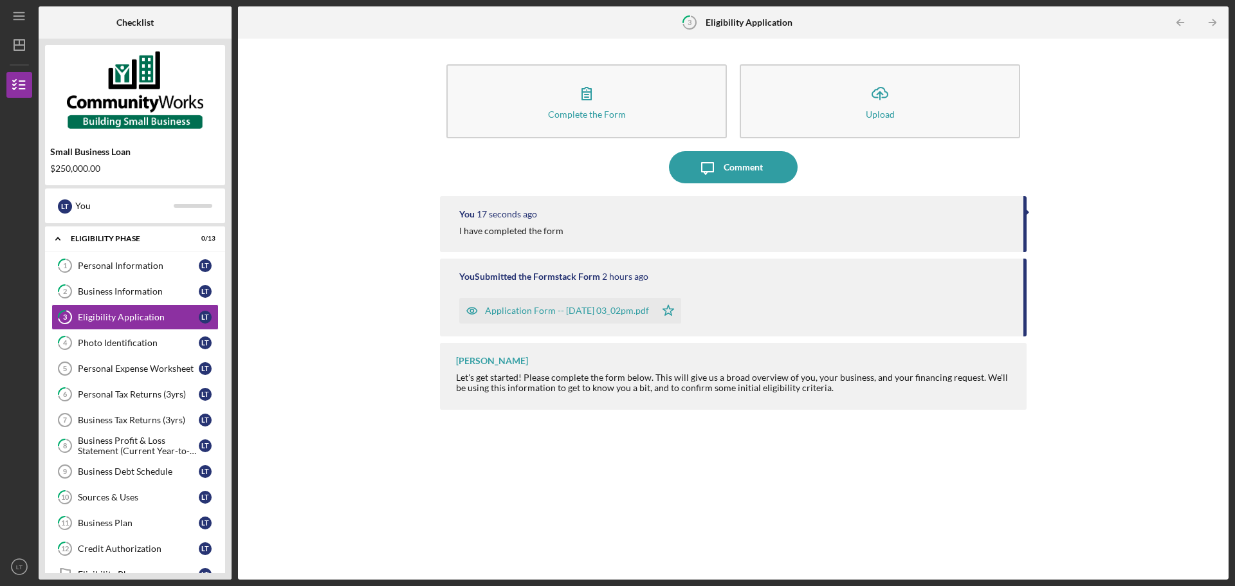
click at [572, 313] on div "Application Form -- [DATE] 03_02pm.pdf" at bounding box center [567, 311] width 164 height 10
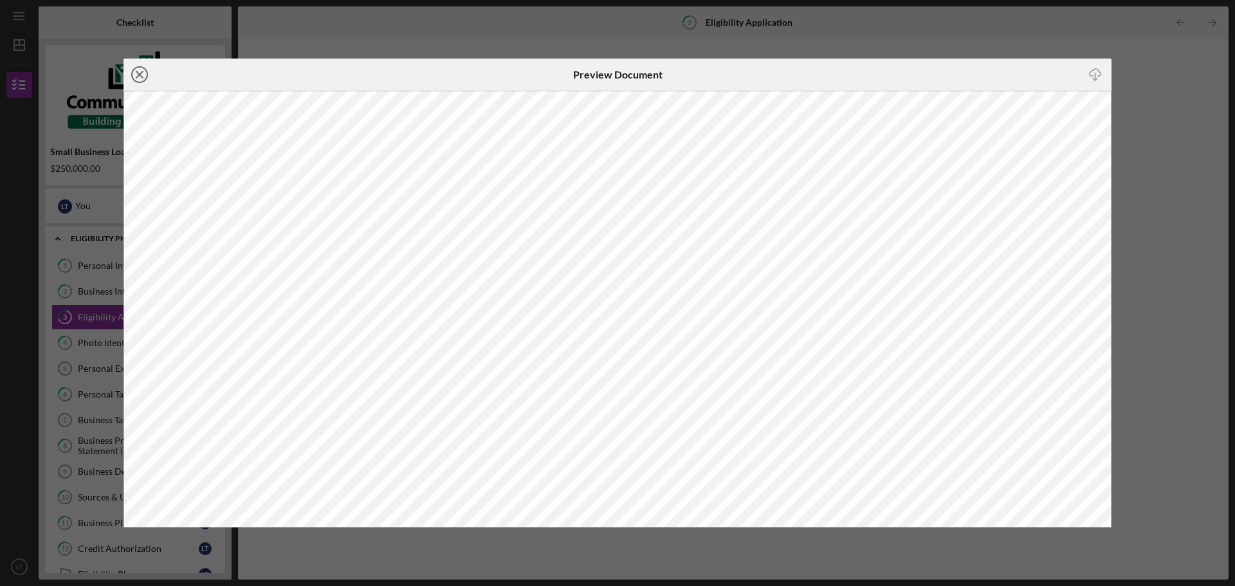
click at [143, 73] on icon "Icon/Close" at bounding box center [140, 75] width 32 height 32
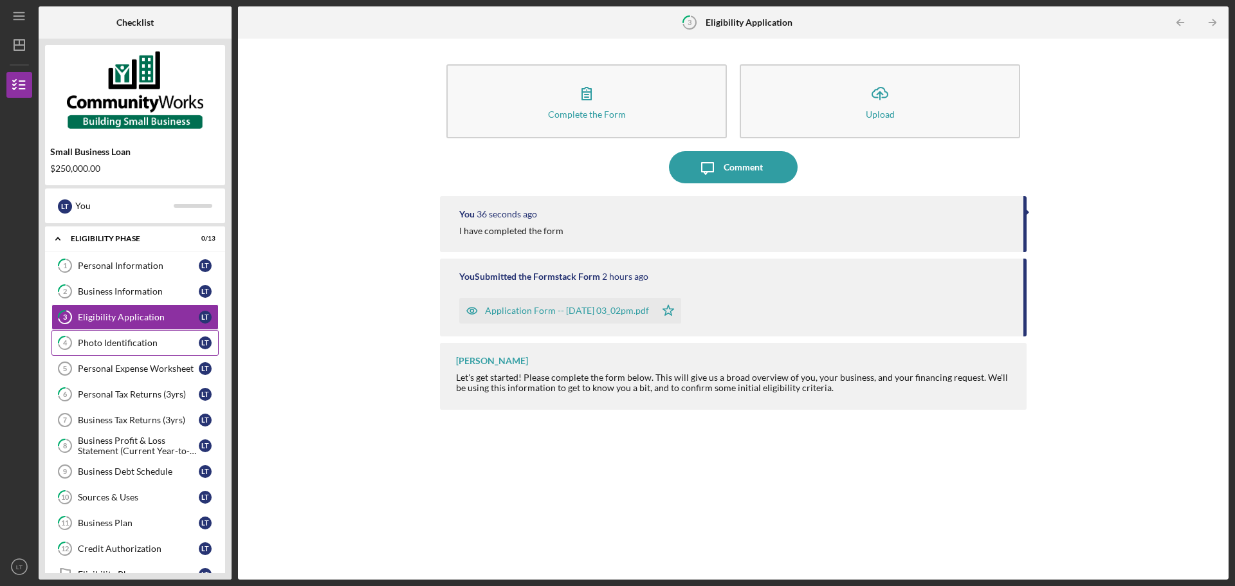
click at [105, 338] on div "Photo Identification" at bounding box center [138, 343] width 121 height 10
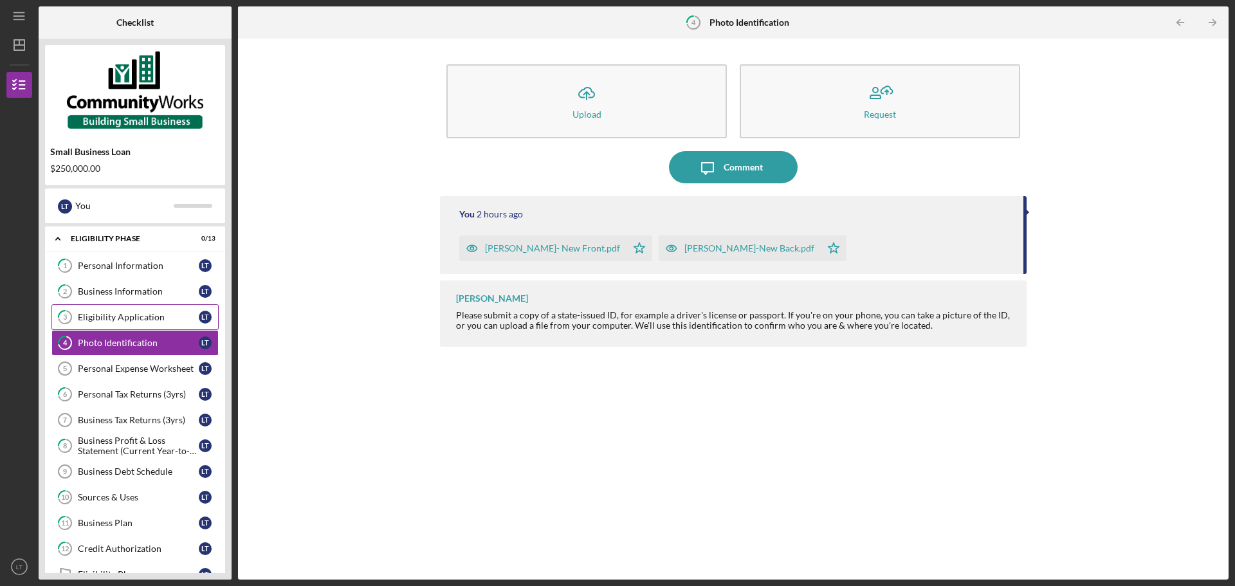
click at [132, 318] on div "Eligibility Application" at bounding box center [138, 317] width 121 height 10
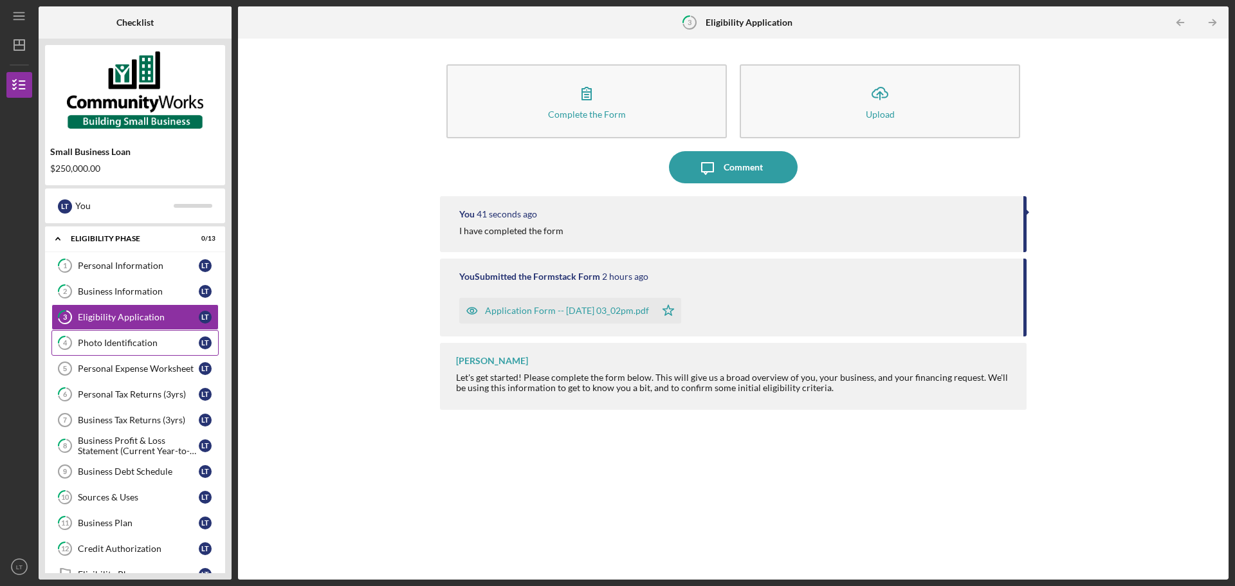
click at [149, 345] on div "Photo Identification" at bounding box center [138, 343] width 121 height 10
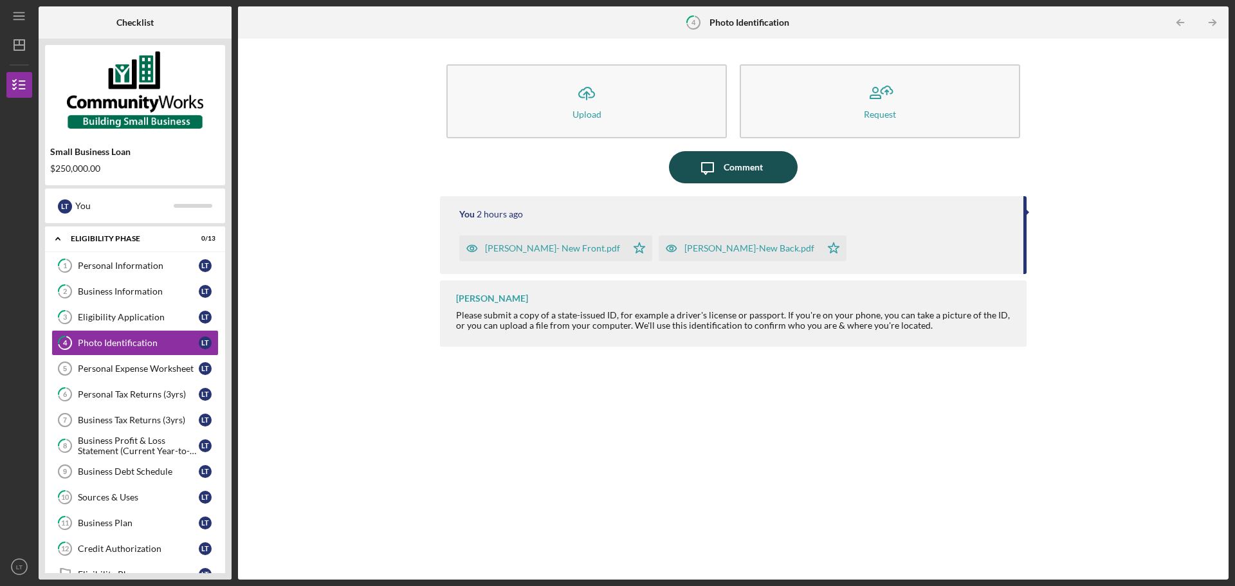
click at [740, 160] on div "Comment" at bounding box center [743, 167] width 39 height 32
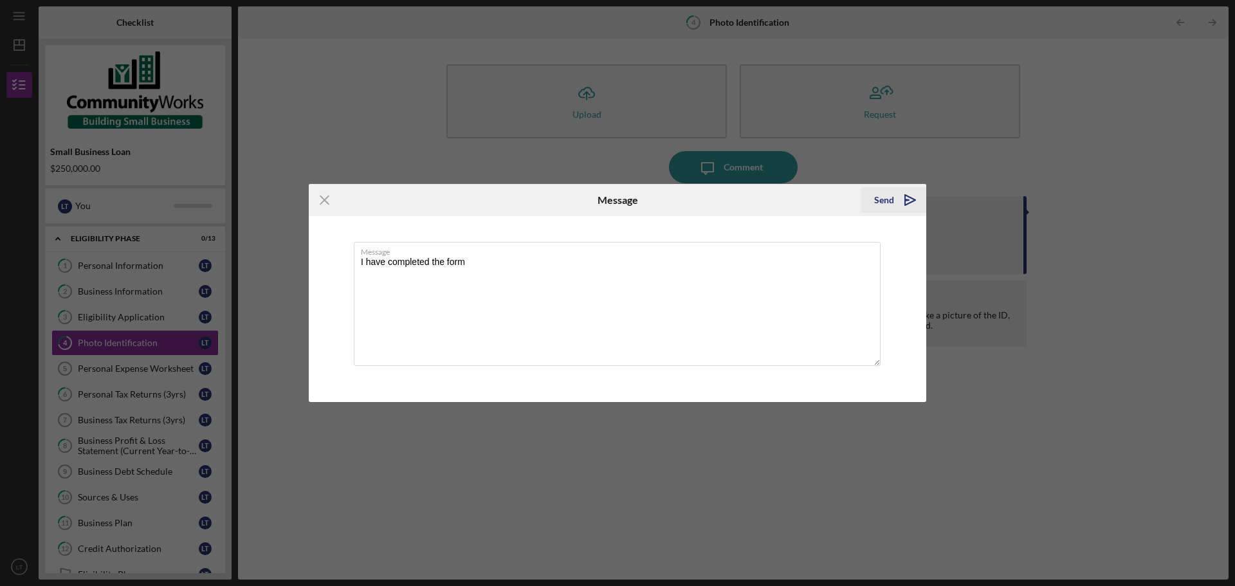
type textarea "I have completed the form"
click at [899, 204] on icon "Icon/icon-invite-send" at bounding box center [910, 200] width 32 height 32
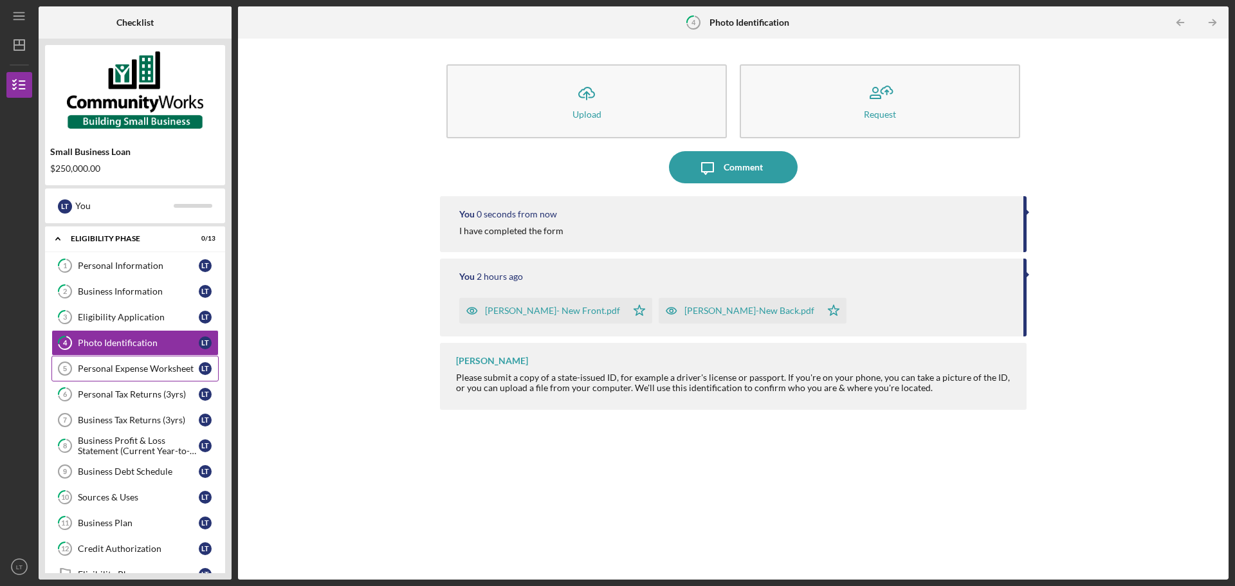
drag, startPoint x: 129, startPoint y: 372, endPoint x: 143, endPoint y: 369, distance: 15.3
click at [129, 372] on div "Personal Expense Worksheet" at bounding box center [138, 368] width 121 height 10
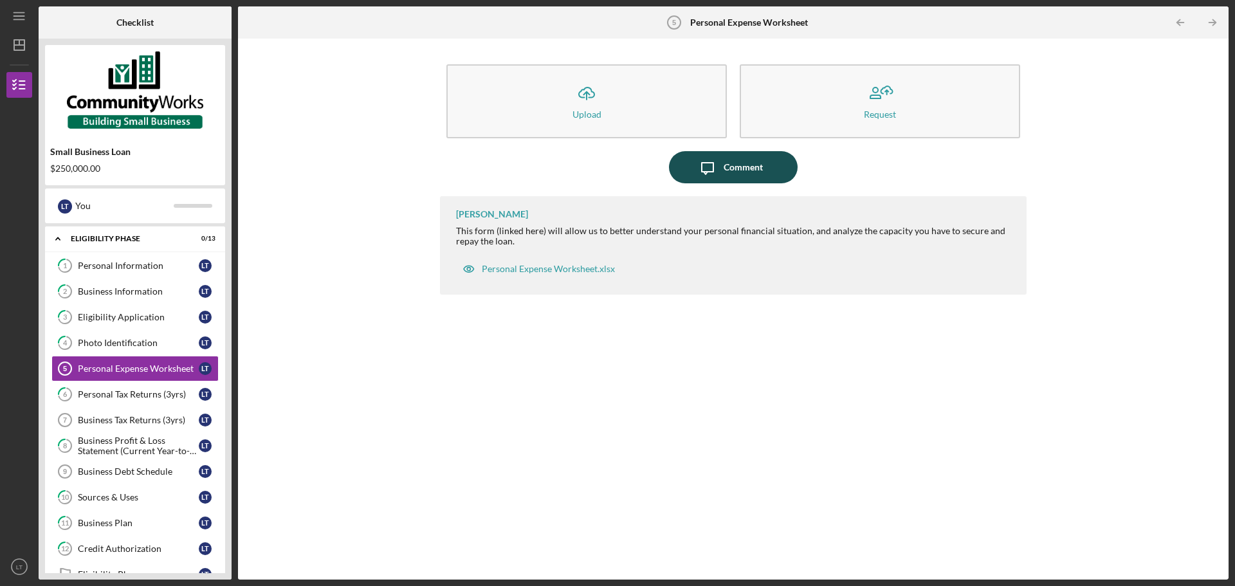
click at [731, 161] on div "Comment" at bounding box center [743, 167] width 39 height 32
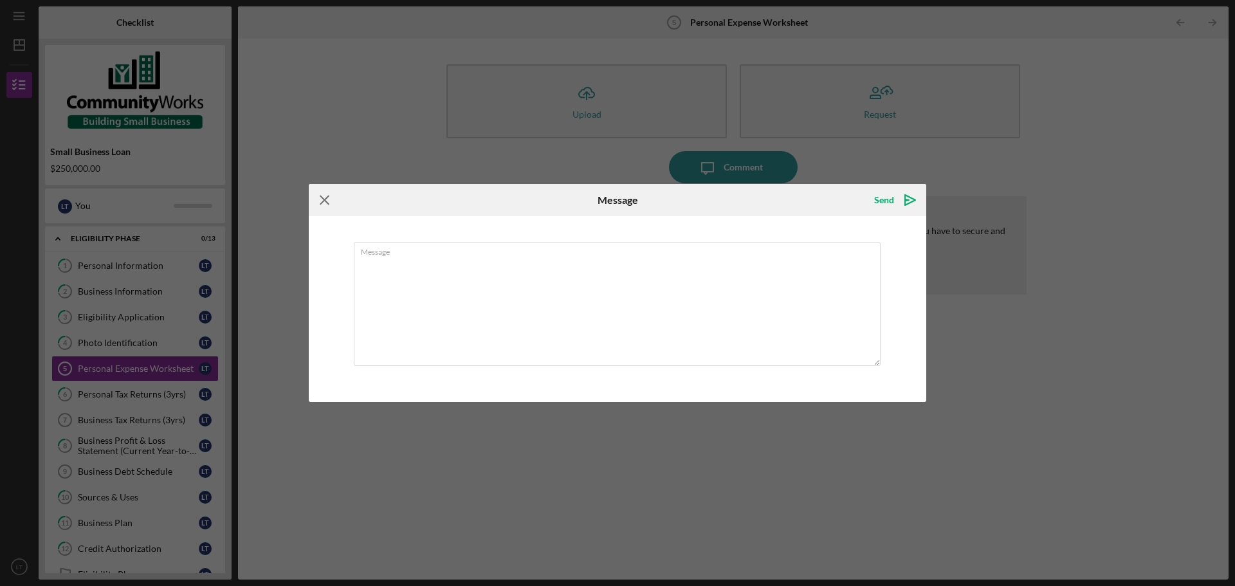
drag, startPoint x: 581, startPoint y: 275, endPoint x: 329, endPoint y: 210, distance: 260.4
click at [329, 210] on icon "Icon/Menu Close" at bounding box center [325, 200] width 32 height 32
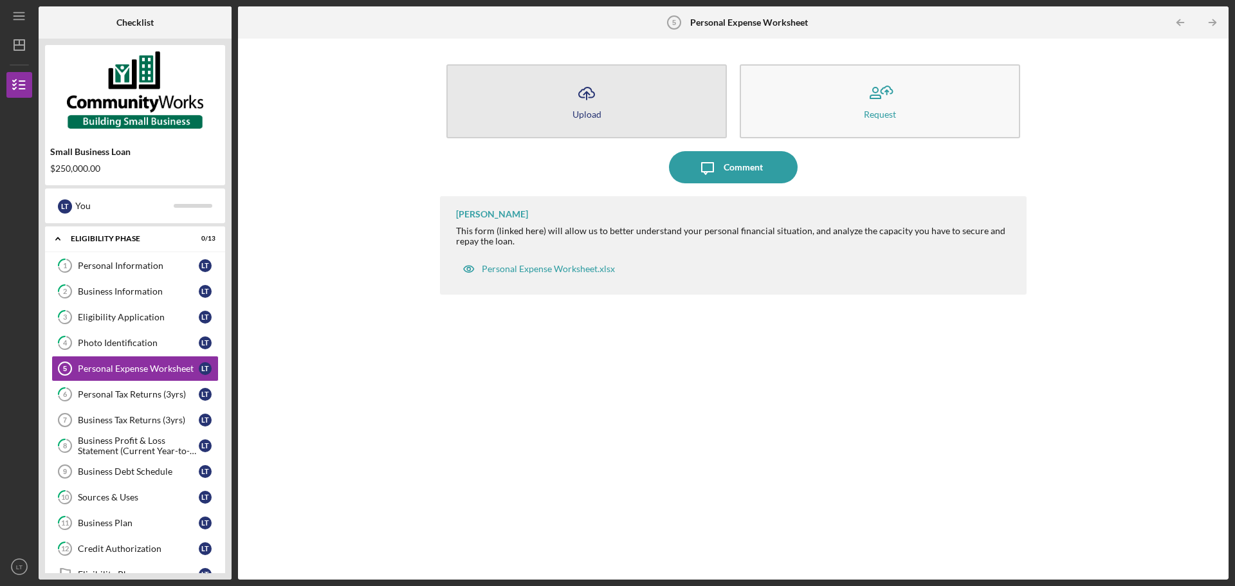
click at [622, 97] on button "Icon/Upload Upload" at bounding box center [586, 101] width 280 height 74
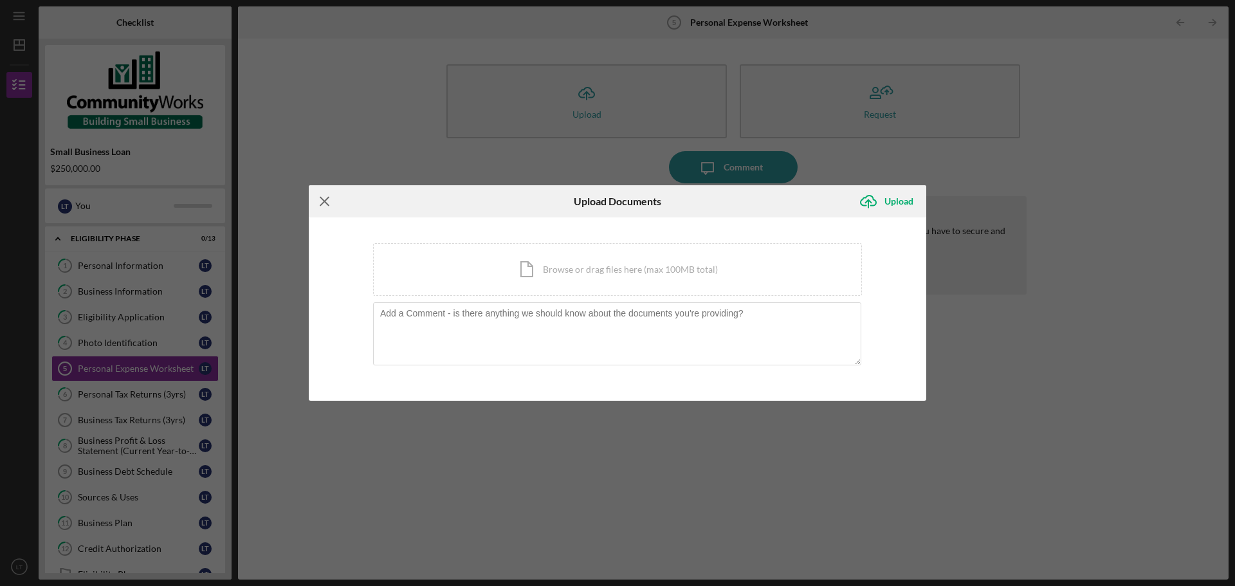
click at [324, 205] on icon "Icon/Menu Close" at bounding box center [325, 201] width 32 height 32
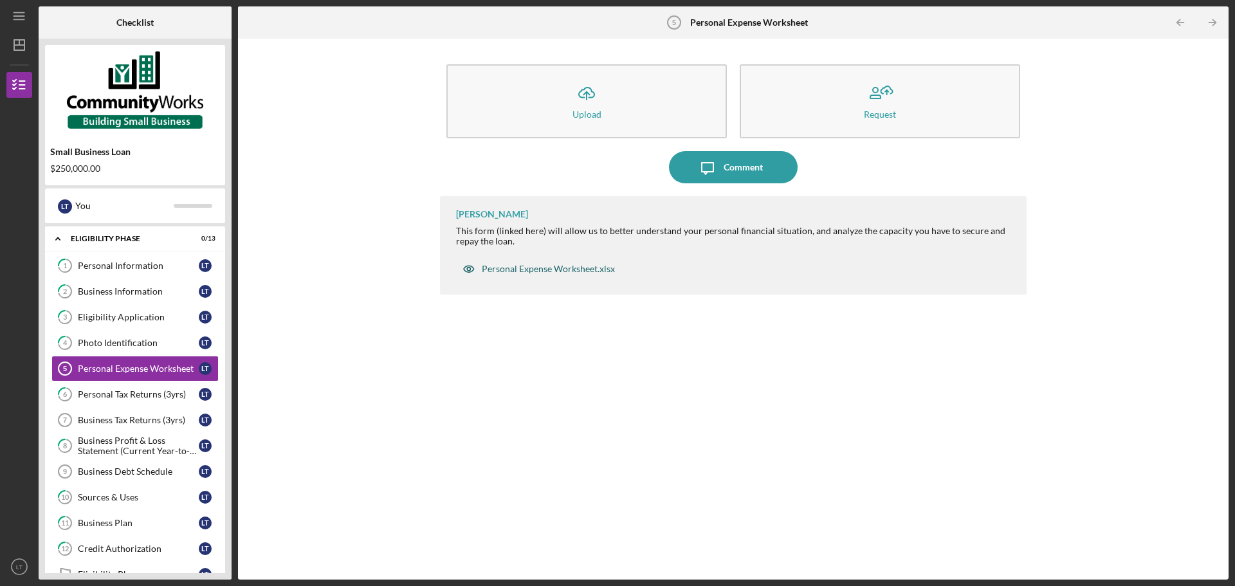
click at [547, 270] on div "Personal Expense Worksheet.xlsx" at bounding box center [548, 269] width 133 height 10
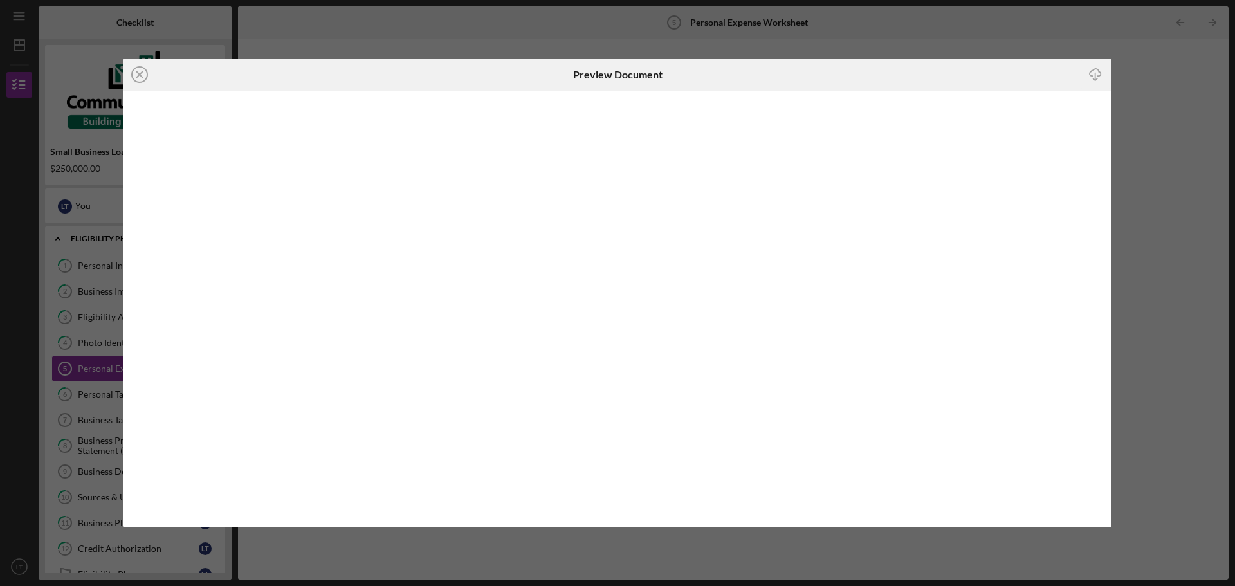
click at [1093, 71] on icon "button" at bounding box center [1095, 72] width 11 height 7
click at [143, 73] on icon "Icon/Close" at bounding box center [140, 75] width 32 height 32
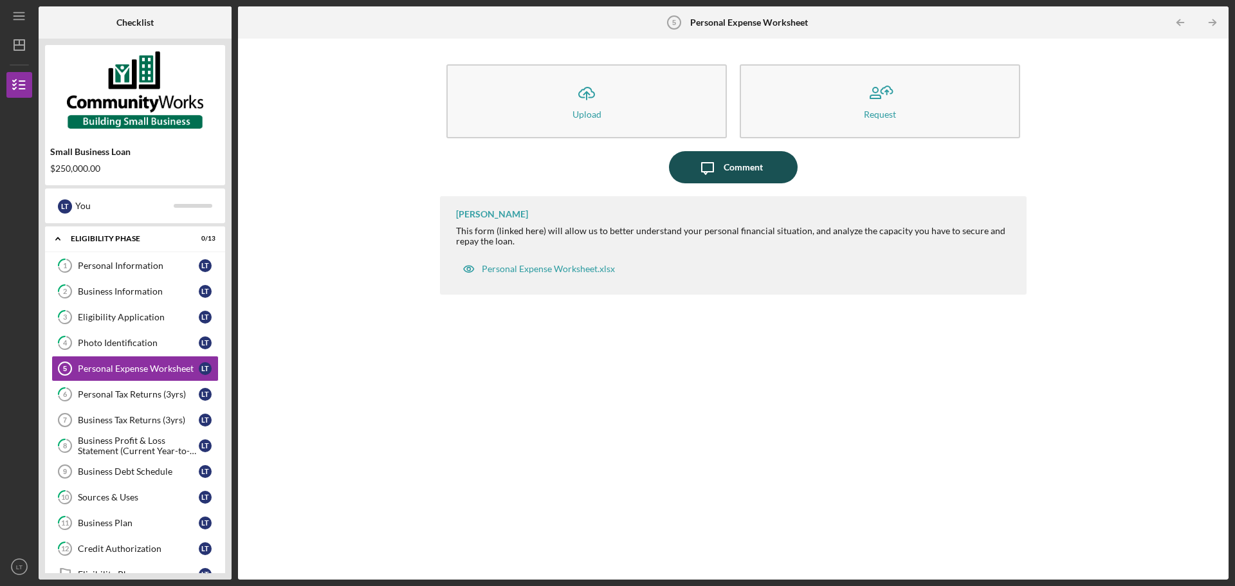
click at [733, 168] on div "Comment" at bounding box center [743, 167] width 39 height 32
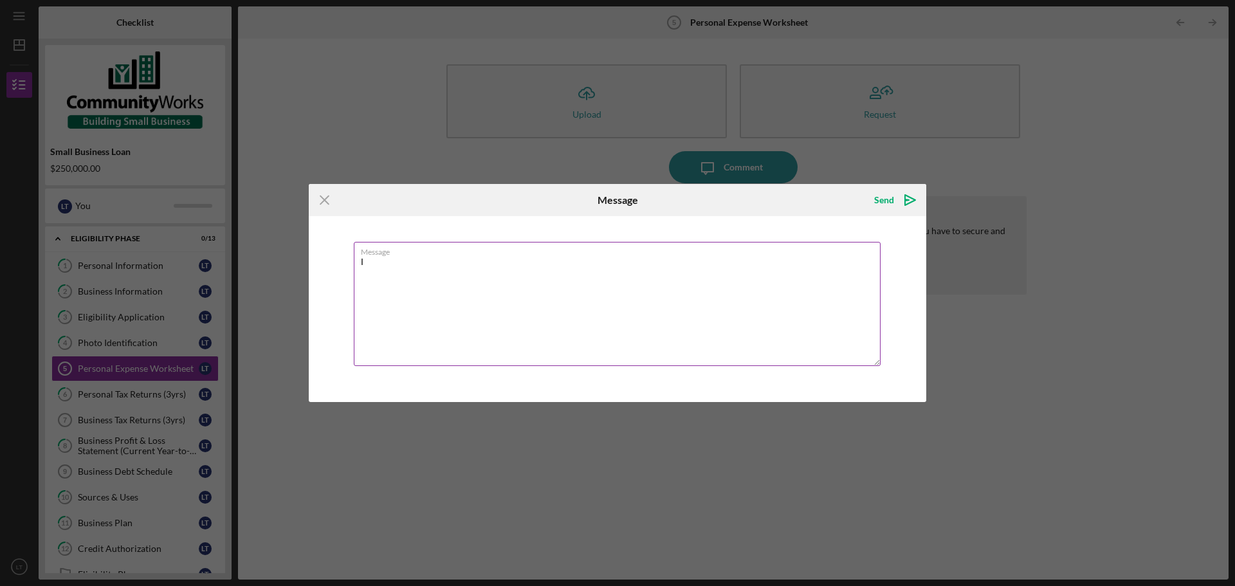
type textarea "I"
type textarea "My expenses are zero I live with my parents."
click at [893, 190] on div "Send" at bounding box center [884, 200] width 20 height 26
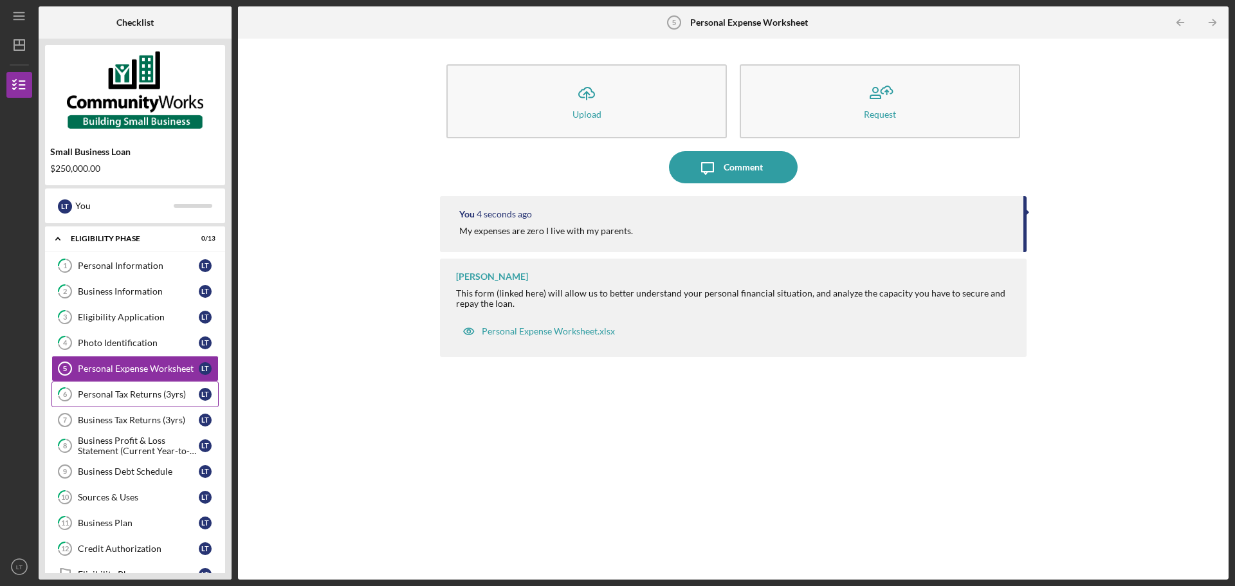
click at [140, 394] on div "Personal Tax Returns (3yrs)" at bounding box center [138, 394] width 121 height 10
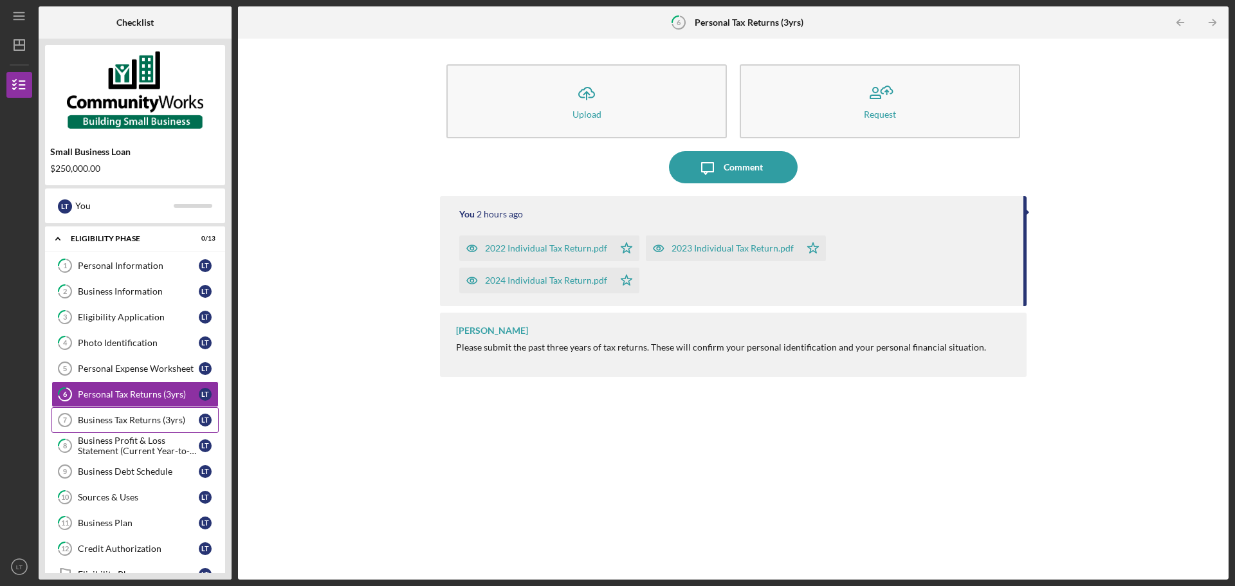
click at [166, 425] on div "Business Tax Returns (3yrs)" at bounding box center [138, 420] width 121 height 10
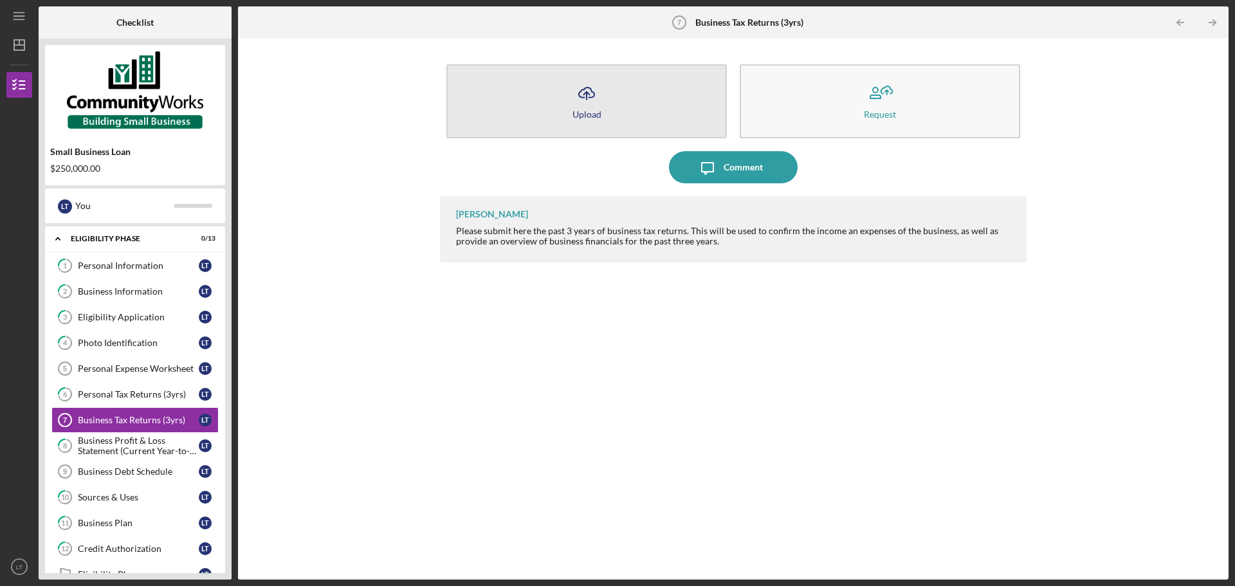
click at [578, 99] on icon "Icon/Upload" at bounding box center [587, 93] width 32 height 32
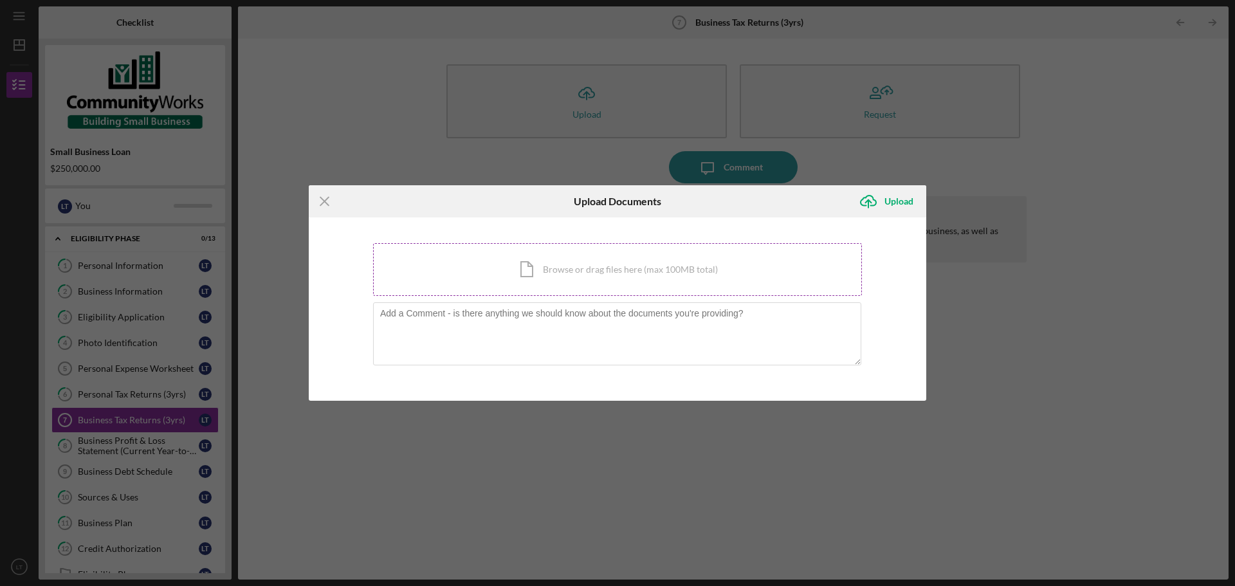
click at [546, 272] on div "Icon/Document Browse or drag files here (max 100MB total) Tap to choose files o…" at bounding box center [617, 269] width 489 height 53
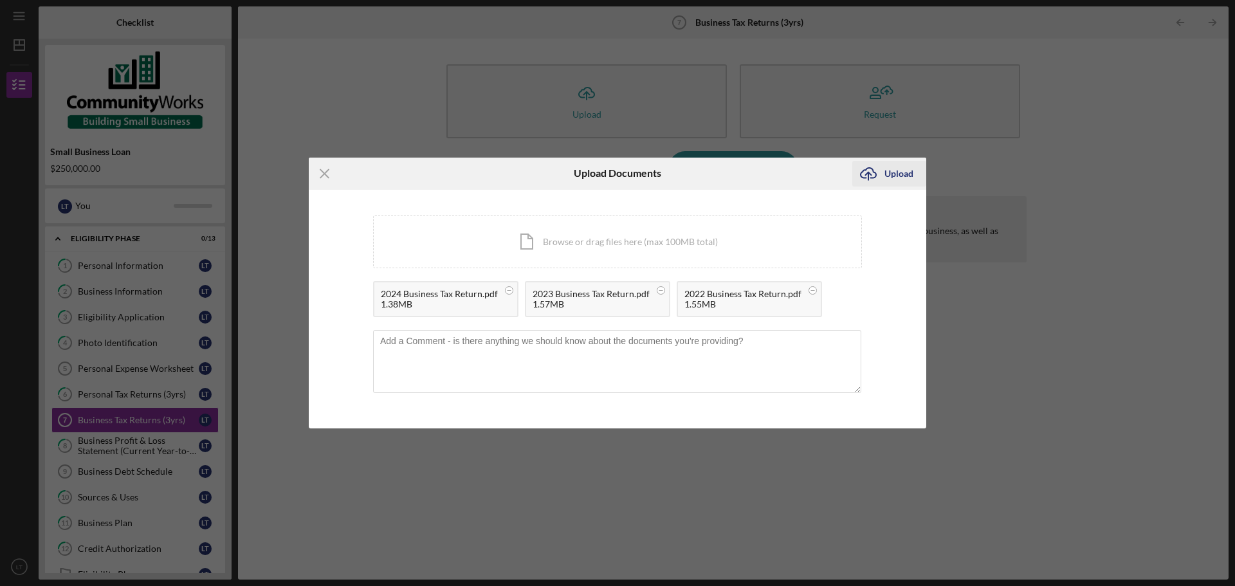
click at [891, 174] on div "Upload" at bounding box center [898, 174] width 29 height 26
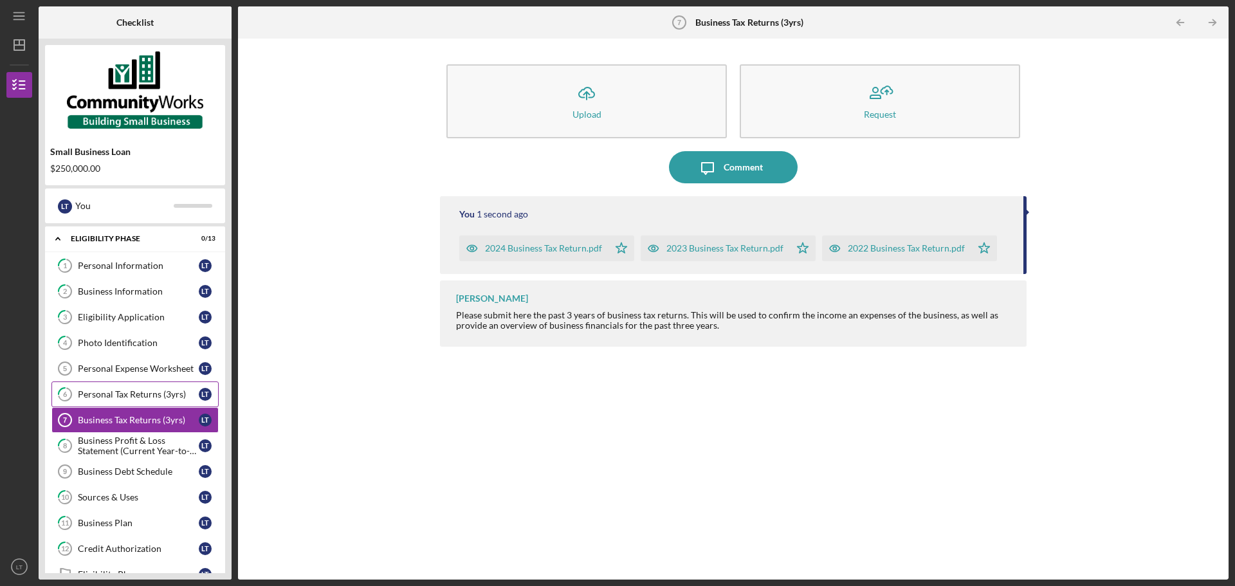
click at [148, 398] on div "Personal Tax Returns (3yrs)" at bounding box center [138, 394] width 121 height 10
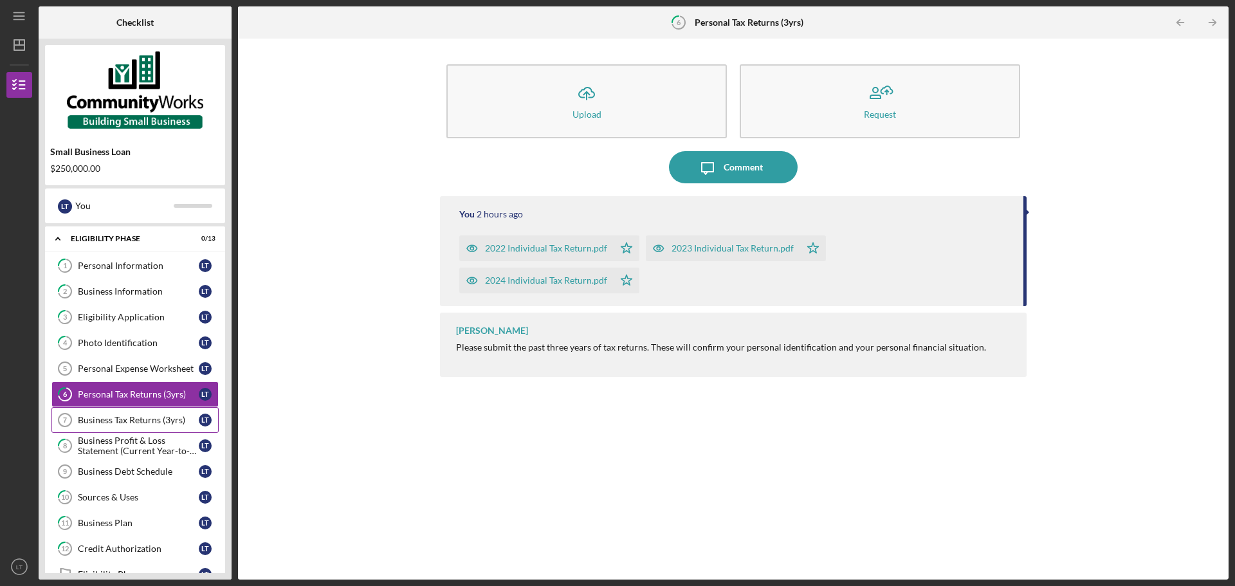
click at [157, 423] on div "Business Tax Returns (3yrs)" at bounding box center [138, 420] width 121 height 10
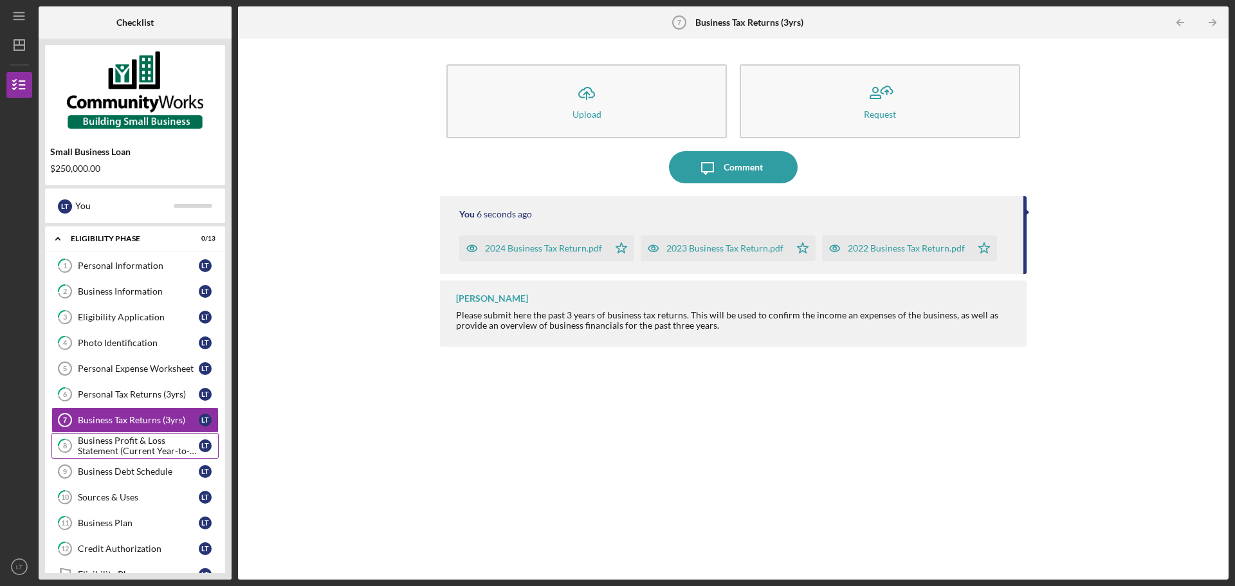
click at [163, 447] on div "Business Profit & Loss Statement (Current Year-to-Date)" at bounding box center [138, 445] width 121 height 21
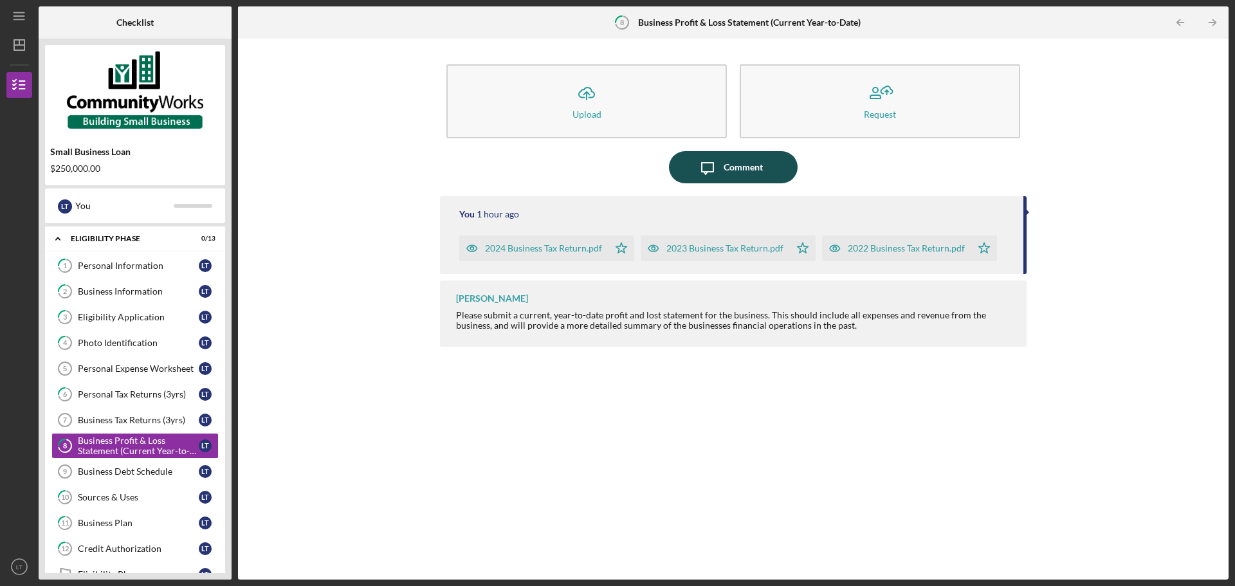
click at [733, 163] on div "Comment" at bounding box center [743, 167] width 39 height 32
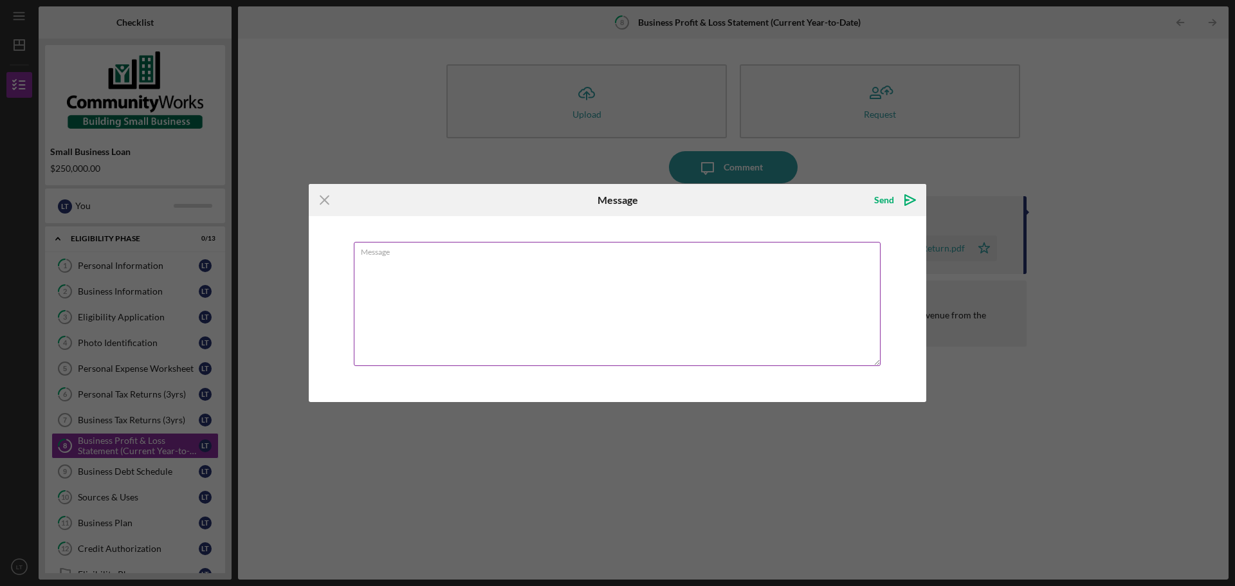
click at [545, 293] on textarea "Message" at bounding box center [617, 304] width 527 height 124
type textarea "I"
type textarea "W"
type textarea "if more information is needed please let me know"
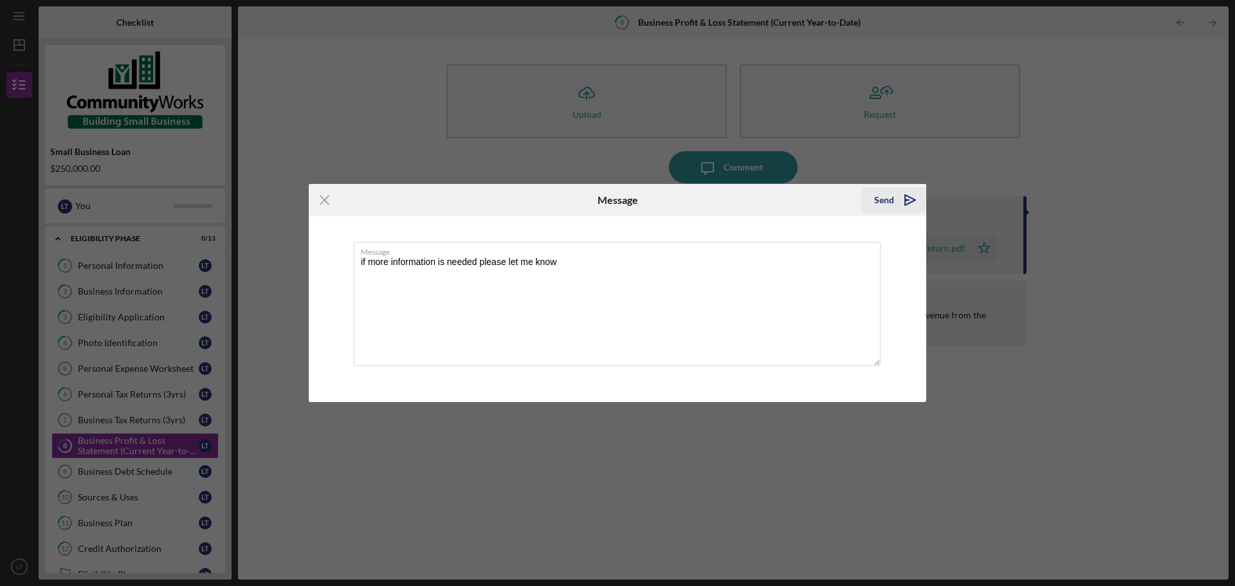
click at [894, 194] on icon "Icon/icon-invite-send" at bounding box center [910, 200] width 32 height 32
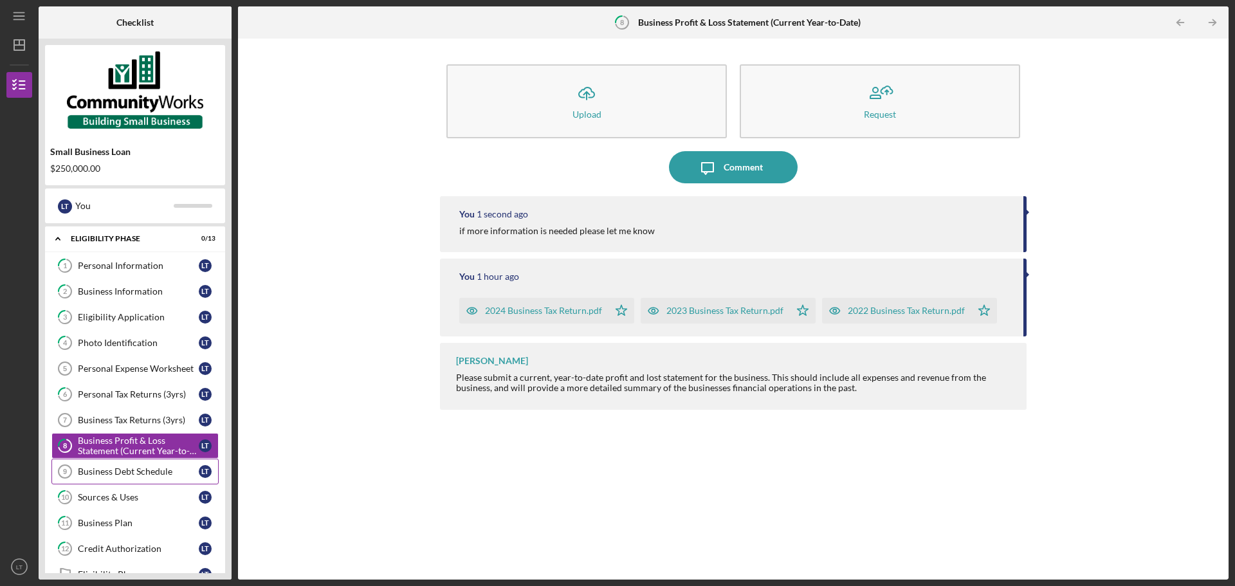
click at [169, 468] on div "Business Debt Schedule" at bounding box center [138, 471] width 121 height 10
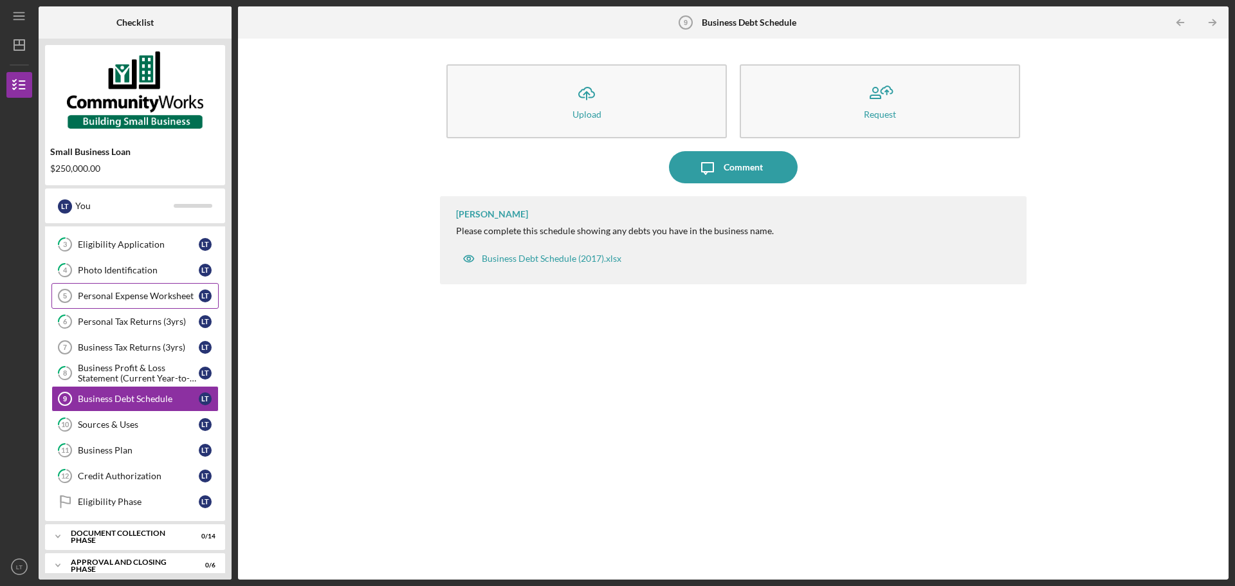
scroll to position [85, 0]
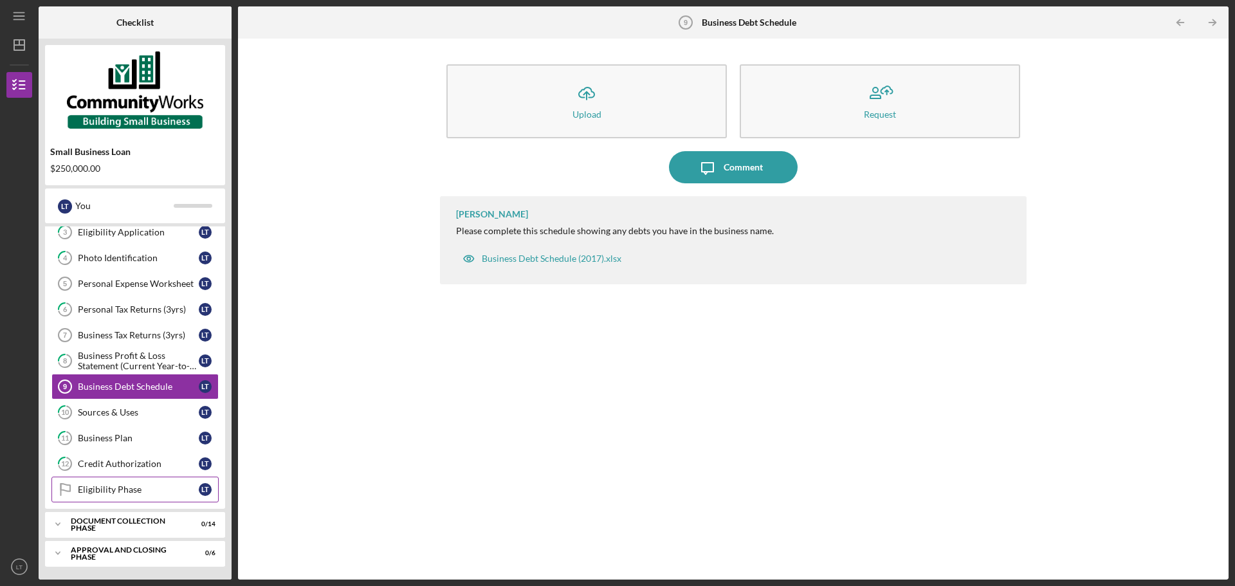
click at [148, 494] on div "Eligibility Phase" at bounding box center [138, 489] width 121 height 10
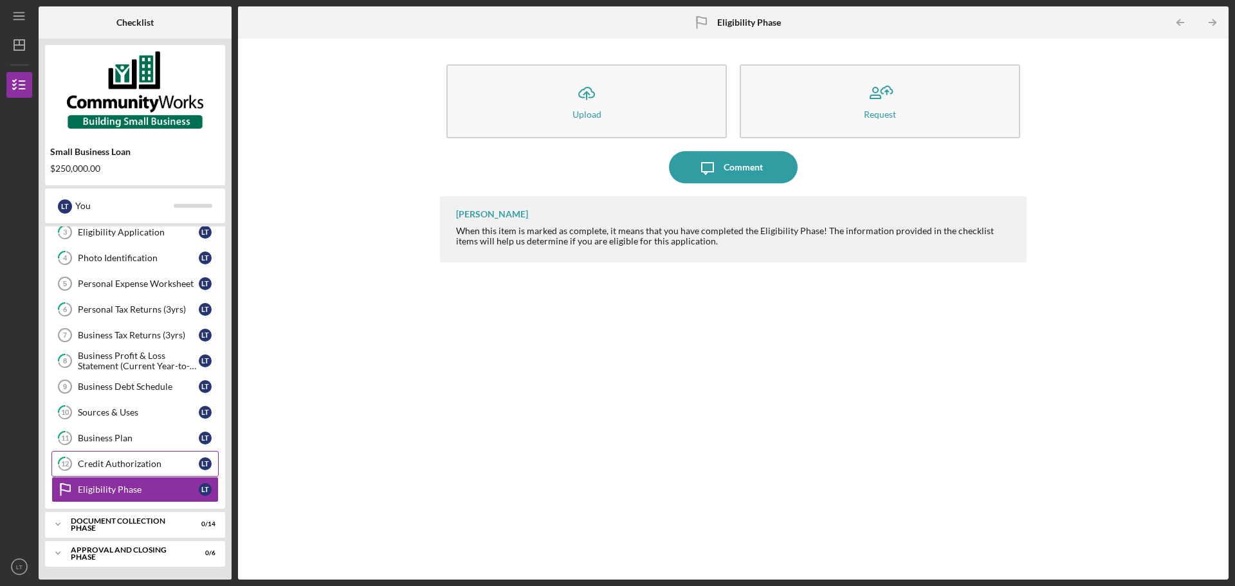
click at [145, 462] on div "Credit Authorization" at bounding box center [138, 464] width 121 height 10
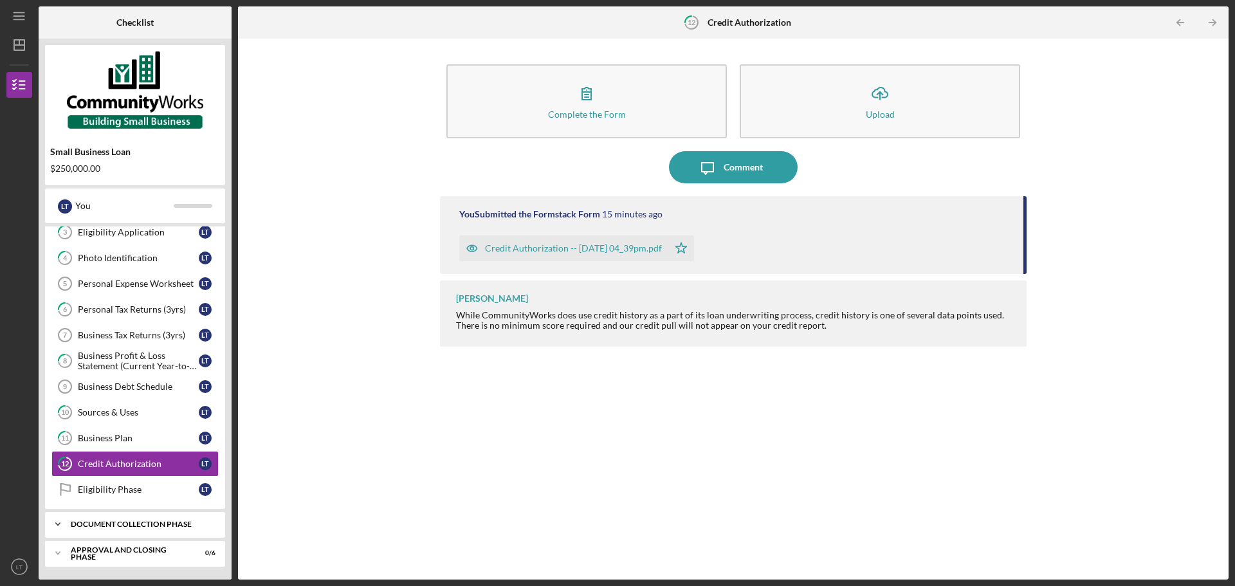
click at [181, 513] on div "Icon/Expander Document Collection Phase 0 / 14" at bounding box center [135, 524] width 180 height 26
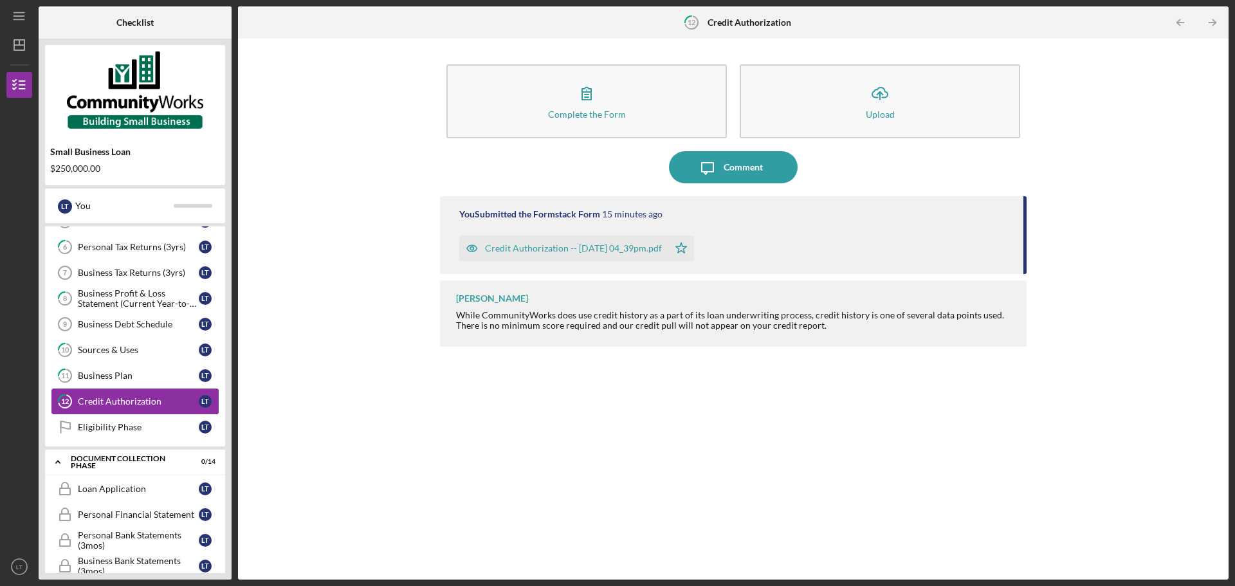
scroll to position [131, 0]
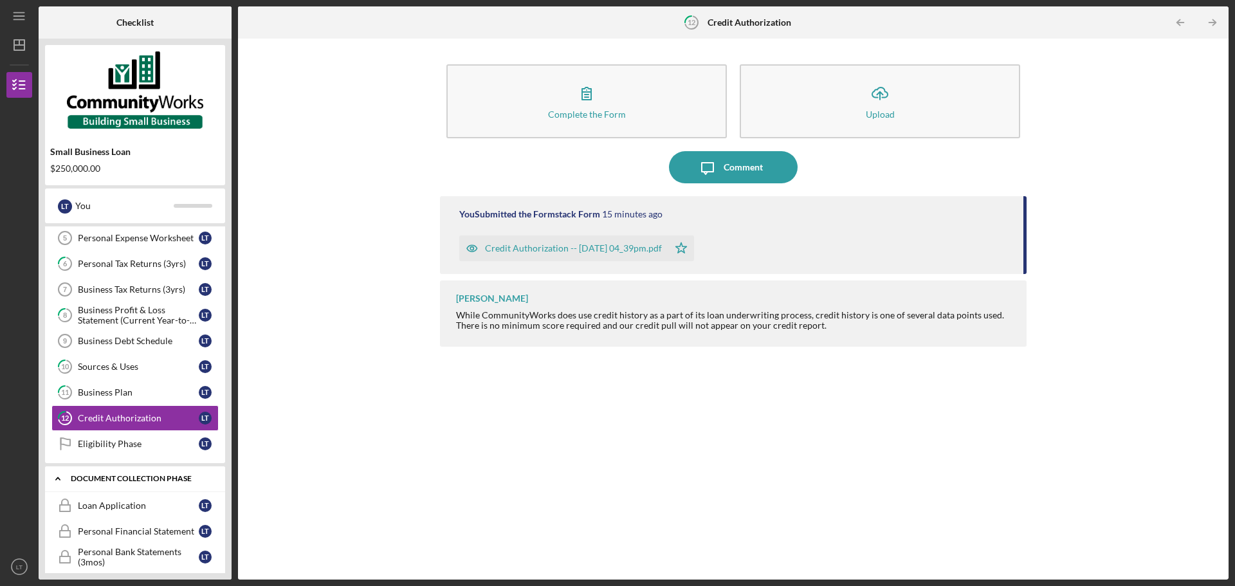
click at [181, 475] on div "Document Collection Phase" at bounding box center [140, 479] width 138 height 8
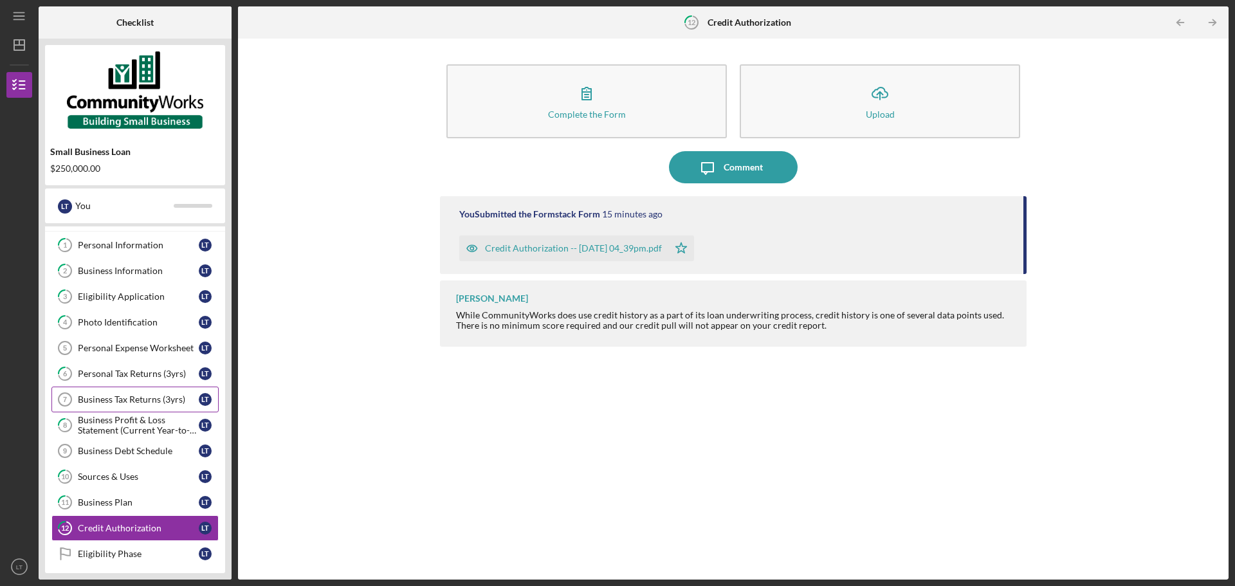
scroll to position [0, 0]
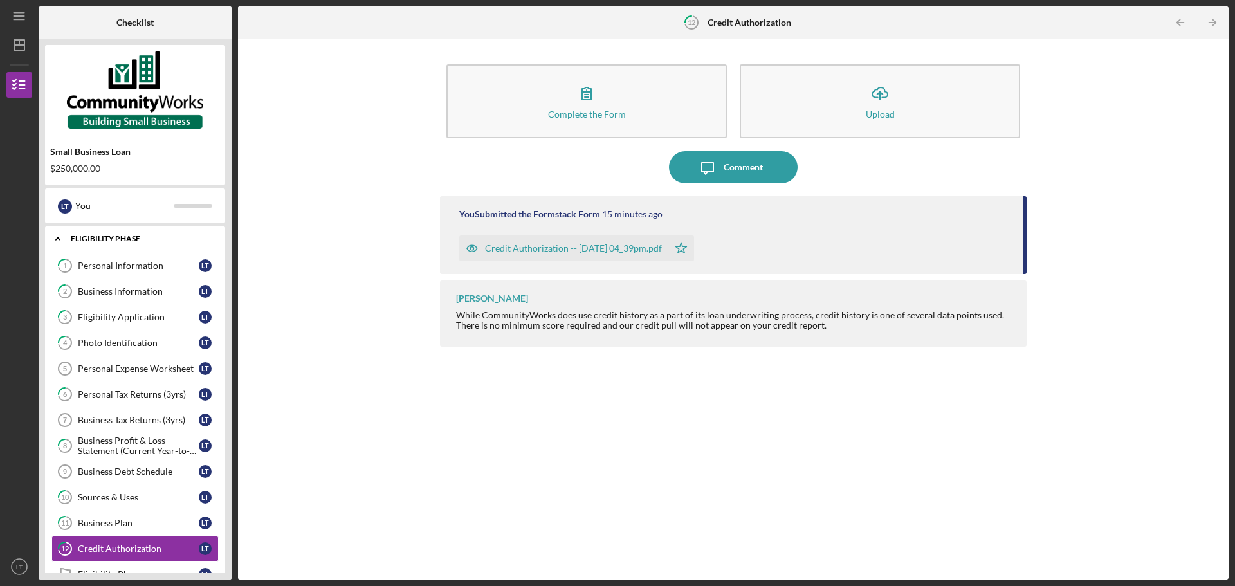
click at [123, 235] on div "Eligibility Phase" at bounding box center [140, 239] width 138 height 8
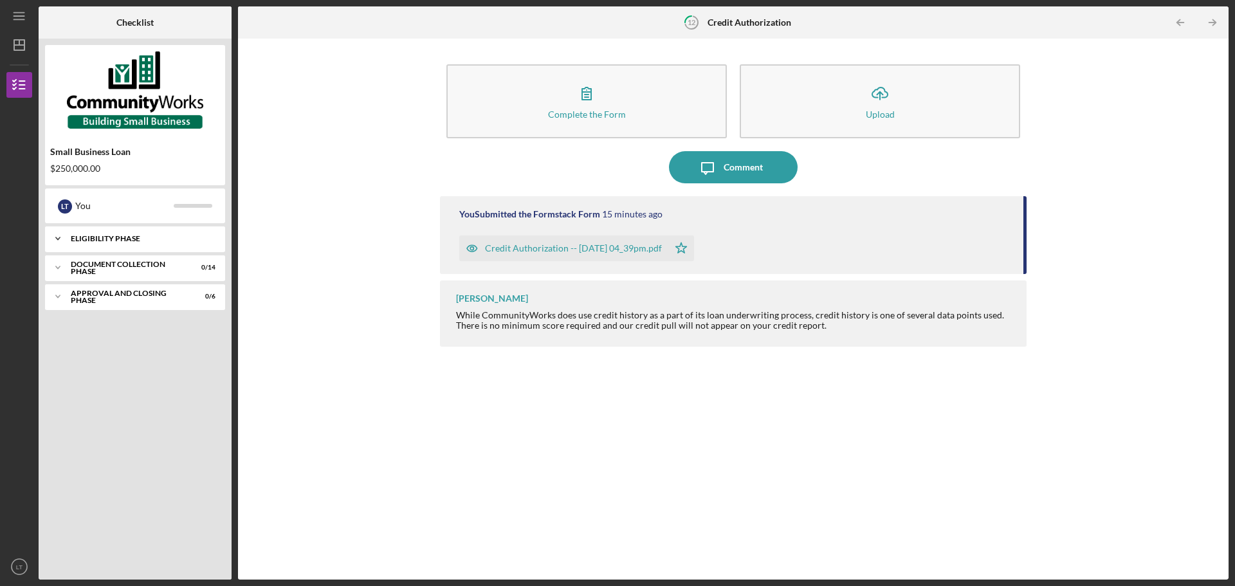
click at [123, 234] on div "Icon/Expander Eligibility Phase 0 / 13" at bounding box center [135, 239] width 180 height 26
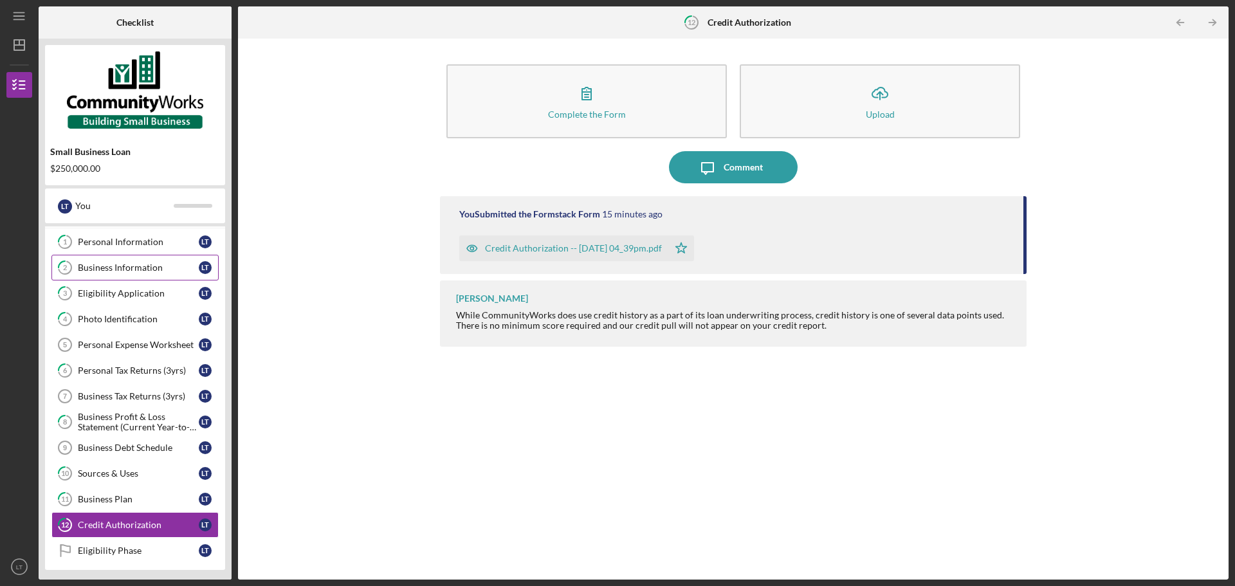
scroll to position [21, 0]
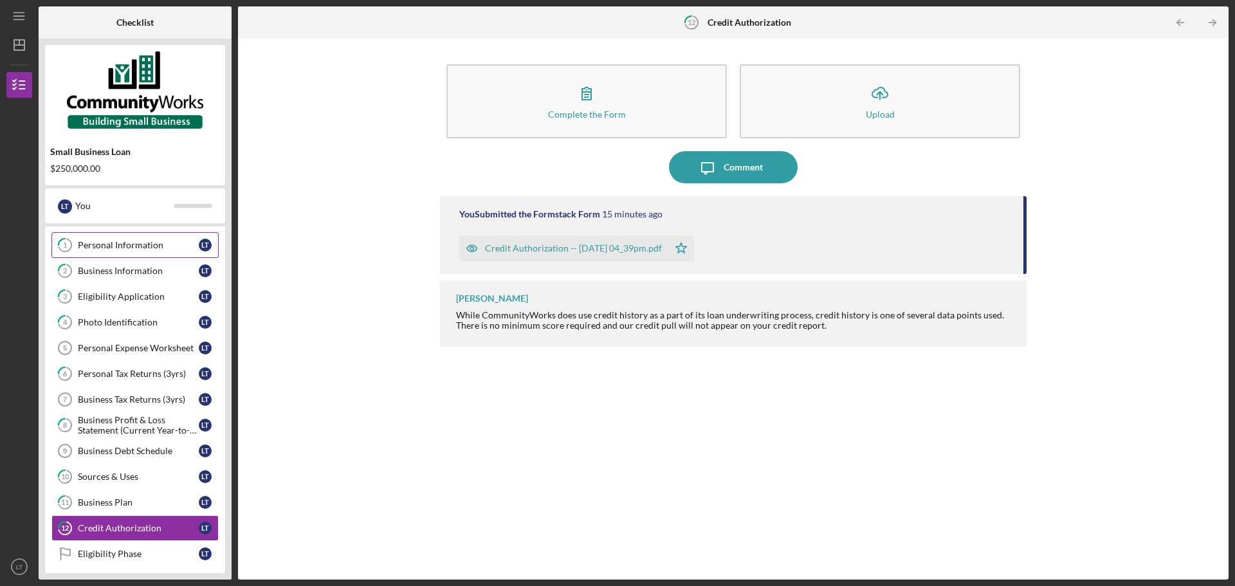
click at [158, 252] on link "1 Personal Information L T" at bounding box center [134, 245] width 167 height 26
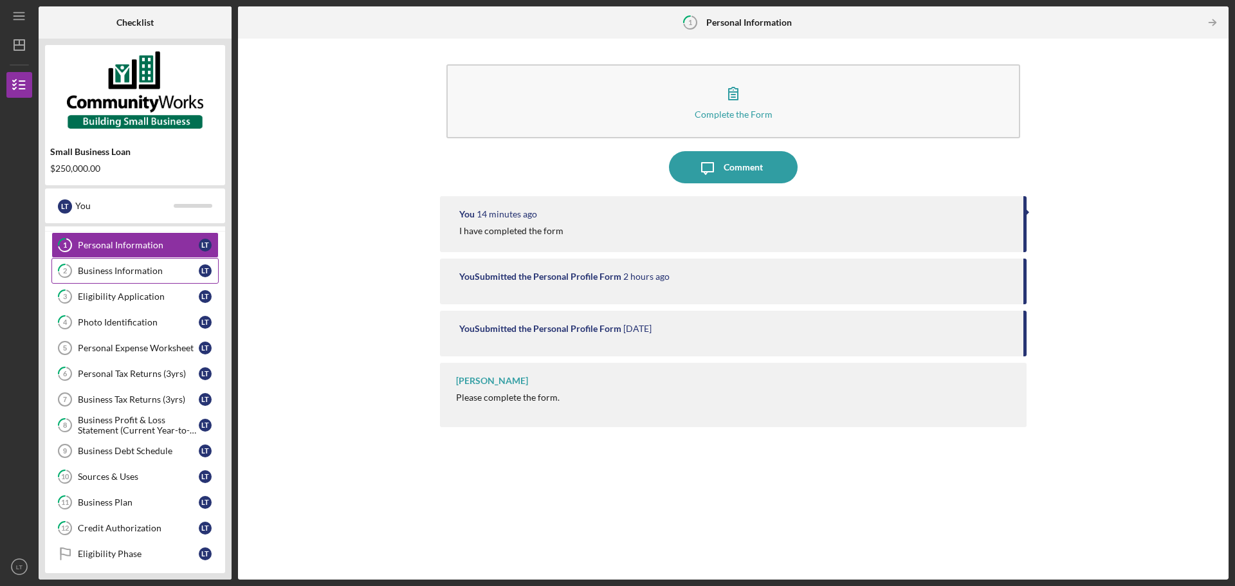
click at [155, 271] on div "Business Information" at bounding box center [138, 271] width 121 height 10
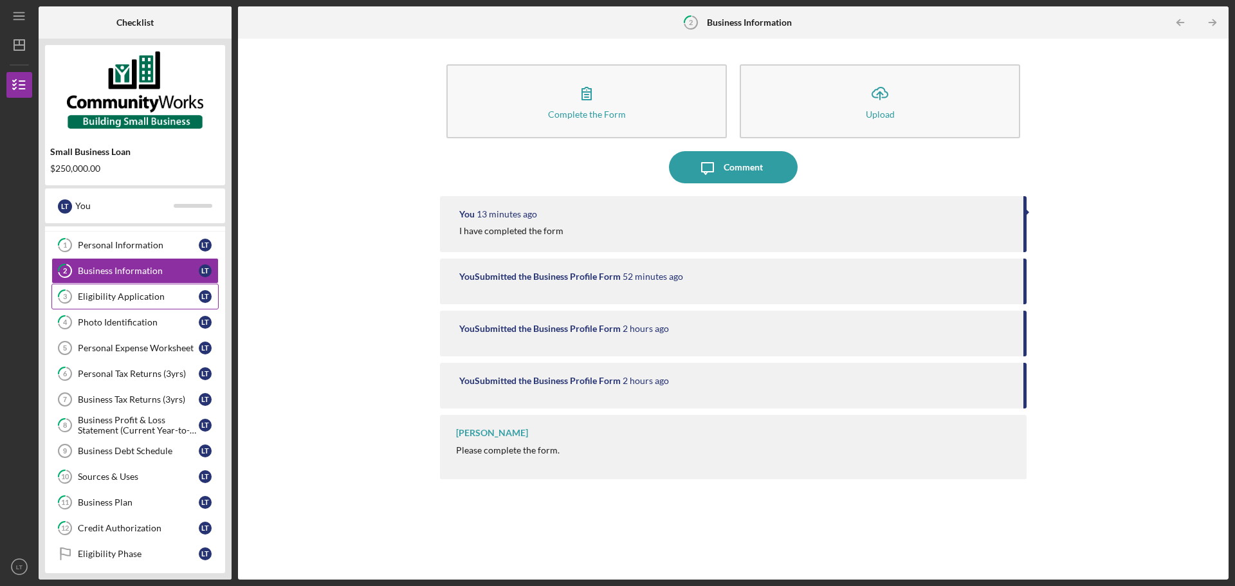
click at [133, 298] on div "Eligibility Application" at bounding box center [138, 296] width 121 height 10
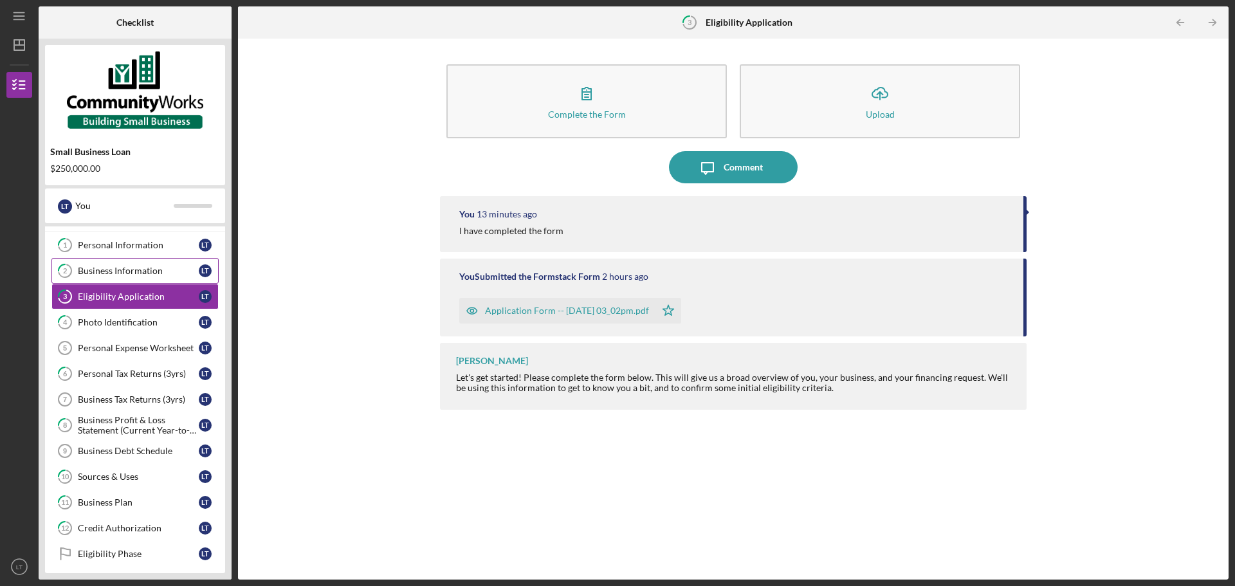
click at [148, 266] on div "Business Information" at bounding box center [138, 271] width 121 height 10
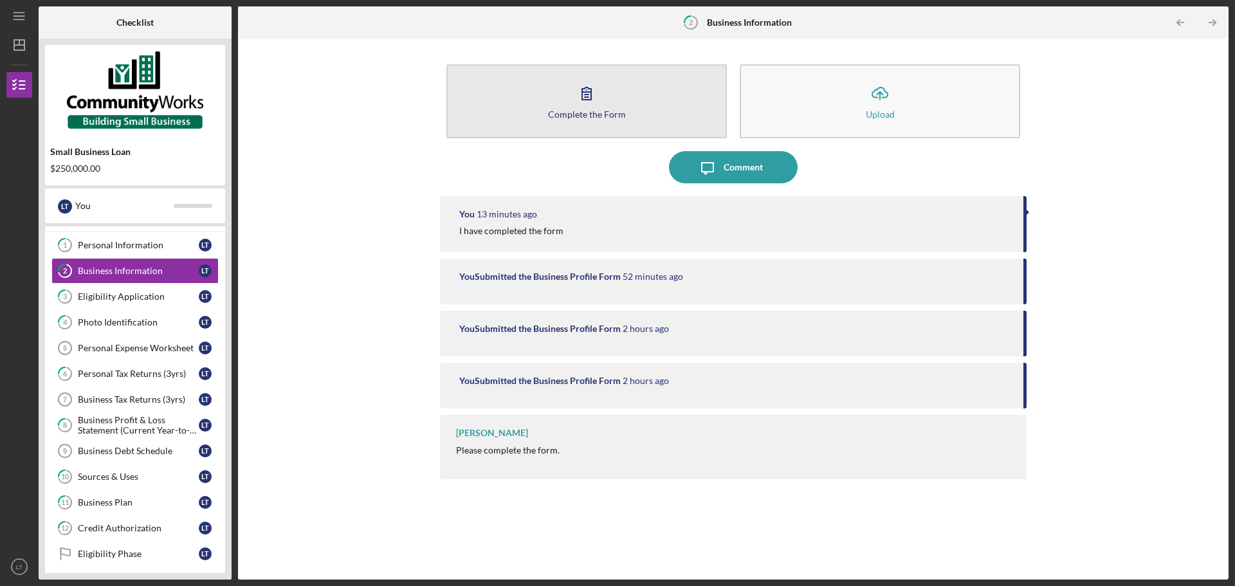
click at [630, 102] on button "Complete the Form Form" at bounding box center [586, 101] width 280 height 74
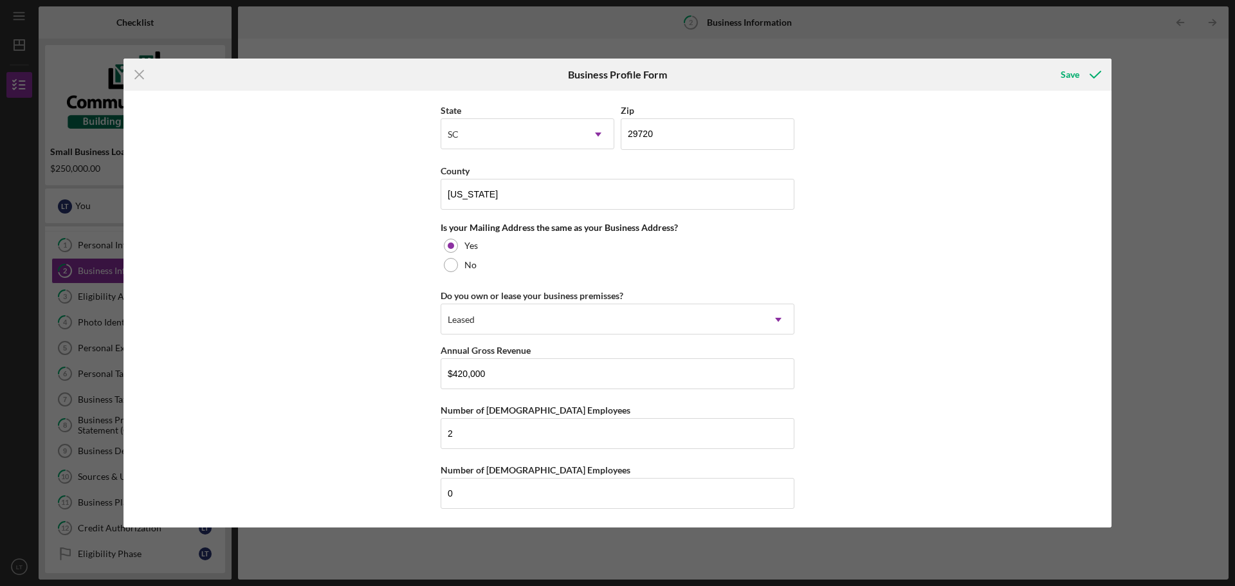
scroll to position [979, 0]
click at [143, 80] on icon "Icon/Menu Close" at bounding box center [140, 75] width 32 height 32
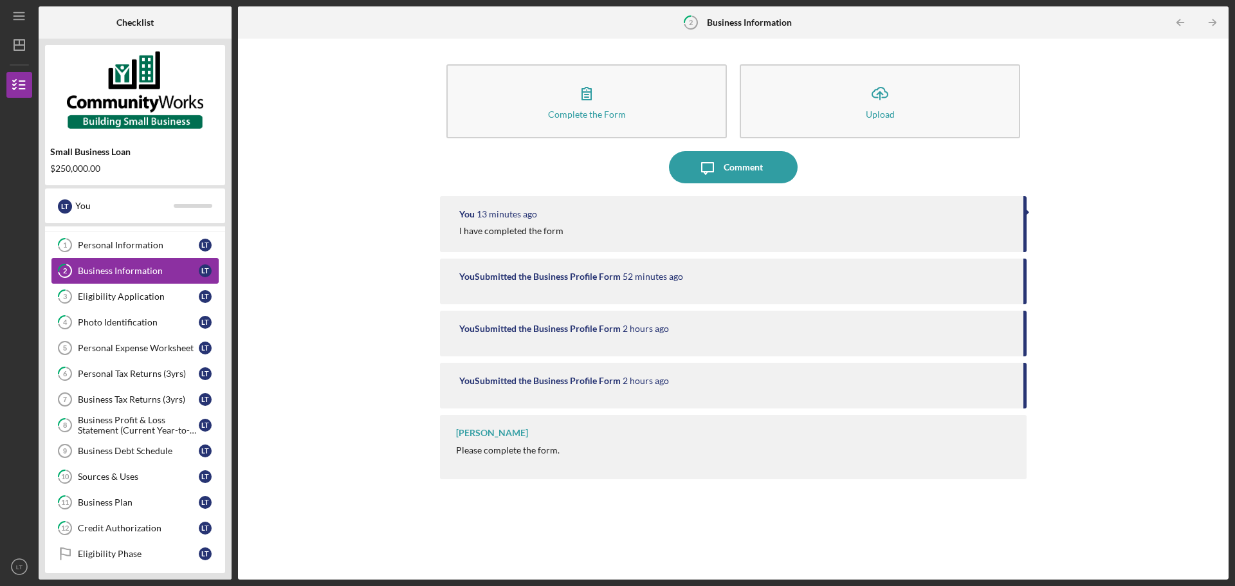
click at [142, 278] on link "2 Business Information L T" at bounding box center [134, 271] width 167 height 26
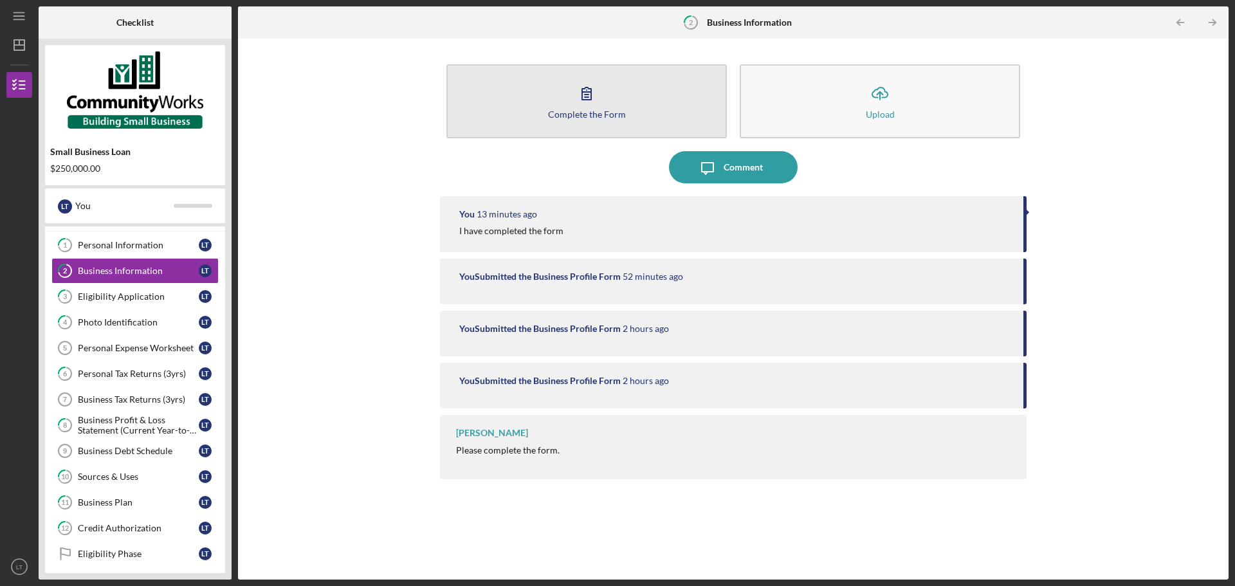
click at [672, 114] on button "Complete the Form Form" at bounding box center [586, 101] width 280 height 74
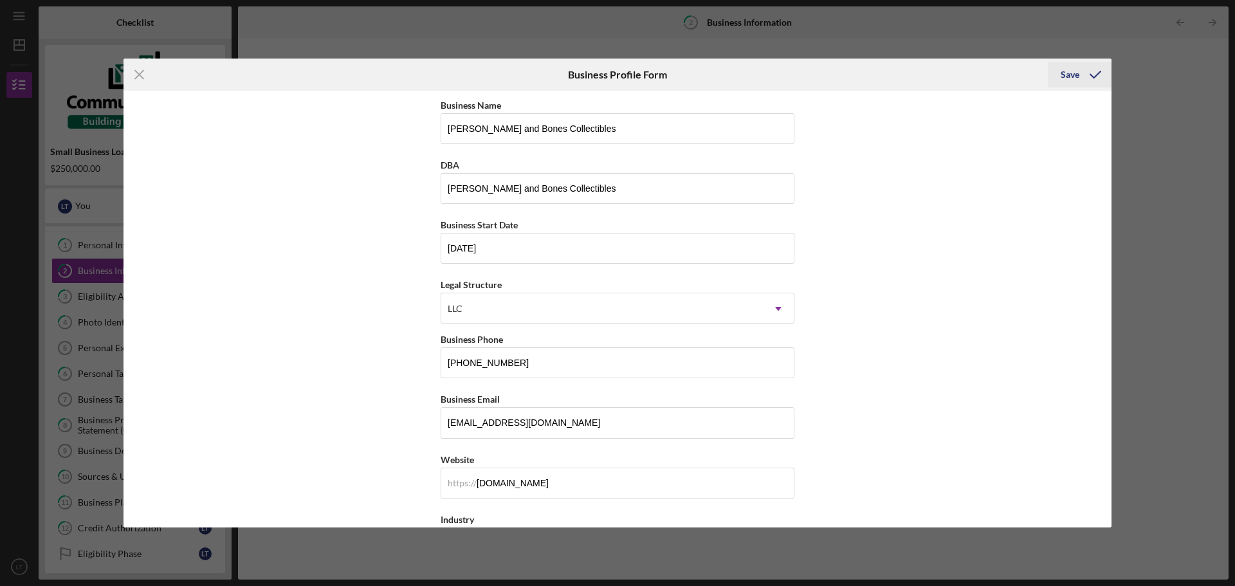
click at [1076, 73] on div "Save" at bounding box center [1070, 75] width 19 height 26
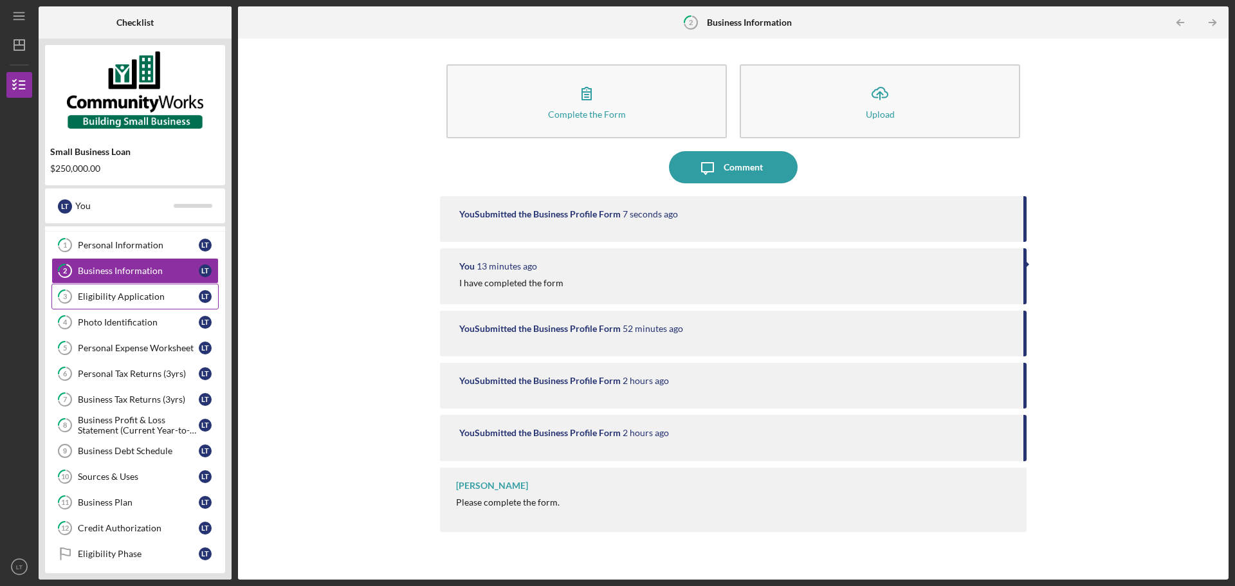
click at [185, 302] on link "3 Eligibility Application L T" at bounding box center [134, 297] width 167 height 26
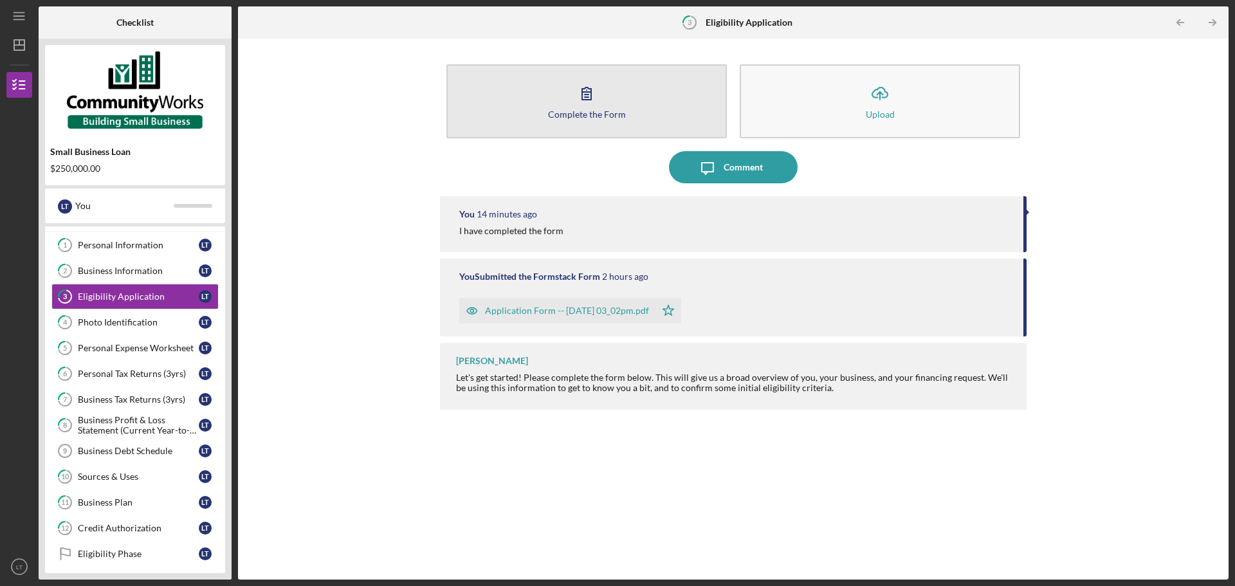
click at [635, 95] on button "Complete the Form Form" at bounding box center [586, 101] width 280 height 74
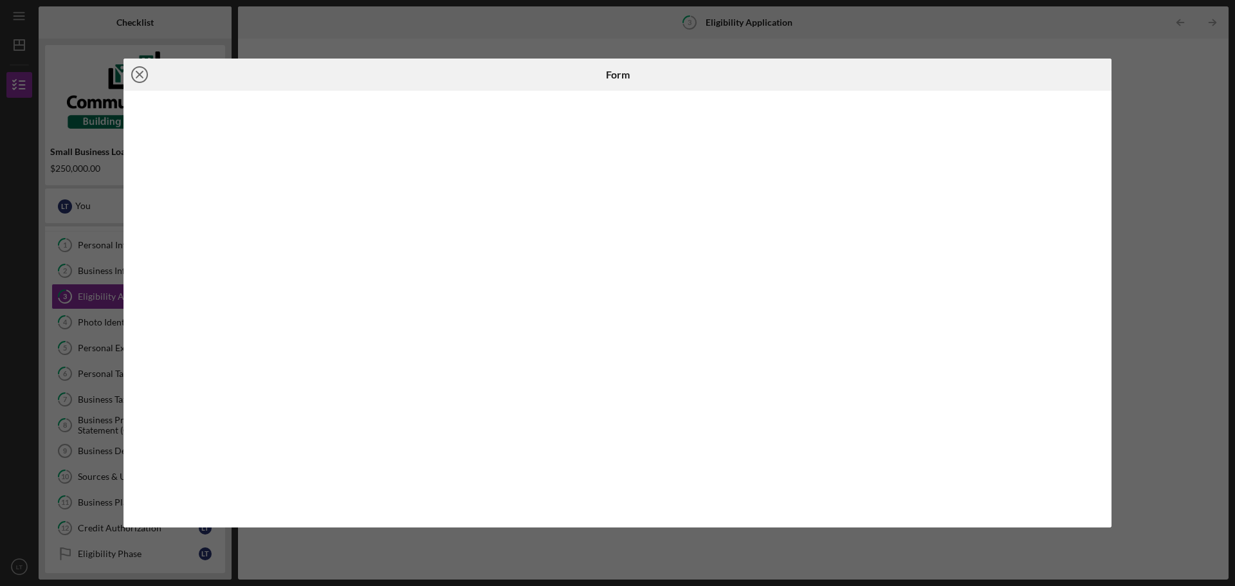
click at [143, 72] on icon "Icon/Close" at bounding box center [140, 75] width 32 height 32
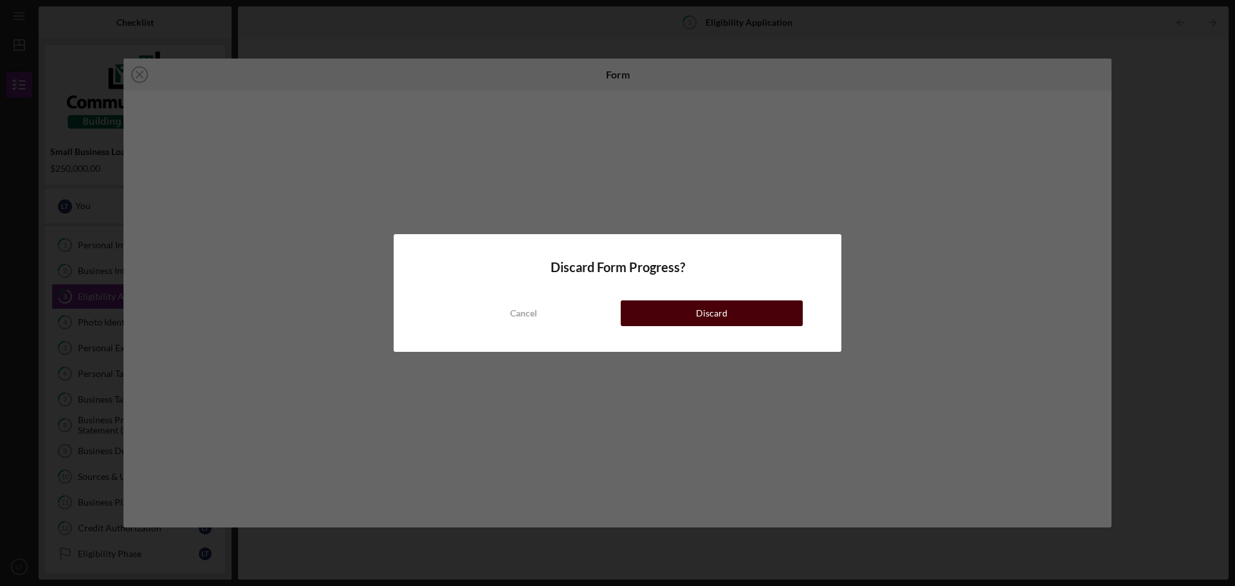
click at [723, 309] on div "Discard" at bounding box center [712, 313] width 32 height 26
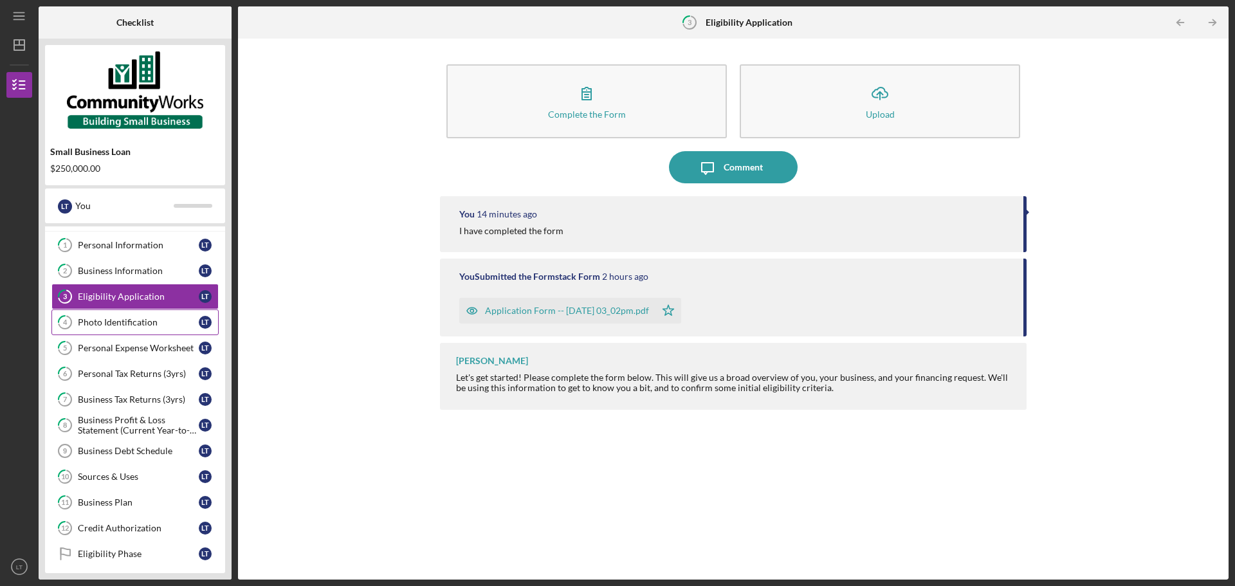
click at [151, 313] on link "4 Photo Identification L T" at bounding box center [134, 322] width 167 height 26
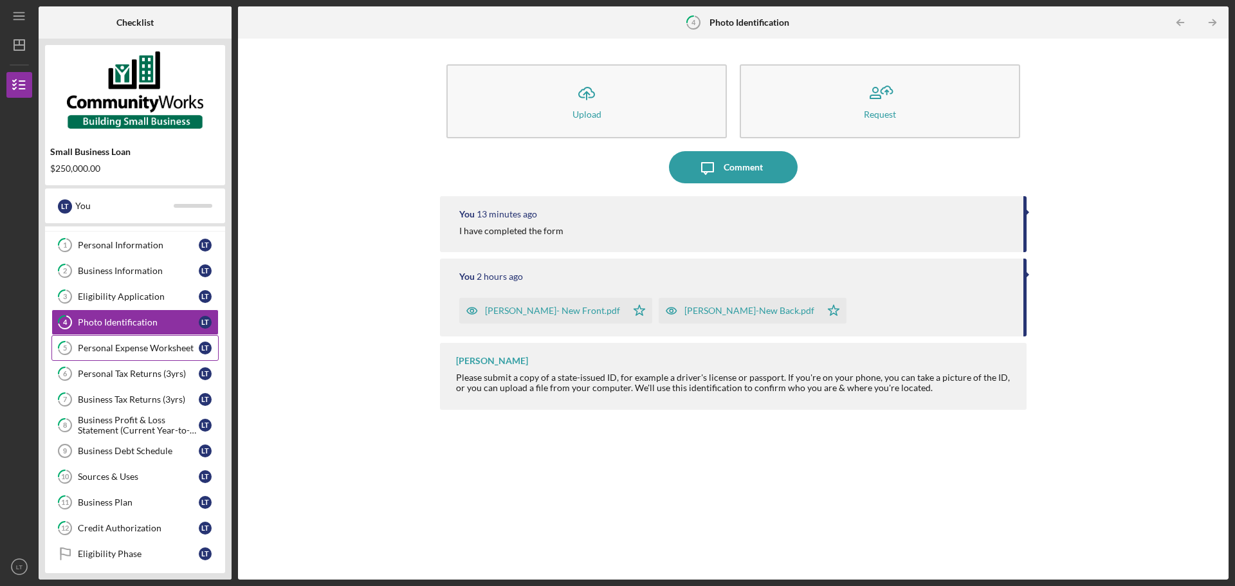
click at [139, 348] on div "Personal Expense Worksheet" at bounding box center [138, 348] width 121 height 10
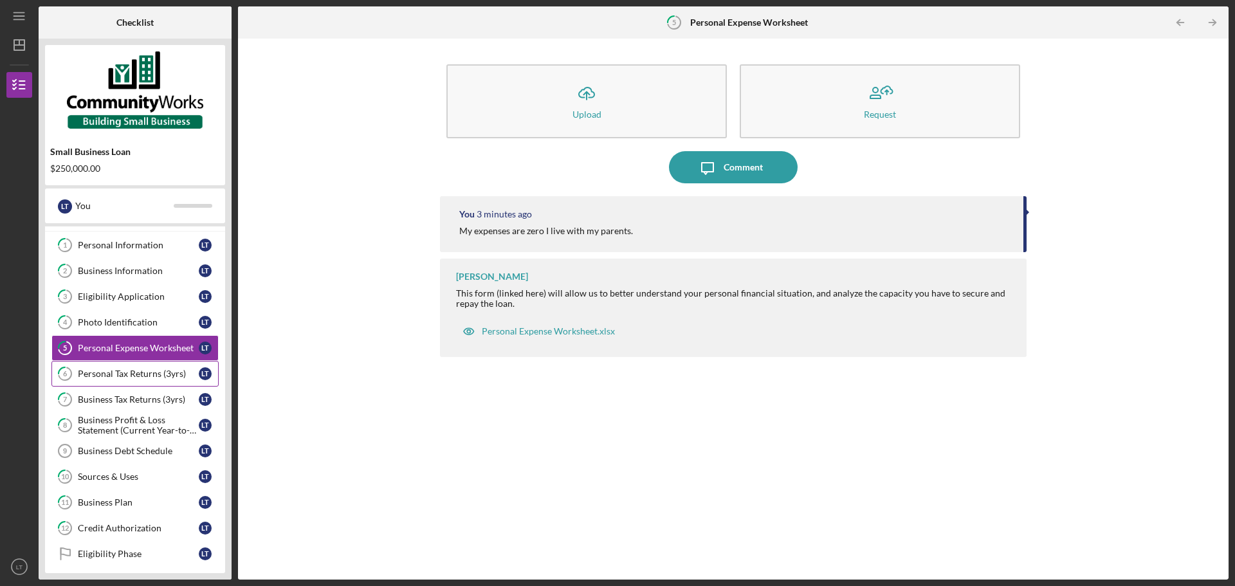
click at [146, 373] on div "Personal Tax Returns (3yrs)" at bounding box center [138, 374] width 121 height 10
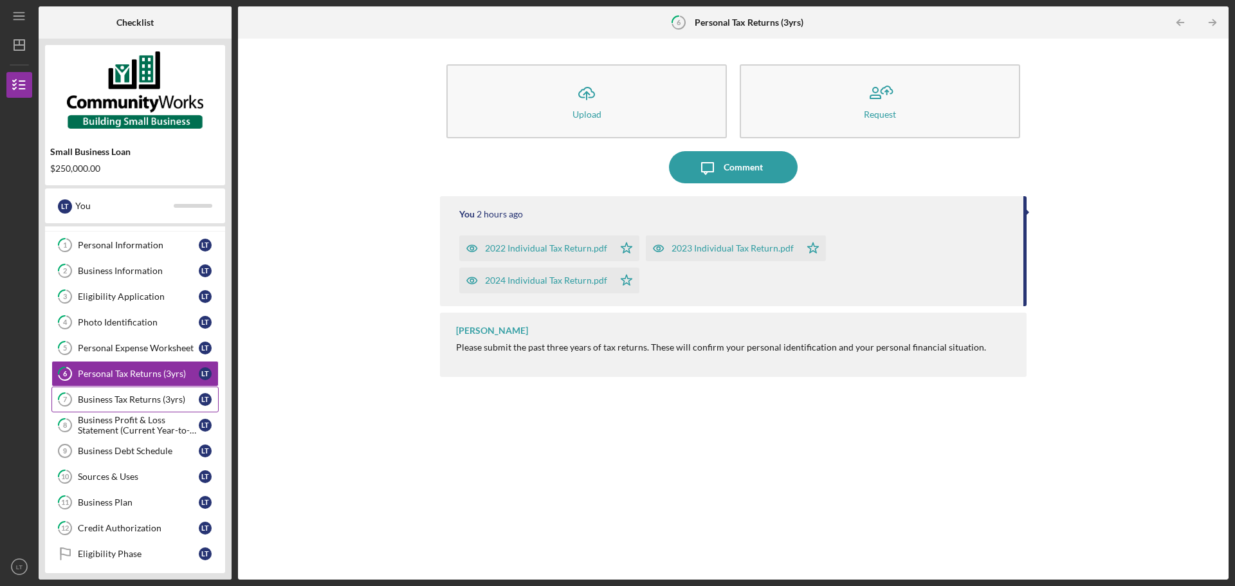
click at [143, 396] on div "Business Tax Returns (3yrs)" at bounding box center [138, 399] width 121 height 10
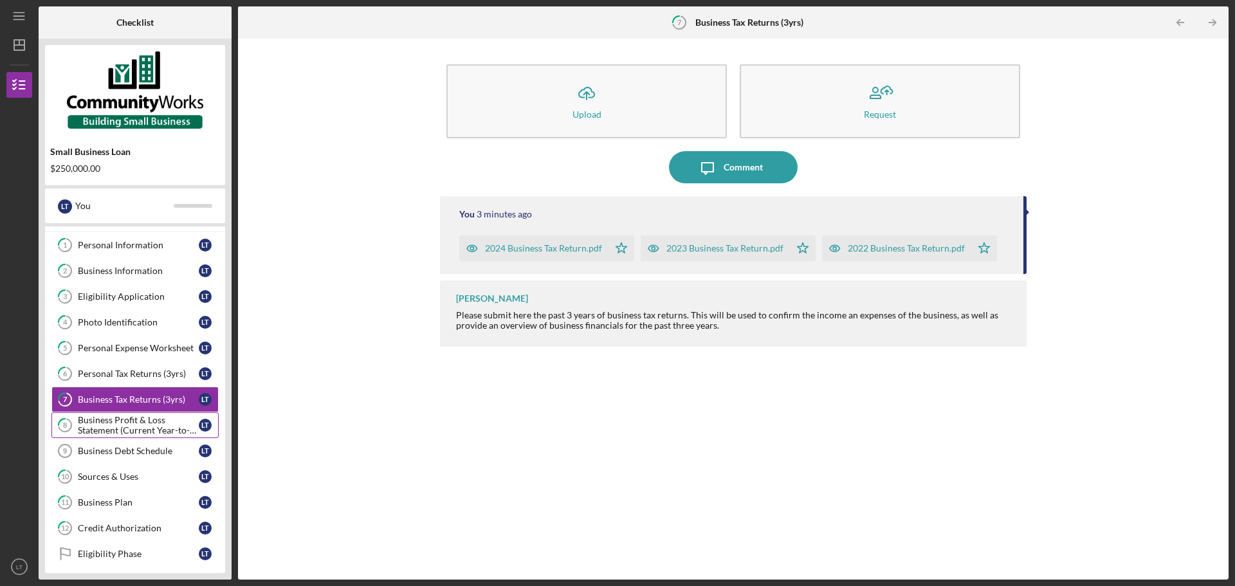
click at [143, 418] on div "Business Profit & Loss Statement (Current Year-to-Date)" at bounding box center [138, 425] width 121 height 21
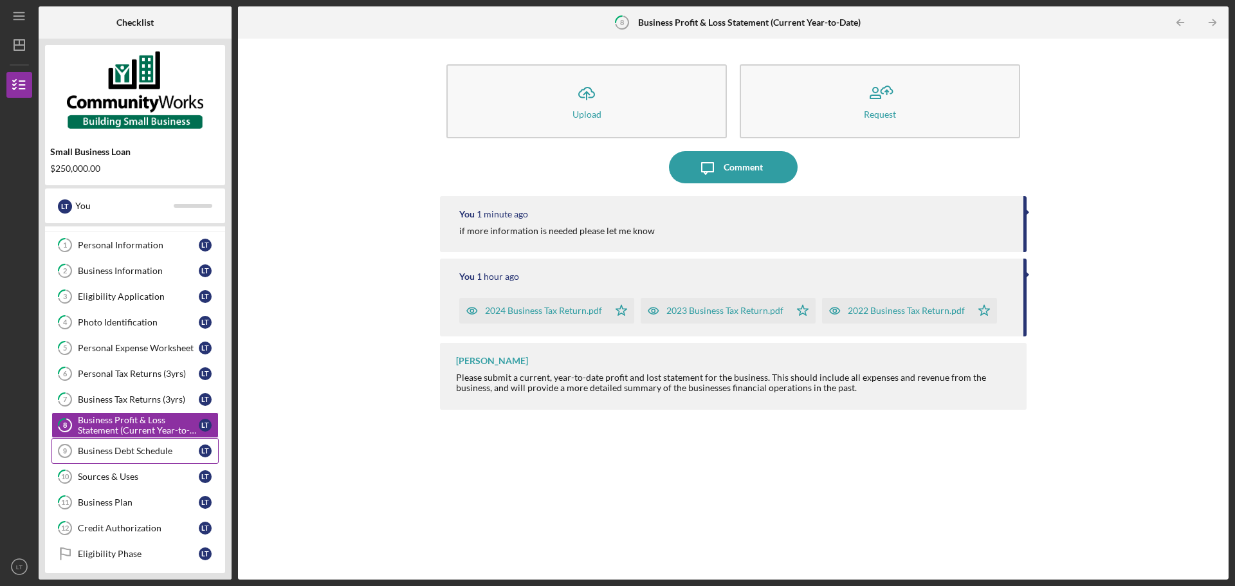
click at [174, 450] on div "Business Debt Schedule" at bounding box center [138, 451] width 121 height 10
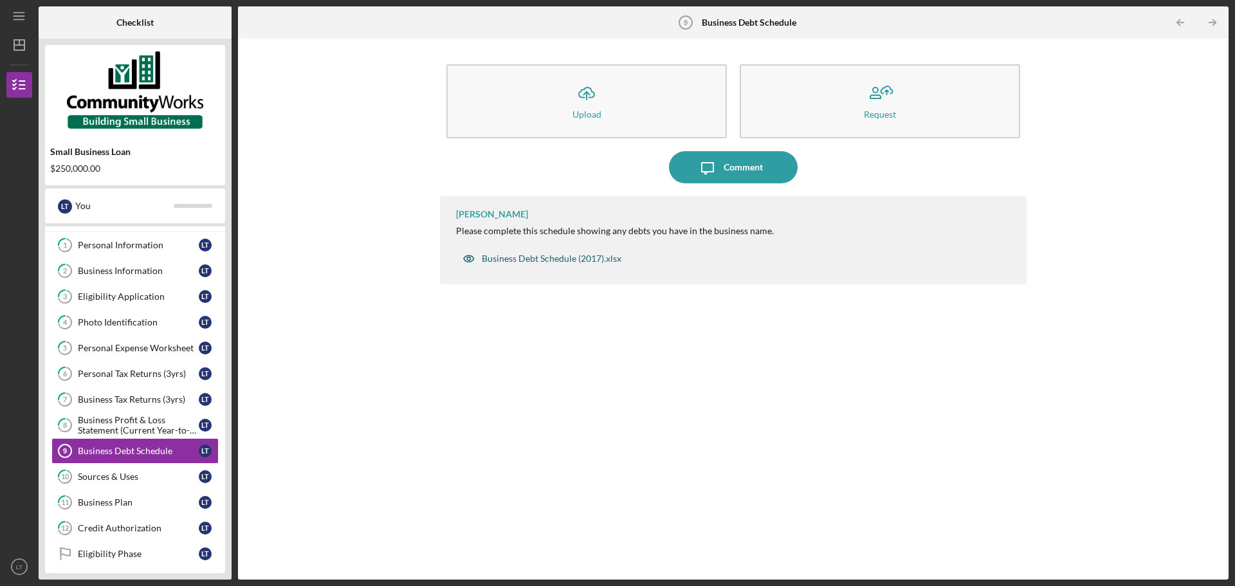
click at [544, 259] on div "Business Debt Schedule (2017).xlsx" at bounding box center [552, 258] width 140 height 10
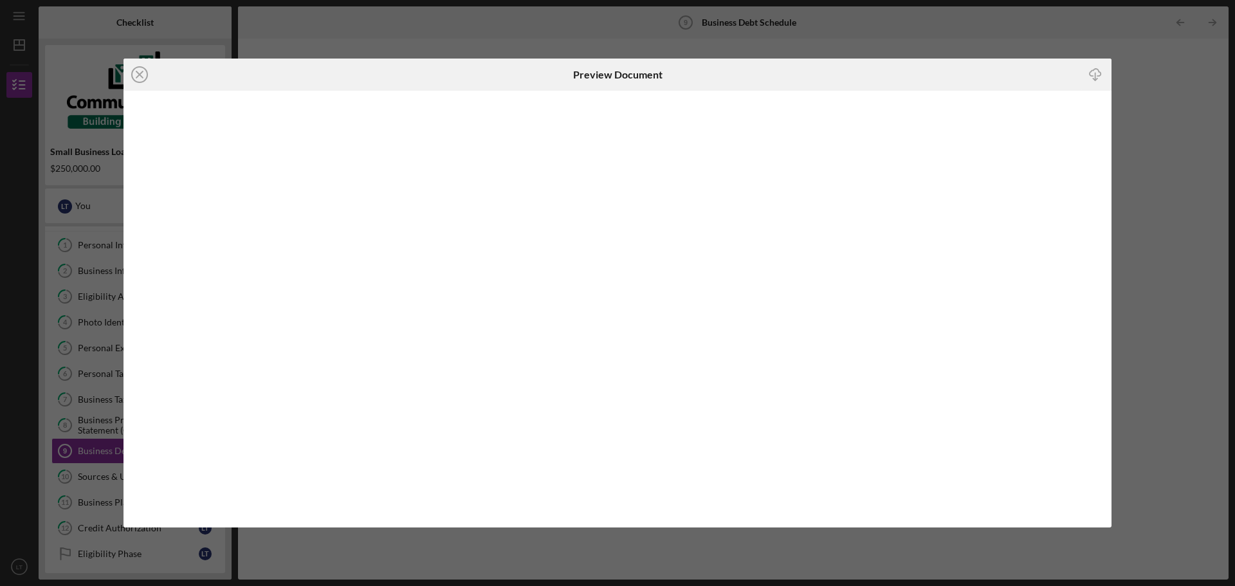
click at [1101, 80] on icon "Icon/Download" at bounding box center [1095, 74] width 29 height 29
click at [139, 69] on icon "Icon/Close" at bounding box center [140, 75] width 32 height 32
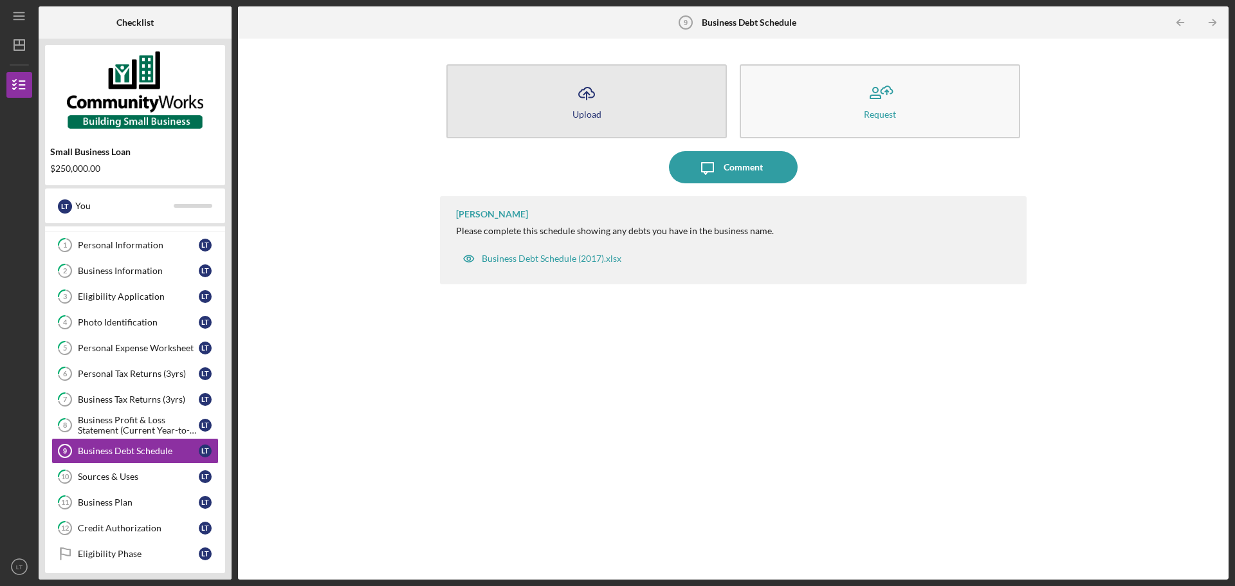
click at [602, 92] on button "Icon/Upload Upload" at bounding box center [586, 101] width 280 height 74
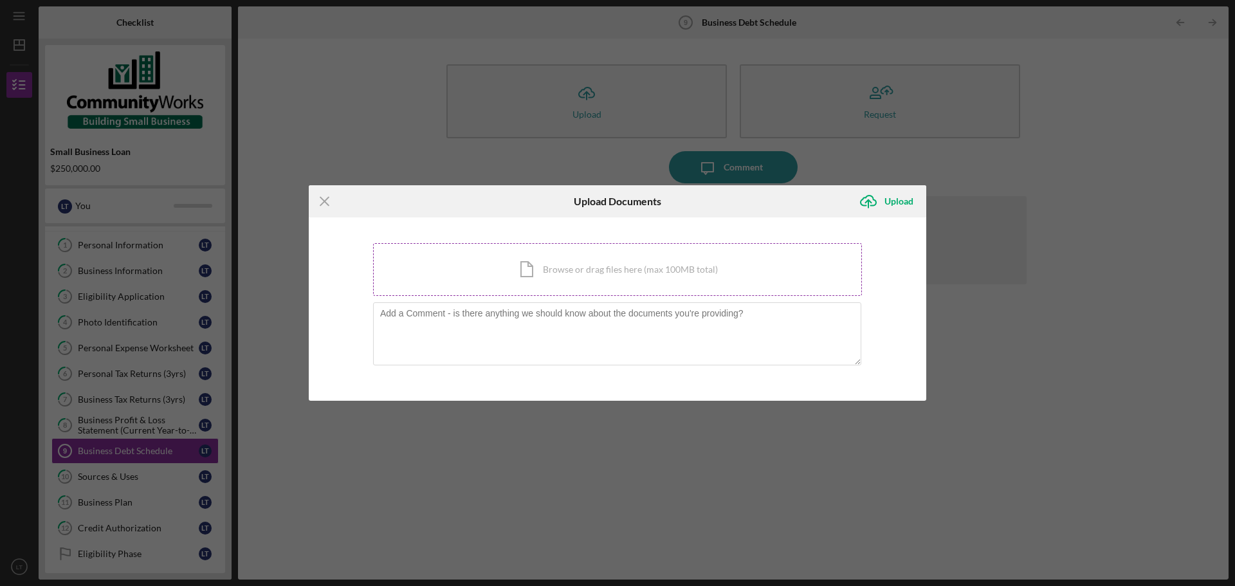
click at [569, 277] on div "Icon/Document Browse or drag files here (max 100MB total) Tap to choose files o…" at bounding box center [617, 269] width 489 height 53
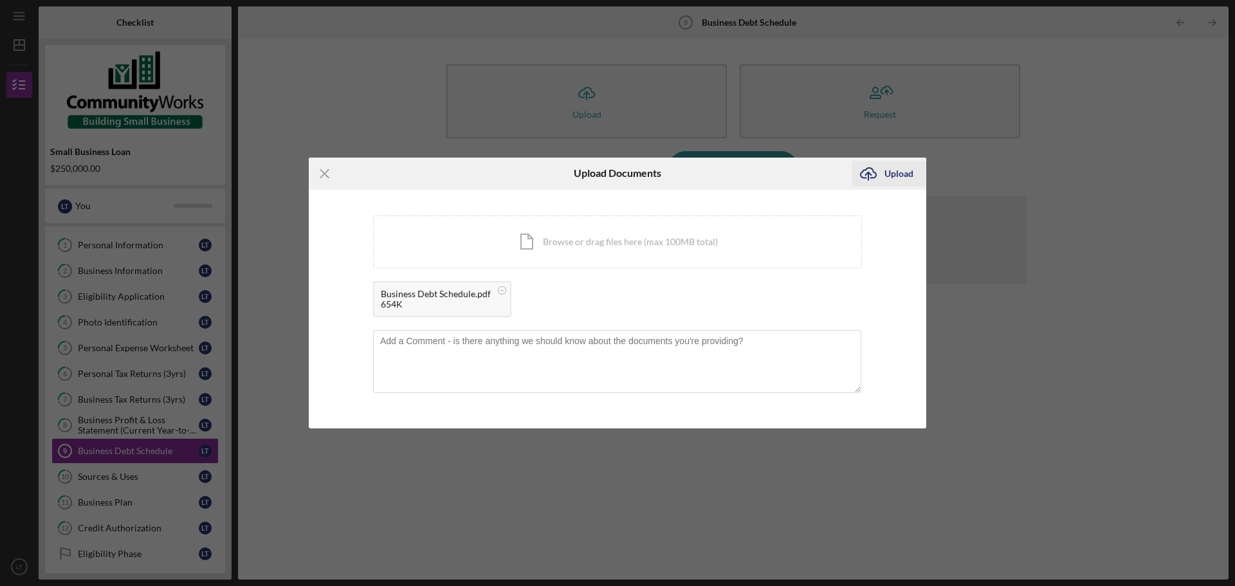
click at [877, 176] on icon "Icon/Upload" at bounding box center [868, 174] width 32 height 32
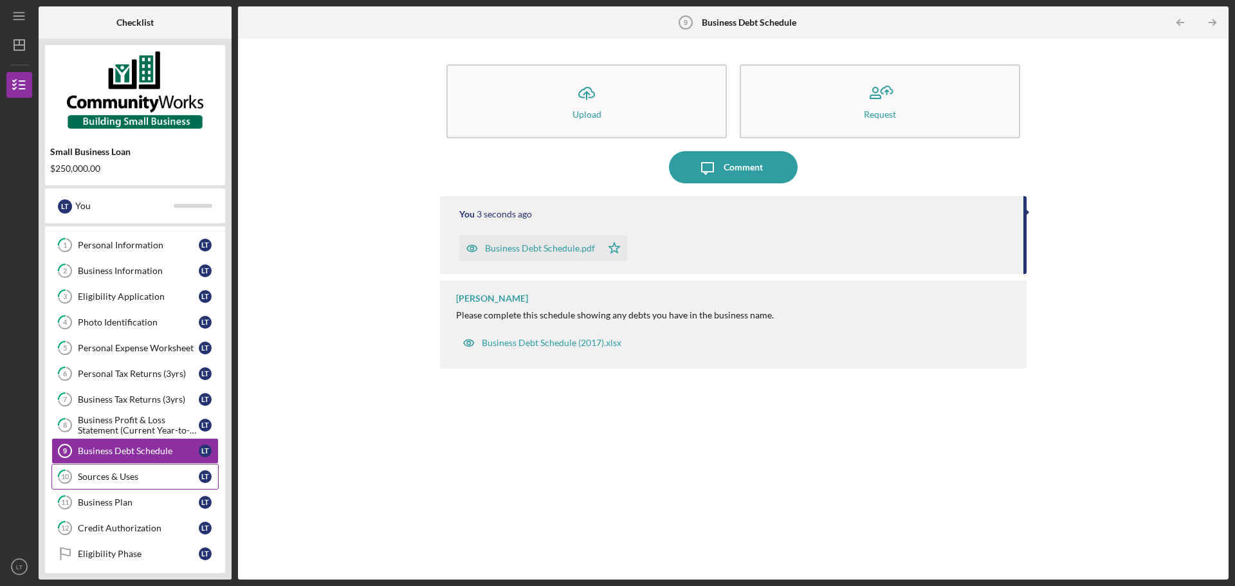
click at [152, 474] on div "Sources & Uses" at bounding box center [138, 477] width 121 height 10
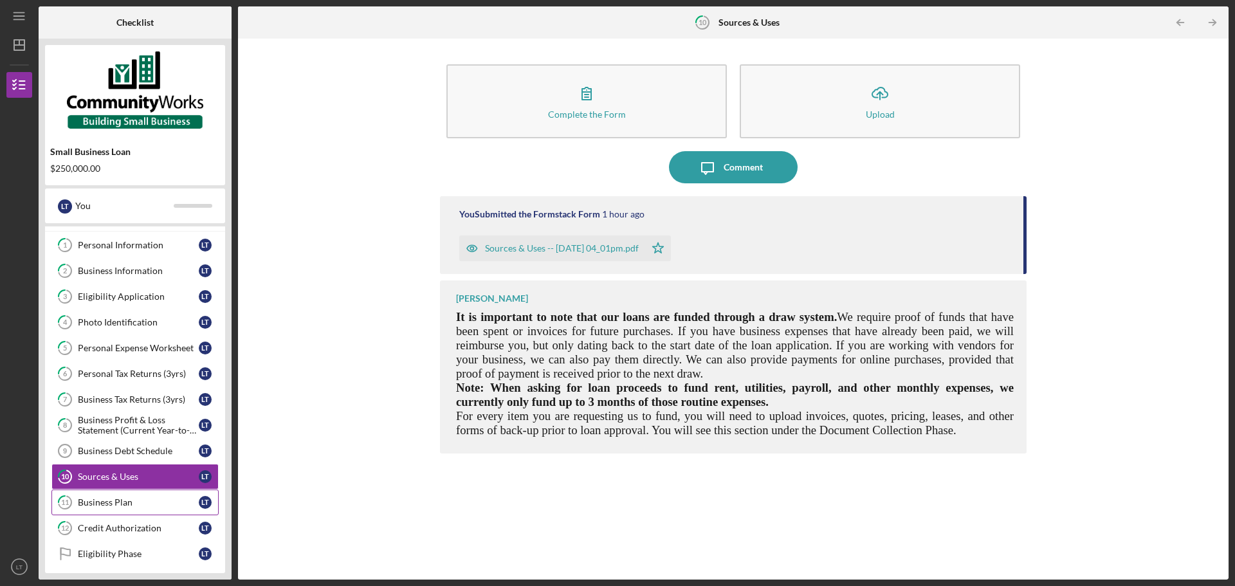
click at [155, 502] on div "Business Plan" at bounding box center [138, 502] width 121 height 10
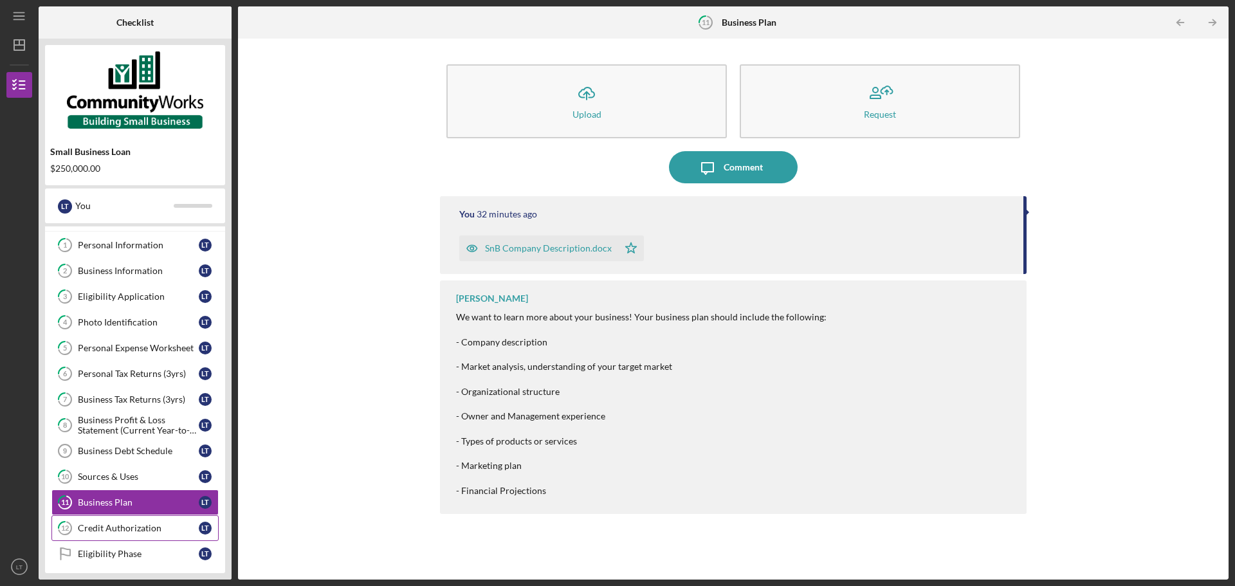
click at [165, 528] on div "Credit Authorization" at bounding box center [138, 528] width 121 height 10
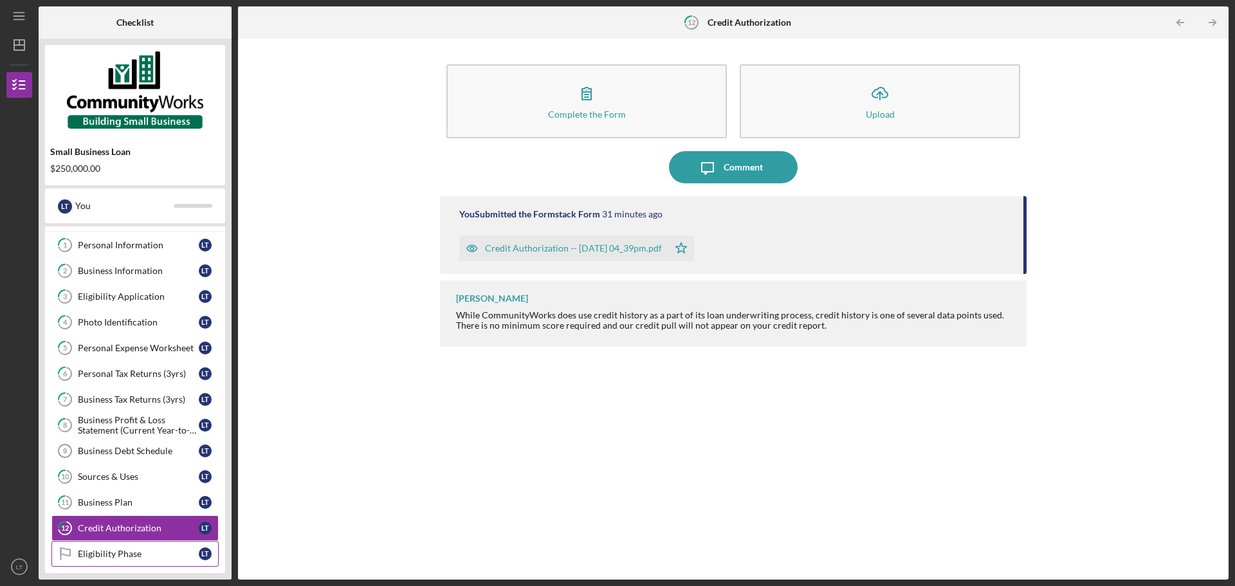
click at [168, 551] on div "Eligibility Phase" at bounding box center [138, 554] width 121 height 10
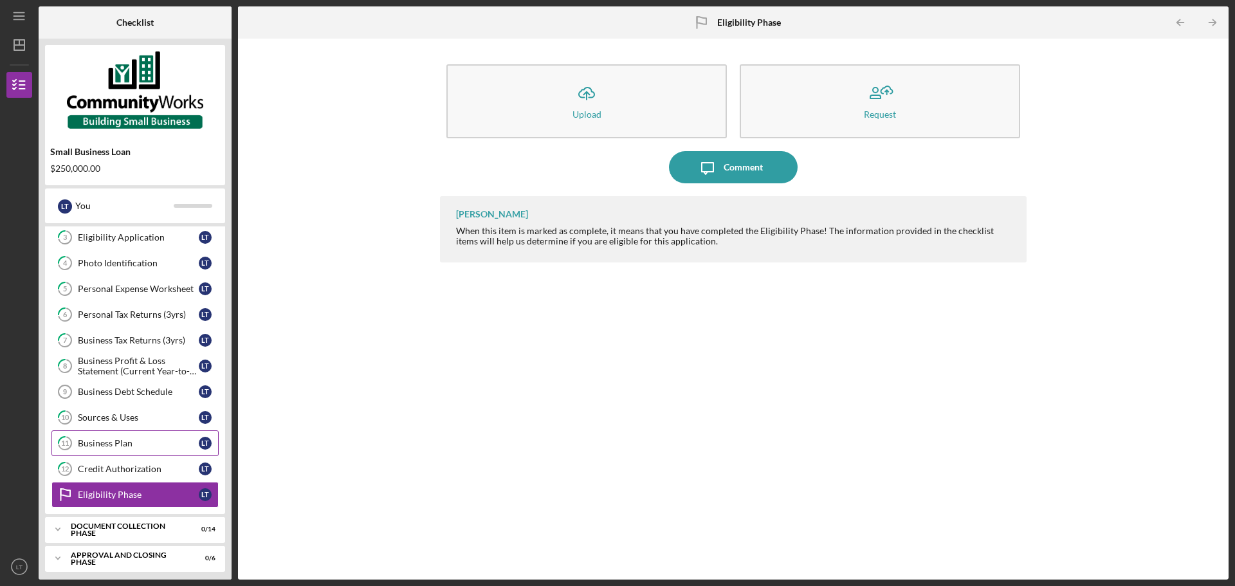
scroll to position [85, 0]
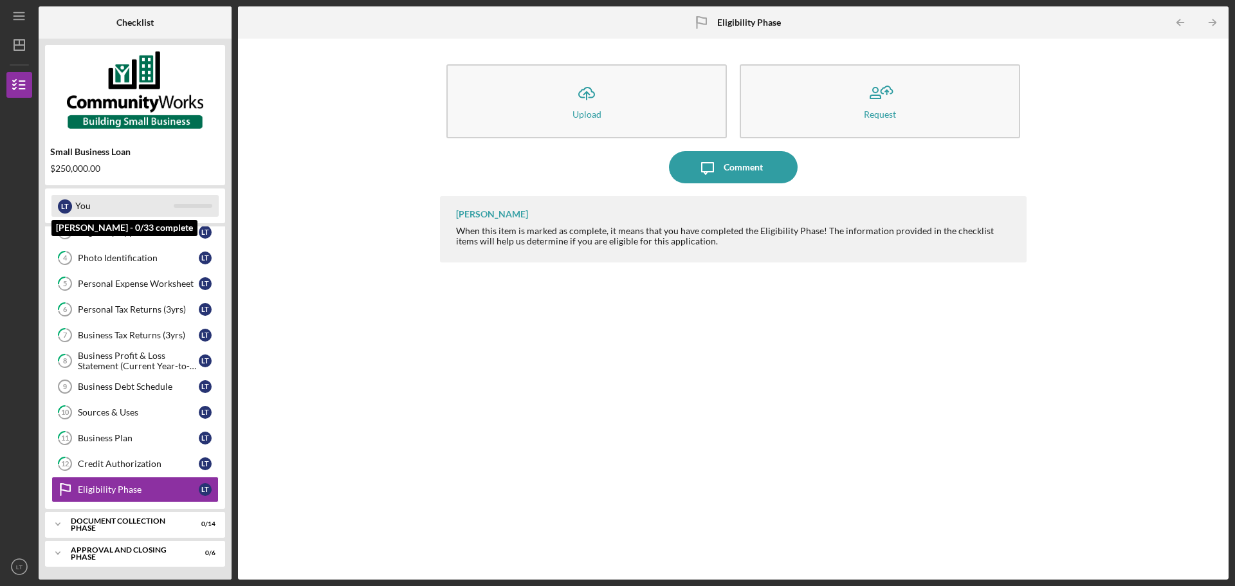
click at [124, 199] on div "You" at bounding box center [124, 206] width 98 height 22
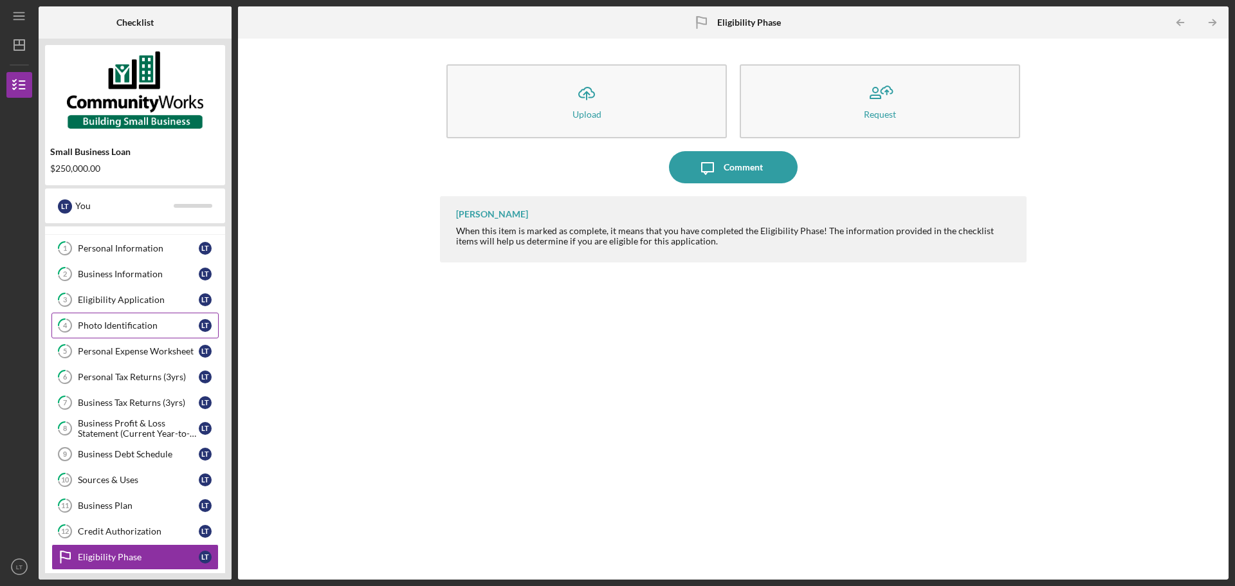
scroll to position [0, 0]
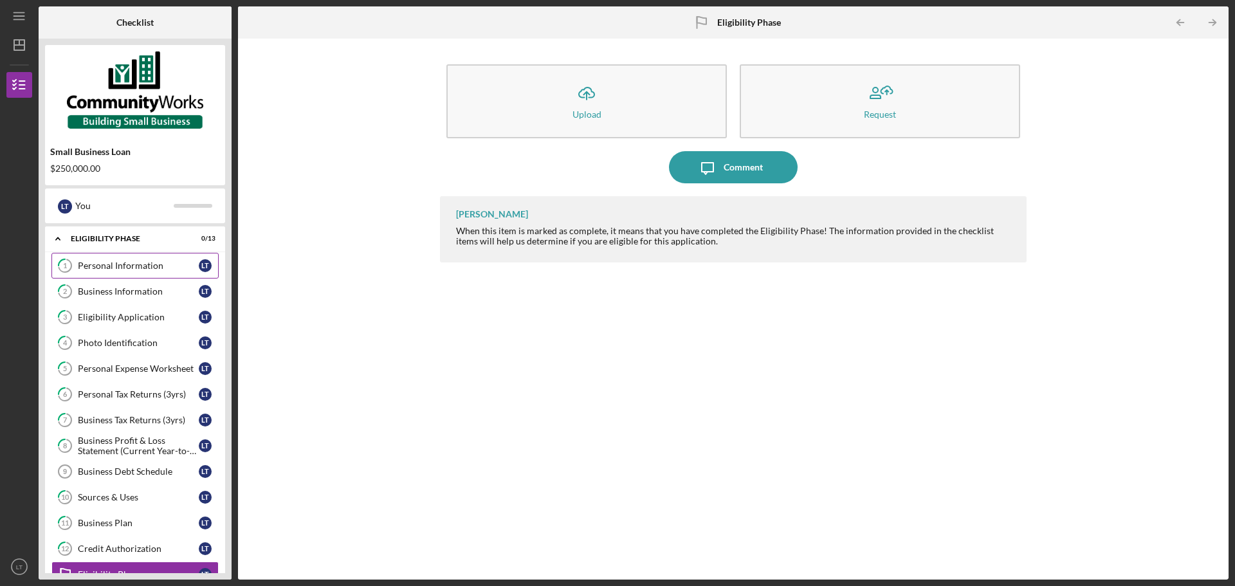
click at [131, 263] on div "Personal Information" at bounding box center [138, 266] width 121 height 10
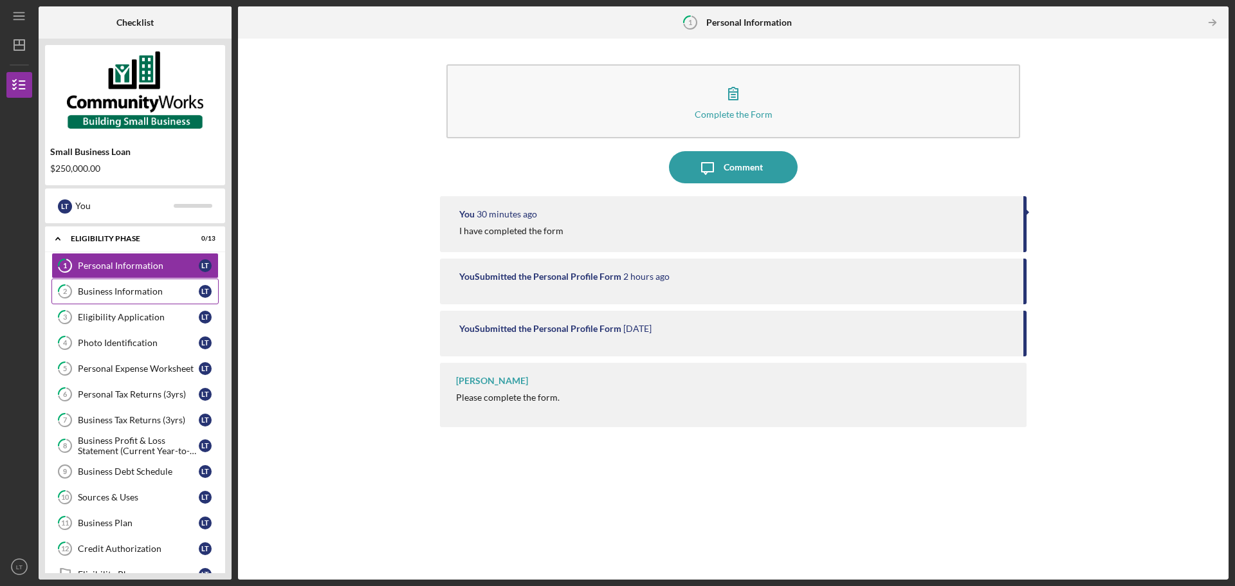
click at [143, 301] on link "2 Business Information L T" at bounding box center [134, 292] width 167 height 26
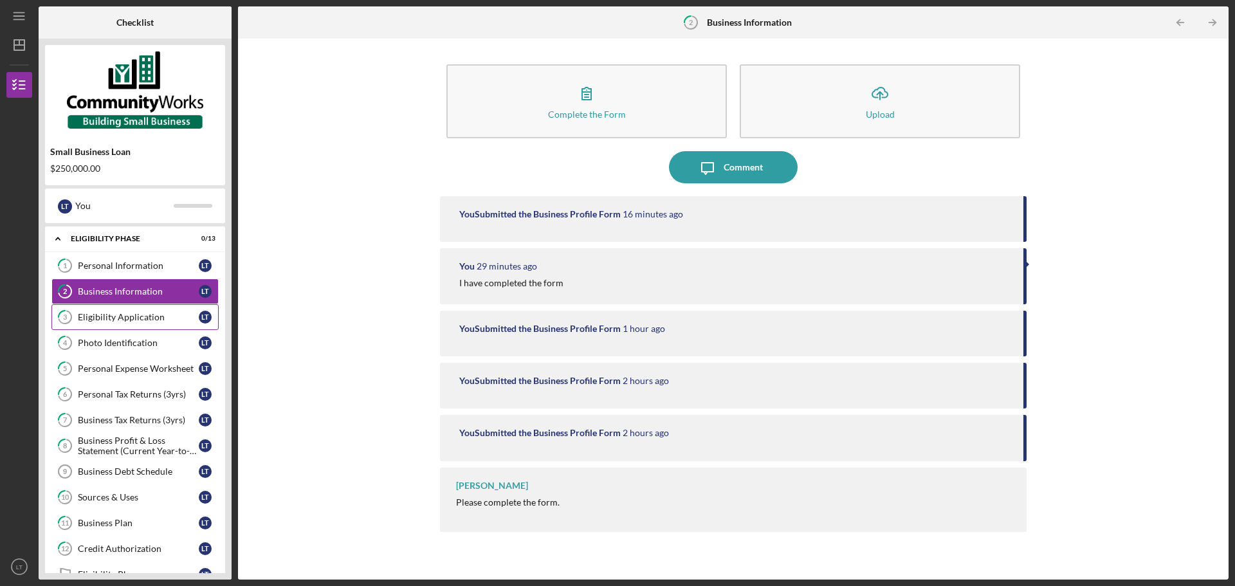
click at [157, 327] on link "3 Eligibility Application L T" at bounding box center [134, 317] width 167 height 26
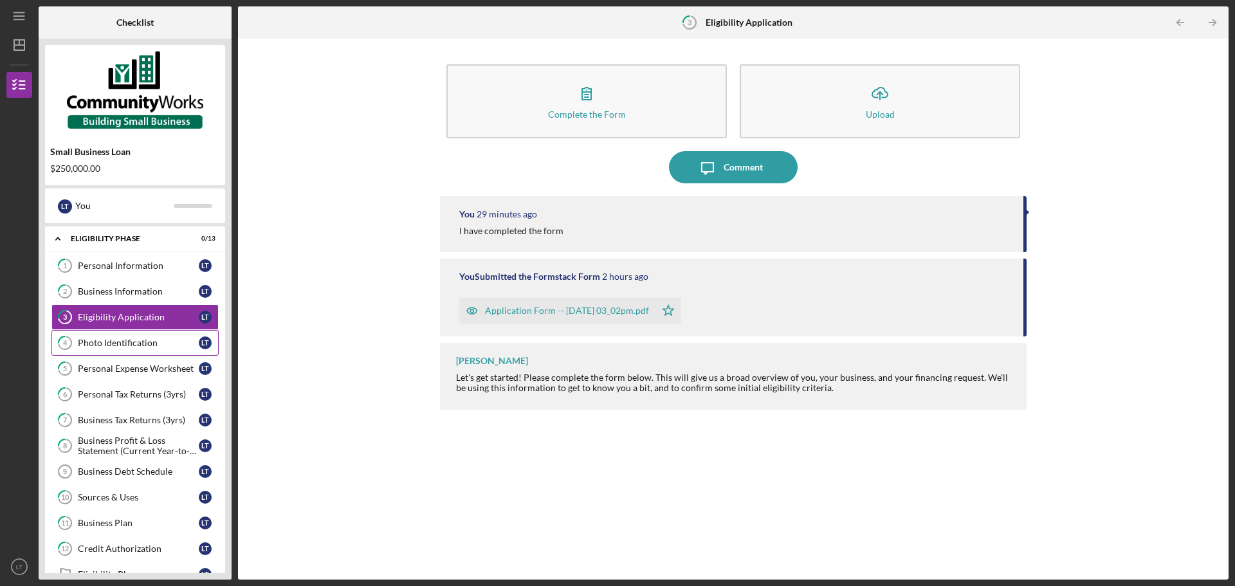
click at [161, 345] on div "Photo Identification" at bounding box center [138, 343] width 121 height 10
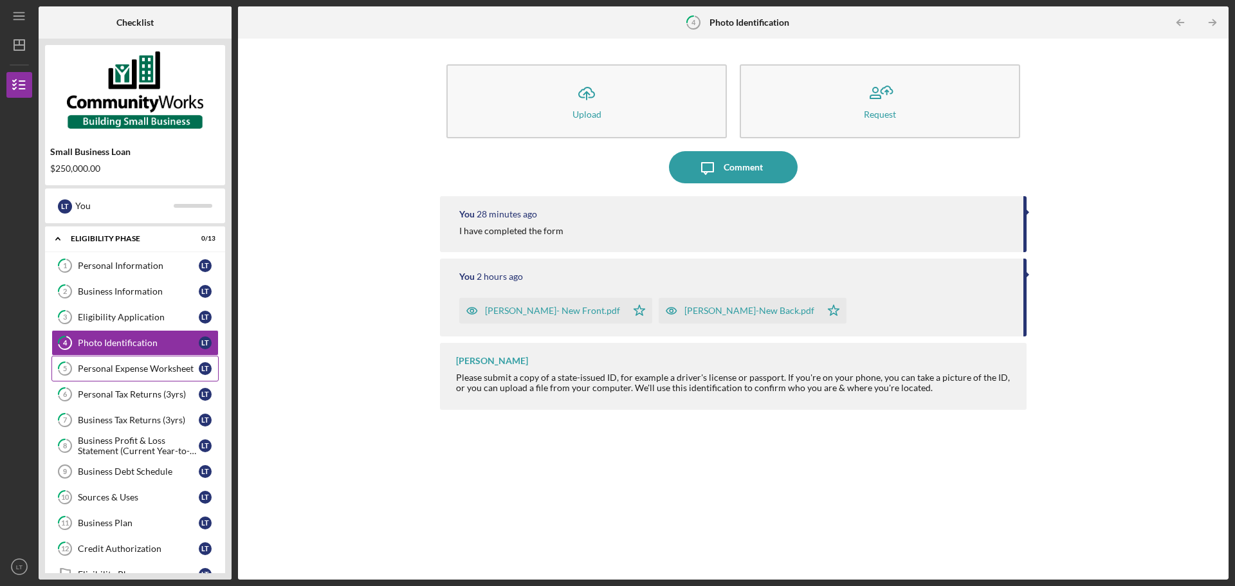
click at [167, 369] on div "Personal Expense Worksheet" at bounding box center [138, 368] width 121 height 10
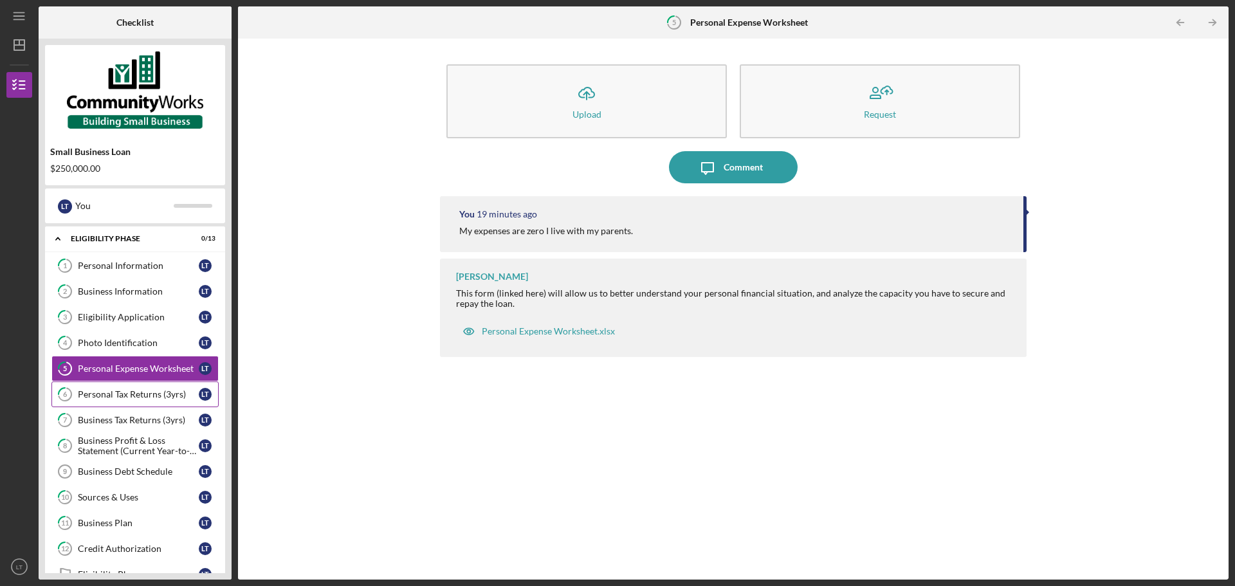
click at [164, 396] on div "Personal Tax Returns (3yrs)" at bounding box center [138, 394] width 121 height 10
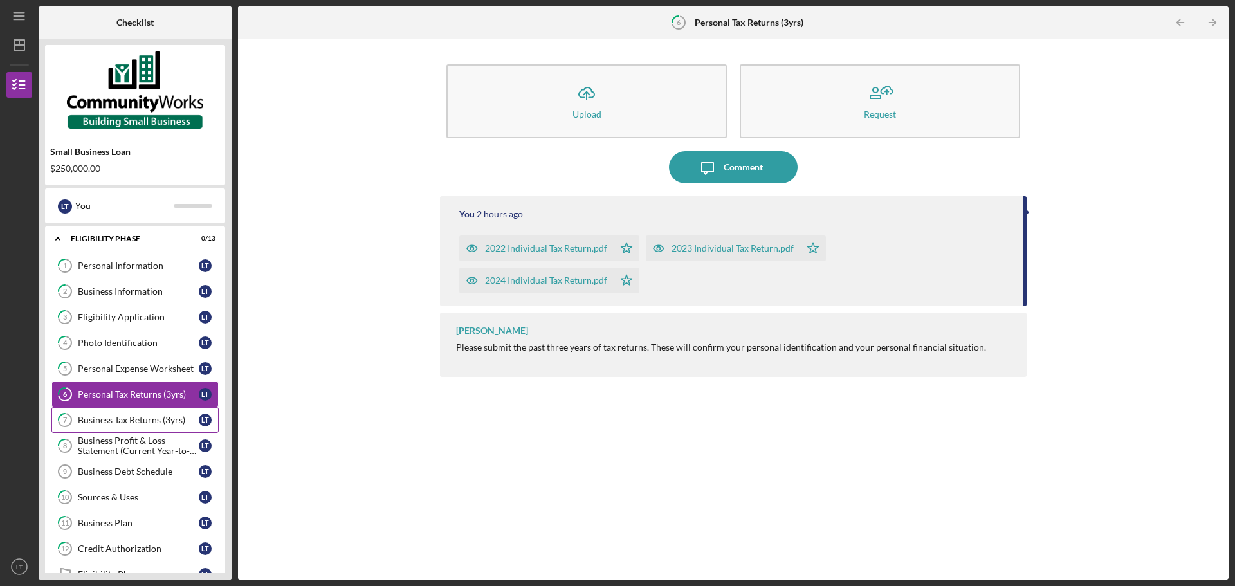
click at [166, 416] on div "Business Tax Returns (3yrs)" at bounding box center [138, 420] width 121 height 10
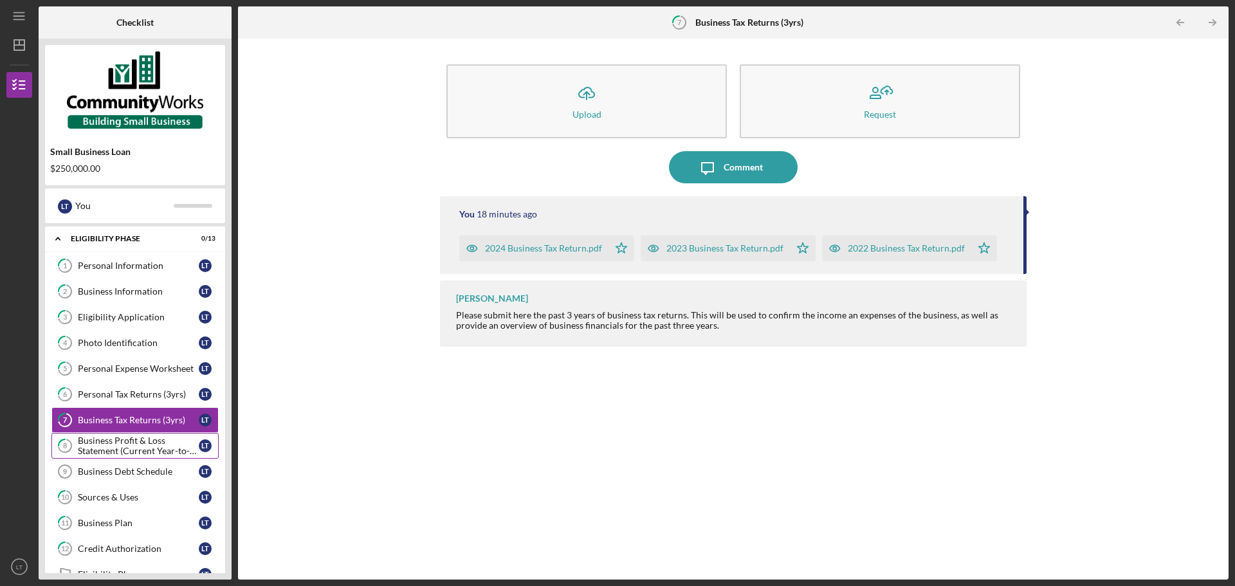
click at [166, 440] on div "Business Profit & Loss Statement (Current Year-to-Date)" at bounding box center [138, 445] width 121 height 21
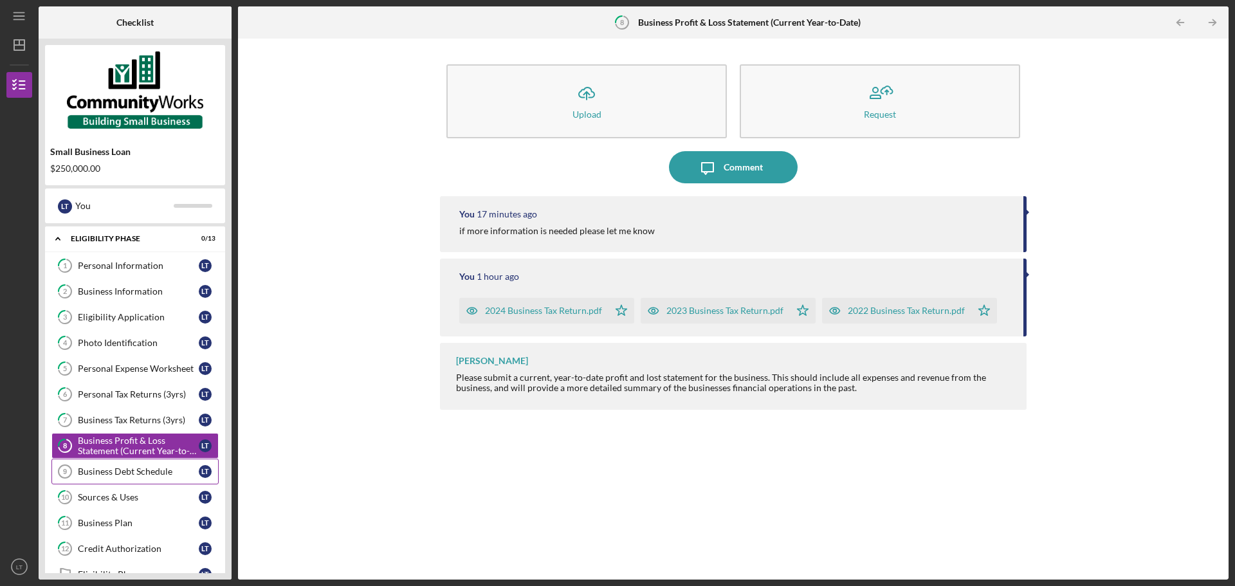
click at [168, 472] on div "Business Debt Schedule" at bounding box center [138, 471] width 121 height 10
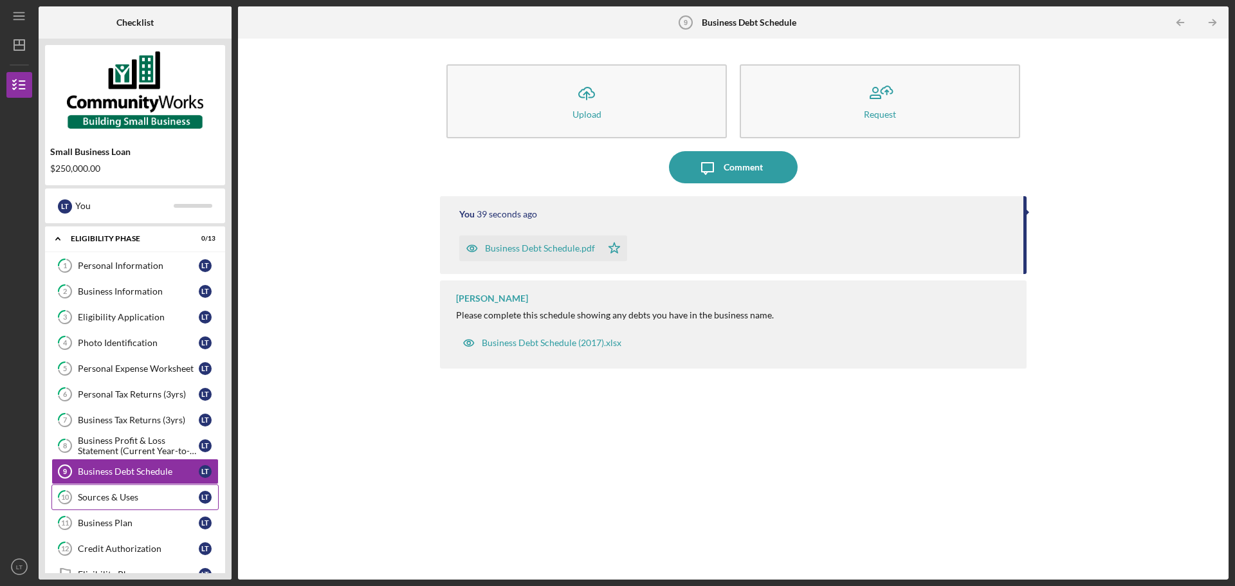
click at [163, 491] on link "10 Sources & Uses L T" at bounding box center [134, 497] width 167 height 26
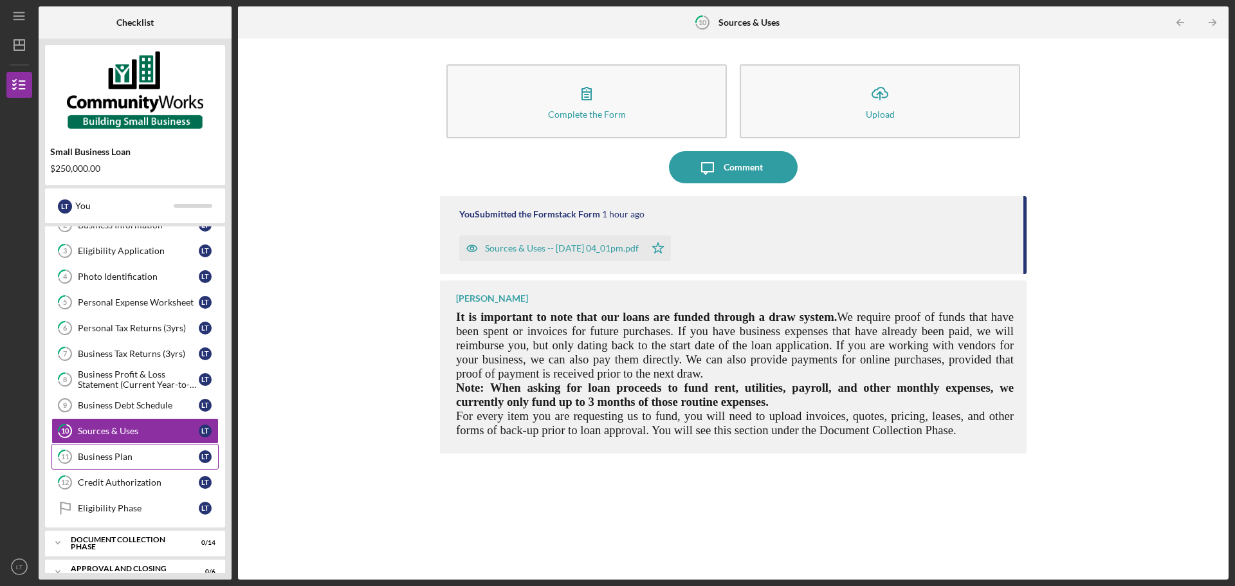
scroll to position [85, 0]
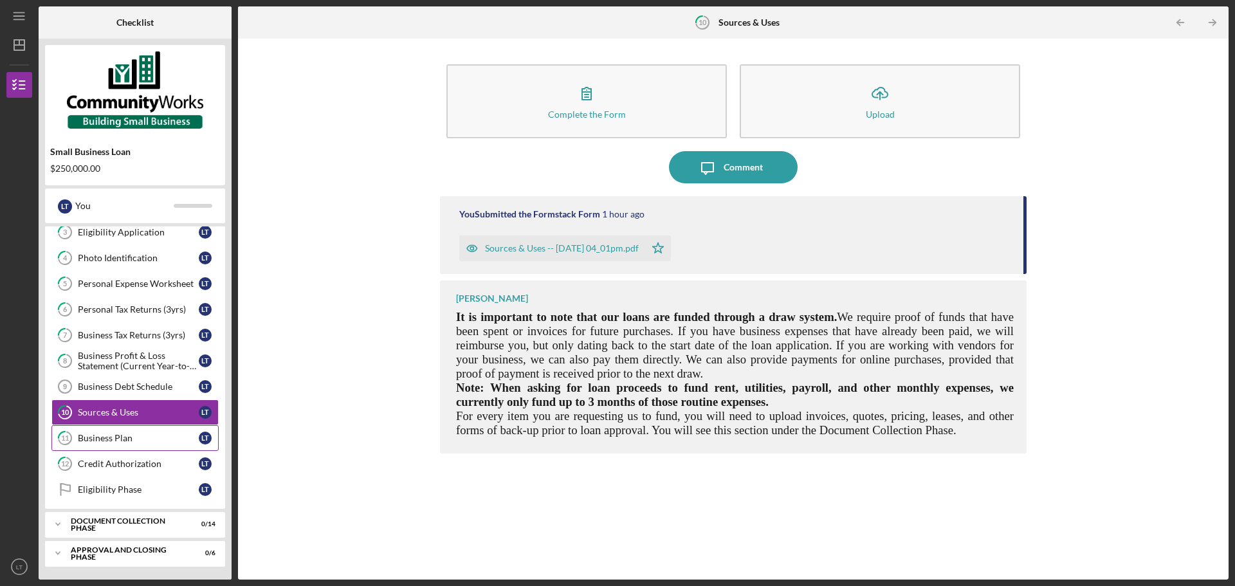
click at [154, 437] on div "Business Plan" at bounding box center [138, 438] width 121 height 10
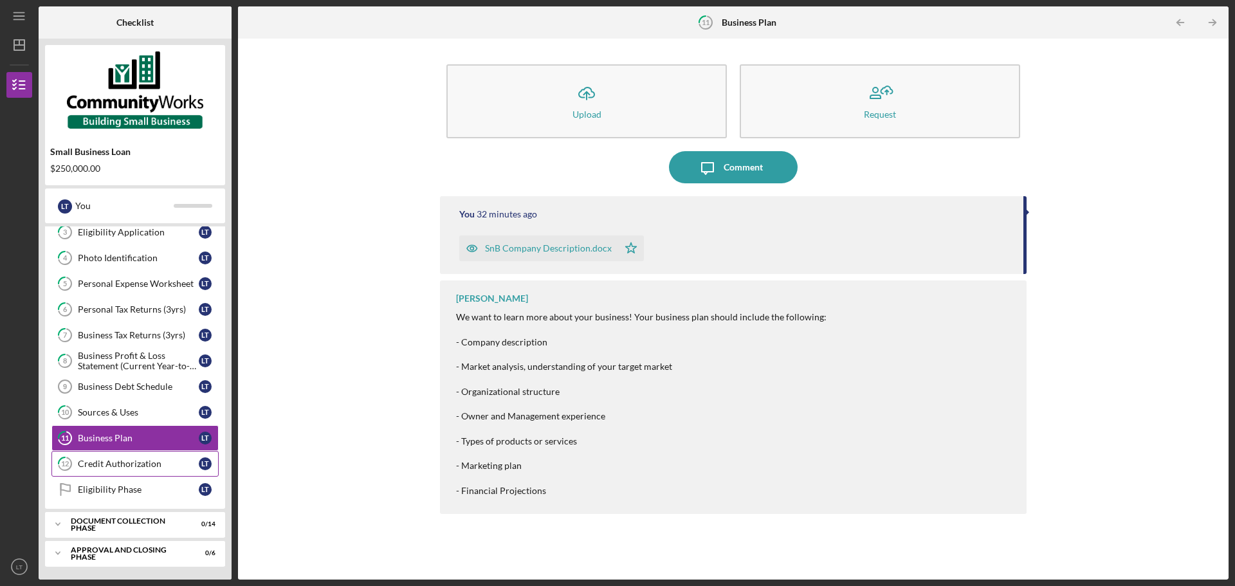
click at [161, 459] on div "Credit Authorization" at bounding box center [138, 464] width 121 height 10
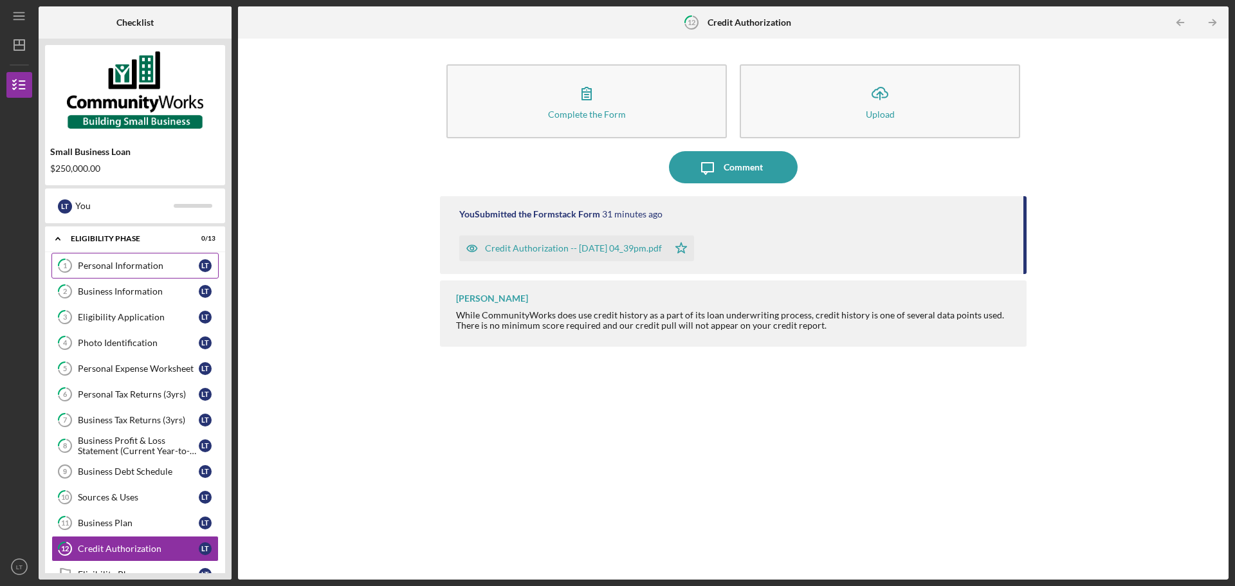
click at [151, 261] on div "Personal Information" at bounding box center [138, 266] width 121 height 10
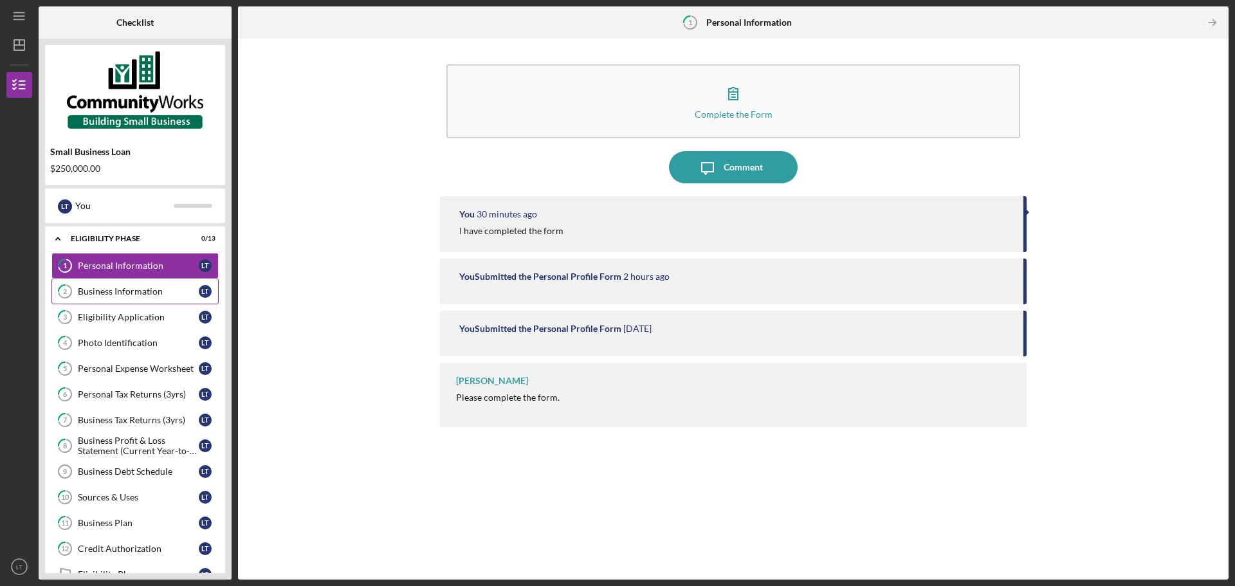
click at [160, 290] on div "Business Information" at bounding box center [138, 291] width 121 height 10
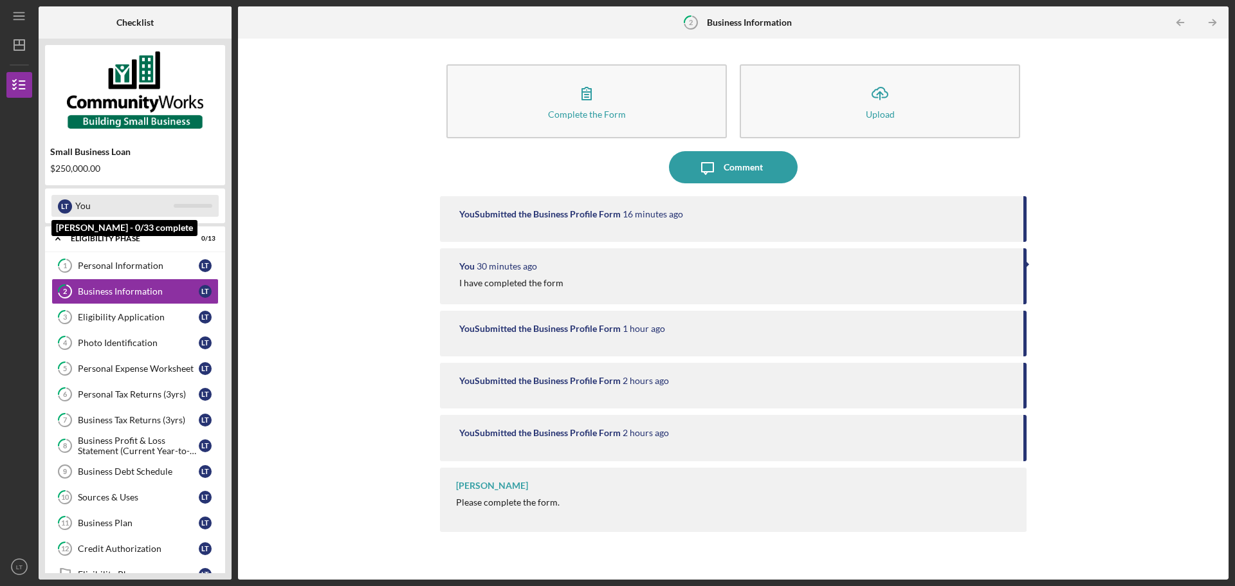
click at [104, 206] on div "You" at bounding box center [124, 206] width 98 height 22
click at [106, 114] on img at bounding box center [135, 89] width 180 height 77
click at [17, 14] on icon "Icon/Menu" at bounding box center [19, 16] width 29 height 29
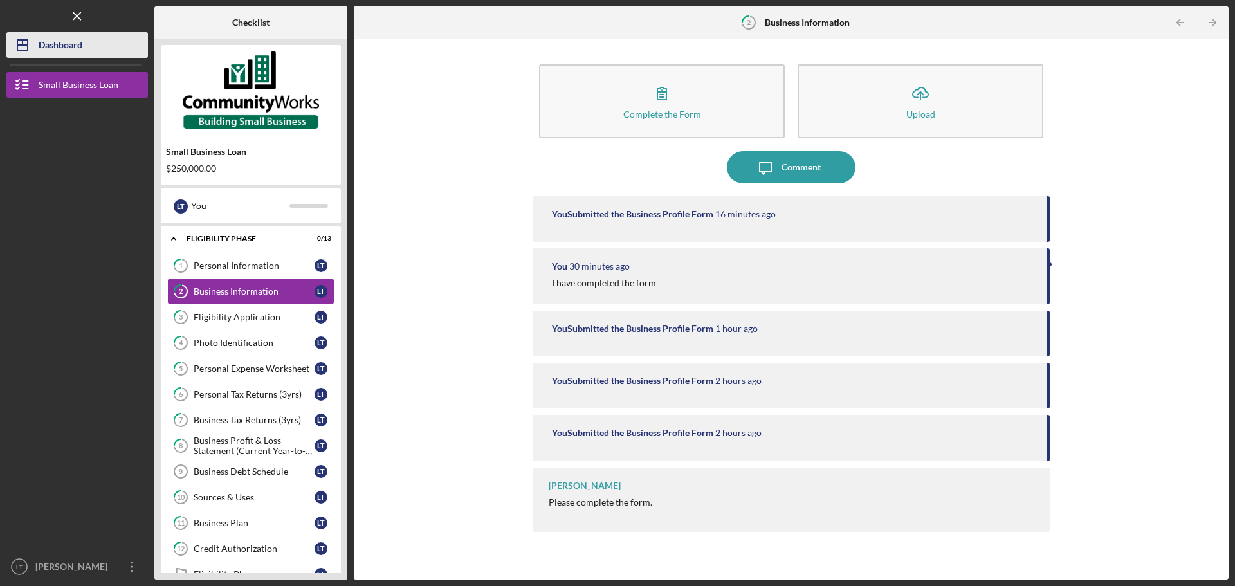
click at [84, 51] on button "Icon/Dashboard Dashboard" at bounding box center [77, 45] width 142 height 26
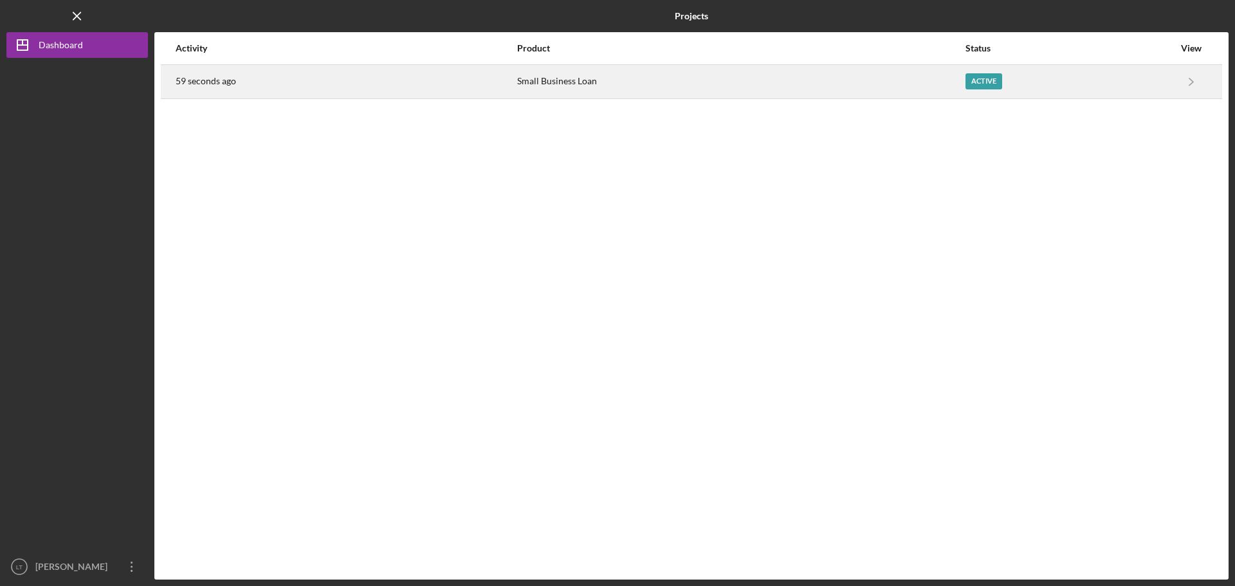
click at [989, 82] on div "Active" at bounding box center [984, 81] width 37 height 16
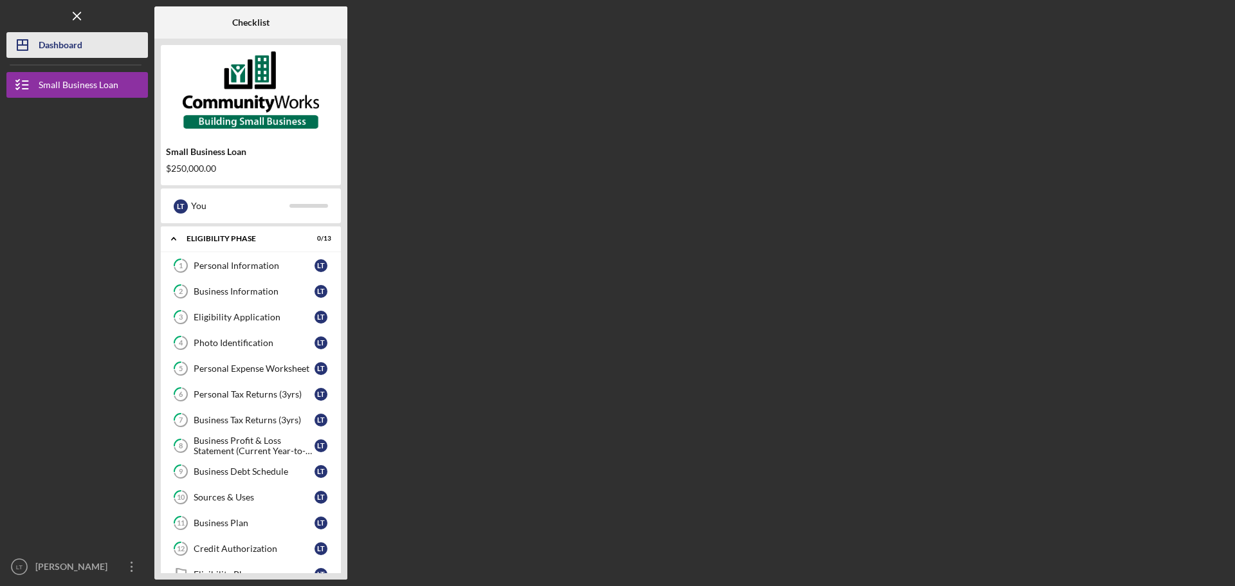
click at [91, 41] on button "Icon/Dashboard Dashboard" at bounding box center [77, 45] width 142 height 26
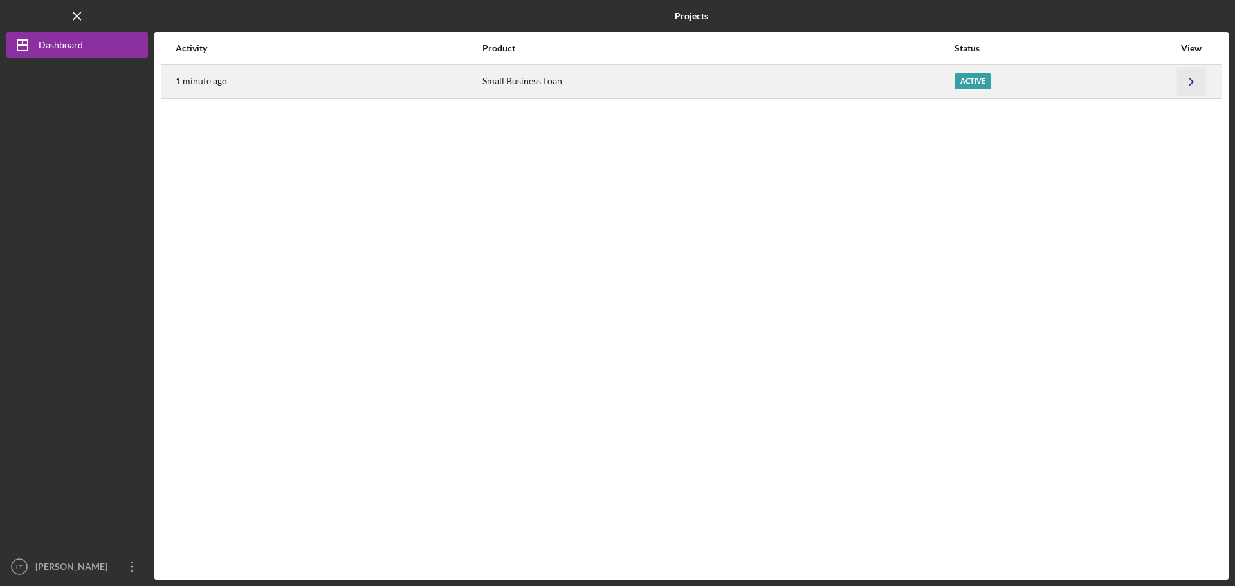
click at [1197, 84] on icon "Icon/Navigate" at bounding box center [1191, 81] width 29 height 29
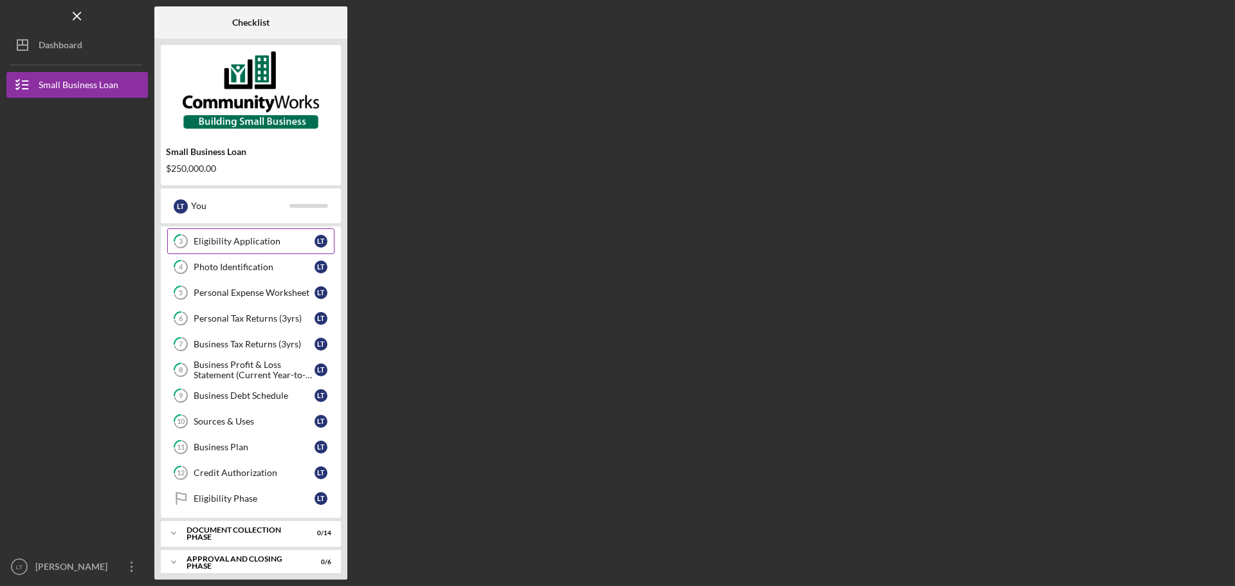
scroll to position [85, 0]
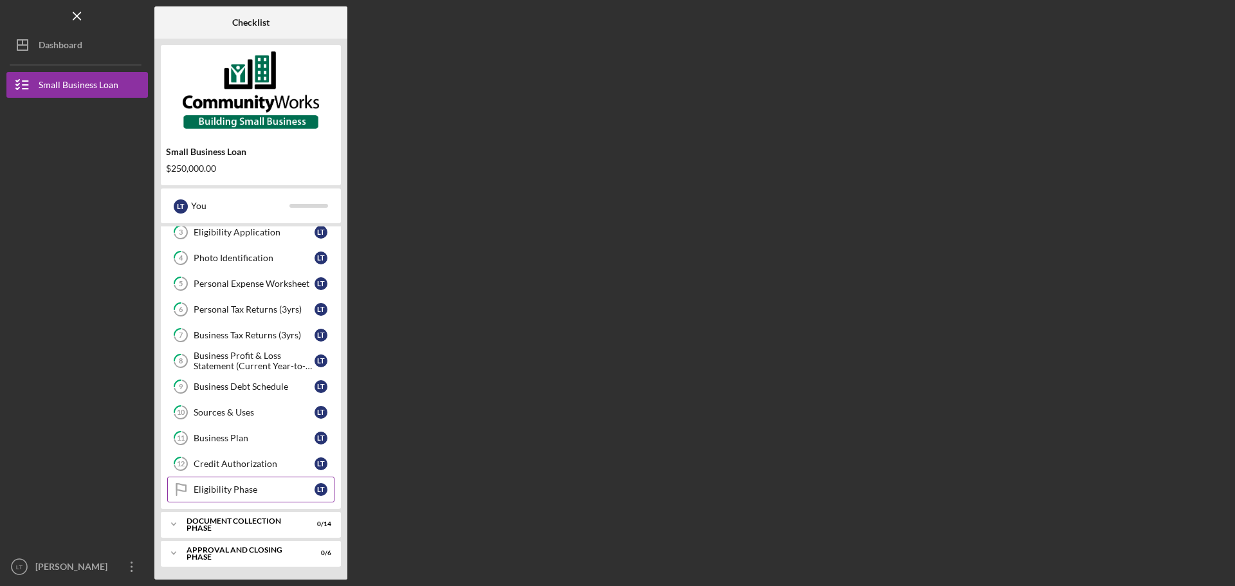
click at [279, 495] on div "Eligibility Phase" at bounding box center [254, 489] width 121 height 10
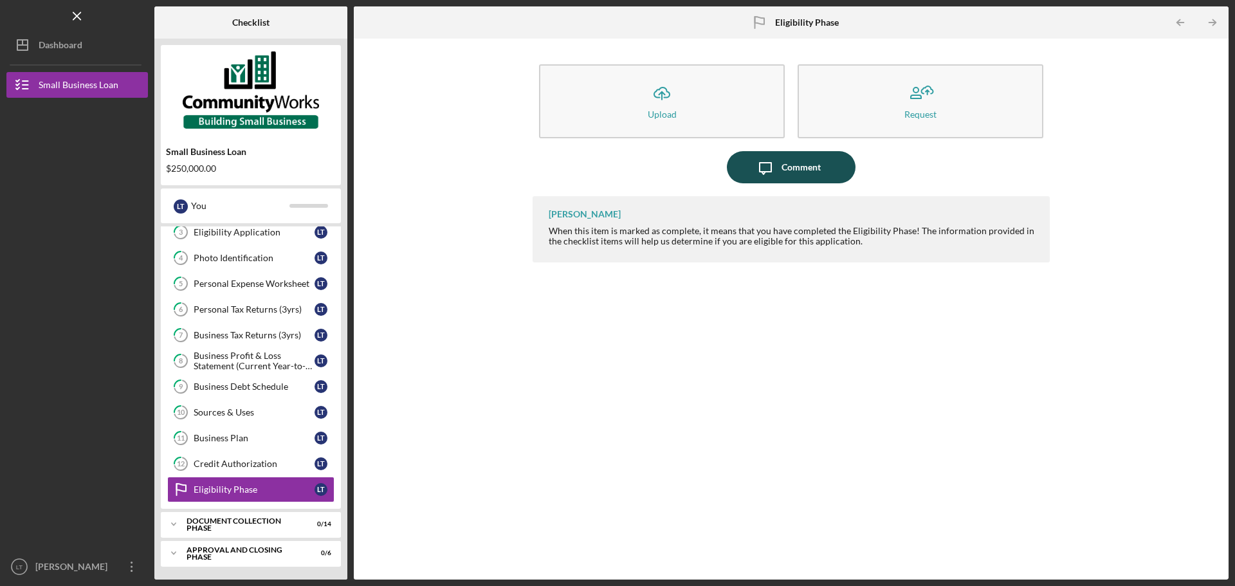
click at [785, 159] on div "Comment" at bounding box center [801, 167] width 39 height 32
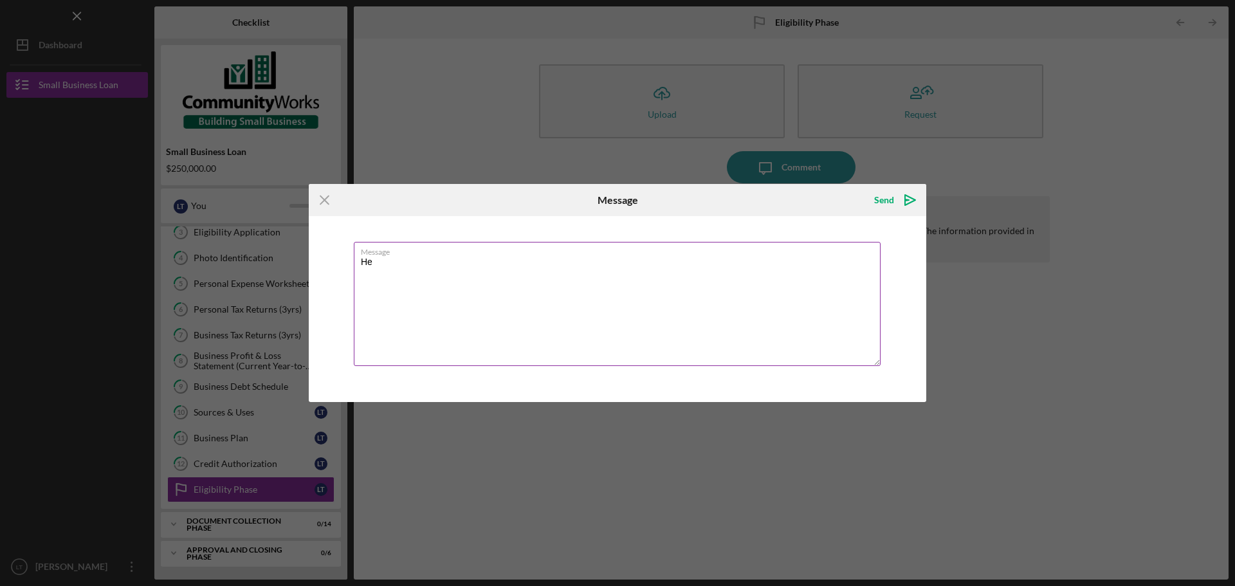
type textarea "H"
click at [329, 205] on icon "Icon/Menu Close" at bounding box center [325, 200] width 32 height 32
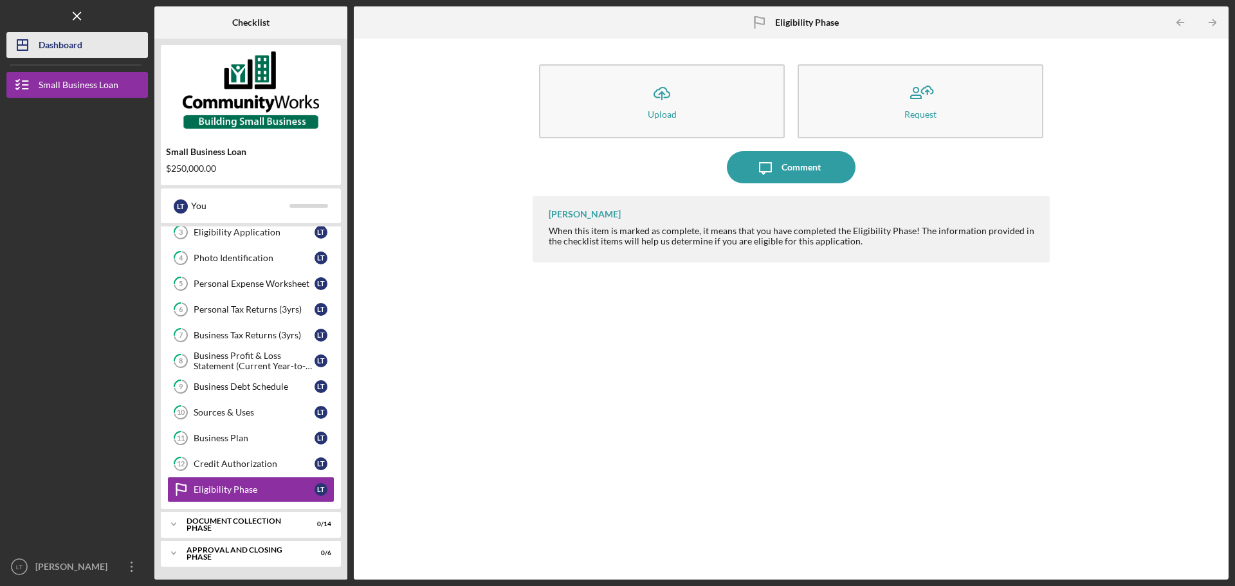
click at [85, 46] on button "Icon/Dashboard Dashboard" at bounding box center [77, 45] width 142 height 26
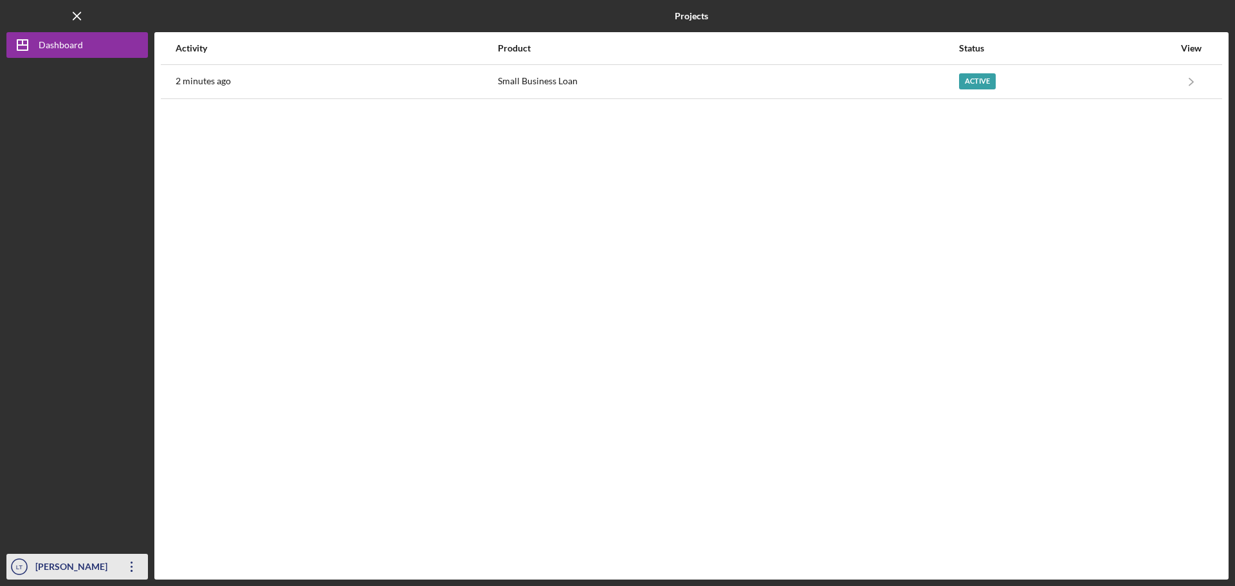
click at [132, 565] on icon "Icon/Overflow" at bounding box center [132, 567] width 32 height 32
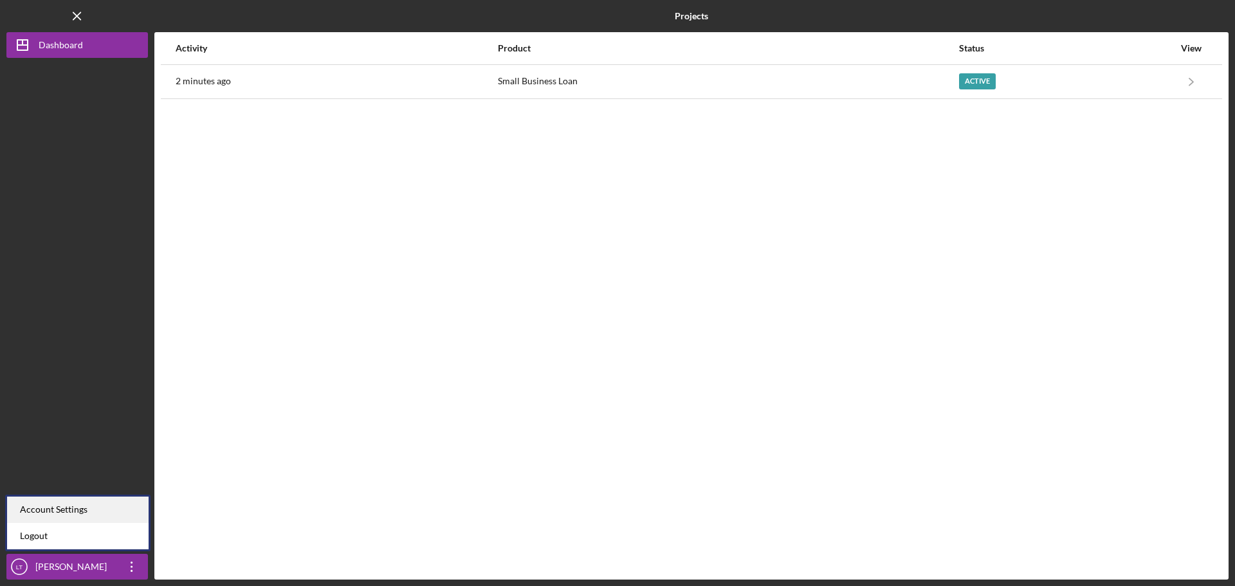
click at [101, 509] on div "Account Settings" at bounding box center [78, 510] width 142 height 26
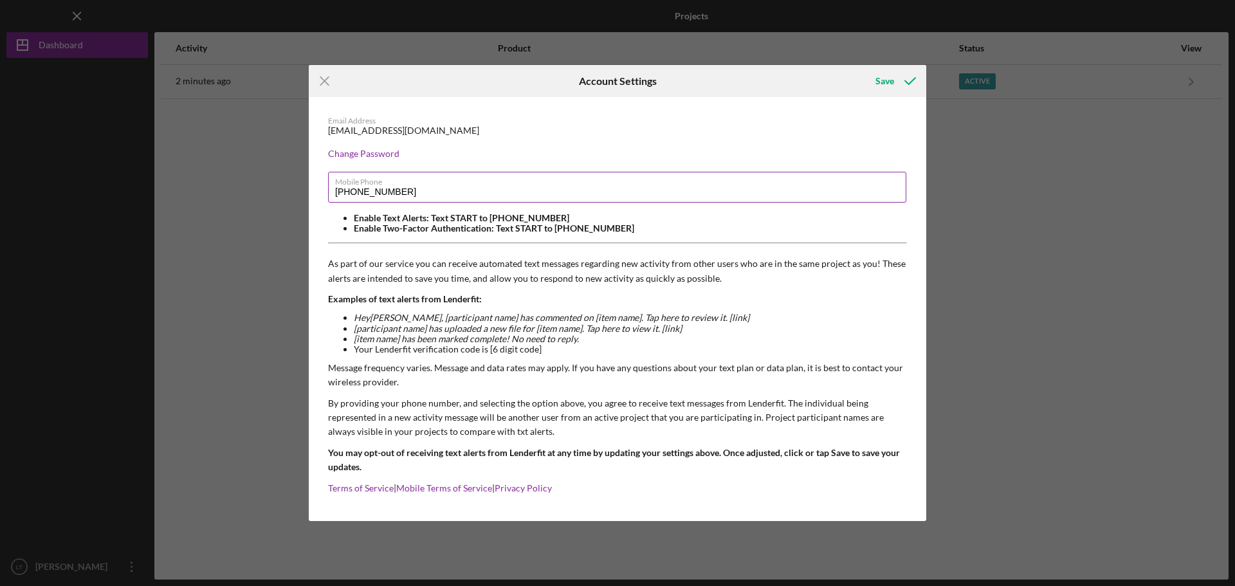
click at [439, 199] on input "[PHONE_NUMBER]" at bounding box center [617, 187] width 578 height 31
type input "[PHONE_NUMBER]"
click at [877, 80] on div "Save" at bounding box center [884, 81] width 19 height 26
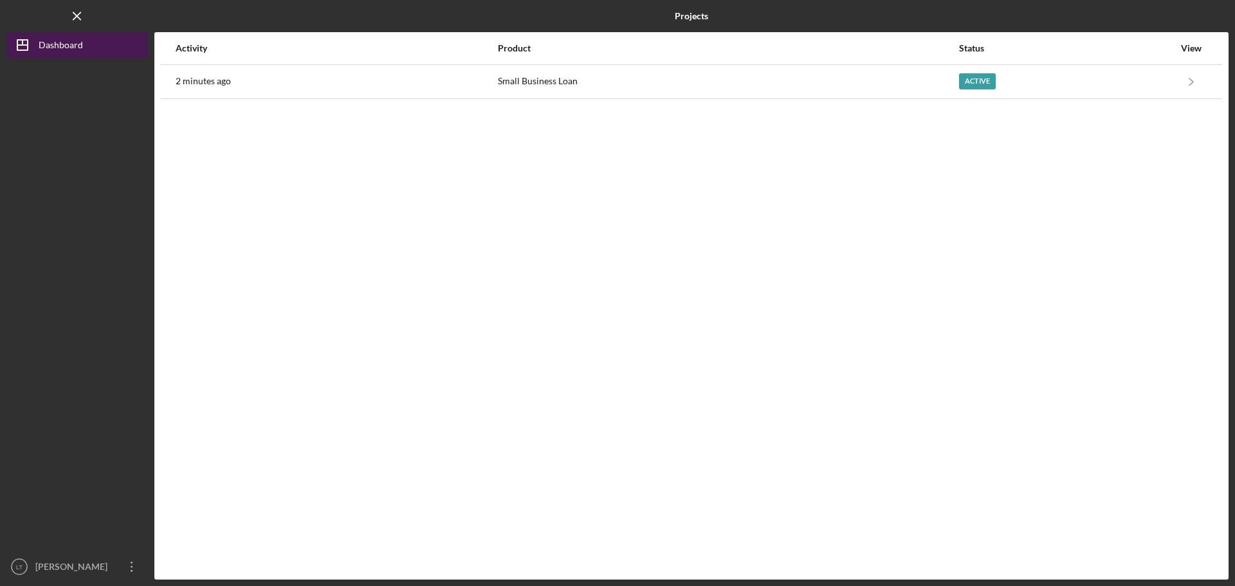
click at [82, 41] on div "Dashboard" at bounding box center [61, 46] width 44 height 29
click at [75, 19] on icon "Icon/Menu Close" at bounding box center [77, 16] width 29 height 29
